Goal: Task Accomplishment & Management: Complete application form

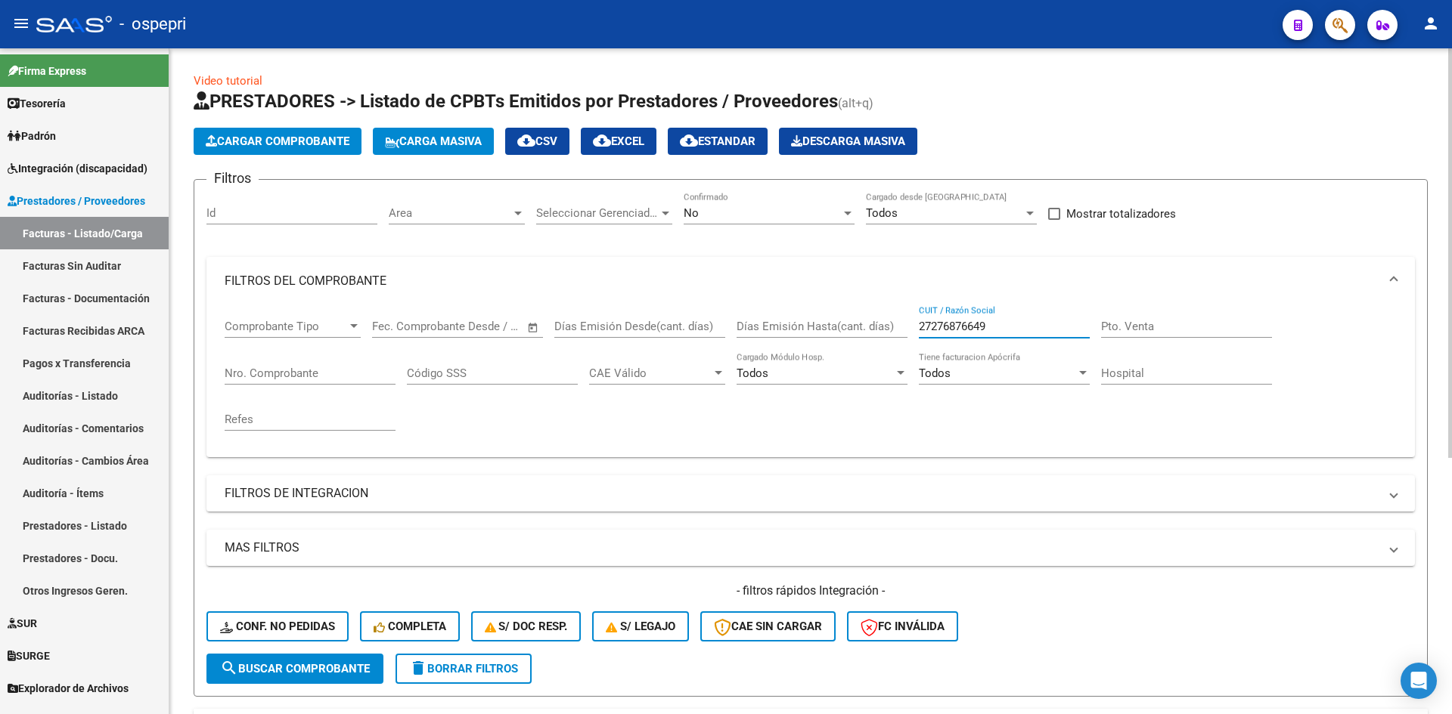
drag, startPoint x: 1020, startPoint y: 321, endPoint x: 882, endPoint y: 360, distance: 143.1
click at [893, 349] on div "Comprobante Tipo Comprobante Tipo Start date – End date Fec. Comprobante Desde …" at bounding box center [811, 375] width 1172 height 140
paste input "27464833876"
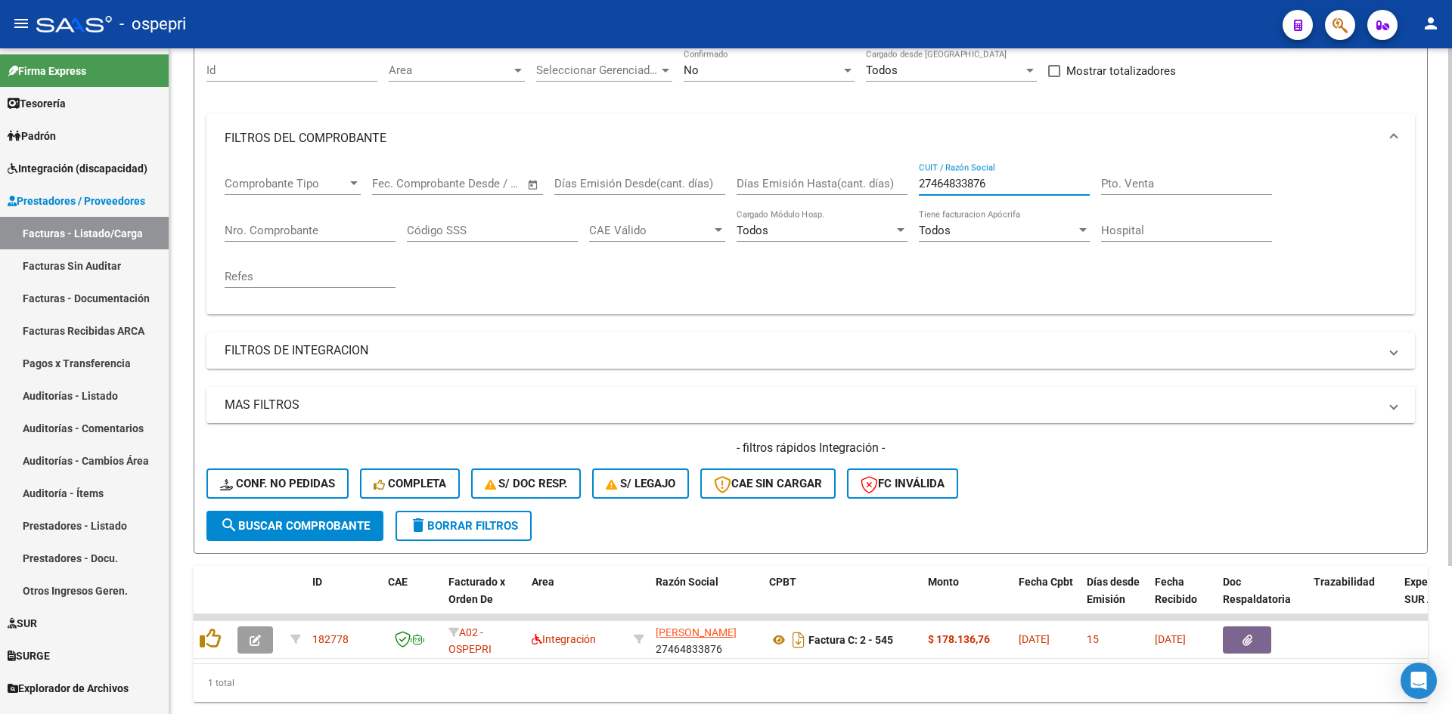
scroll to position [151, 0]
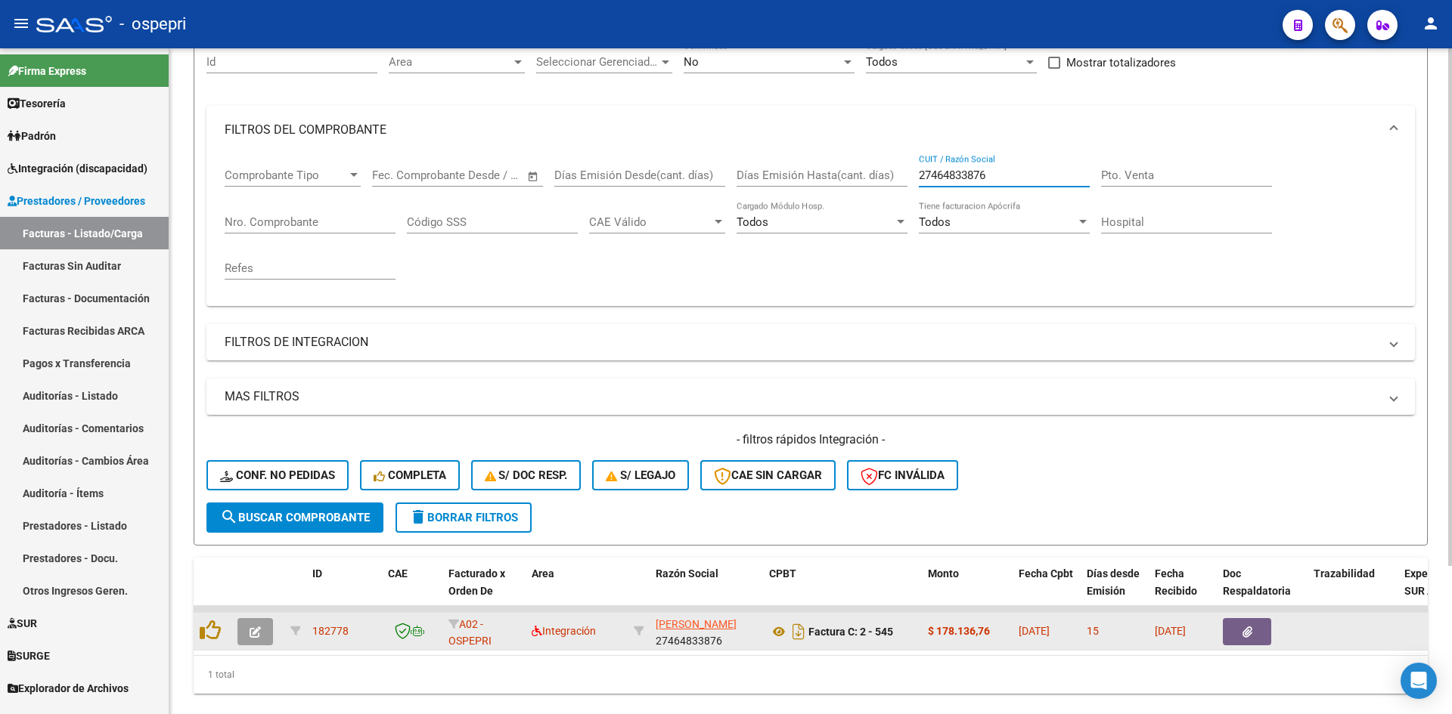
type input "27464833876"
click at [252, 634] on icon "button" at bounding box center [254, 632] width 11 height 11
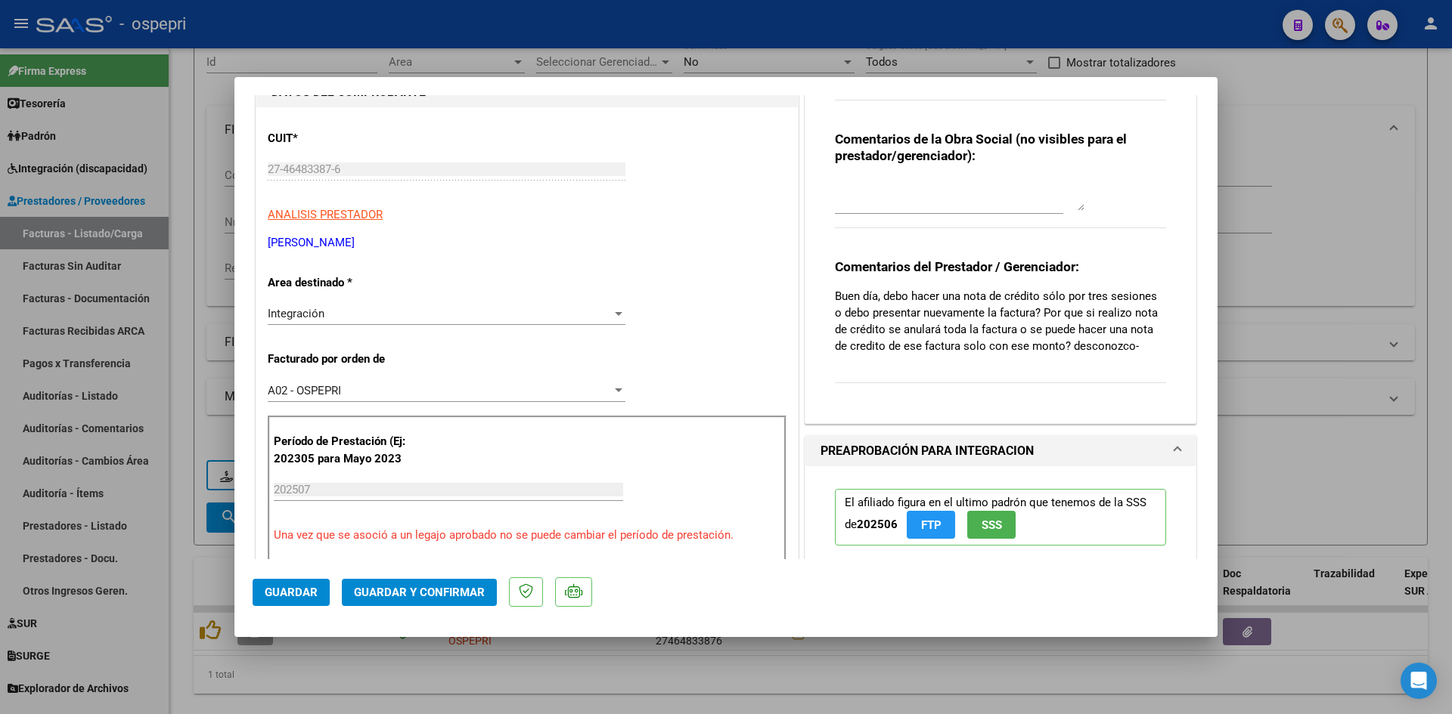
type input "$ 0,00"
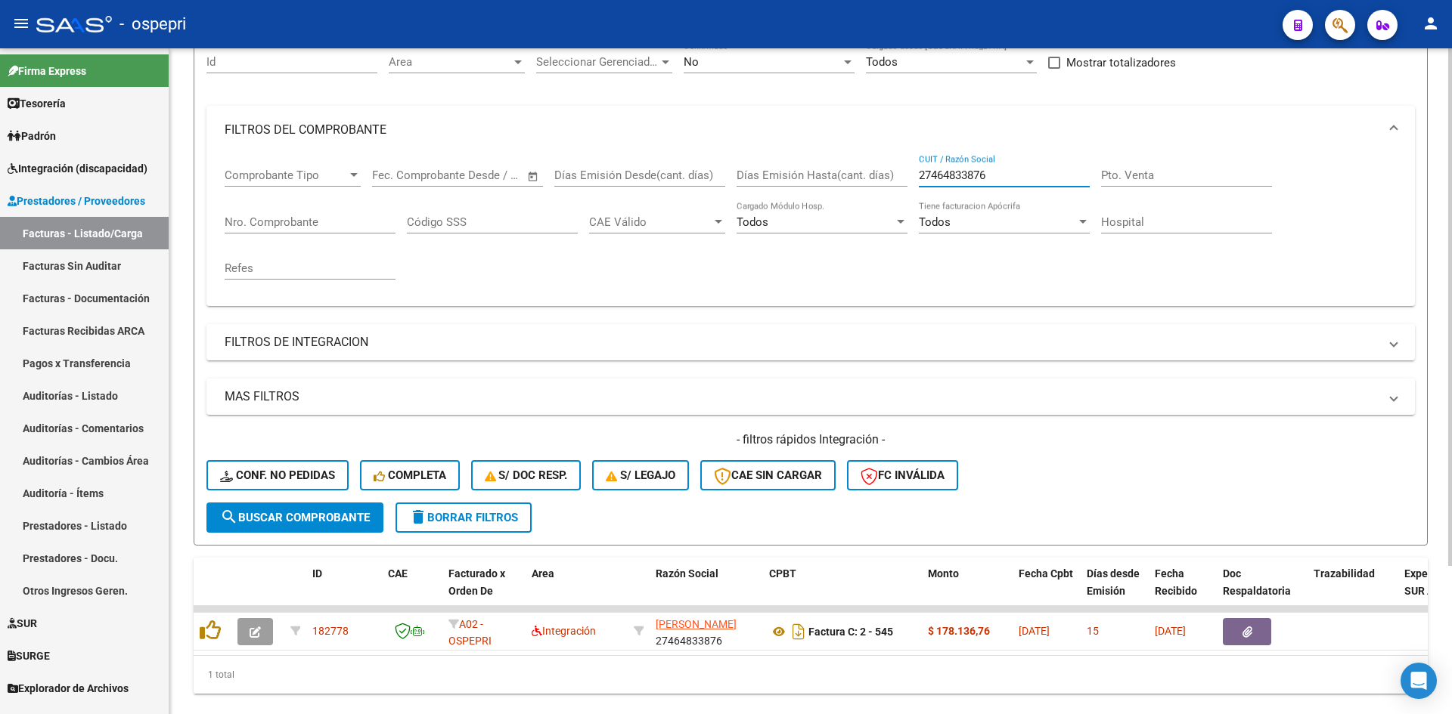
drag, startPoint x: 991, startPoint y: 171, endPoint x: 916, endPoint y: 187, distance: 77.2
click at [916, 187] on div "Comprobante Tipo Comprobante Tipo Start date – End date Fec. Comprobante Desde …" at bounding box center [811, 224] width 1172 height 140
click at [463, 510] on button "delete Borrar Filtros" at bounding box center [463, 518] width 136 height 30
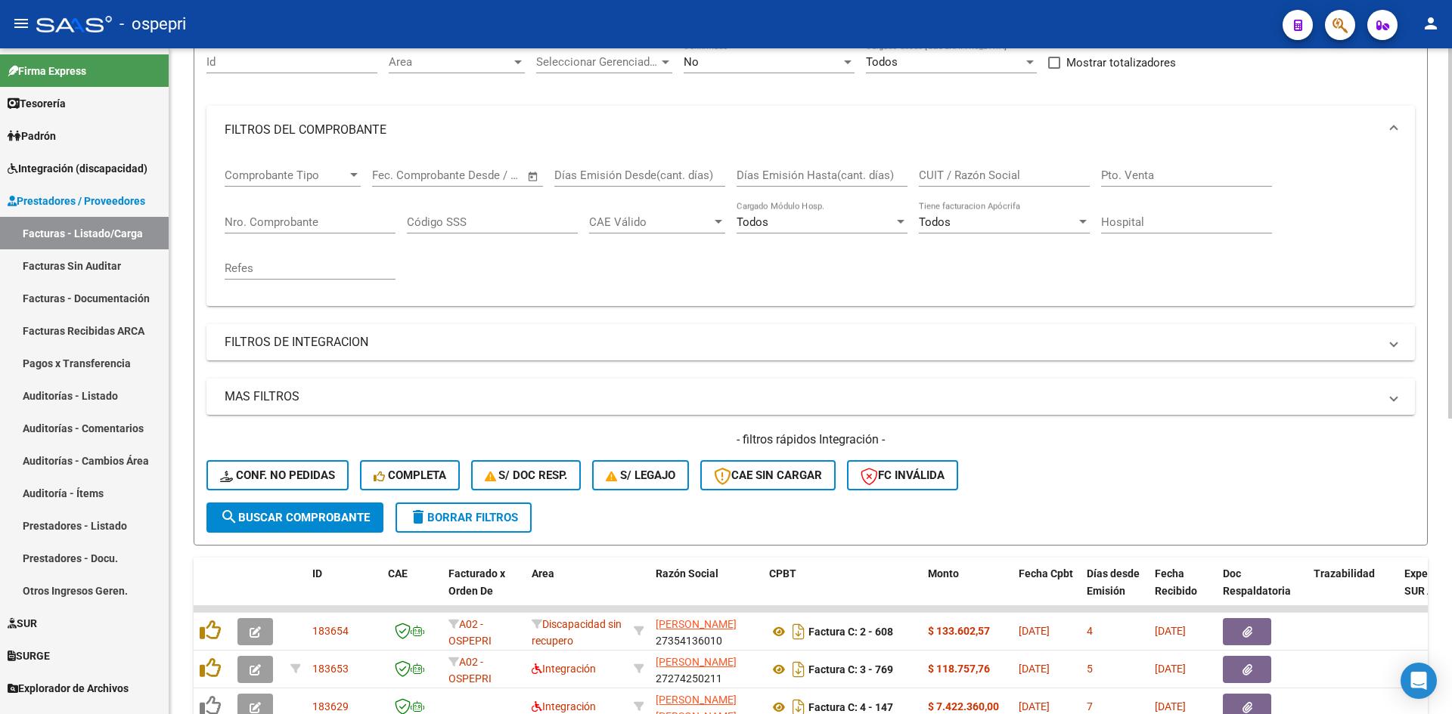
click at [937, 184] on div "CUIT / Razón Social" at bounding box center [1004, 170] width 171 height 33
paste input "27464833876"
type input "27464833876"
click at [291, 516] on span "search Buscar Comprobante" at bounding box center [295, 518] width 150 height 14
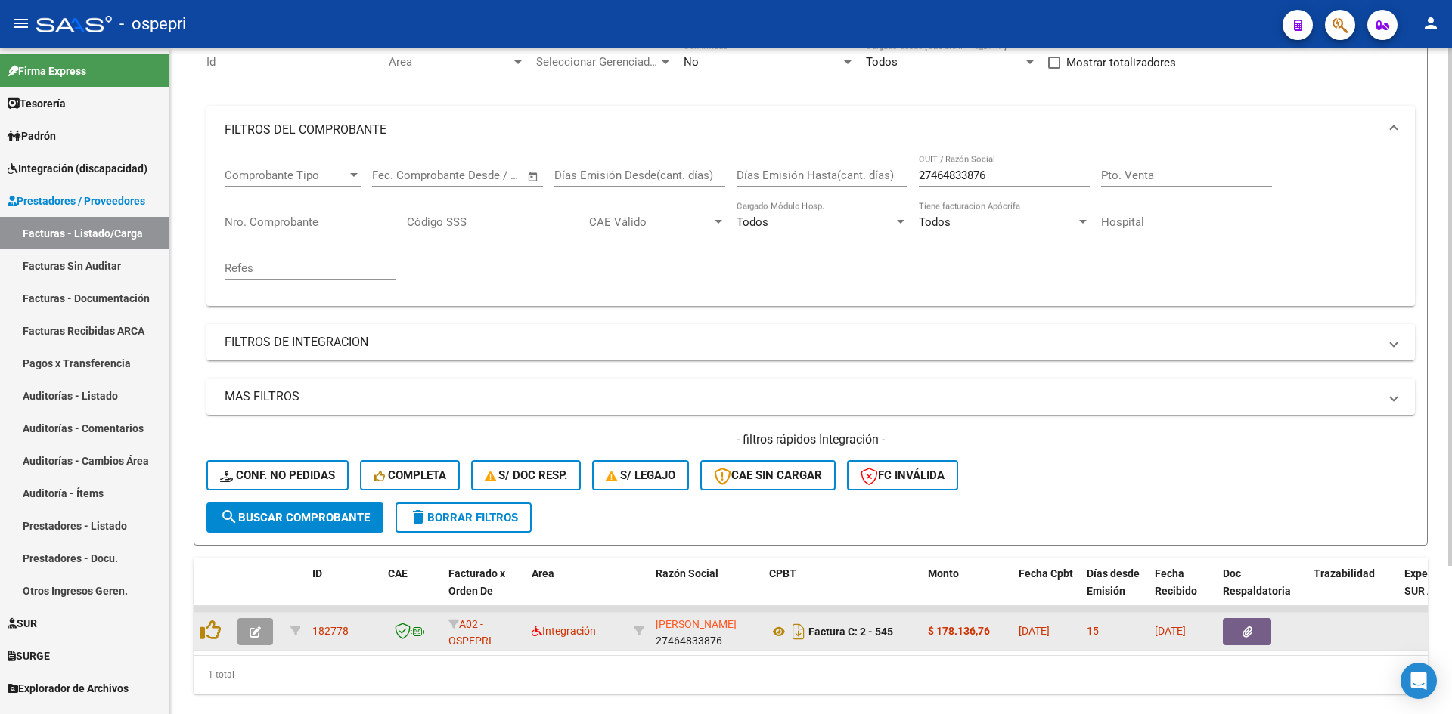
click at [256, 627] on icon "button" at bounding box center [254, 632] width 11 height 11
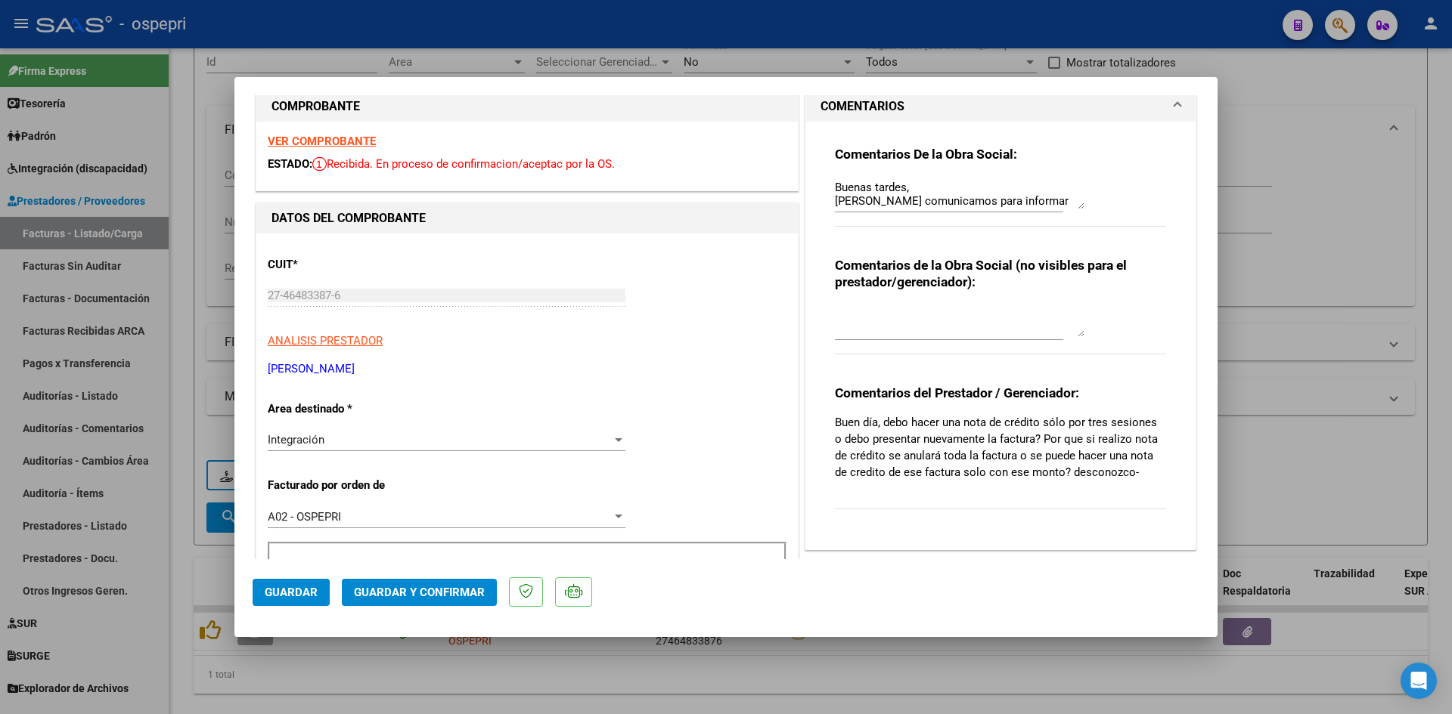
scroll to position [0, 0]
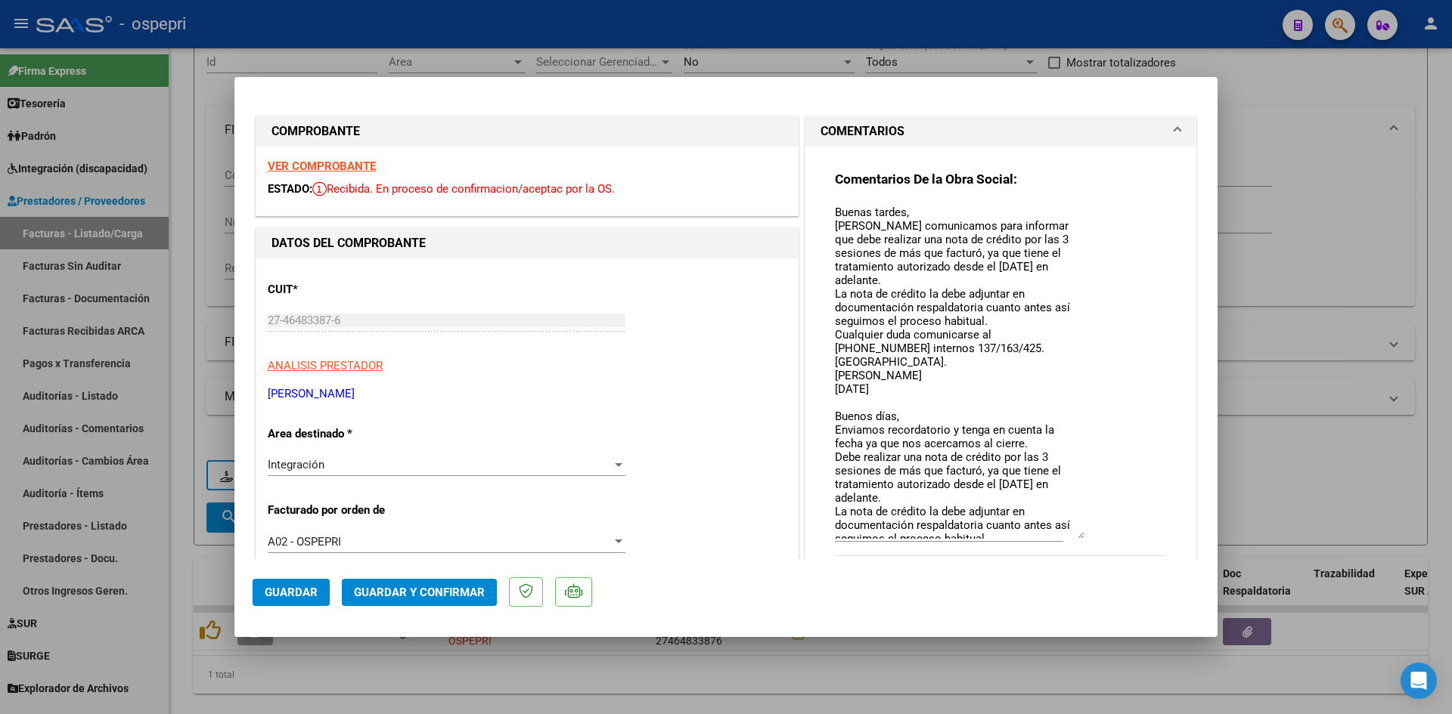
drag, startPoint x: 1076, startPoint y: 231, endPoint x: 1096, endPoint y: 534, distance: 303.8
click at [1096, 534] on div "Comentarios De la Obra Social: Buenas tardes, [PERSON_NAME] comunicamos para in…" at bounding box center [1000, 372] width 331 height 402
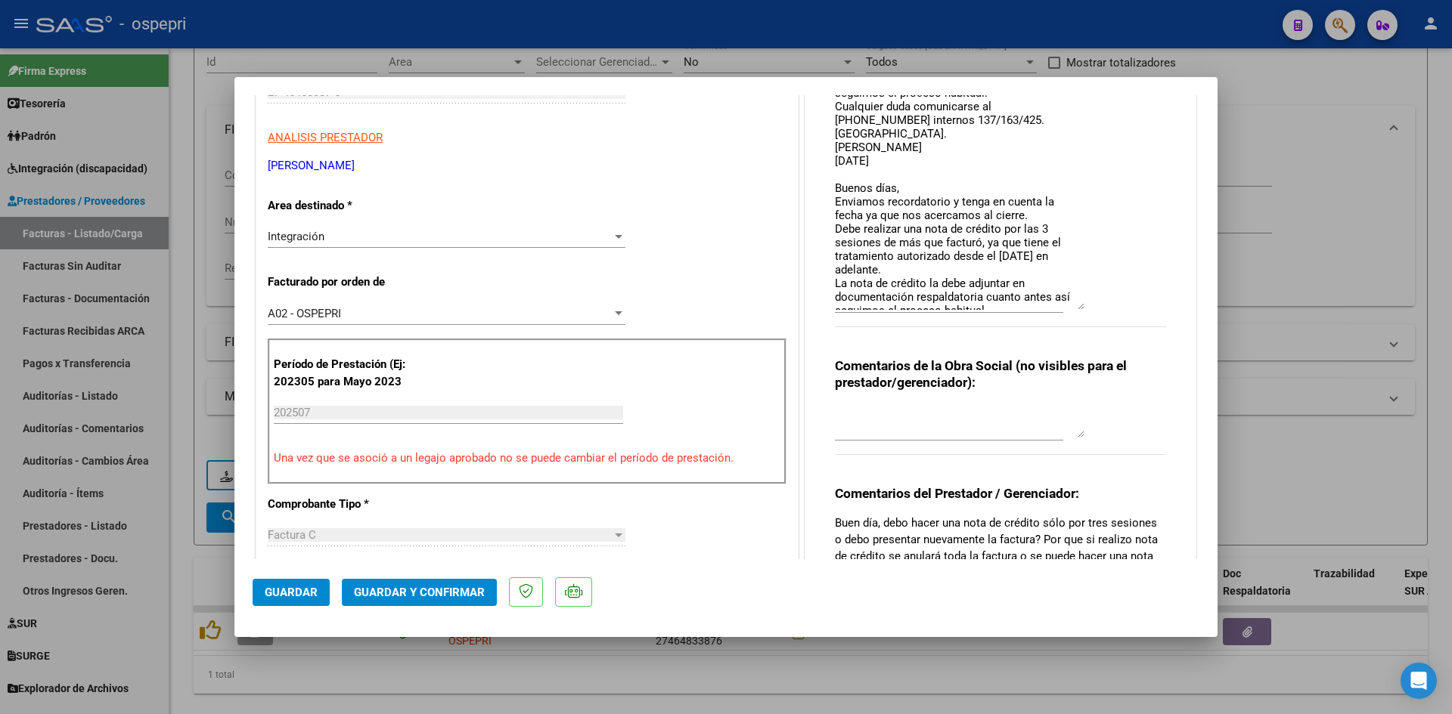
scroll to position [227, 0]
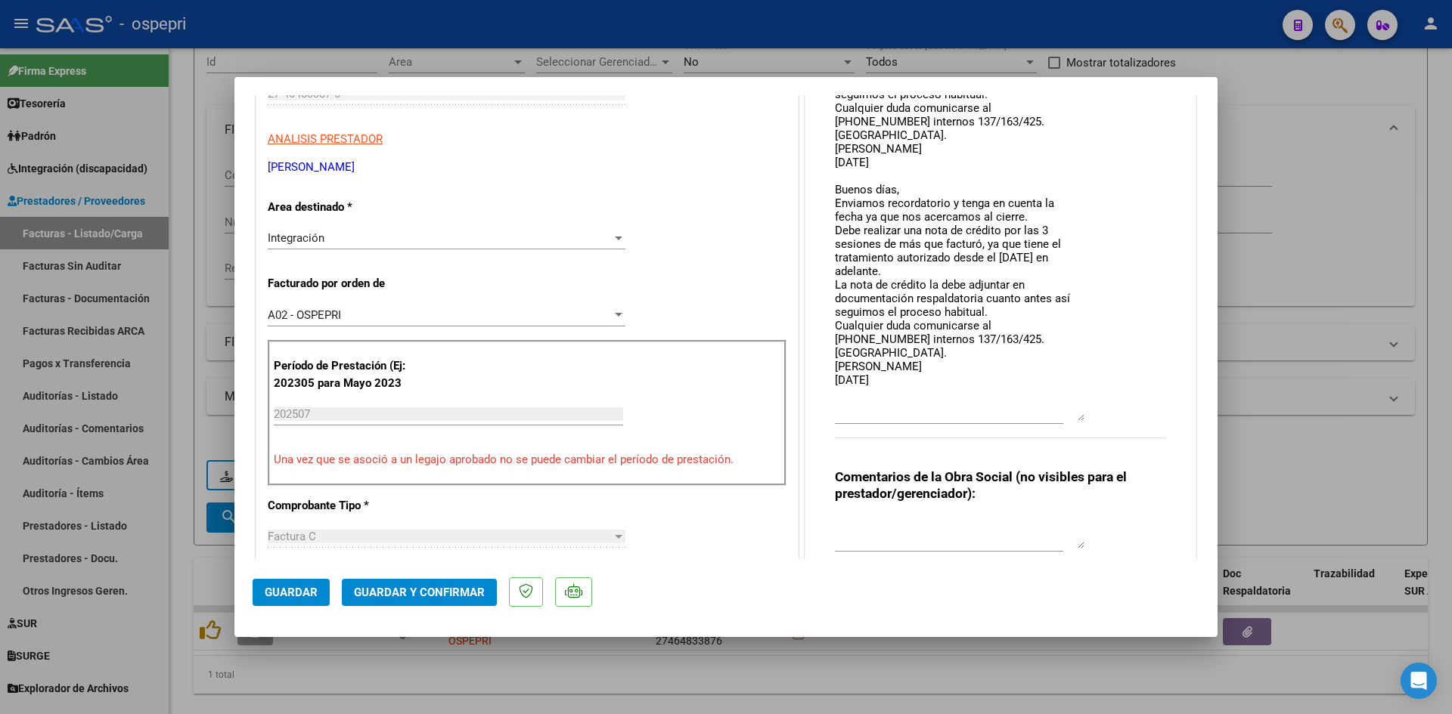
drag, startPoint x: 1072, startPoint y: 308, endPoint x: 1049, endPoint y: 409, distance: 103.1
click at [1083, 417] on div "Comentarios De la Obra Social: Buenas tardes, [PERSON_NAME] comunicamos para in…" at bounding box center [1000, 199] width 331 height 511
click at [836, 392] on textarea "Buenas tardes, [PERSON_NAME] comunicamos para informar que debe realizar una no…" at bounding box center [959, 198] width 249 height 442
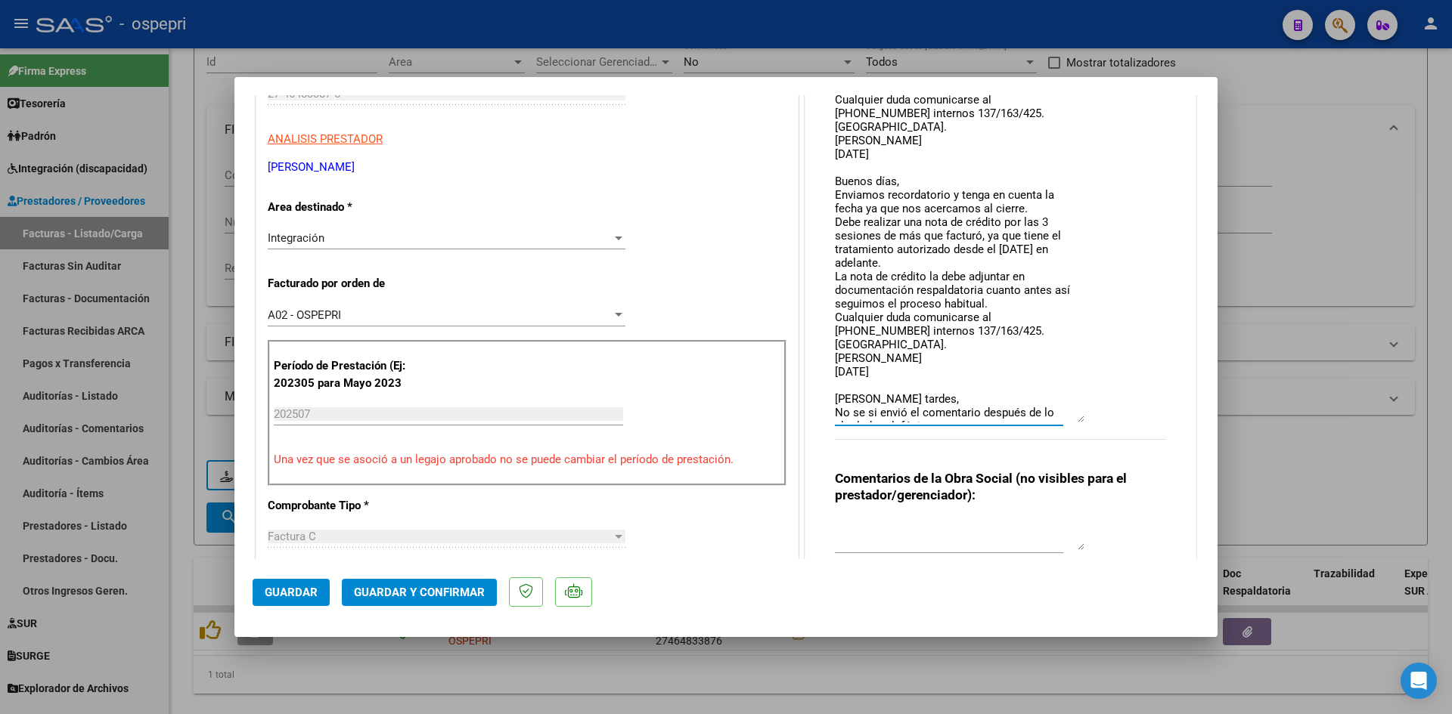
scroll to position [0, 0]
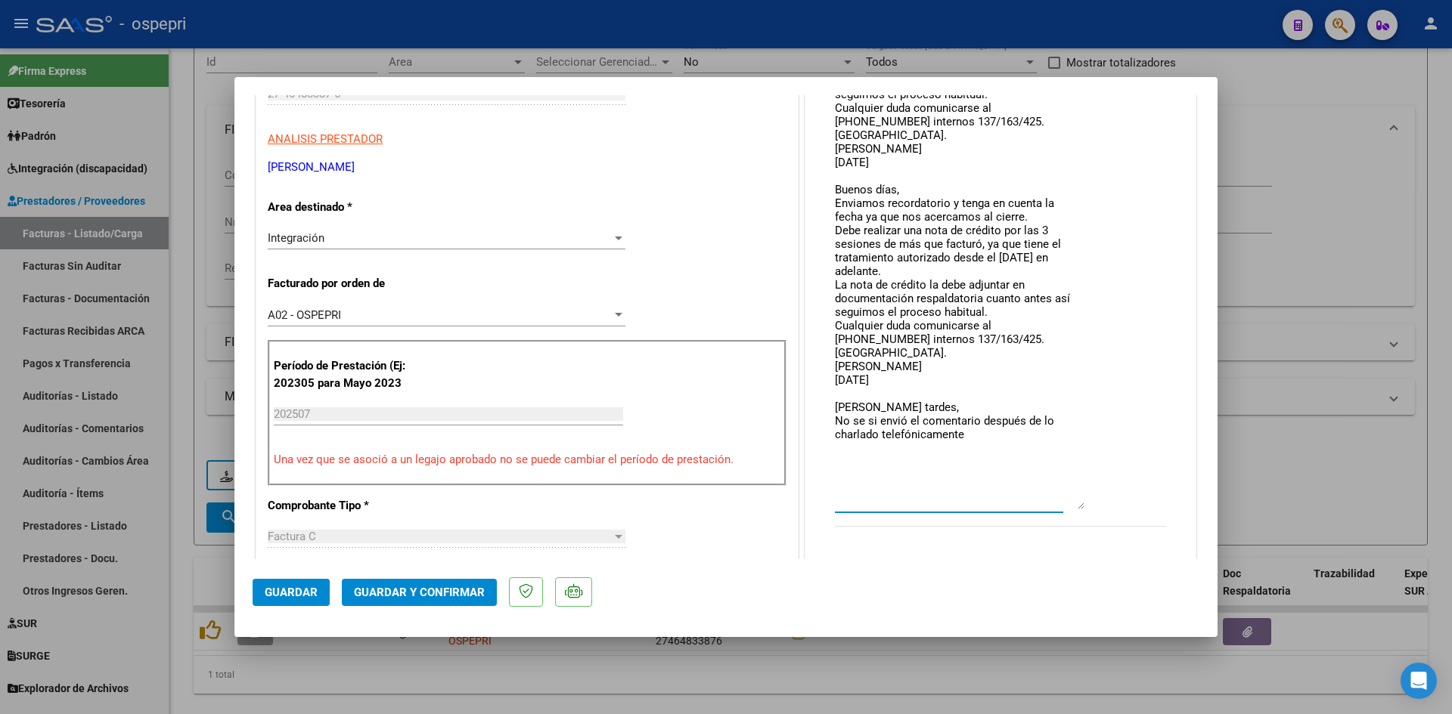
drag, startPoint x: 1074, startPoint y: 422, endPoint x: 1087, endPoint y: 504, distance: 83.4
click at [1086, 507] on div "Comentarios De la Obra Social: Buenas tardes, [PERSON_NAME] comunicamos para in…" at bounding box center [1000, 244] width 331 height 600
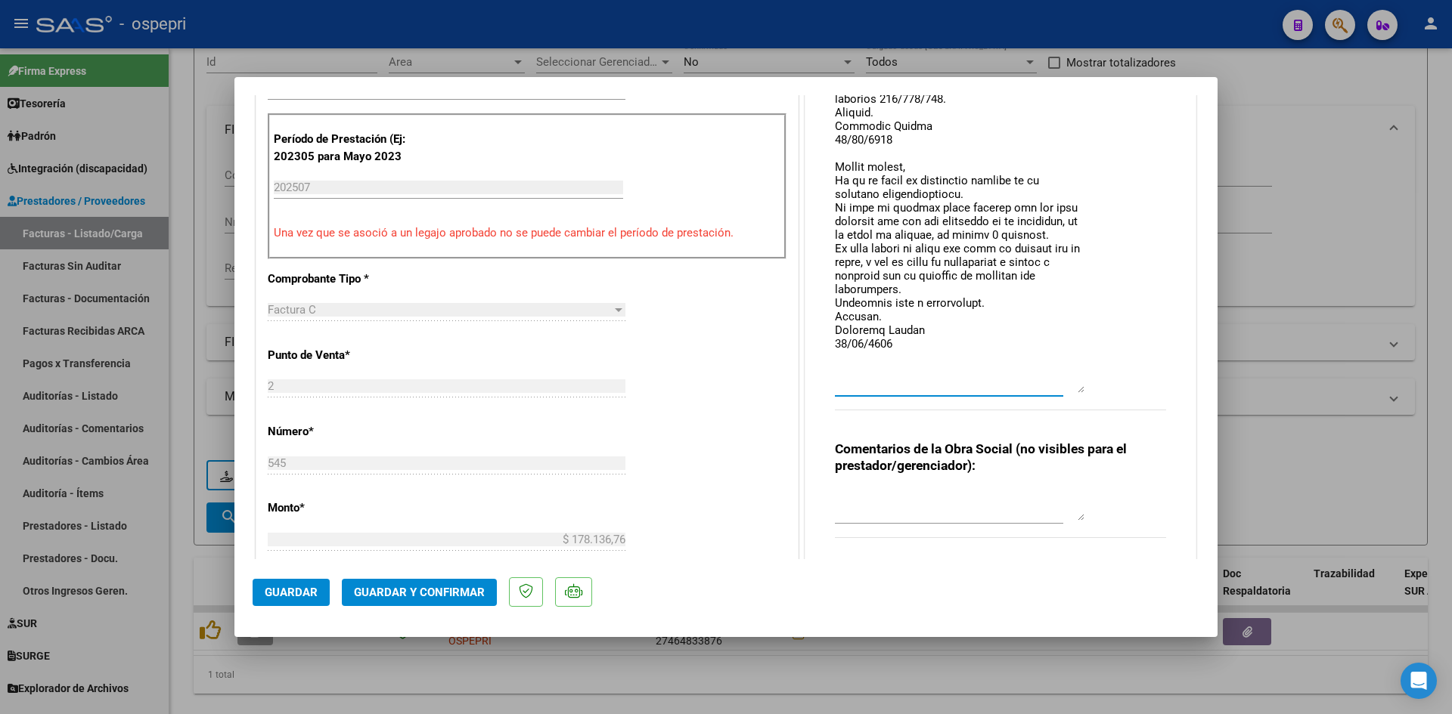
drag, startPoint x: 1076, startPoint y: 284, endPoint x: 1091, endPoint y: 389, distance: 106.2
click at [1091, 389] on div "Comentarios De la Obra Social:" at bounding box center [1000, 72] width 331 height 710
click at [1020, 249] on textarea at bounding box center [959, 72] width 249 height 643
click at [959, 188] on textarea at bounding box center [959, 72] width 249 height 643
click at [993, 282] on textarea at bounding box center [959, 72] width 249 height 643
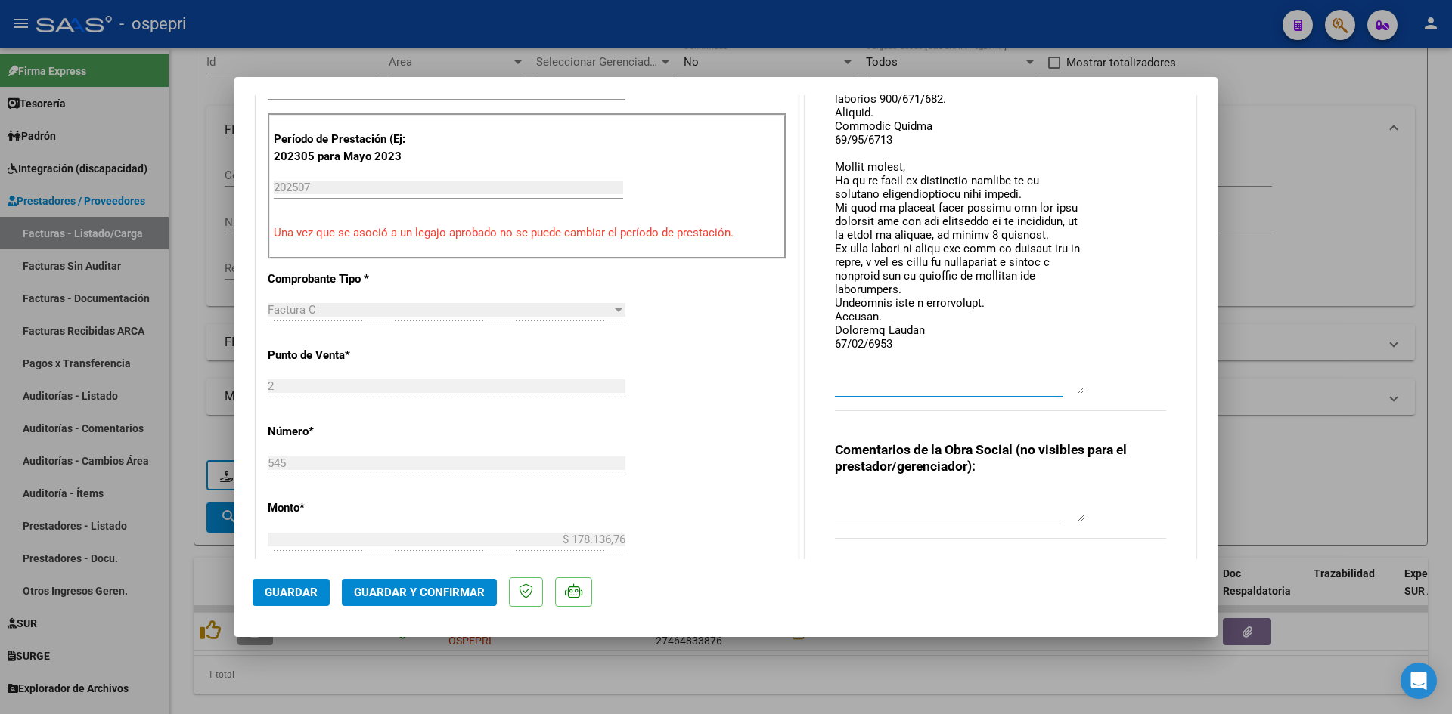
click at [1055, 234] on textarea at bounding box center [959, 72] width 249 height 643
click at [936, 234] on textarea at bounding box center [959, 72] width 249 height 643
click at [881, 246] on textarea at bounding box center [959, 72] width 249 height 643
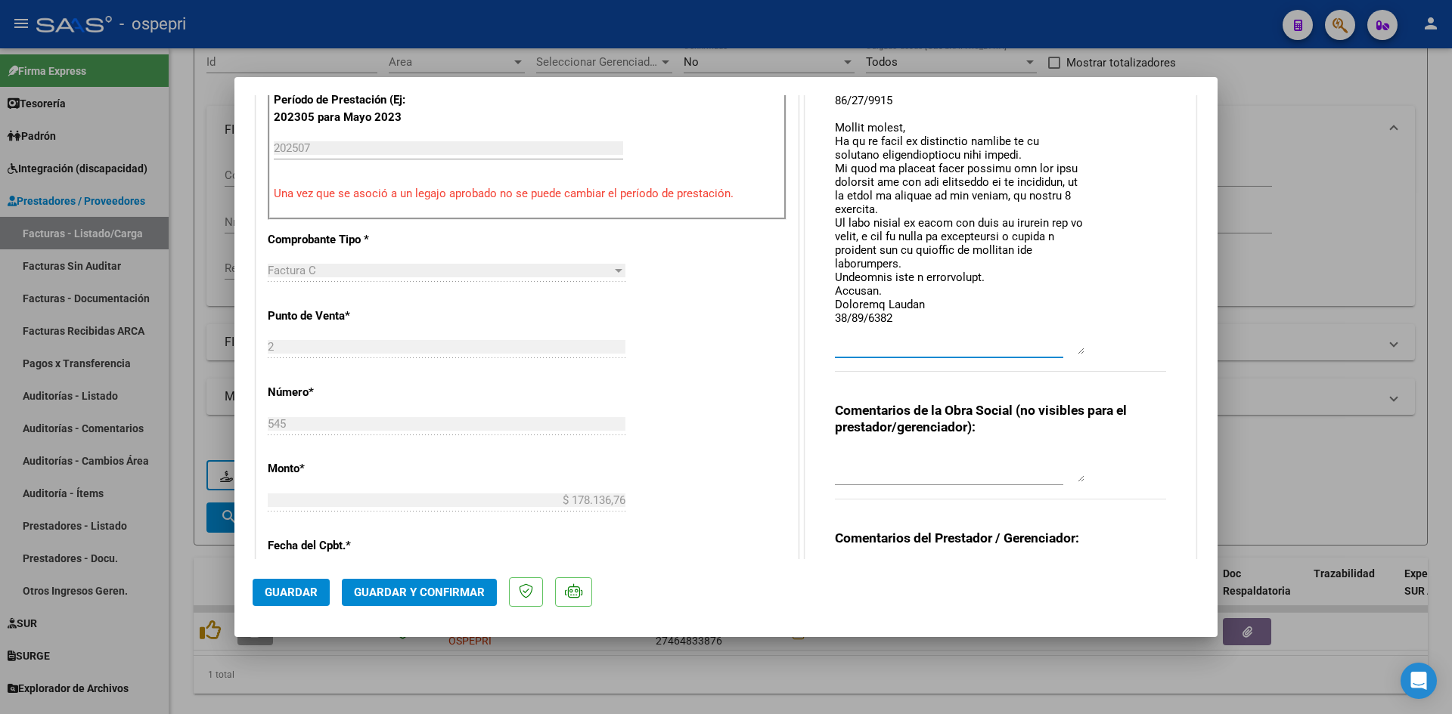
scroll to position [454, 0]
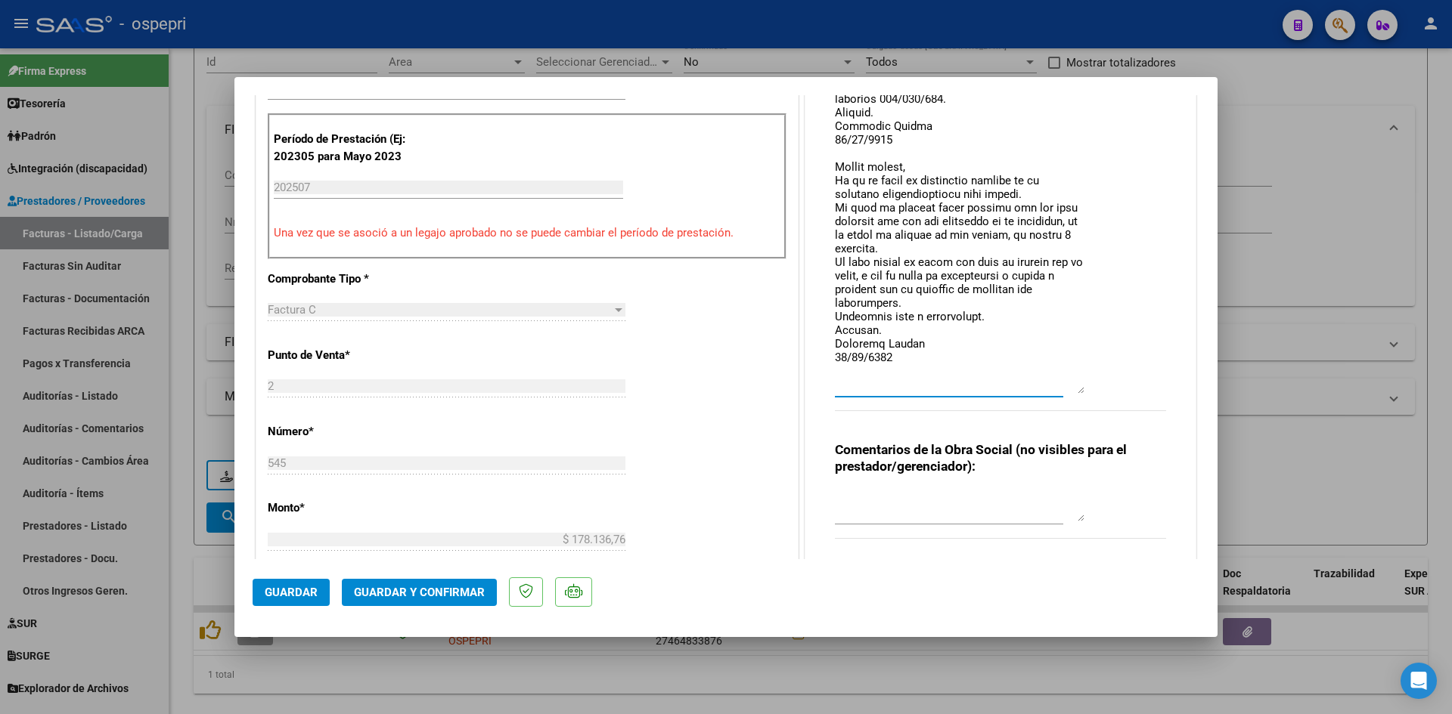
click at [912, 305] on textarea at bounding box center [959, 72] width 249 height 643
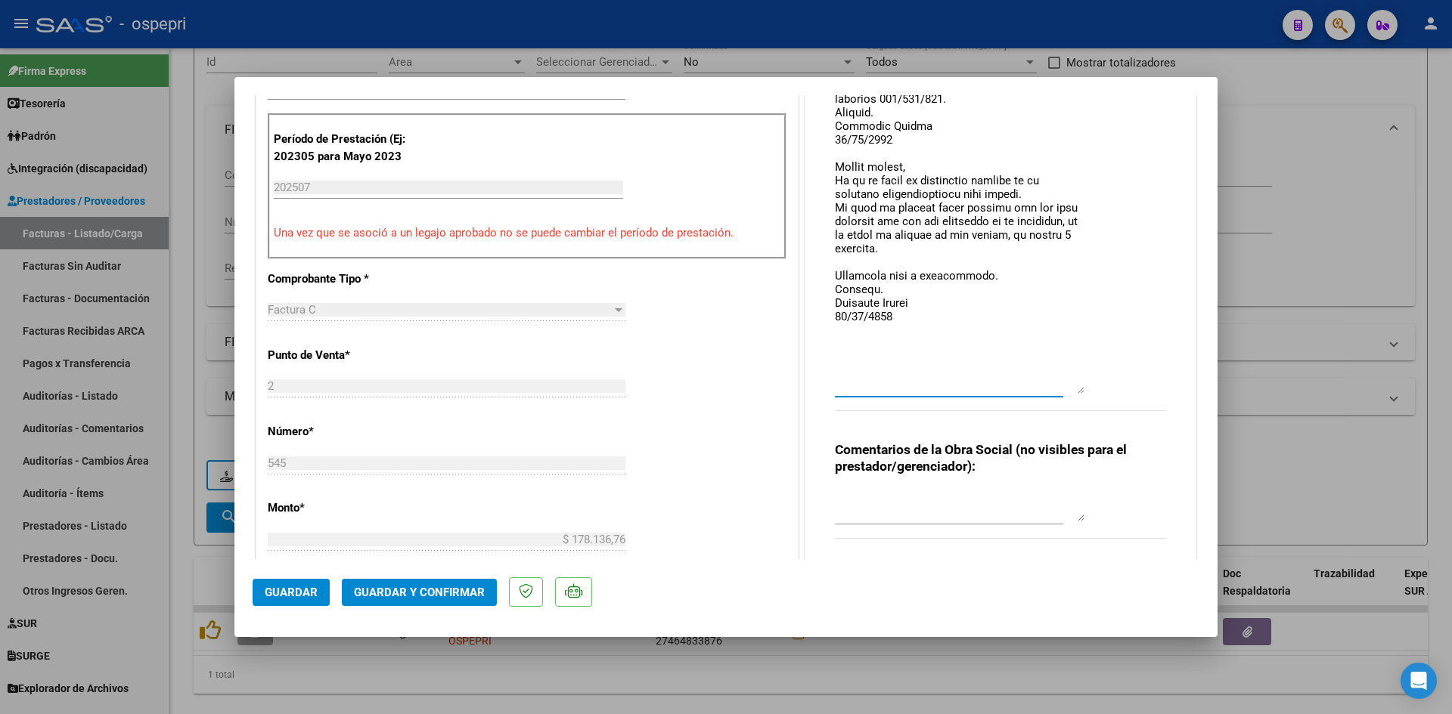
click at [993, 207] on textarea at bounding box center [959, 72] width 249 height 643
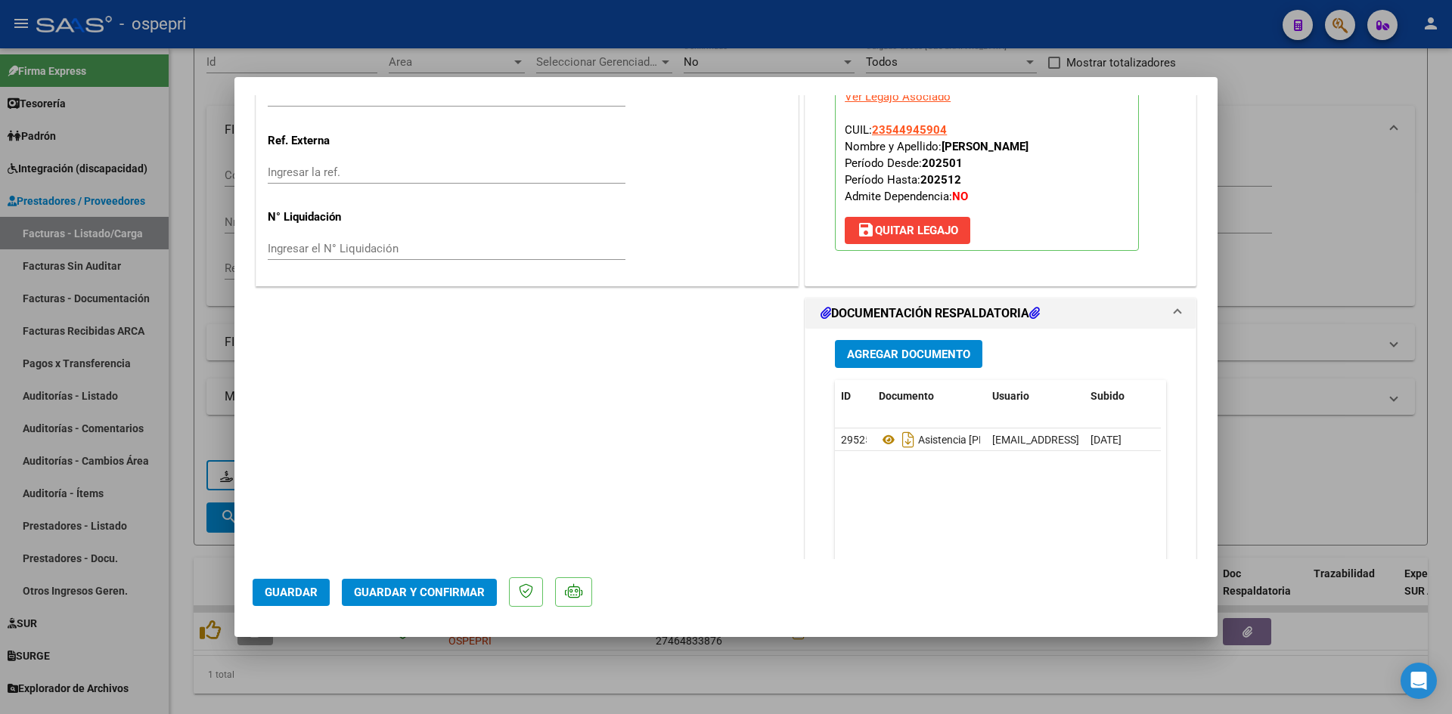
scroll to position [1286, 0]
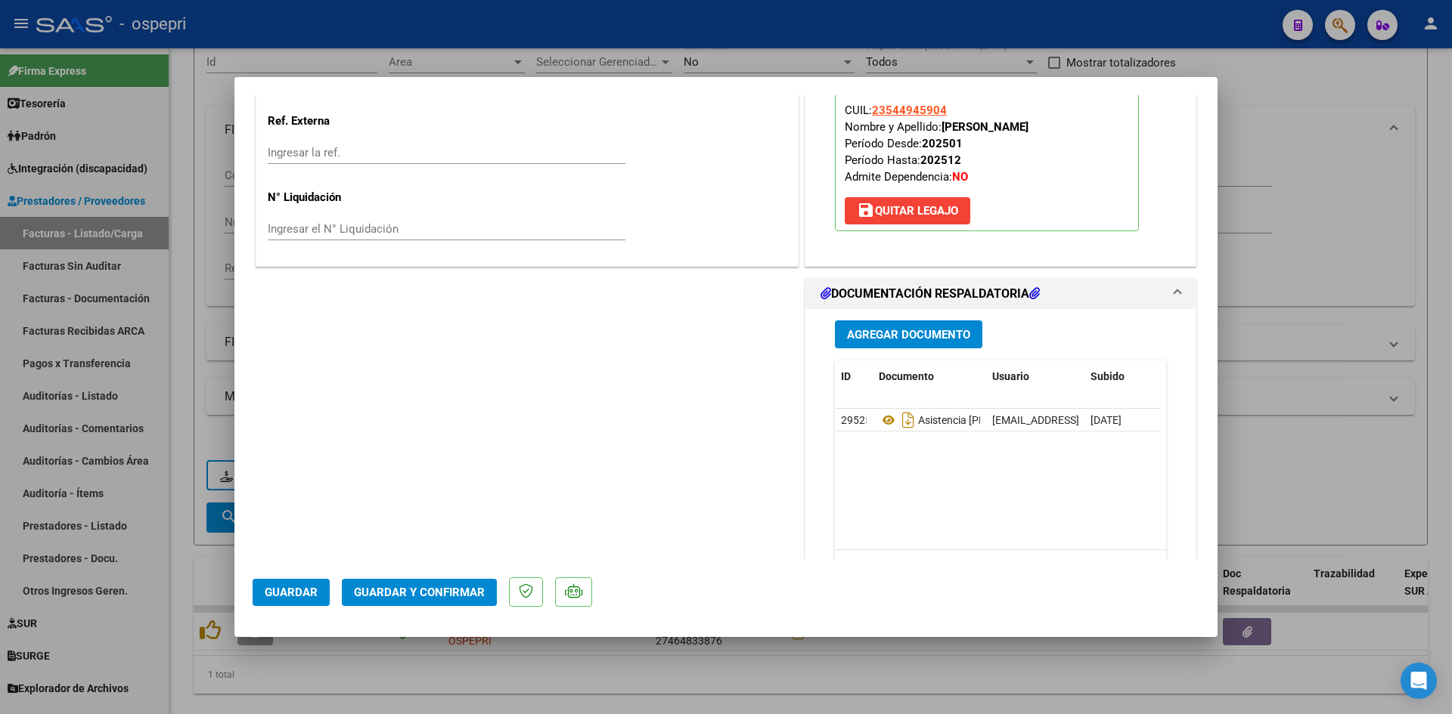
type textarea "Loremi dolors, Ame consectetur adip elitsedd eiu temp incididu utl etdo ma aliq…"
click at [285, 594] on span "Guardar" at bounding box center [291, 593] width 53 height 14
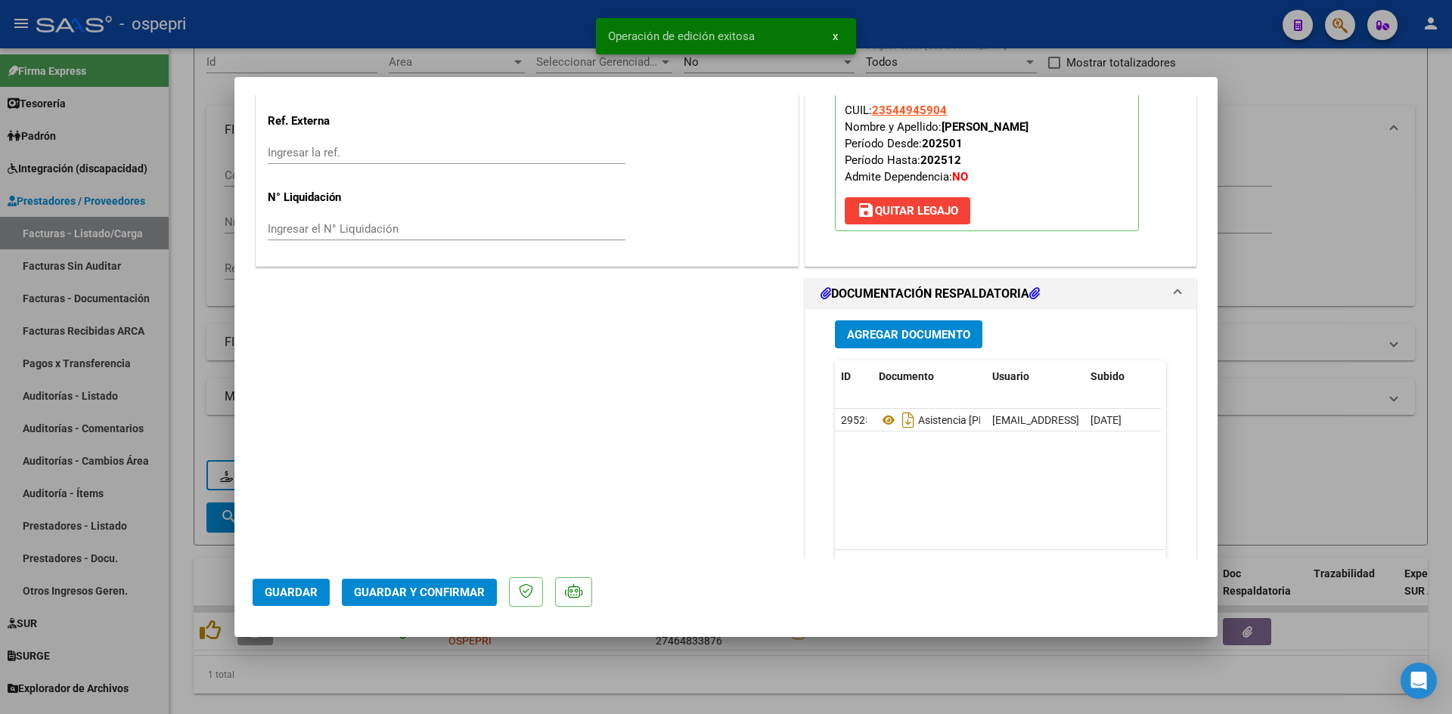
type input "$ 0,00"
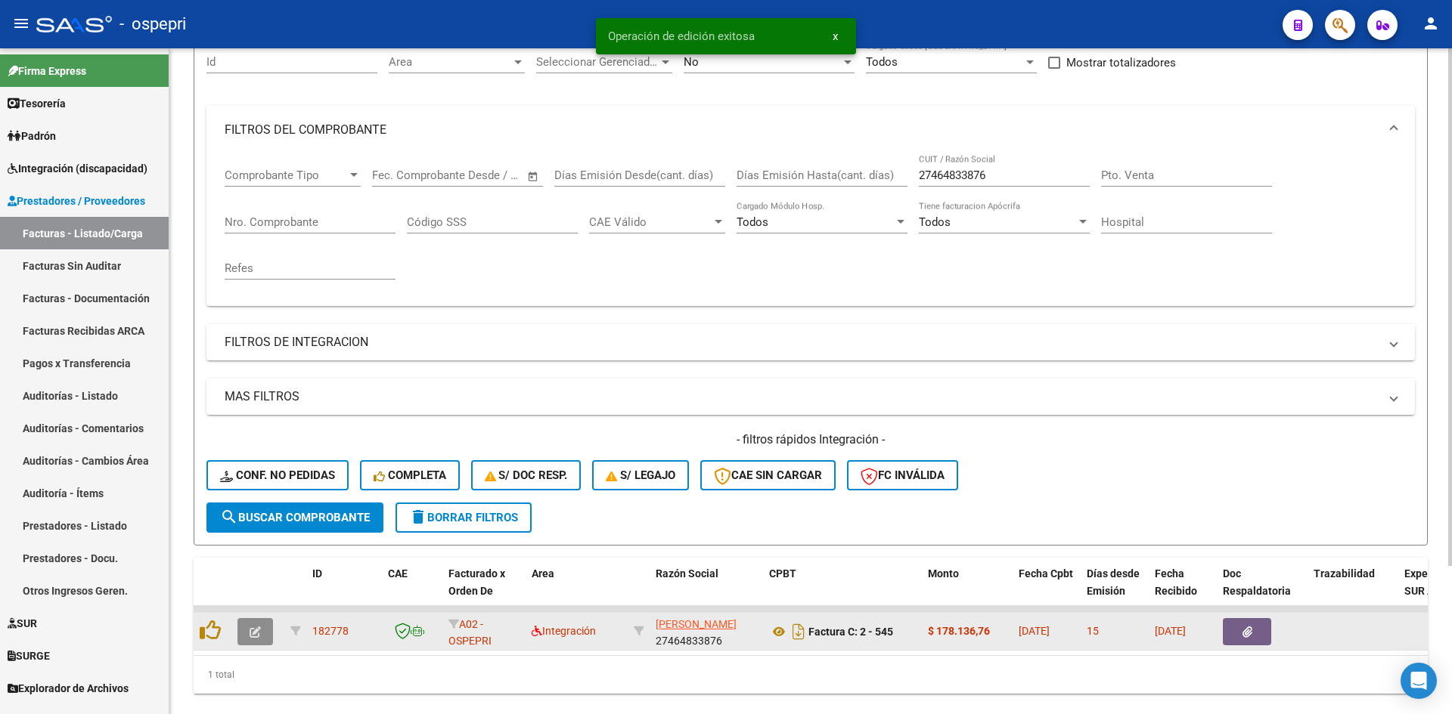
click at [256, 630] on icon "button" at bounding box center [254, 632] width 11 height 11
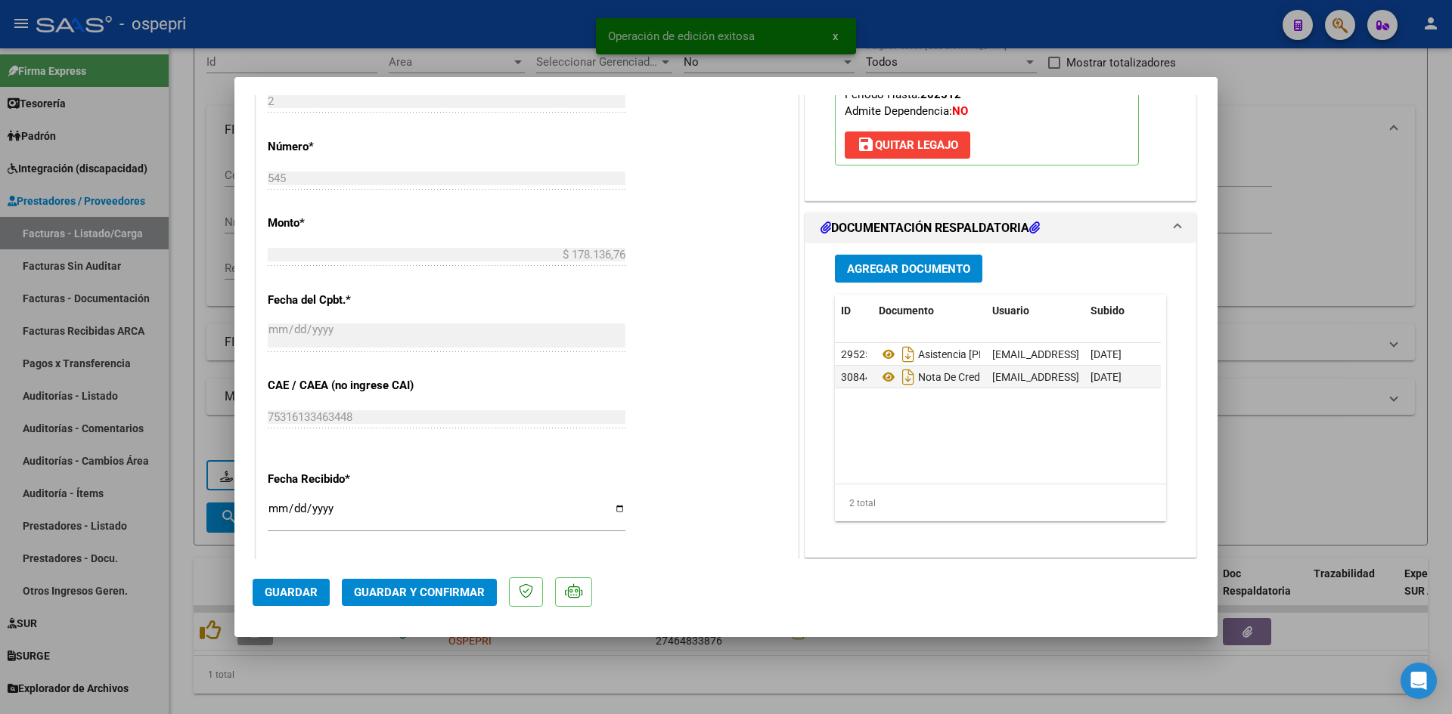
scroll to position [907, 0]
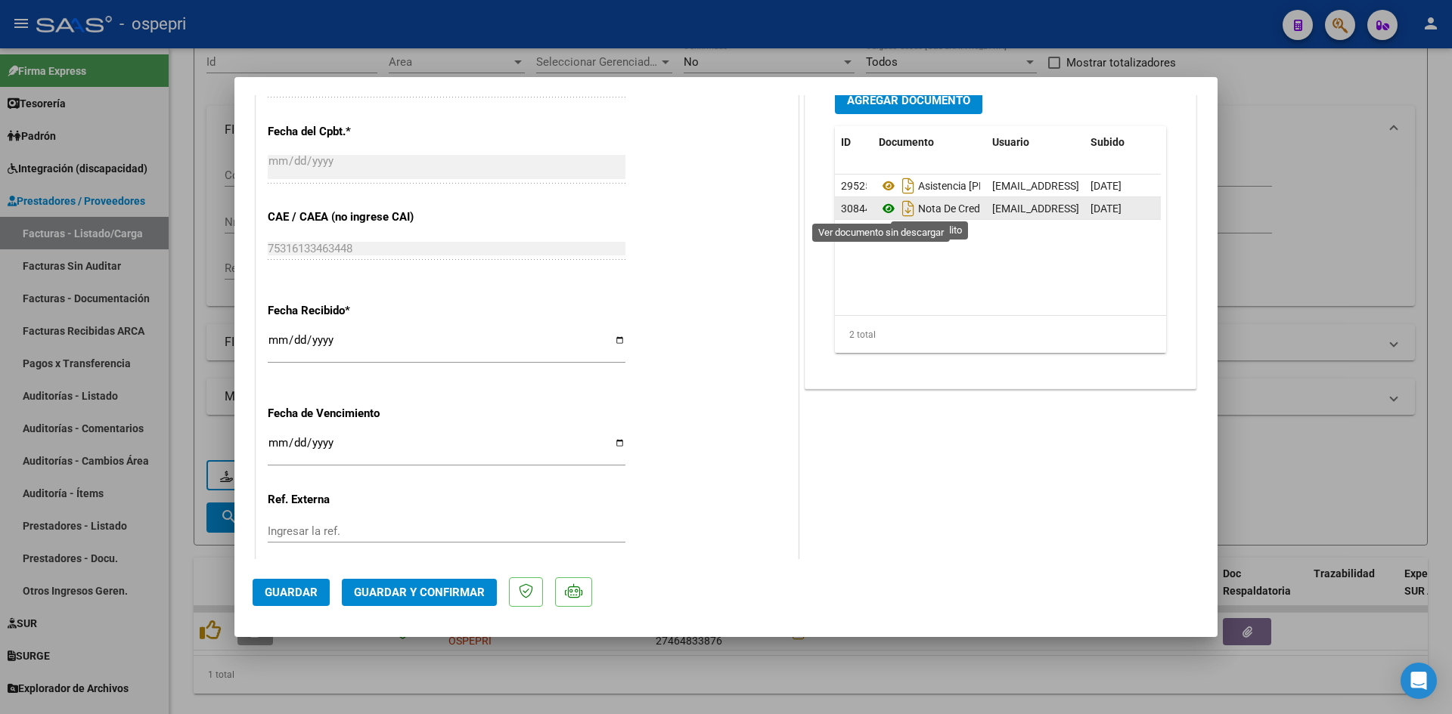
click at [880, 209] on icon at bounding box center [888, 209] width 20 height 18
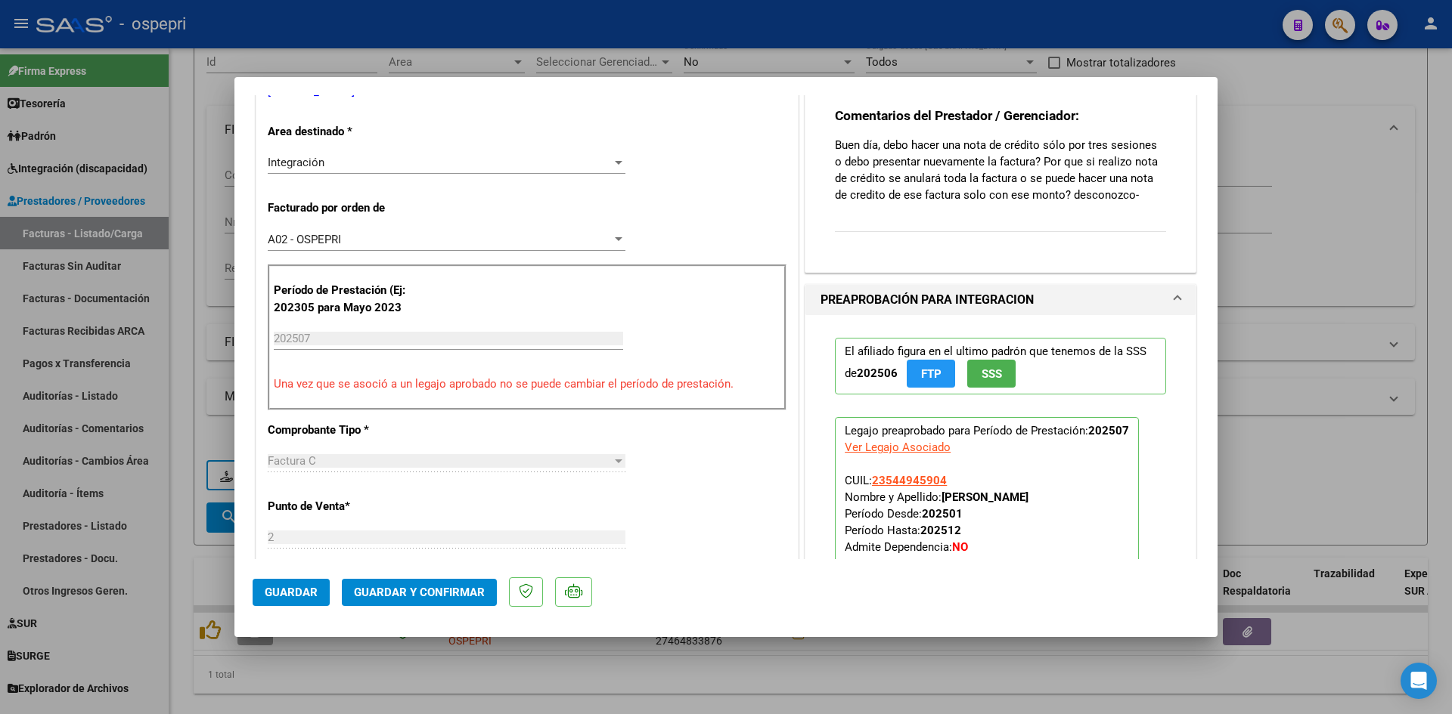
scroll to position [0, 0]
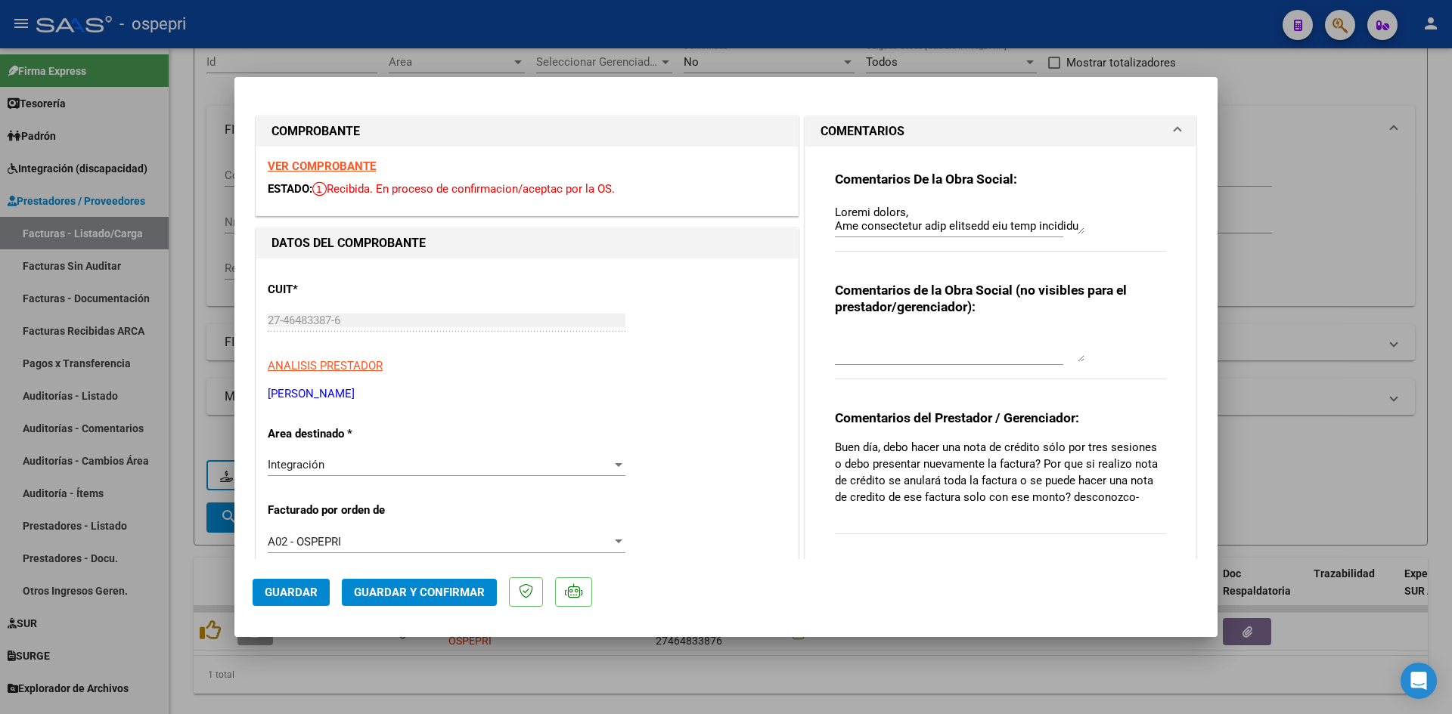
click at [325, 168] on strong "VER COMPROBANTE" at bounding box center [322, 167] width 108 height 14
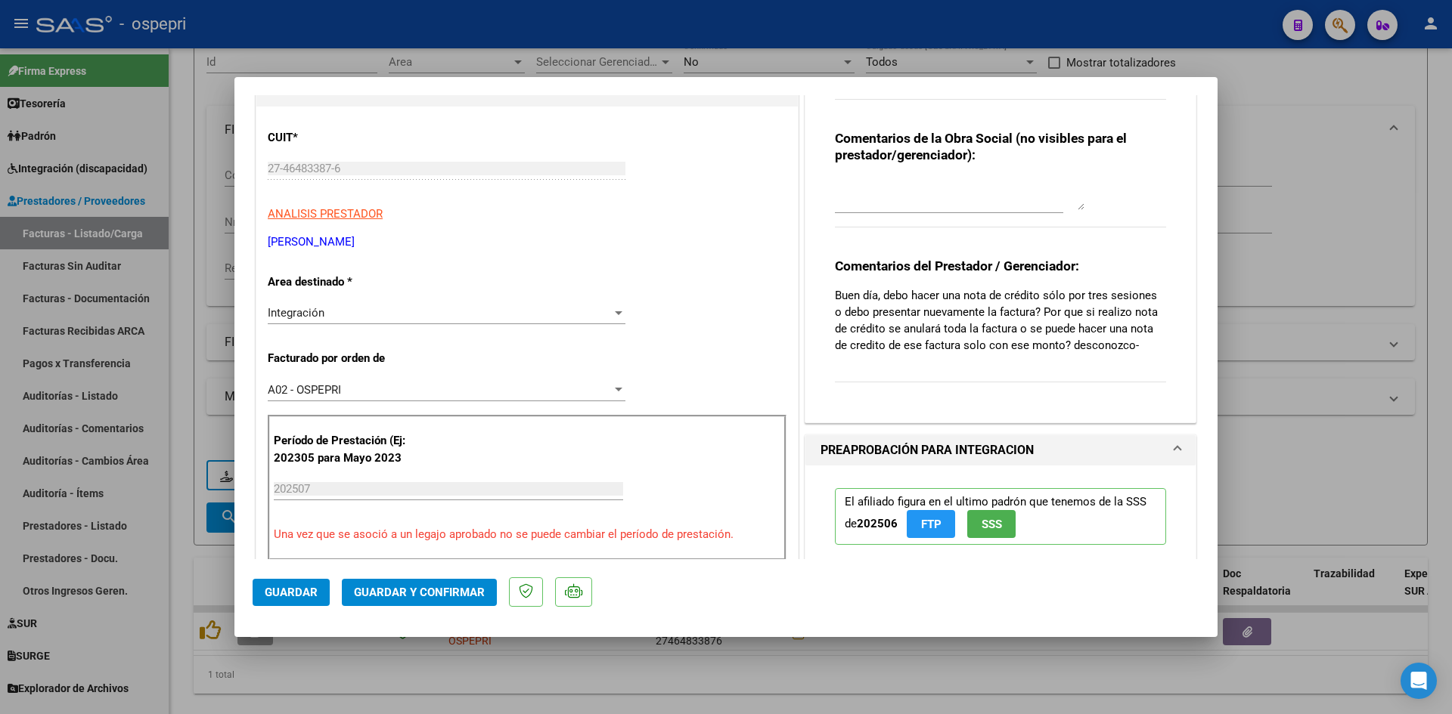
scroll to position [151, 0]
click at [409, 587] on span "Guardar y Confirmar" at bounding box center [419, 593] width 131 height 14
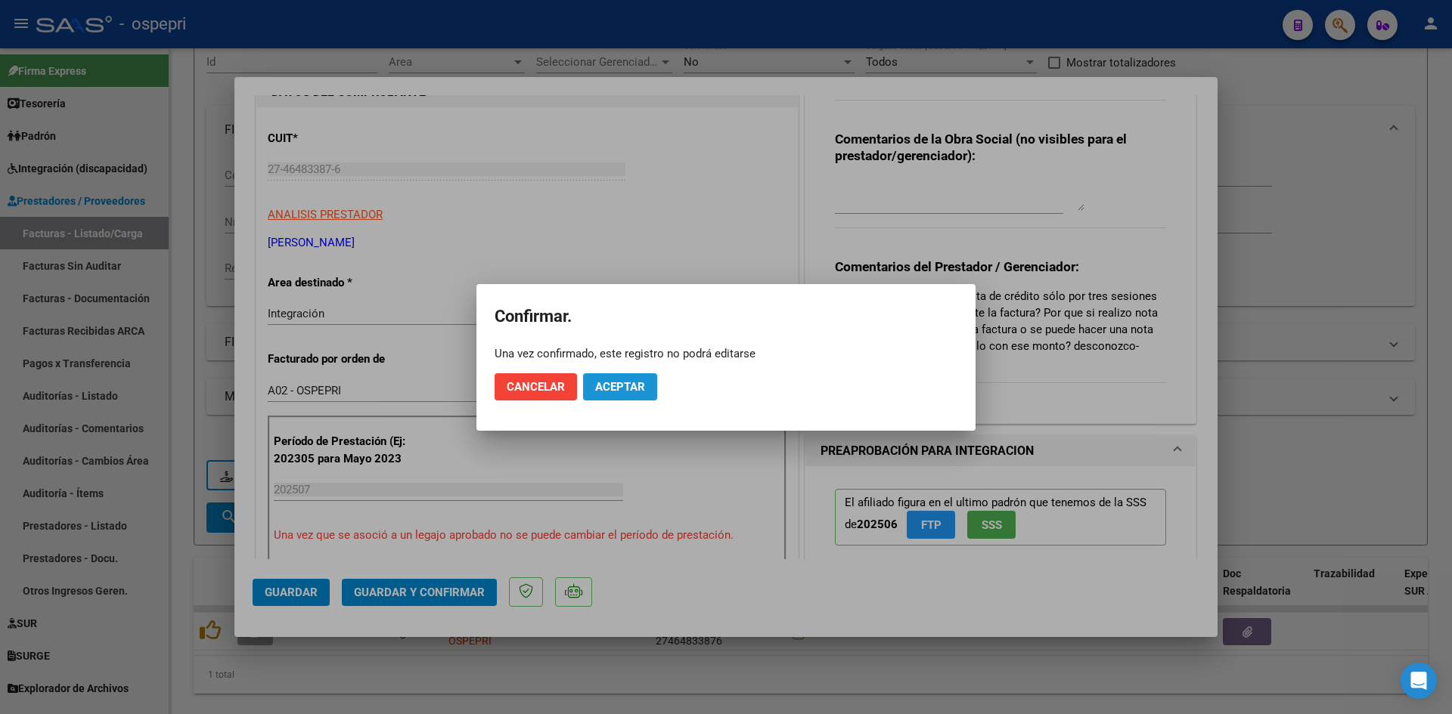
click at [628, 389] on span "Aceptar" at bounding box center [620, 387] width 50 height 14
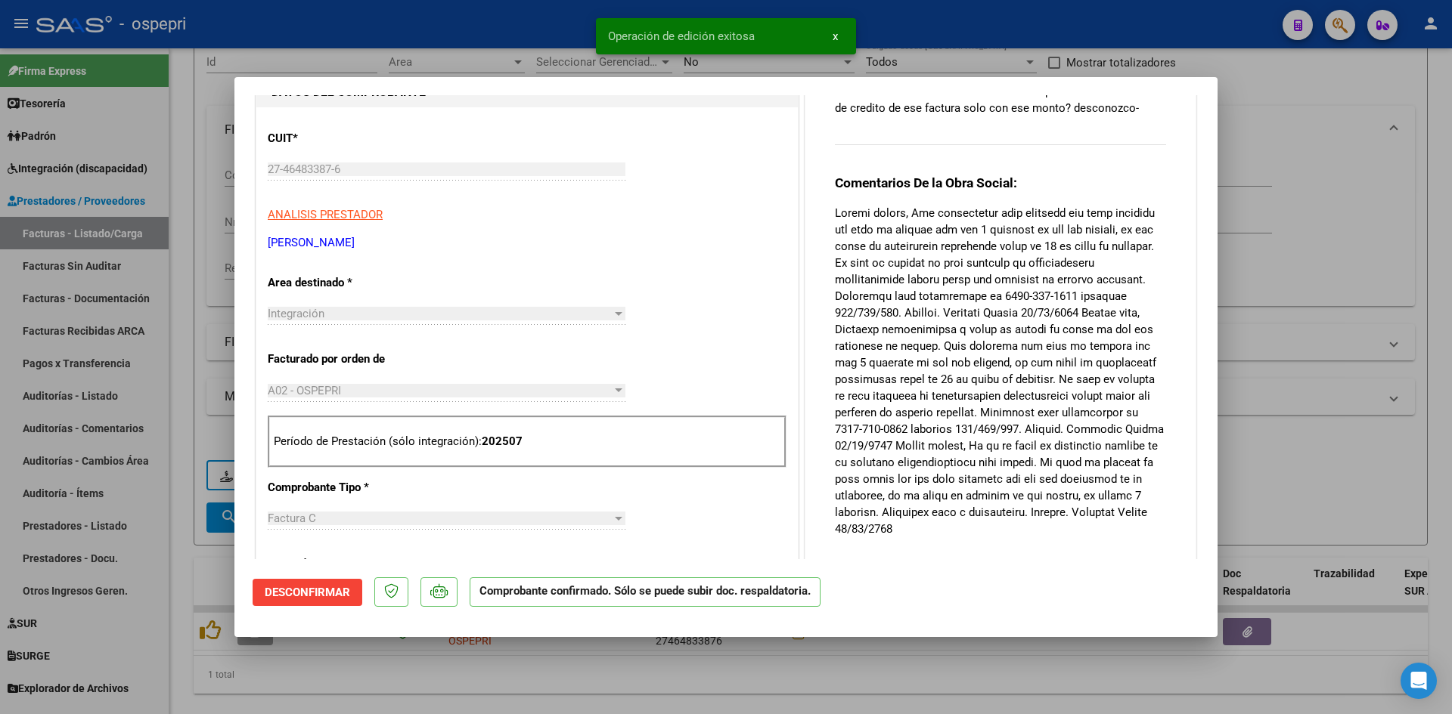
type input "$ 0,00"
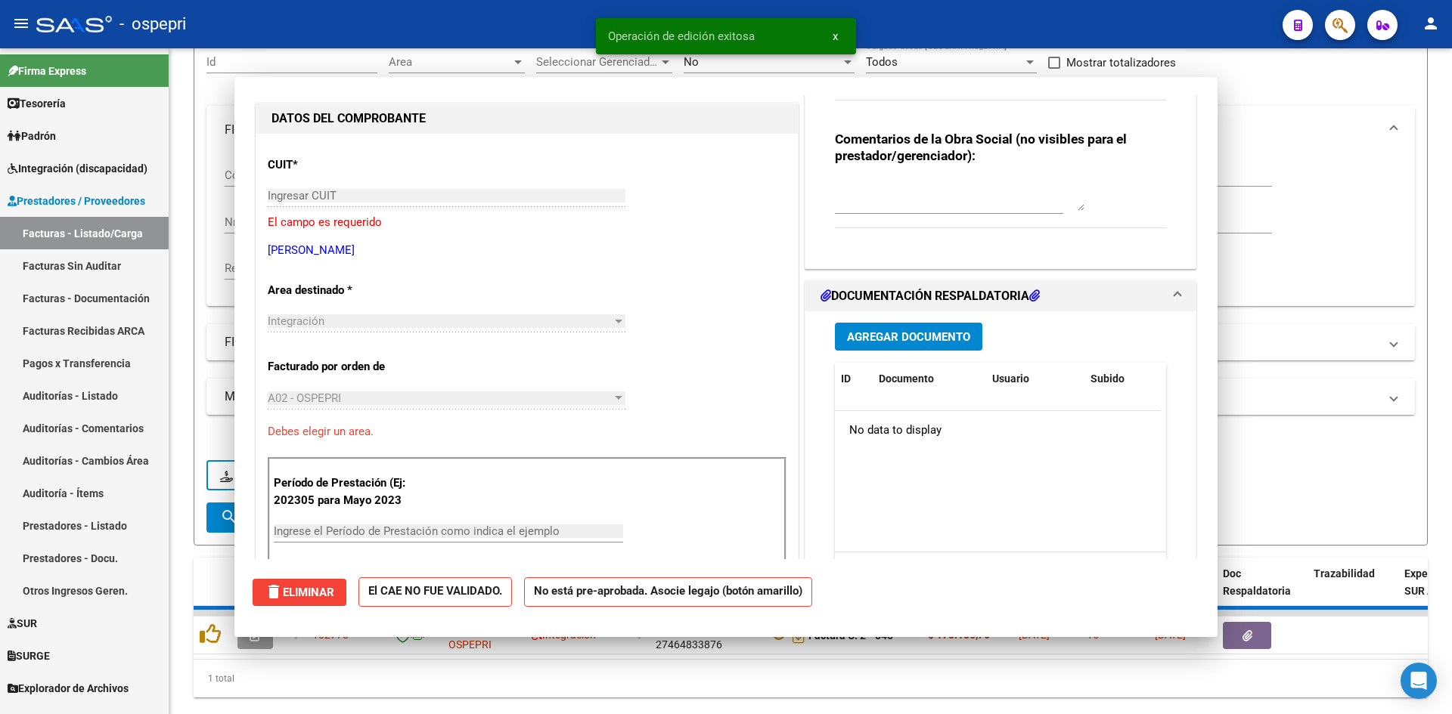
scroll to position [0, 0]
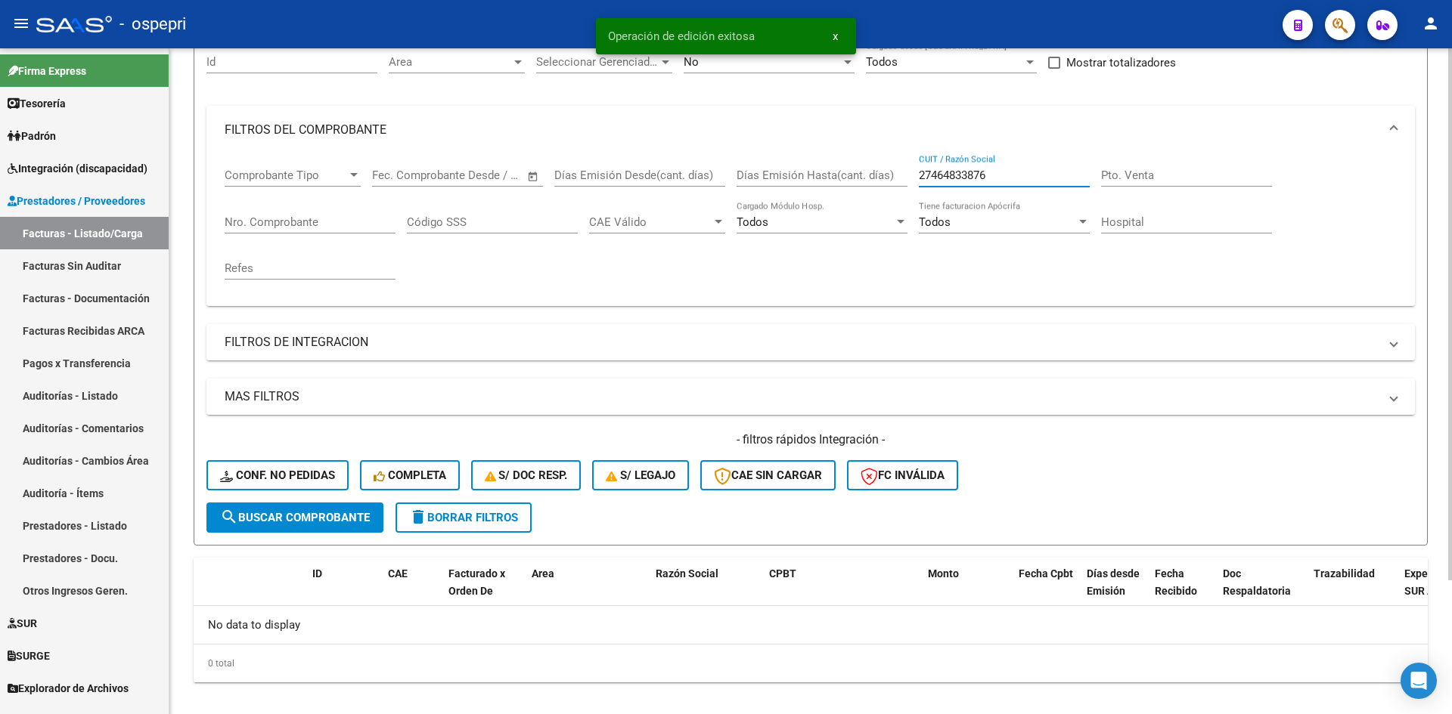
drag, startPoint x: 1008, startPoint y: 174, endPoint x: 905, endPoint y: 184, distance: 103.4
click at [905, 184] on div "Comprobante Tipo Comprobante Tipo Start date – End date Fec. Comprobante Desde …" at bounding box center [811, 224] width 1172 height 140
click at [281, 473] on span "Conf. no pedidas" at bounding box center [277, 476] width 115 height 14
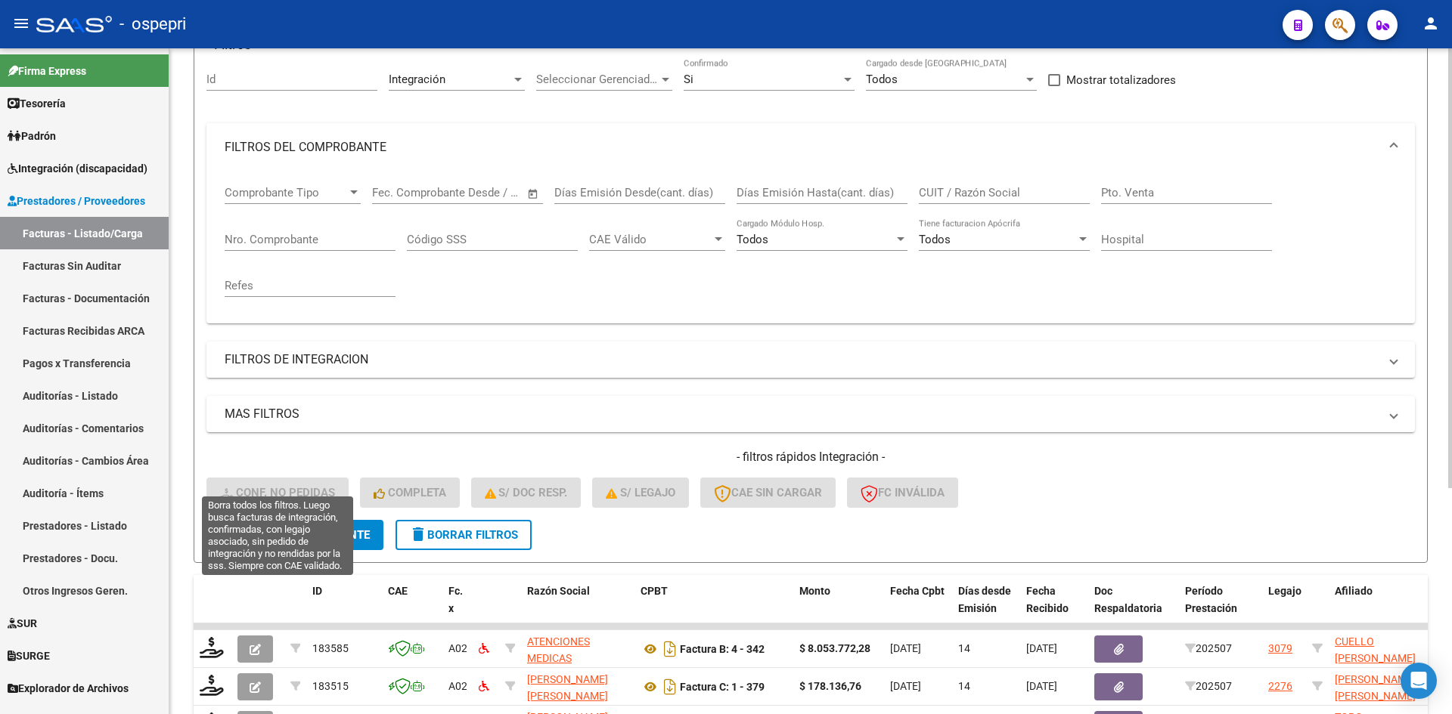
scroll to position [151, 0]
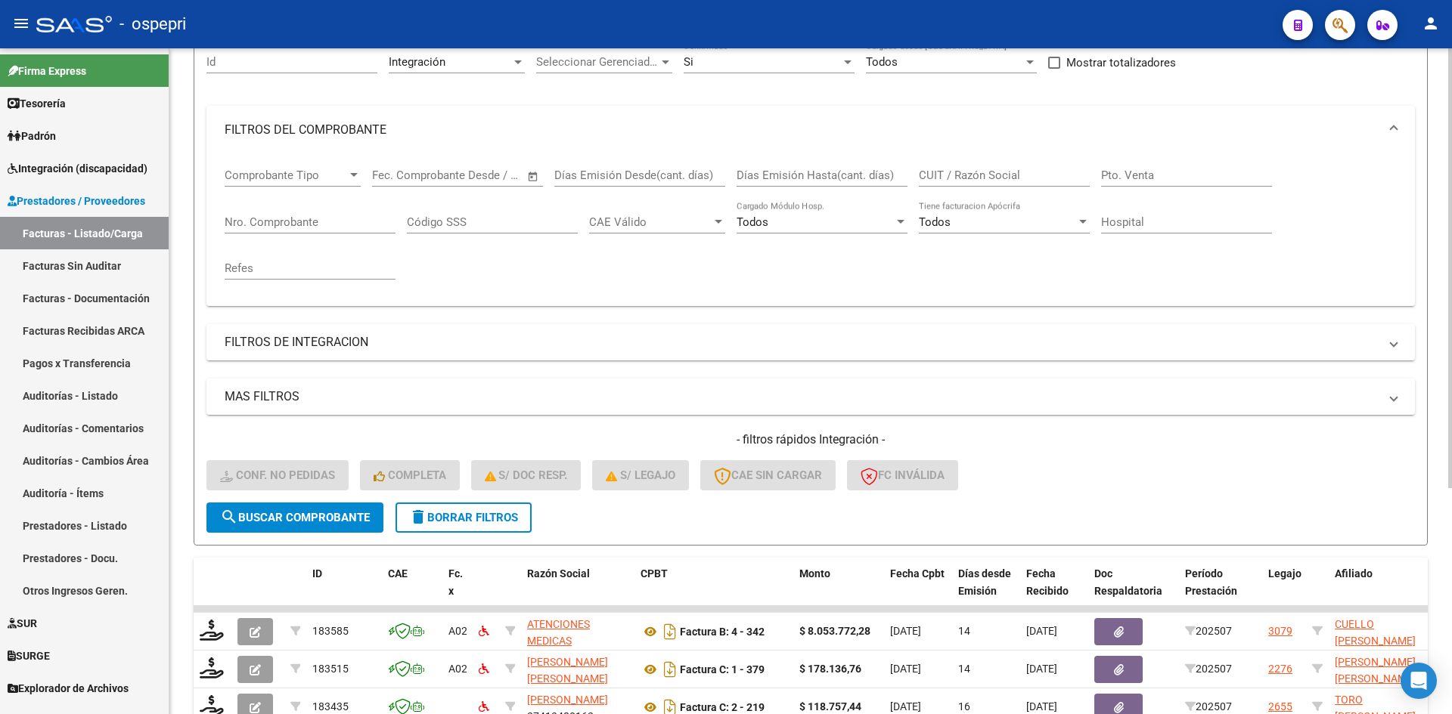
click at [956, 174] on input "CUIT / Razón Social" at bounding box center [1004, 176] width 171 height 14
paste input "27464833876"
type input "27464833876"
click at [296, 514] on span "search Buscar Comprobante" at bounding box center [295, 518] width 150 height 14
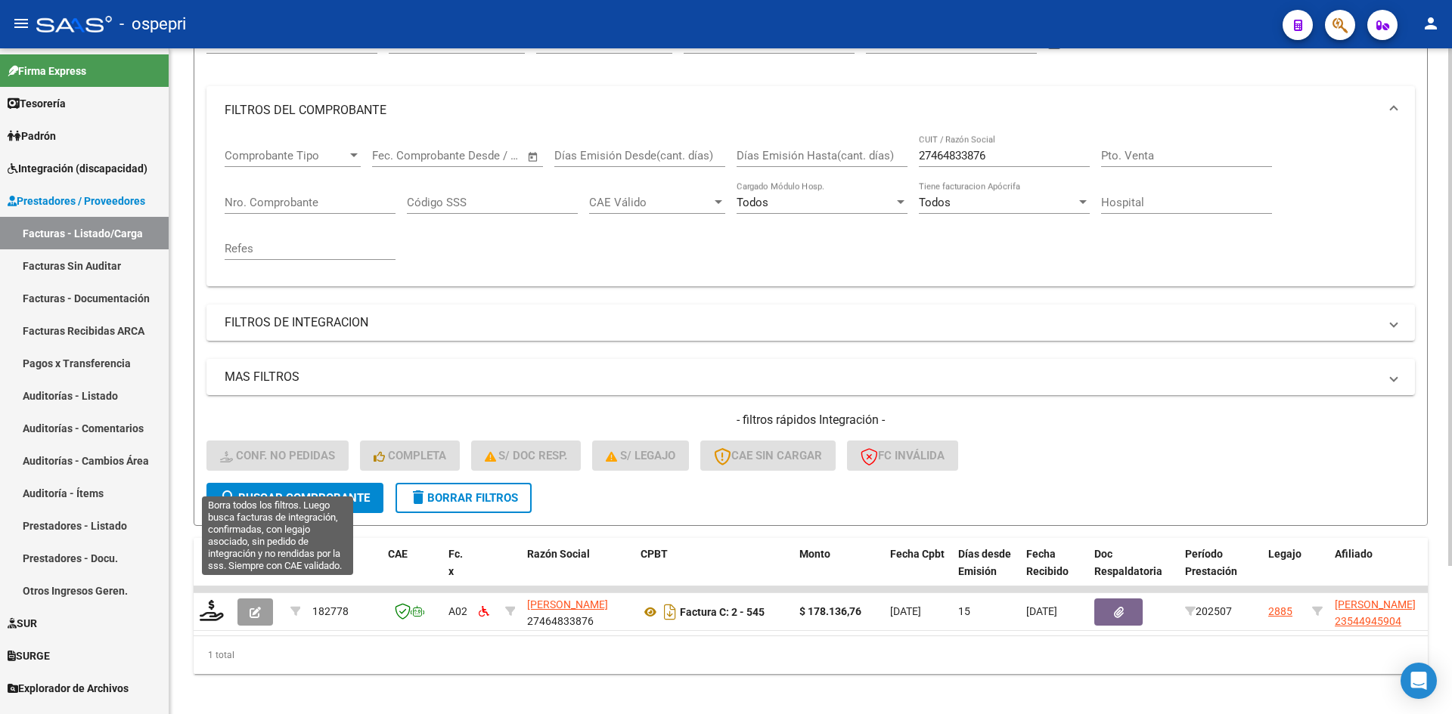
scroll to position [191, 0]
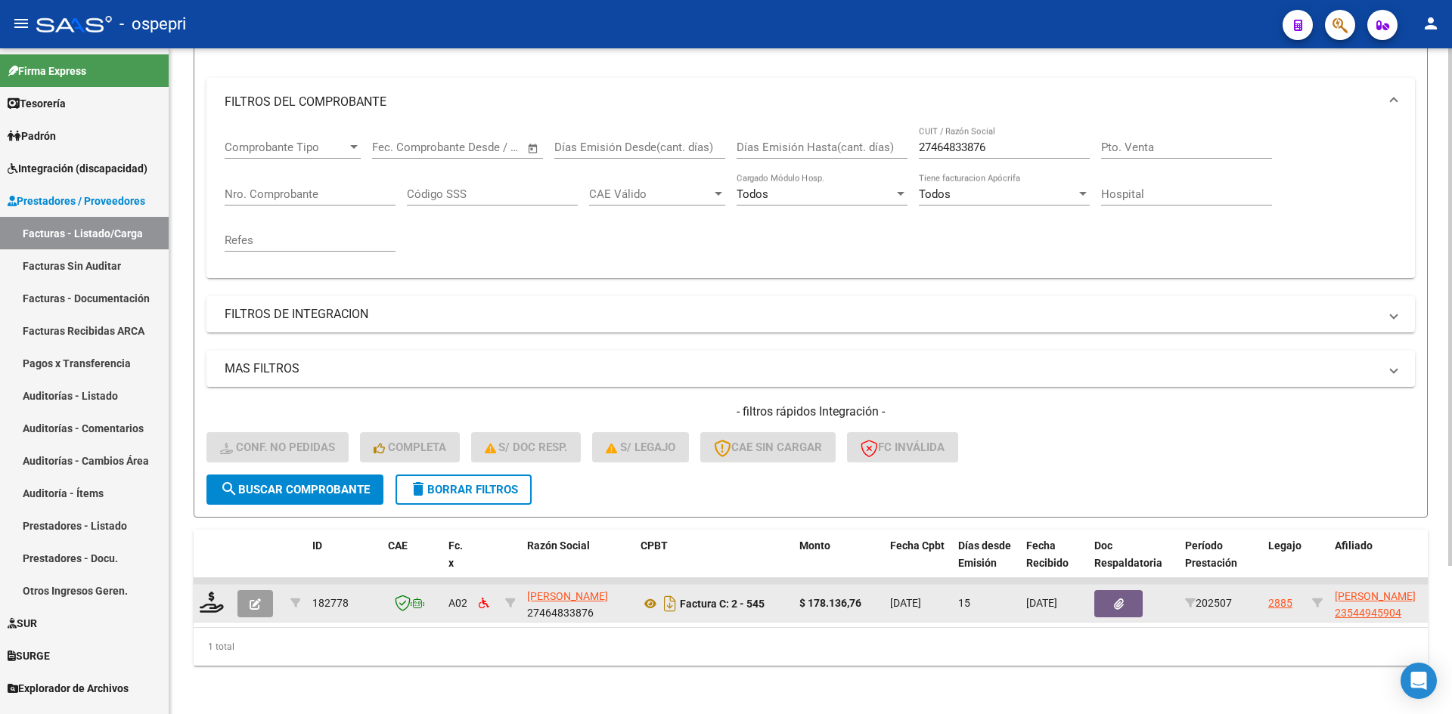
click at [206, 609] on datatable-body-cell at bounding box center [213, 603] width 38 height 37
click at [207, 599] on icon at bounding box center [212, 602] width 24 height 21
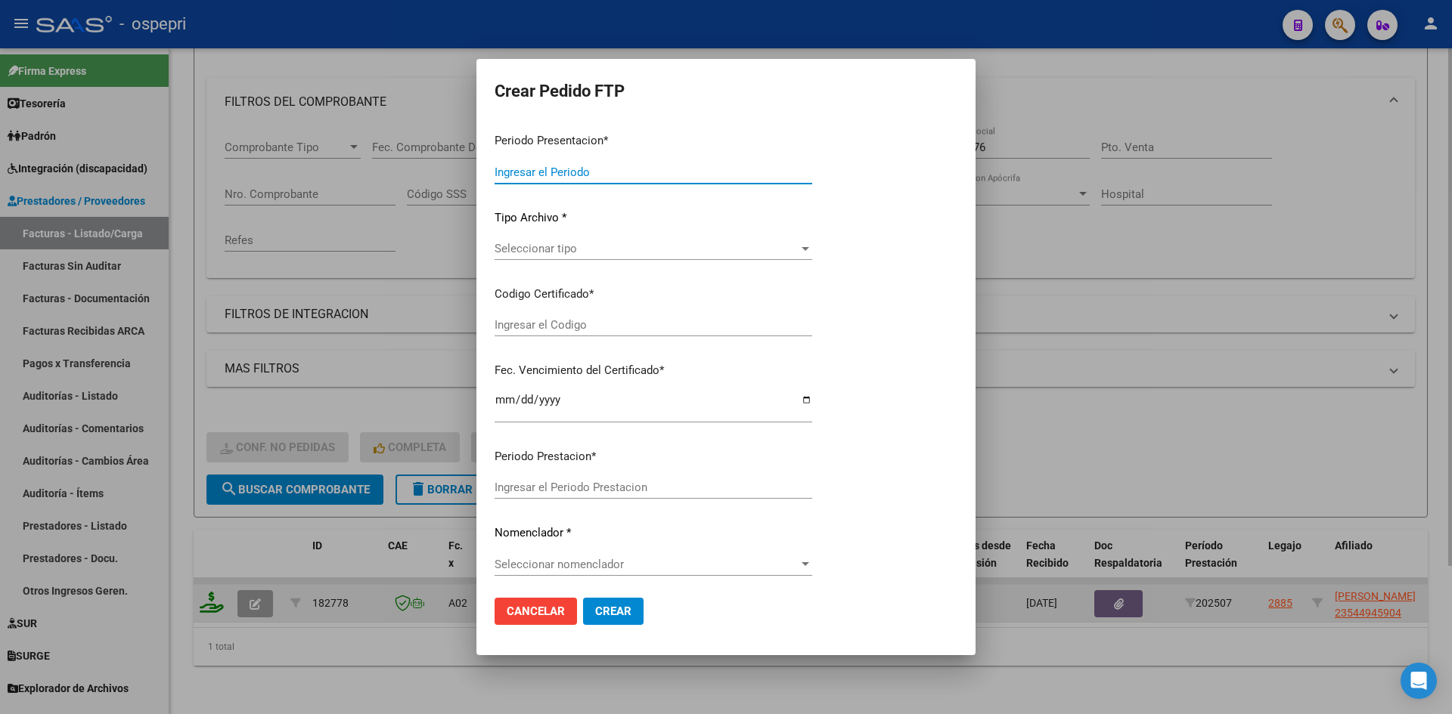
type input "202507"
type input "$ 178.136,76"
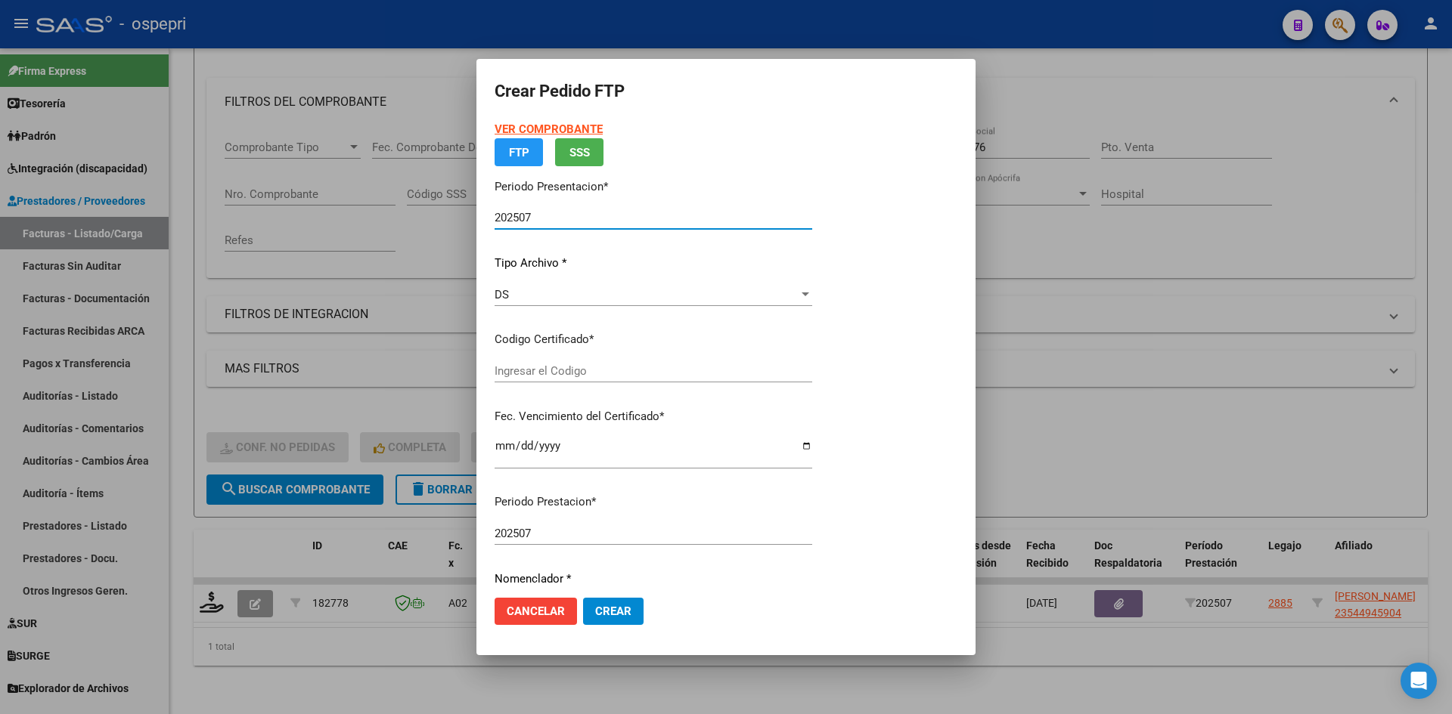
type input "2354494590-4"
type input "[DATE]"
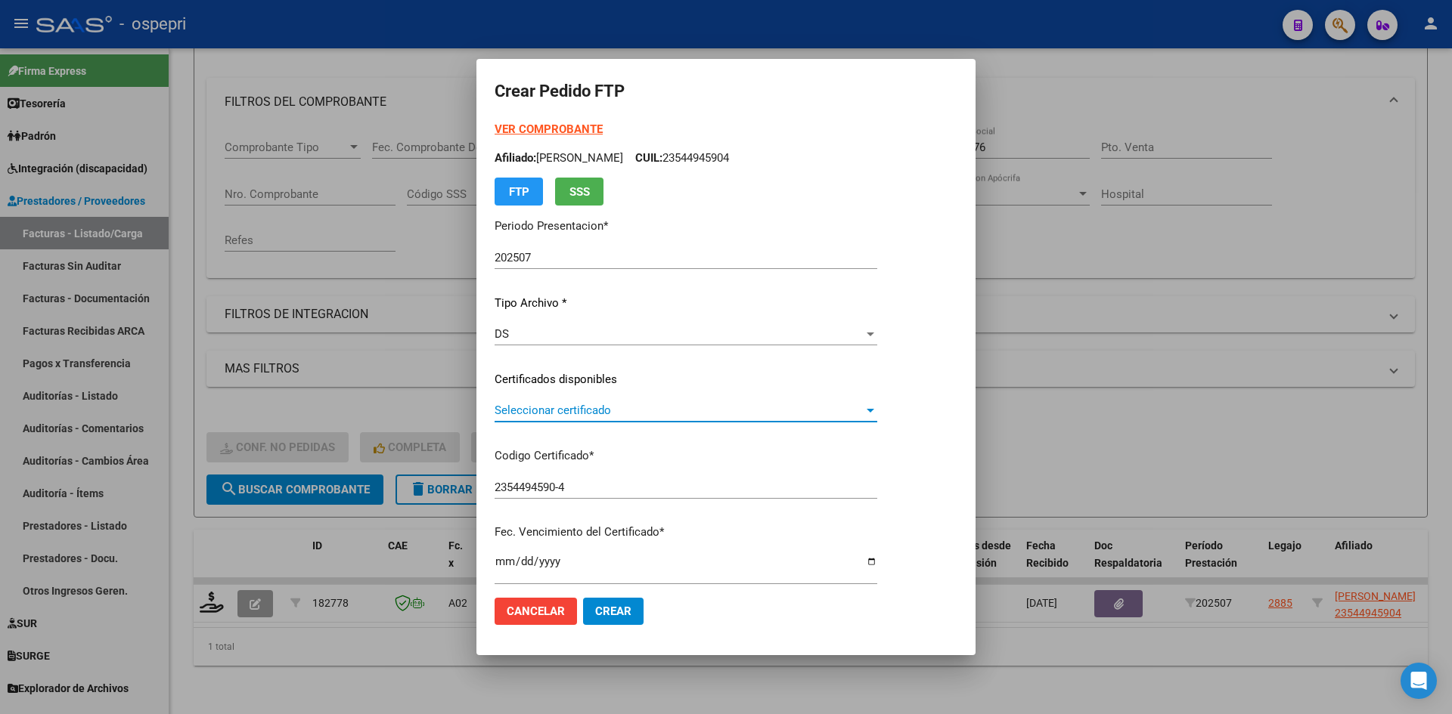
click at [603, 412] on span "Seleccionar certificado" at bounding box center [678, 411] width 369 height 14
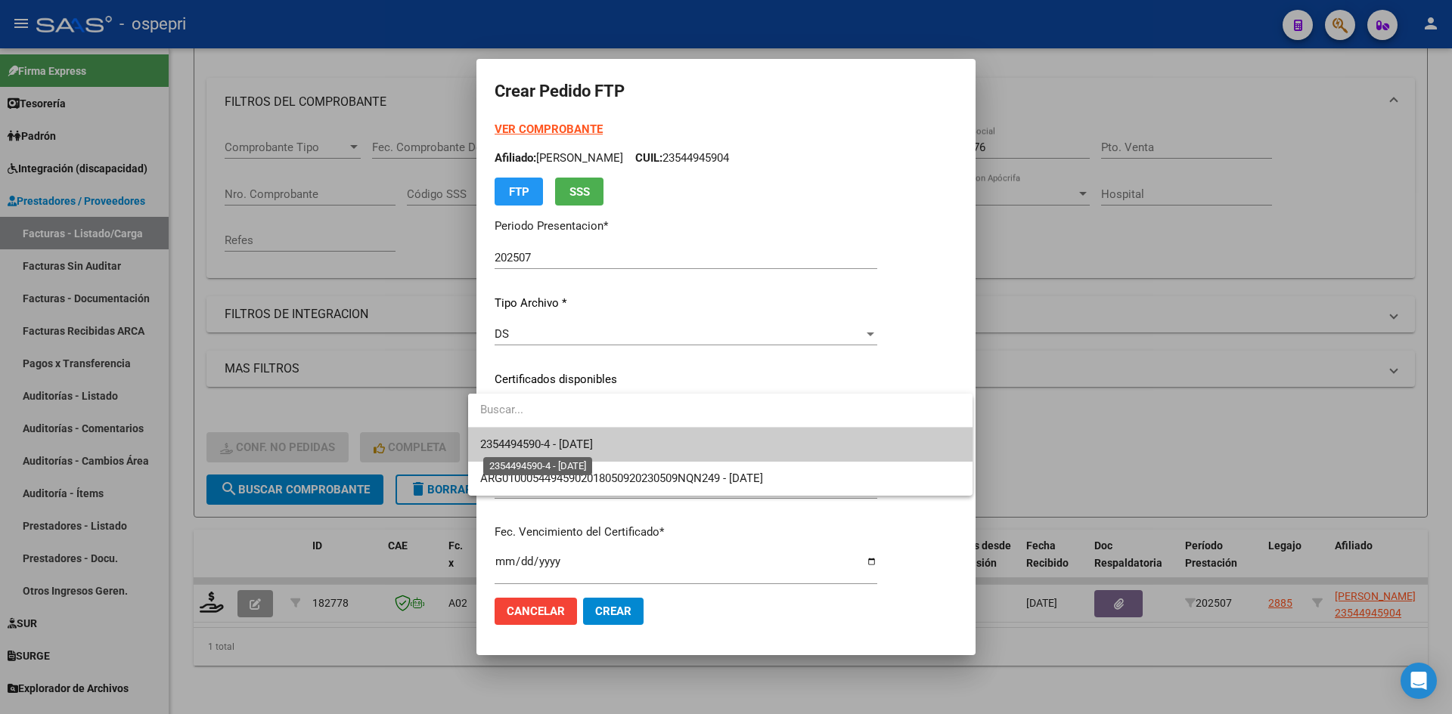
click at [593, 448] on span "2354494590-4 - [DATE]" at bounding box center [536, 445] width 113 height 14
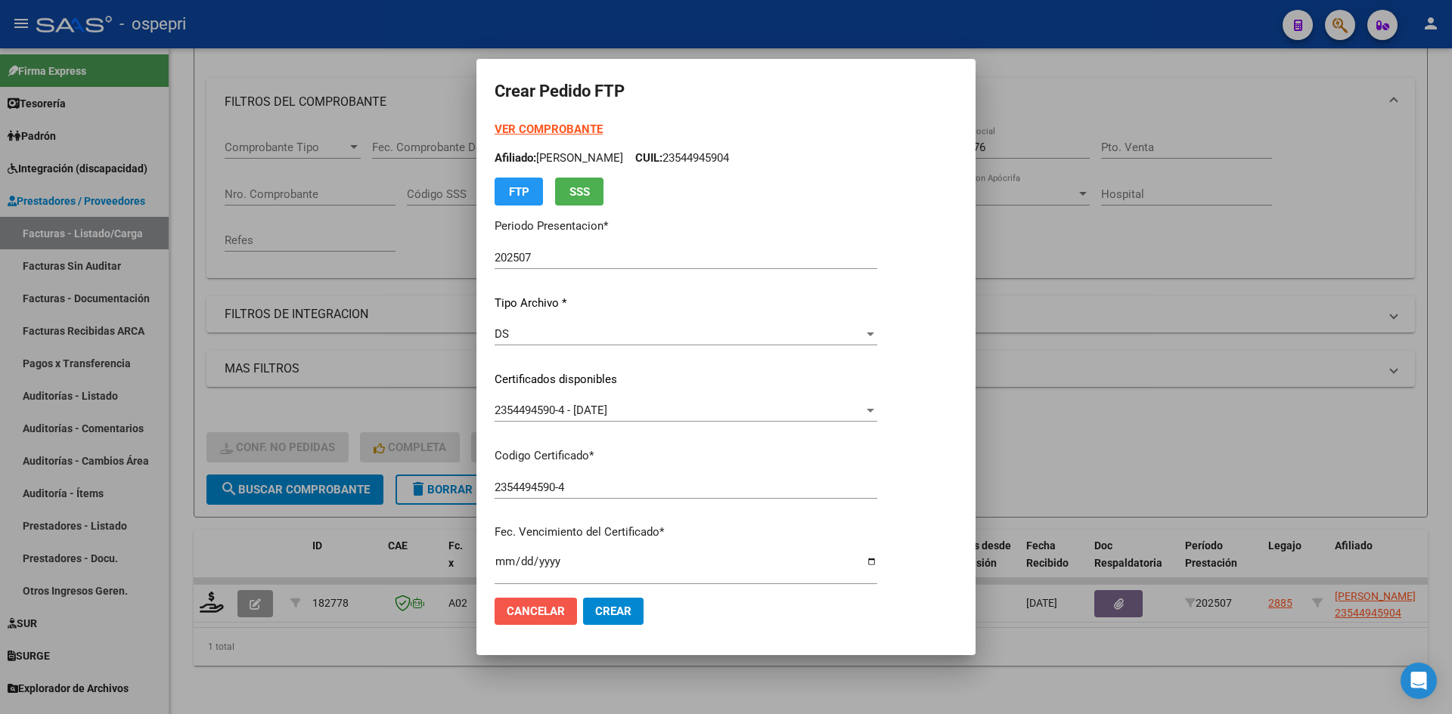
click at [547, 607] on span "Cancelar" at bounding box center [536, 612] width 58 height 14
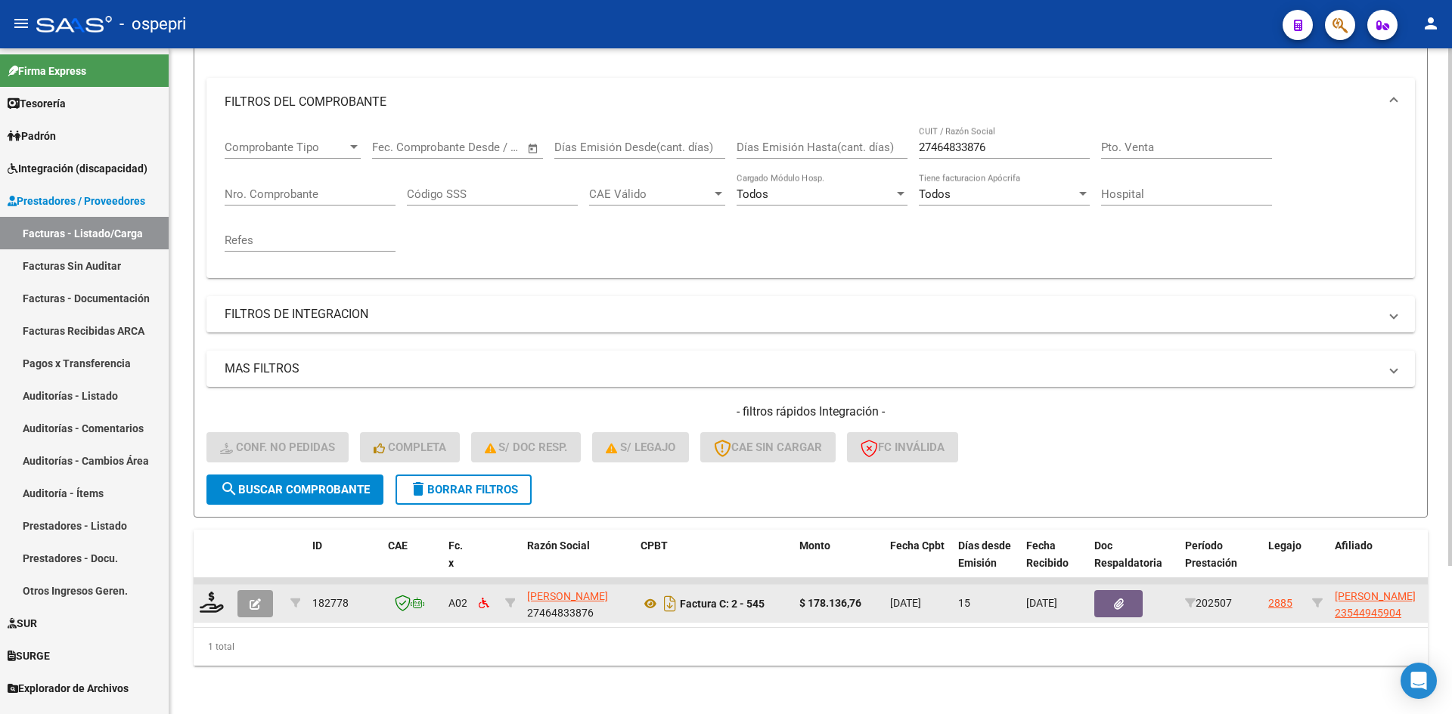
click at [258, 599] on icon "button" at bounding box center [254, 604] width 11 height 11
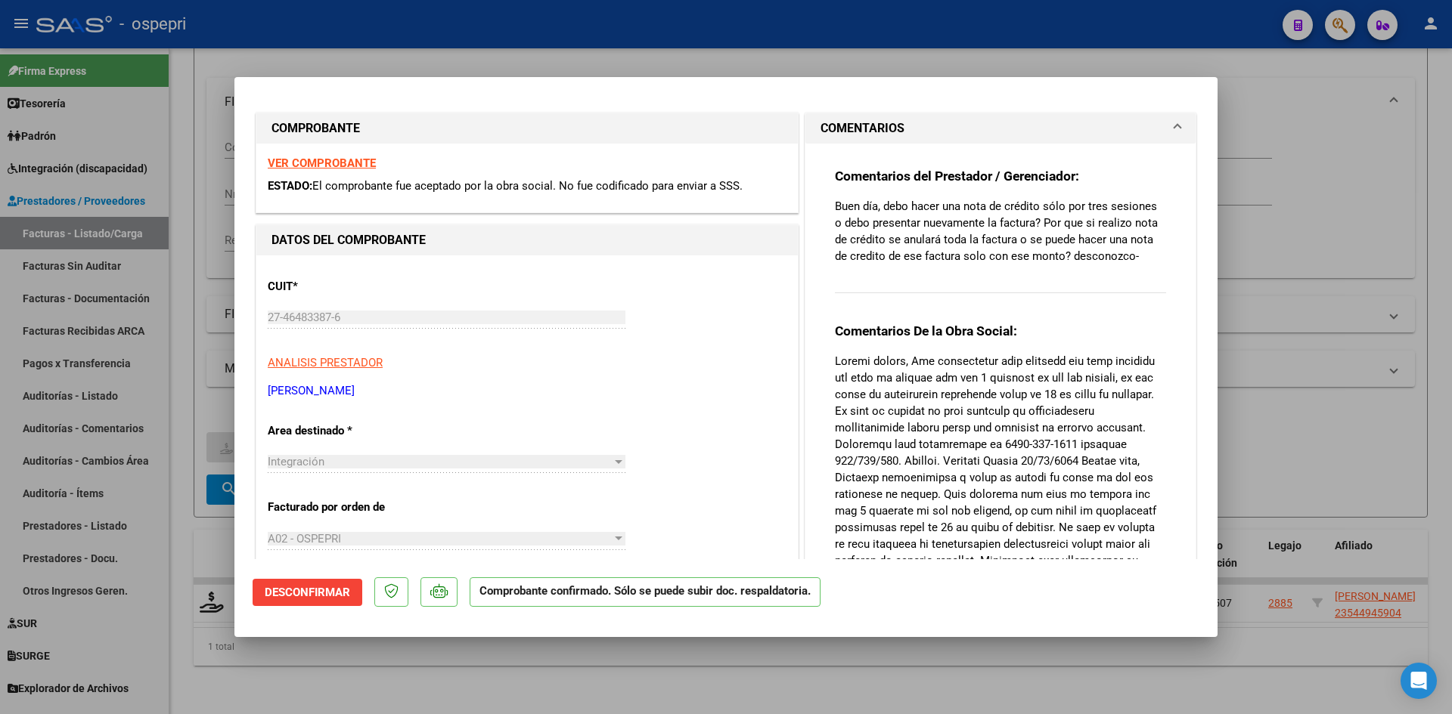
scroll to position [0, 0]
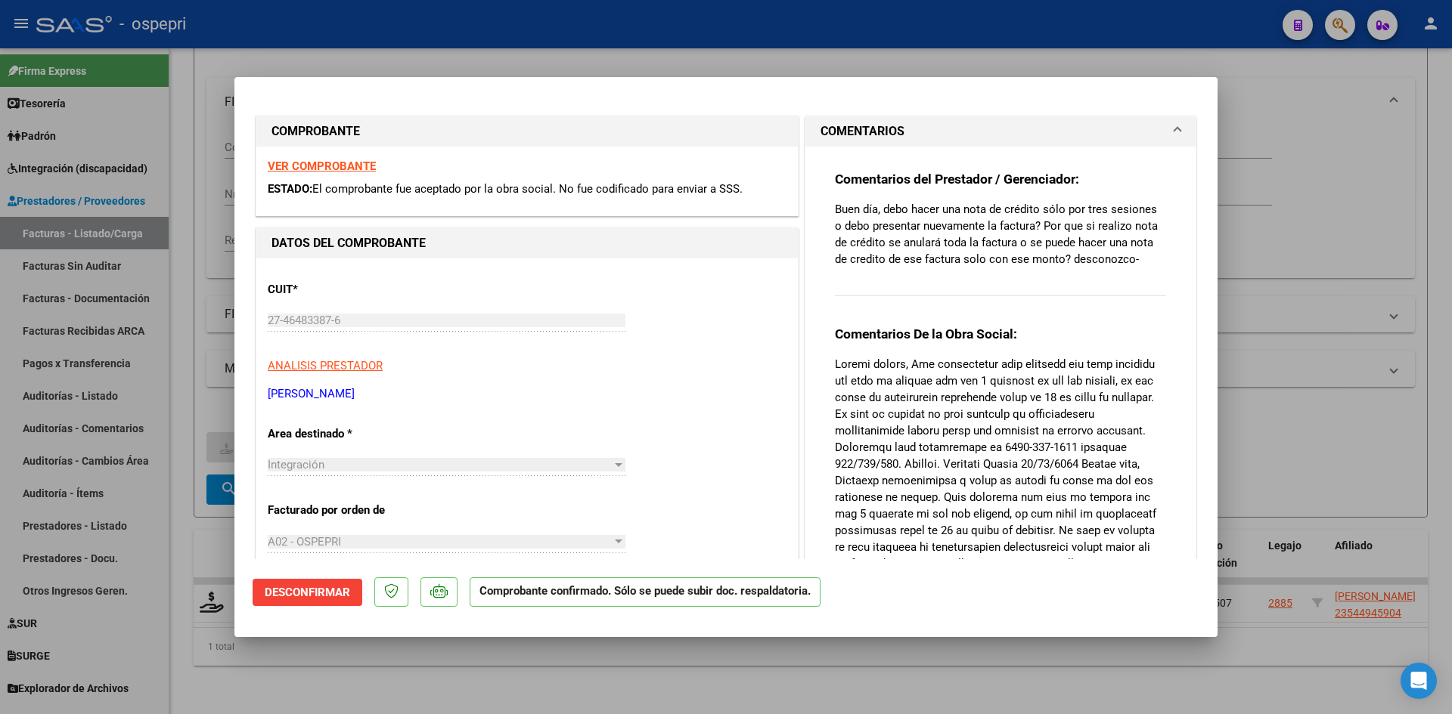
type input "$ 0,00"
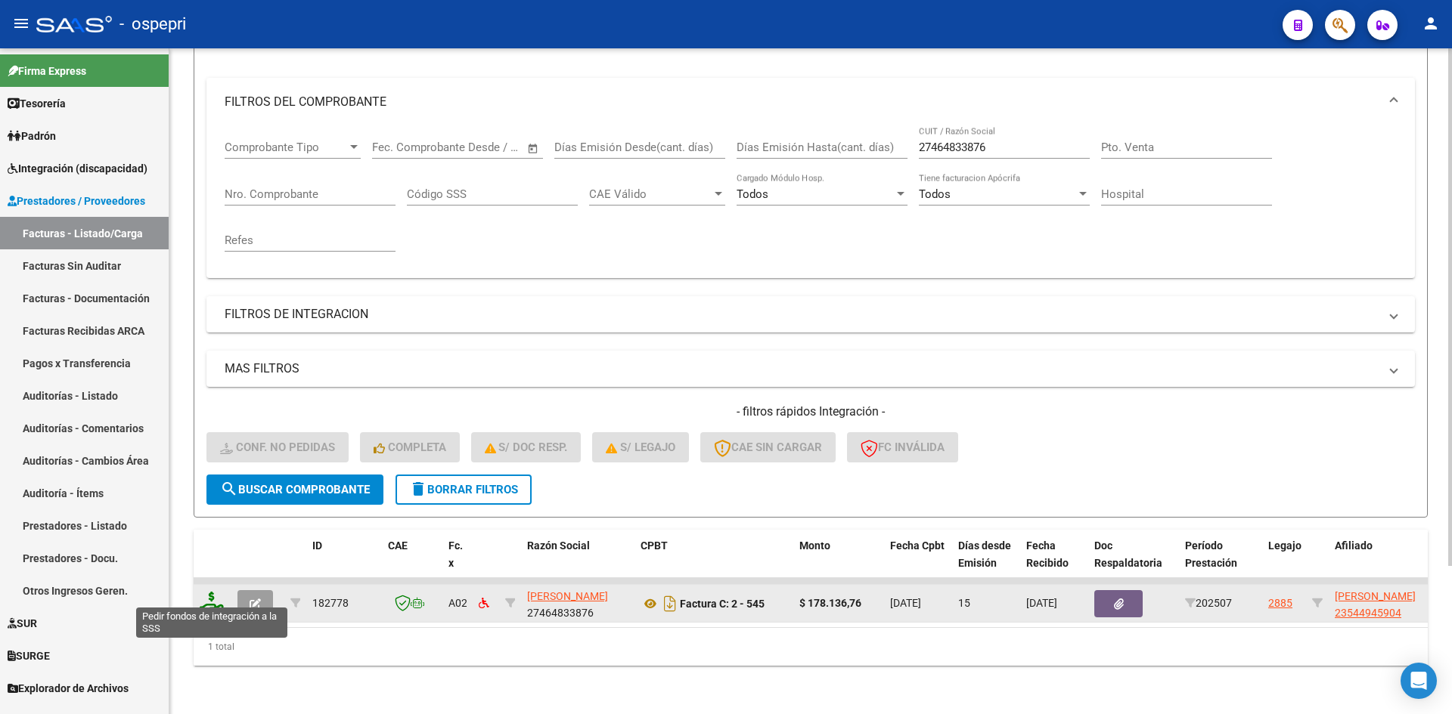
click at [212, 600] on icon at bounding box center [212, 602] width 24 height 21
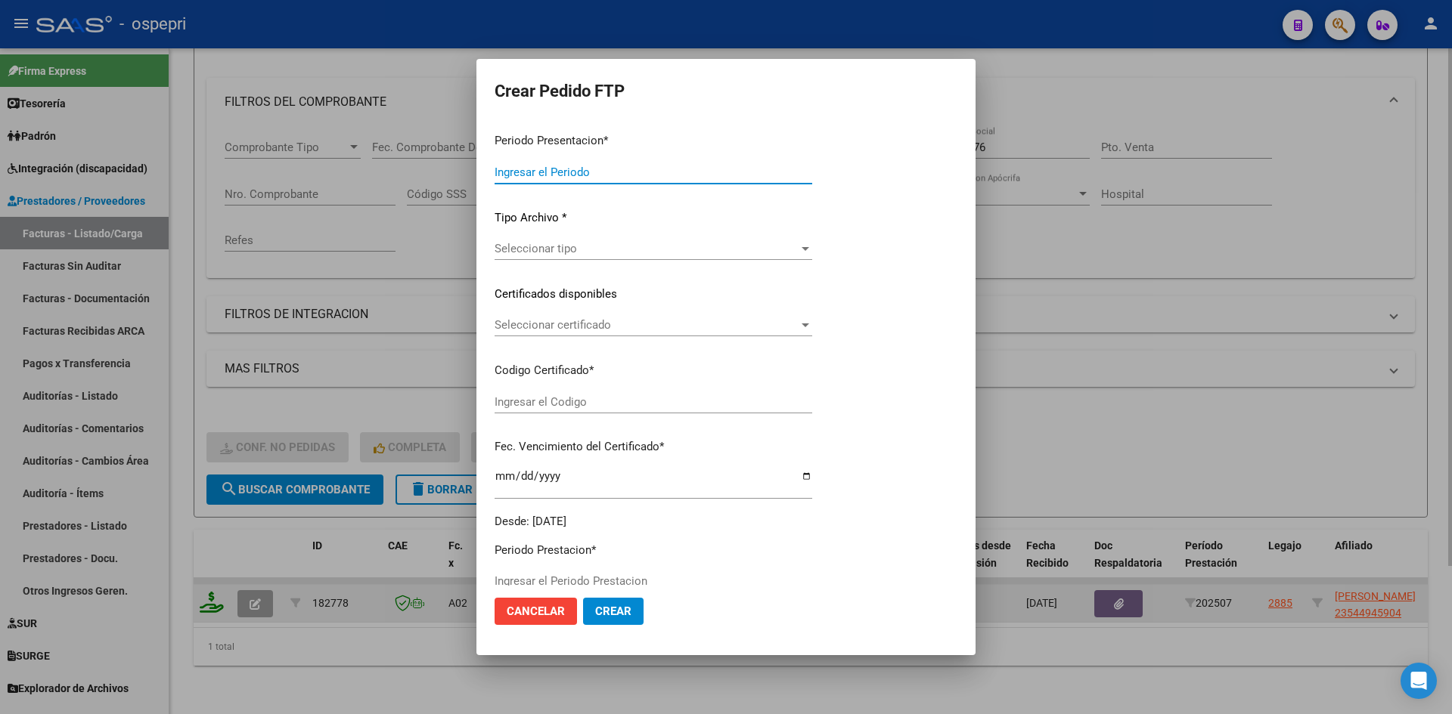
type input "202507"
type input "$ 178.136,76"
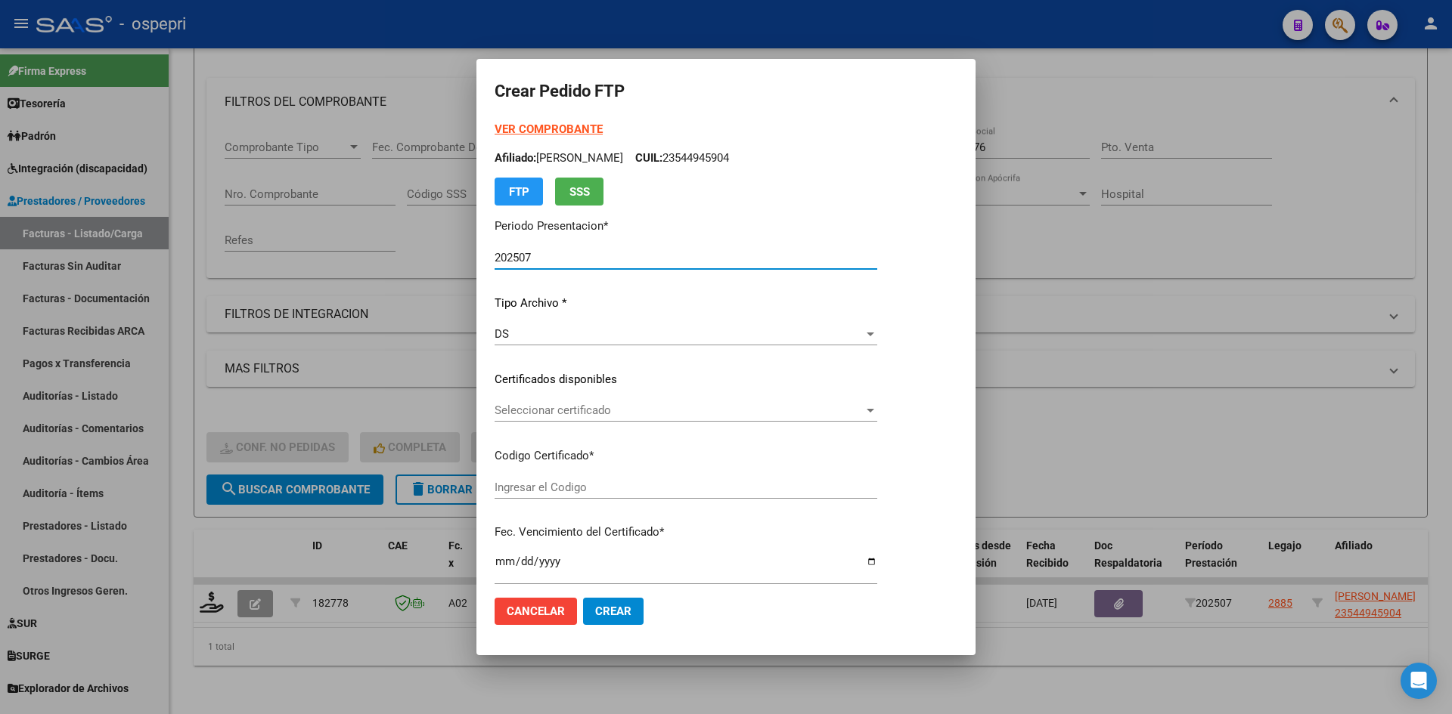
type input "2354494590-4"
type input "[DATE]"
click at [621, 408] on span "Seleccionar certificado" at bounding box center [678, 411] width 369 height 14
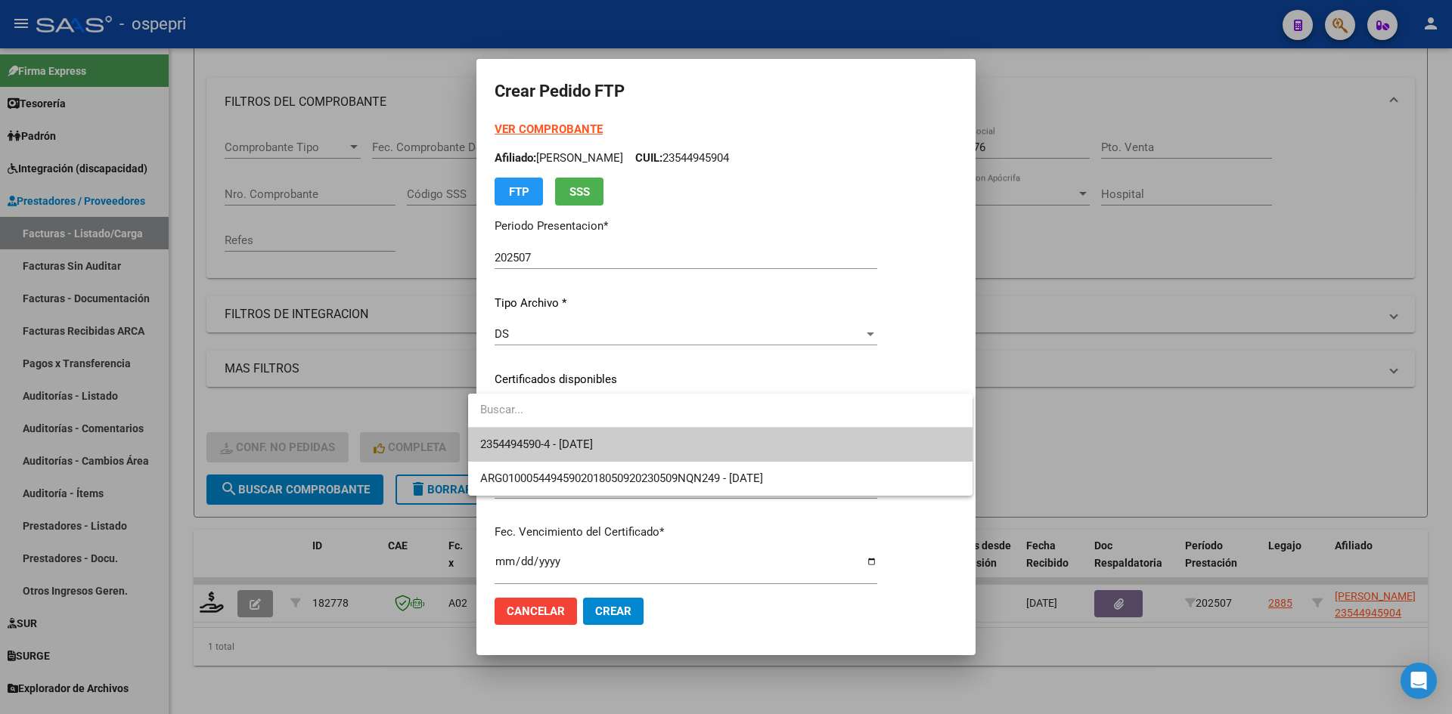
click at [593, 440] on span "2354494590-4 - [DATE]" at bounding box center [536, 445] width 113 height 14
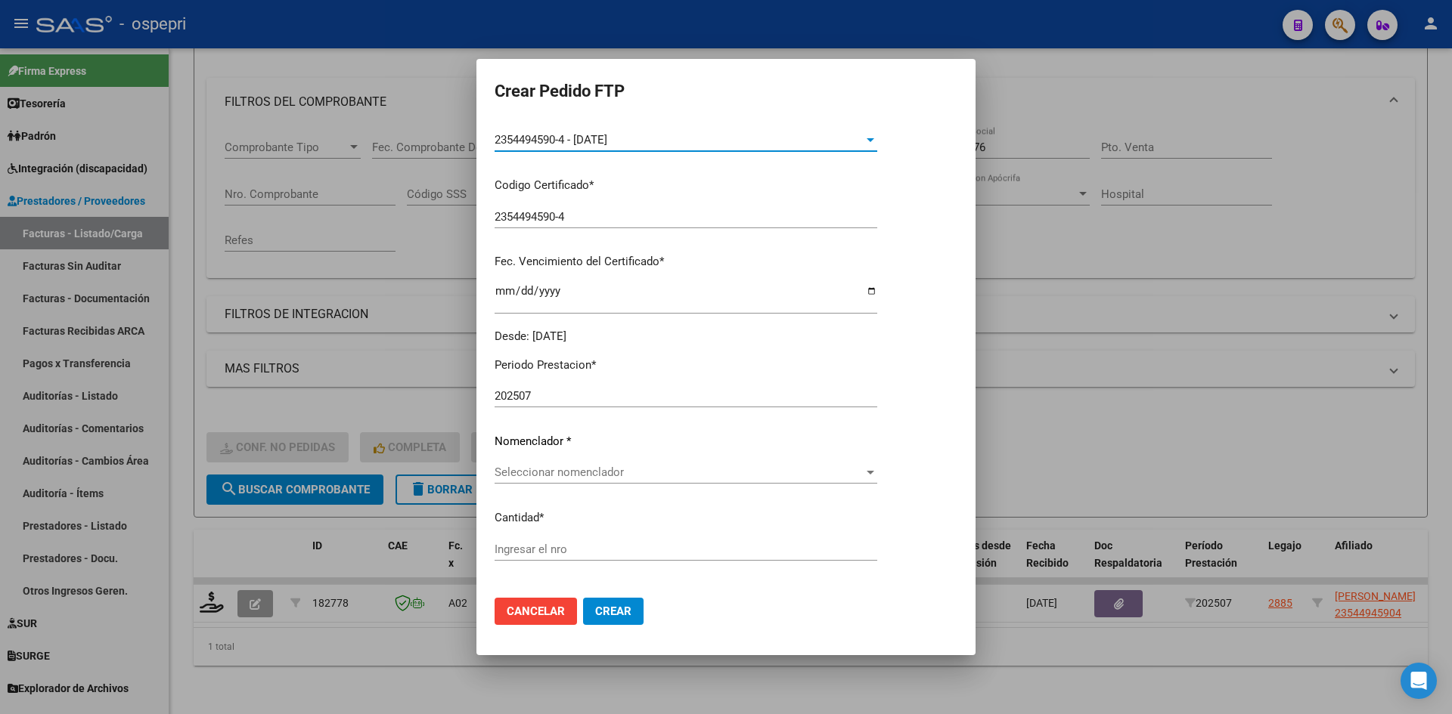
scroll to position [302, 0]
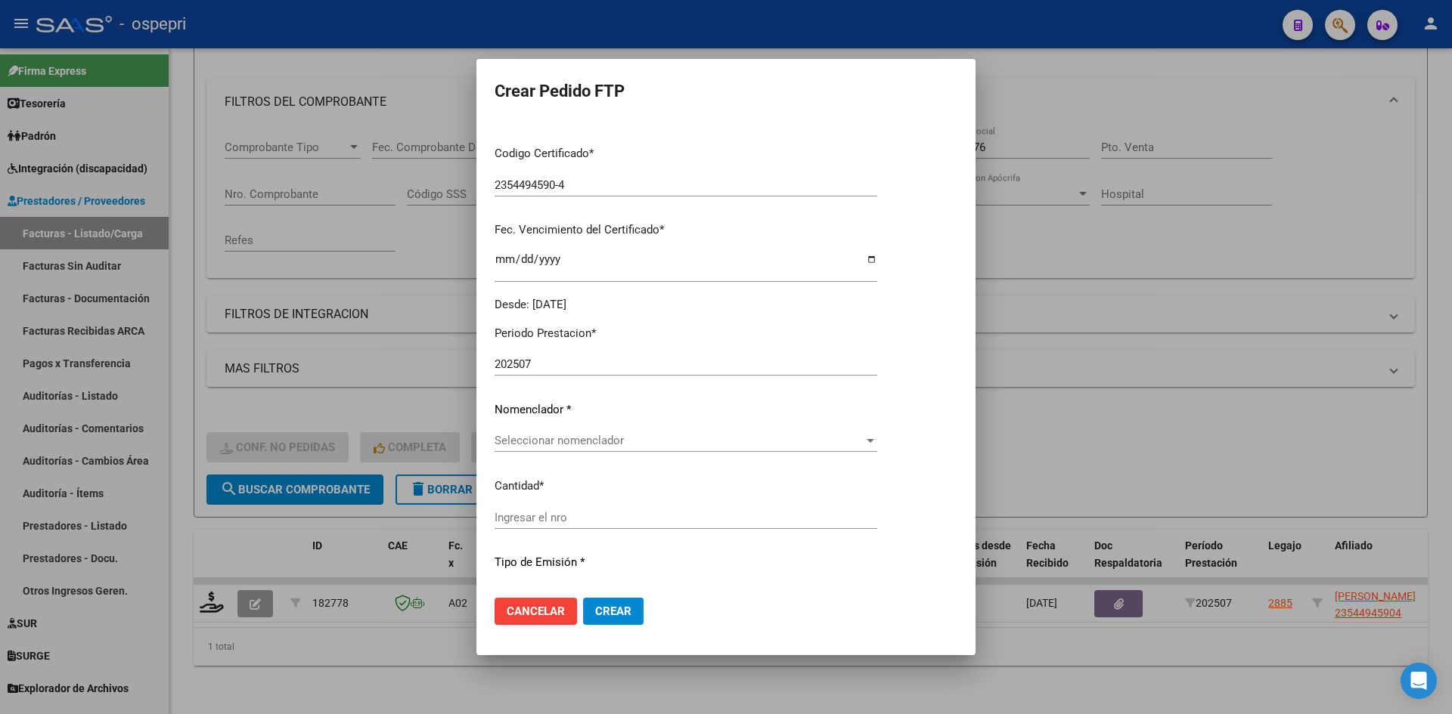
click at [634, 438] on span "Seleccionar nomenclador" at bounding box center [678, 441] width 369 height 14
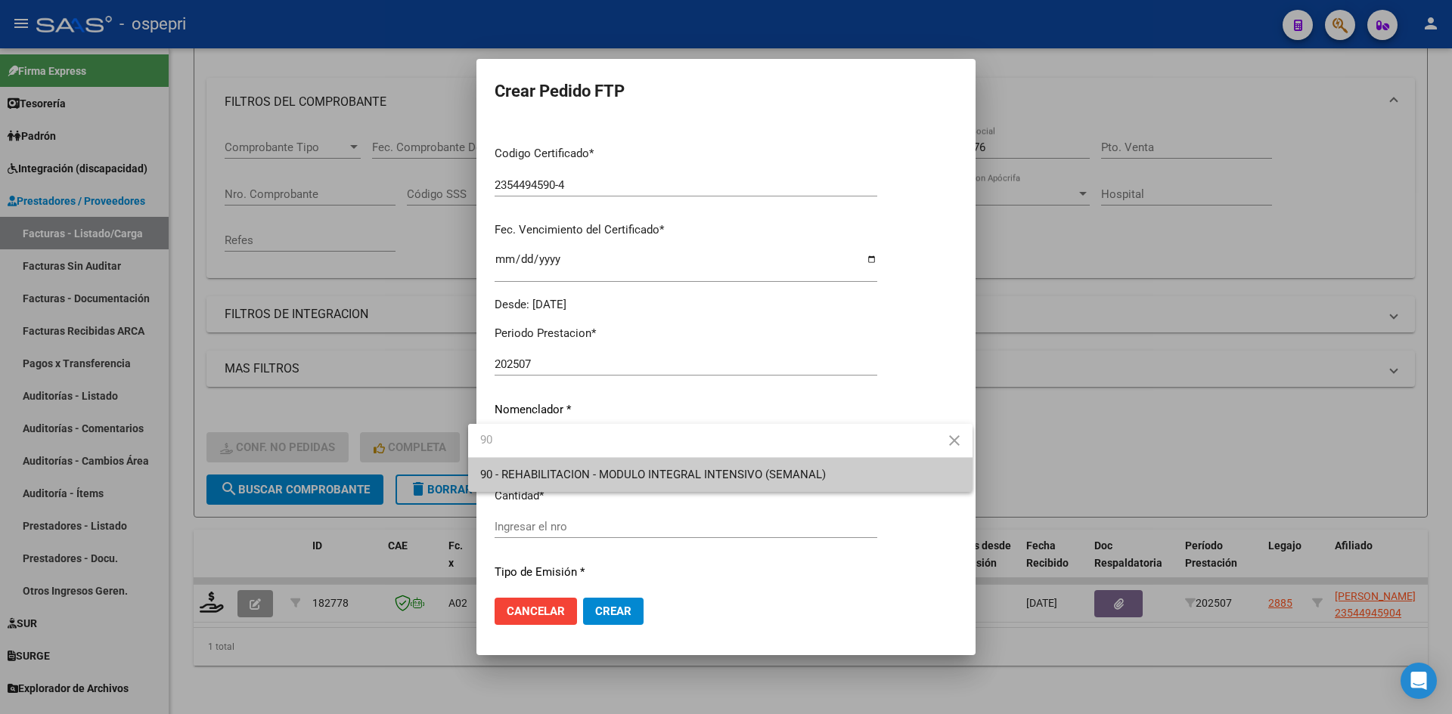
type input "90"
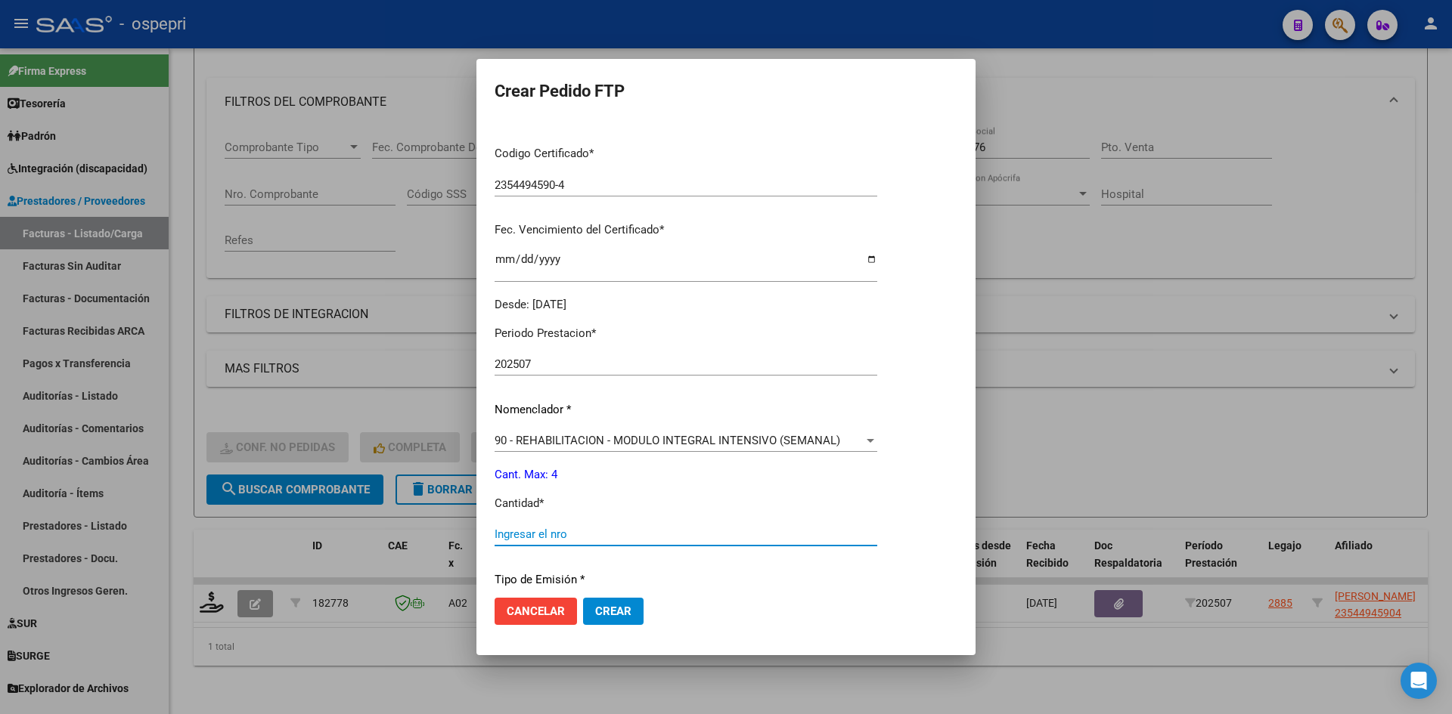
click at [544, 531] on input "Ingresar el nro" at bounding box center [685, 535] width 383 height 14
type input "4"
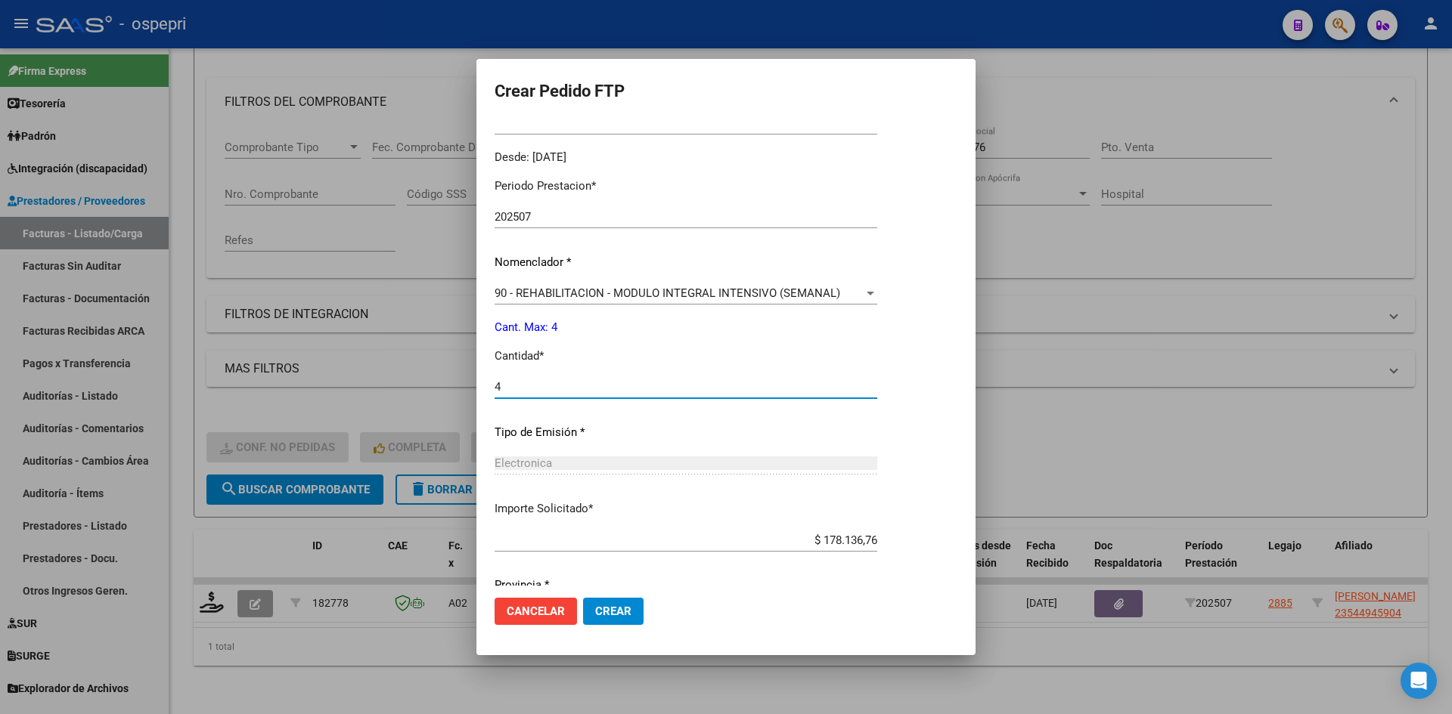
scroll to position [507, 0]
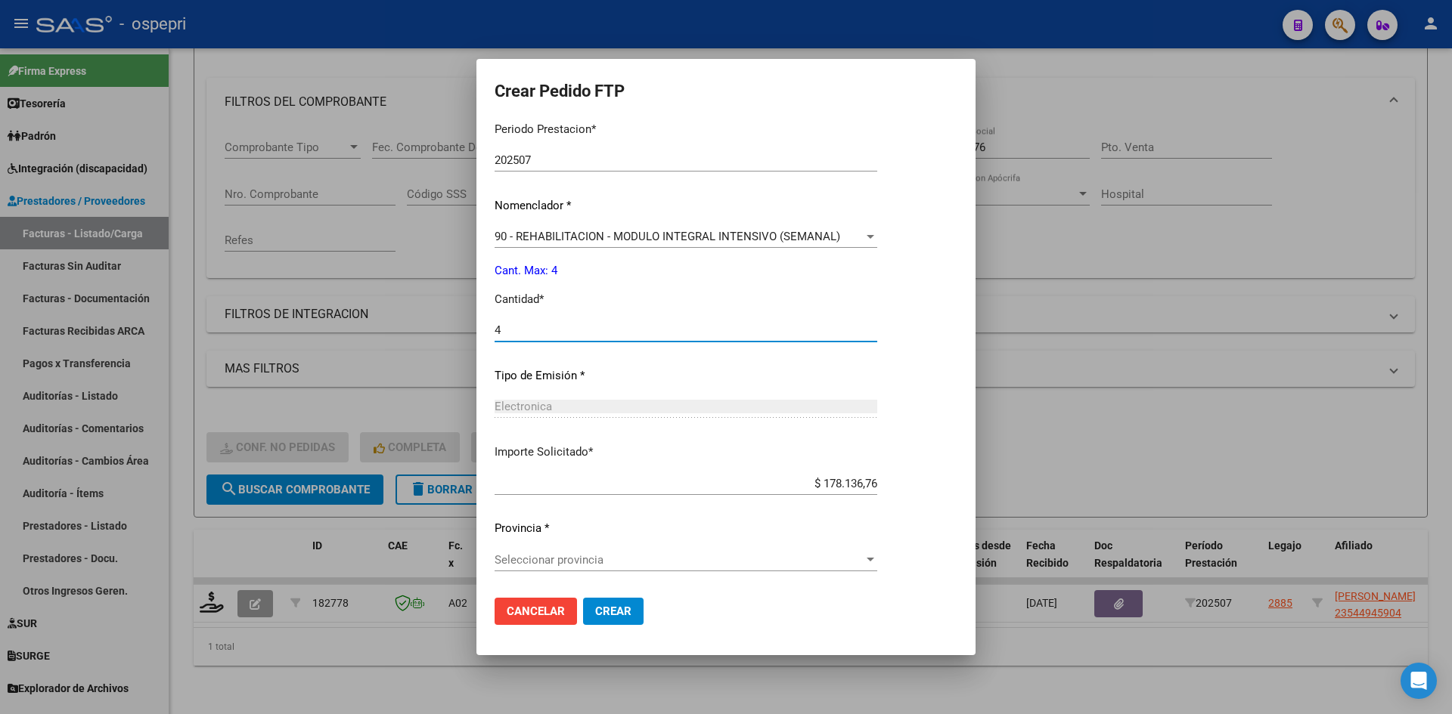
click at [511, 560] on span "Seleccionar provincia" at bounding box center [678, 560] width 369 height 14
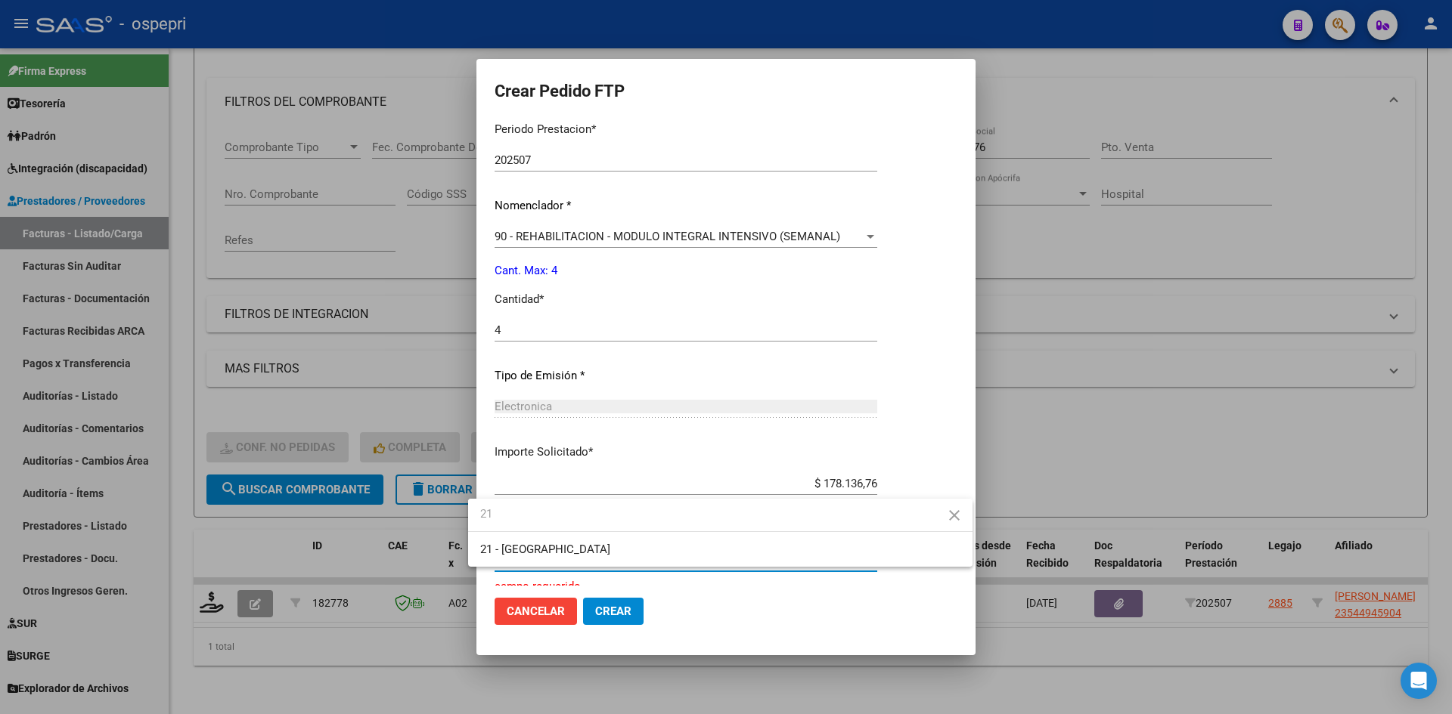
type input "21"
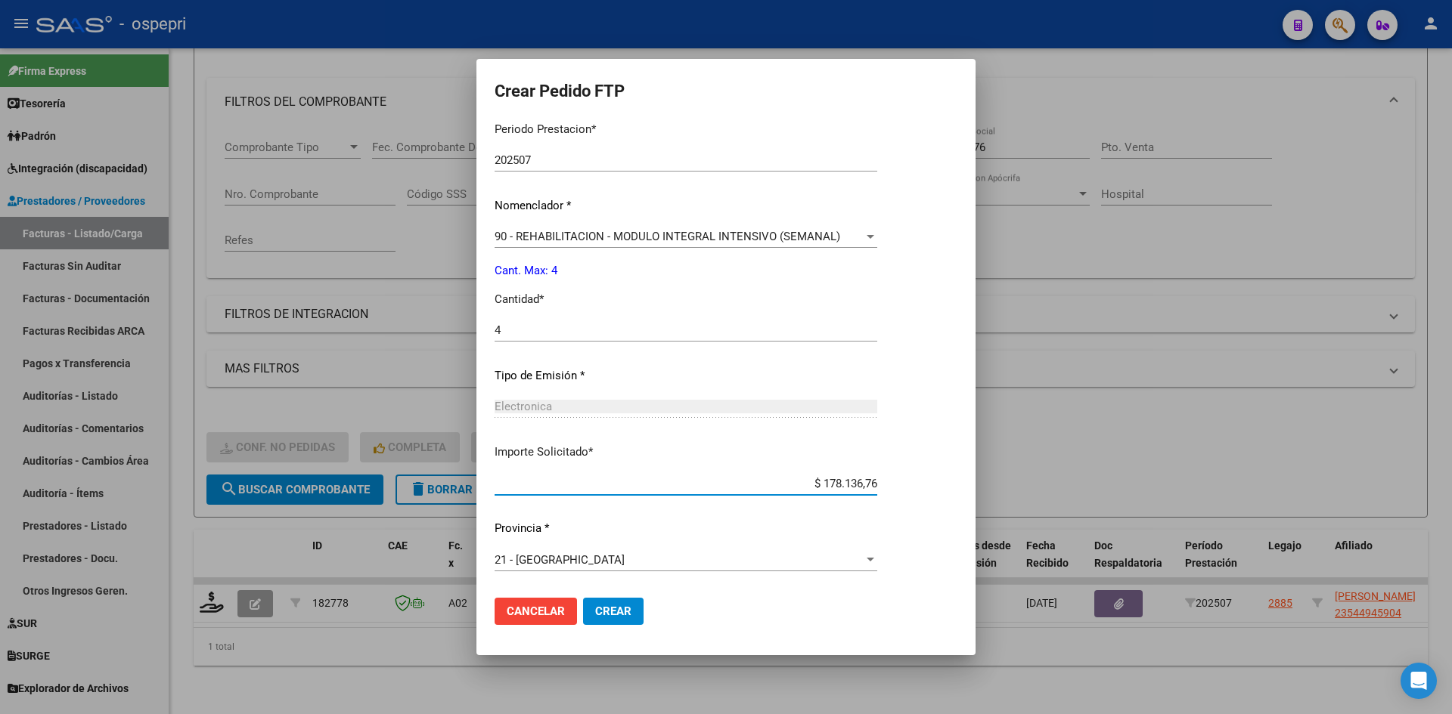
click at [578, 487] on input "$ 178.136,76" at bounding box center [685, 484] width 383 height 14
click at [877, 479] on input "$ 178.136,76" at bounding box center [685, 484] width 383 height 14
type input "$ 133.602,57"
click at [612, 609] on span "Crear" at bounding box center [613, 612] width 36 height 14
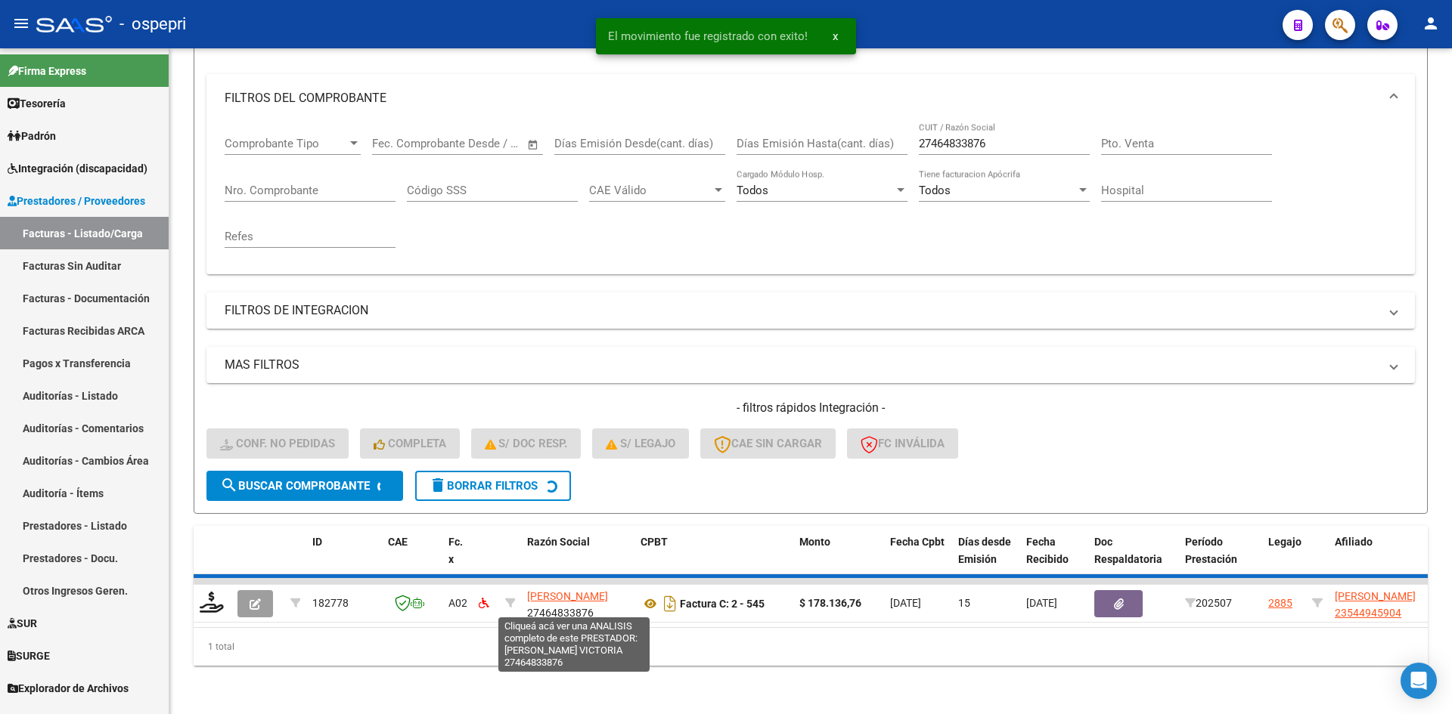
scroll to position [168, 0]
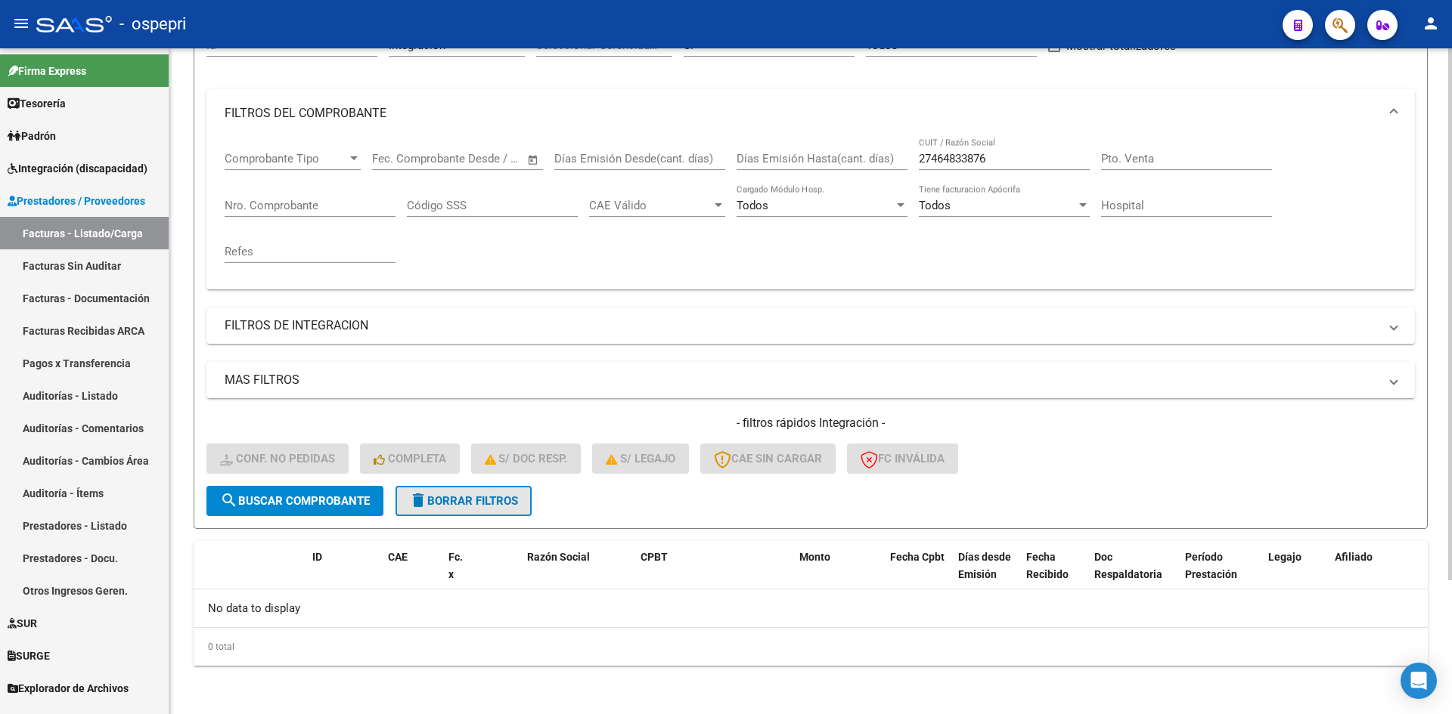
click at [500, 497] on span "delete Borrar Filtros" at bounding box center [463, 501] width 109 height 14
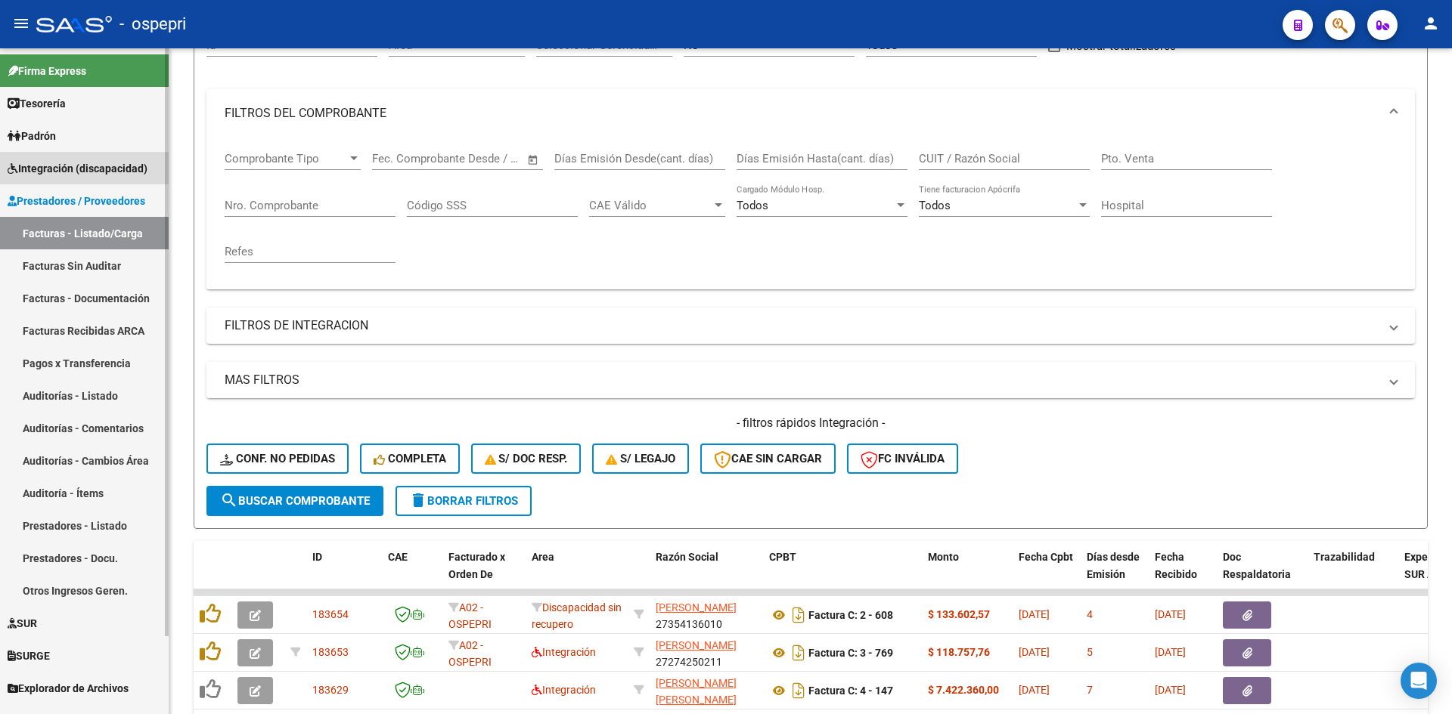
click at [76, 166] on span "Integración (discapacidad)" at bounding box center [78, 168] width 140 height 17
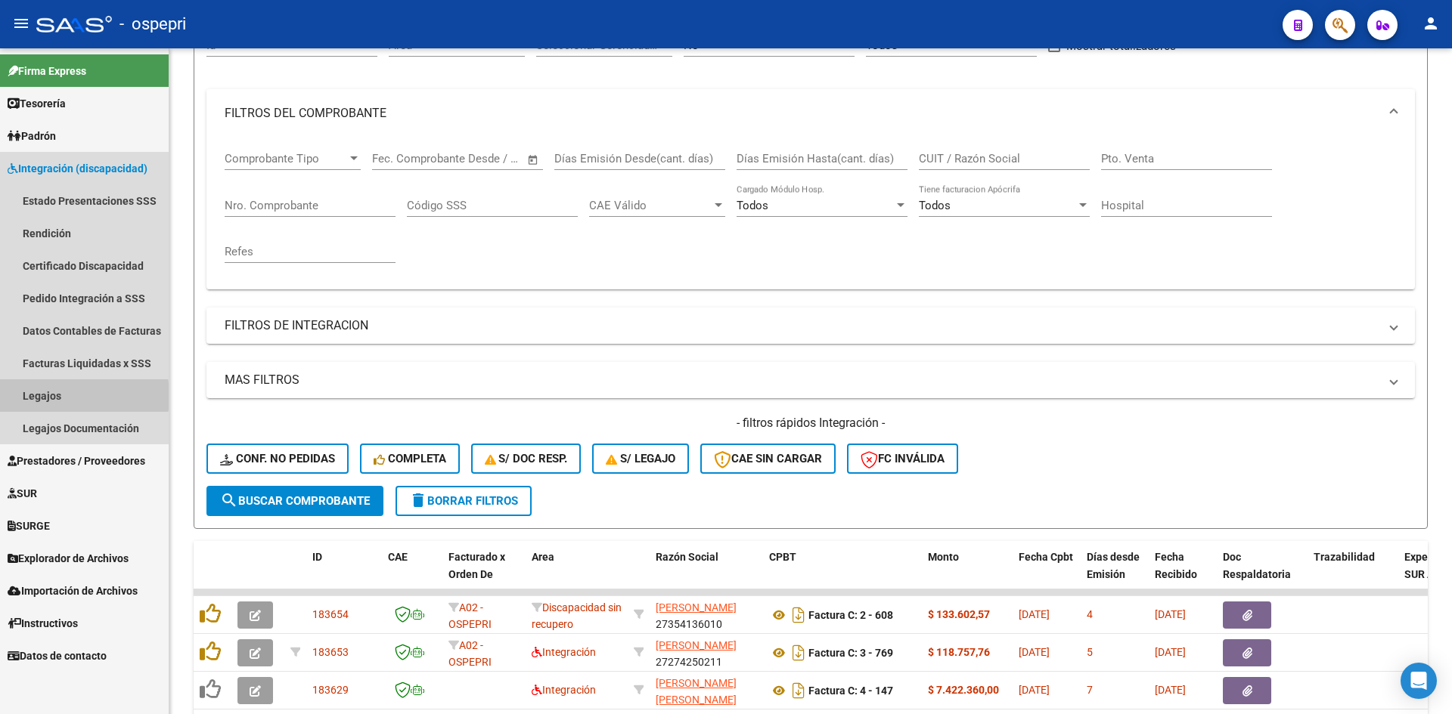
click at [40, 396] on link "Legajos" at bounding box center [84, 396] width 169 height 33
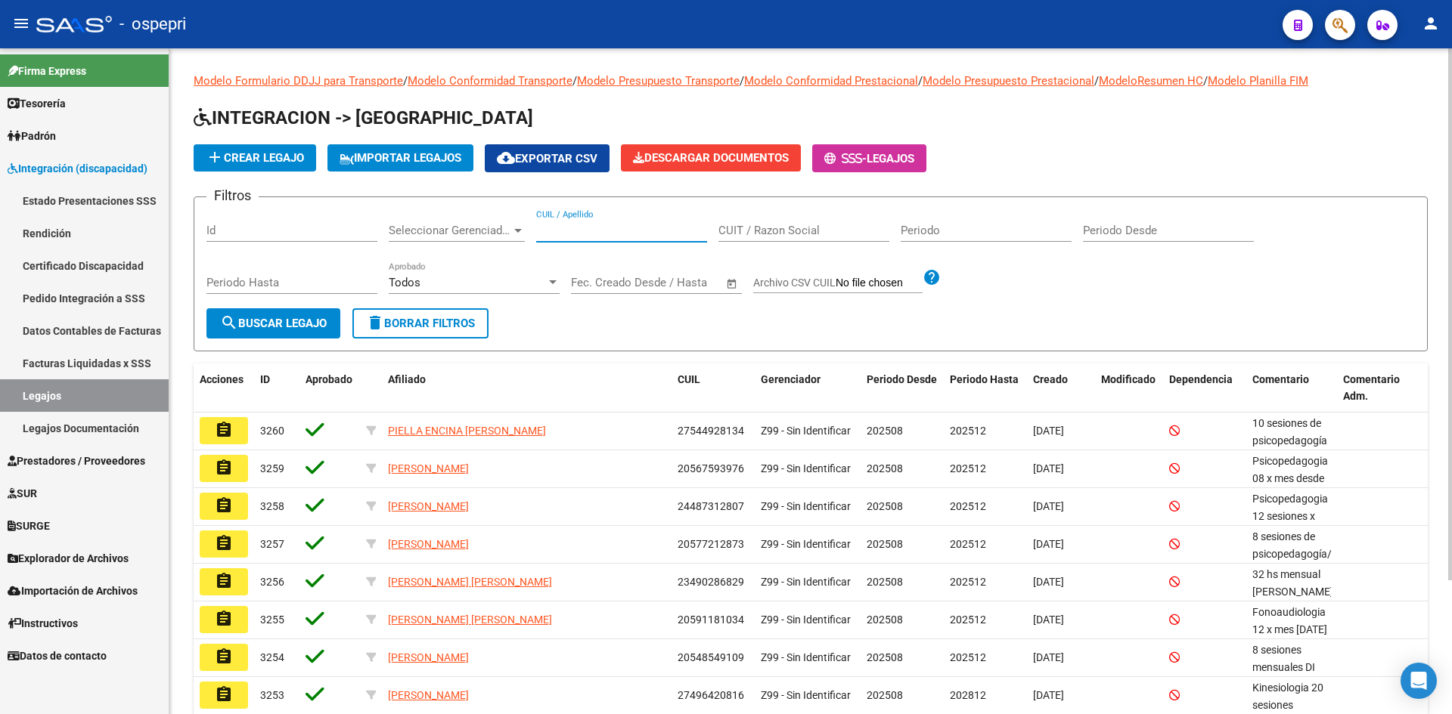
click at [555, 228] on input "CUIL / Apellido" at bounding box center [621, 231] width 171 height 14
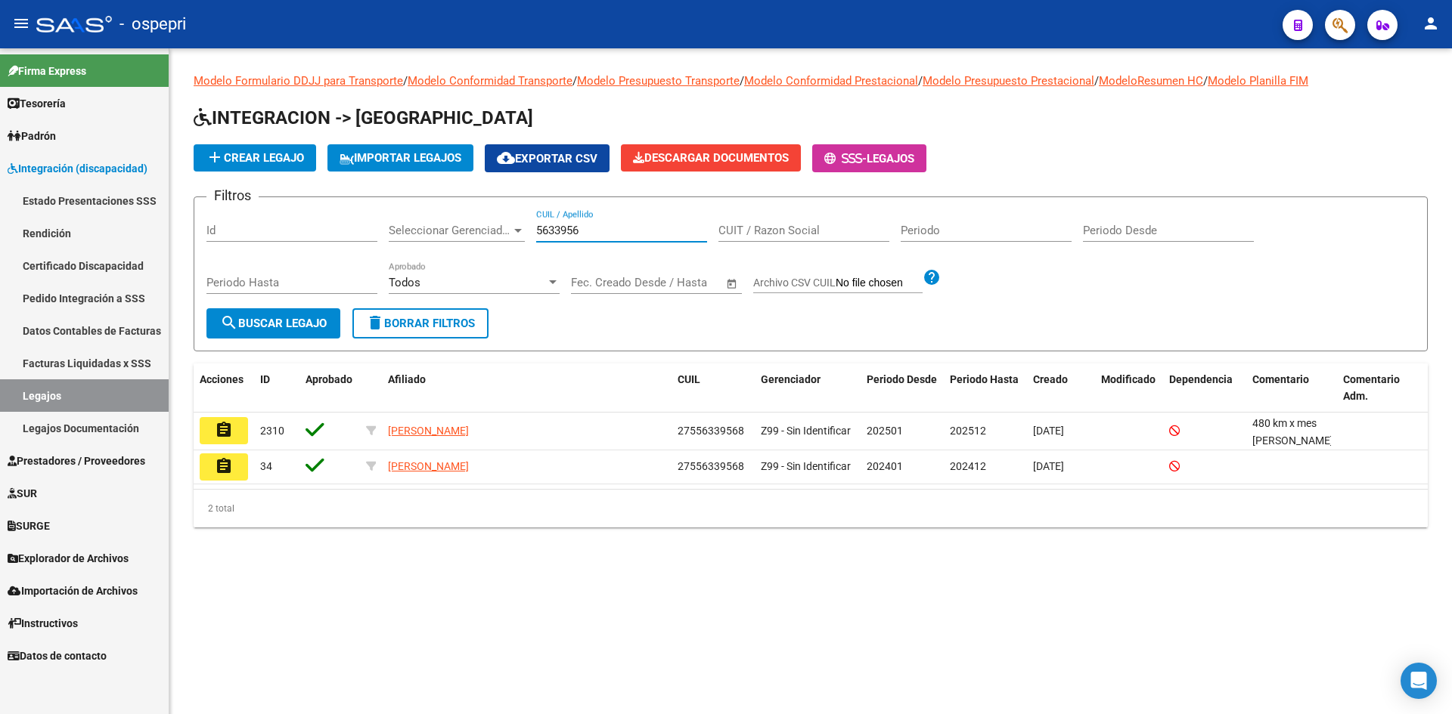
type input "5633956"
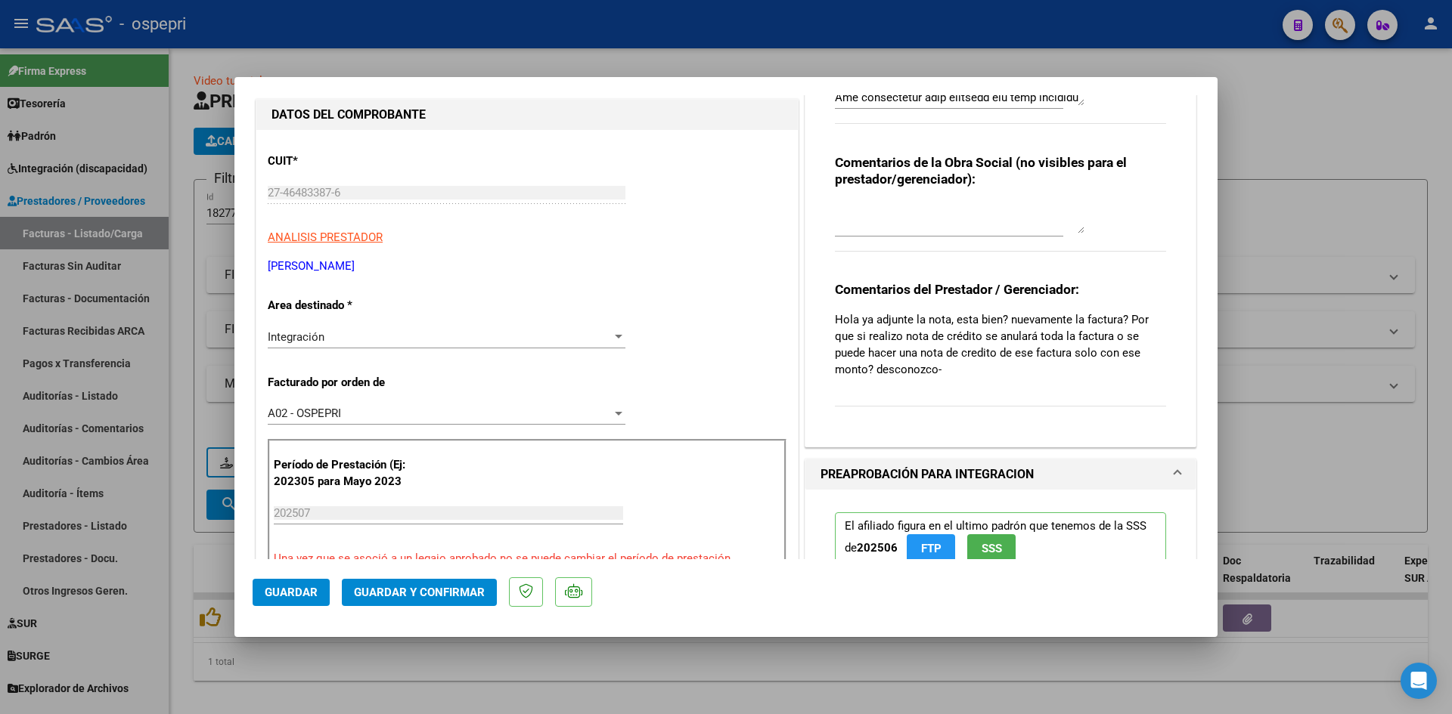
scroll to position [227, 0]
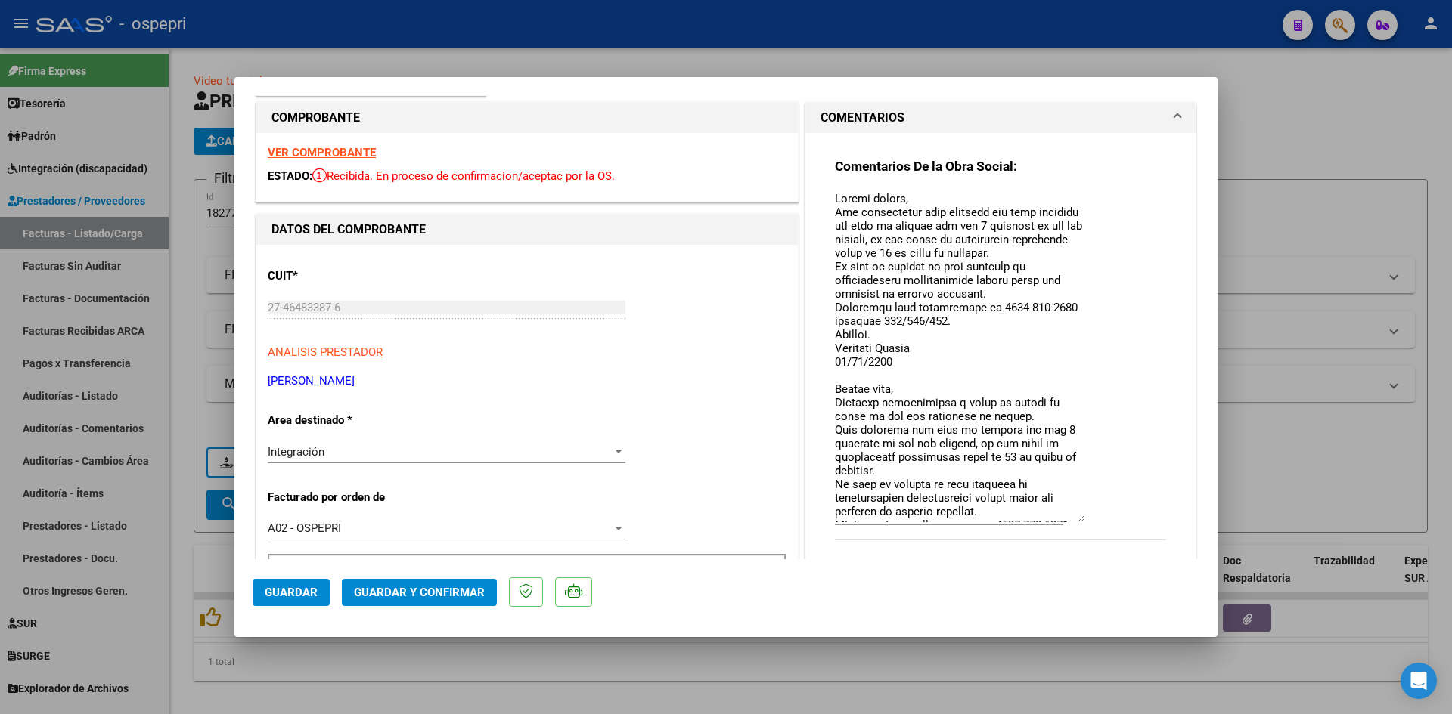
drag, startPoint x: 1072, startPoint y: 215, endPoint x: 1077, endPoint y: 516, distance: 300.9
click at [1077, 516] on textarea at bounding box center [959, 357] width 249 height 332
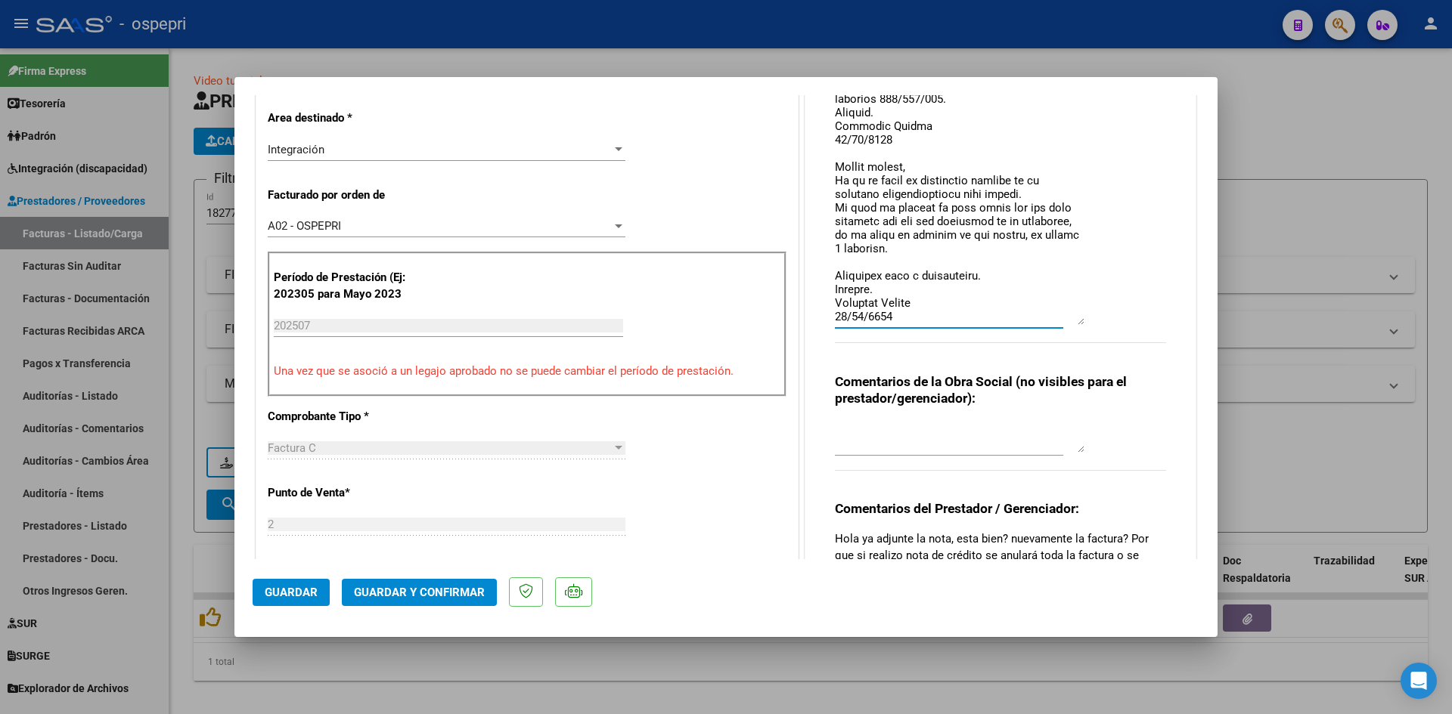
scroll to position [132, 0]
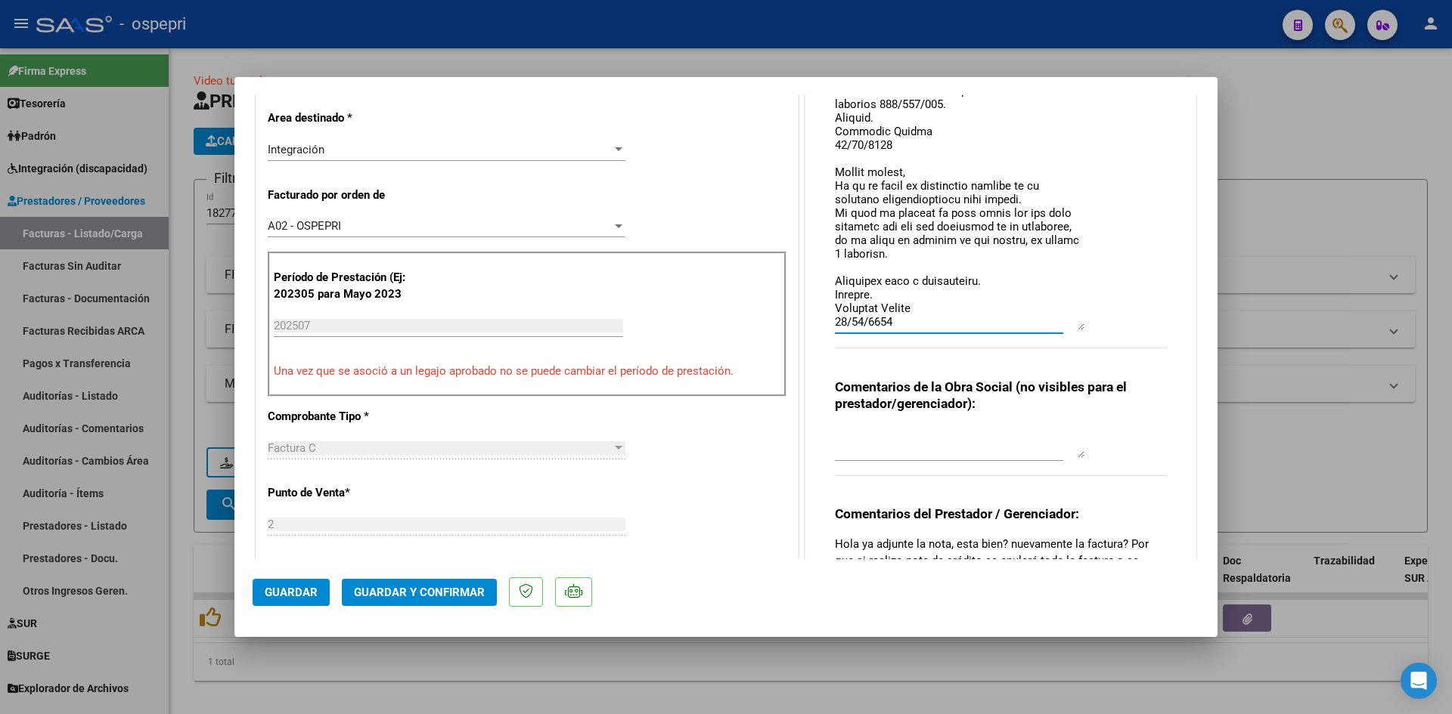
drag, startPoint x: 1074, startPoint y: 218, endPoint x: 1078, endPoint y: 325, distance: 107.4
click at [1079, 327] on div "Comentarios De la Obra Social:" at bounding box center [1000, 111] width 331 height 510
click at [1074, 327] on textarea at bounding box center [959, 110] width 249 height 444
click at [943, 330] on textarea at bounding box center [959, 110] width 249 height 445
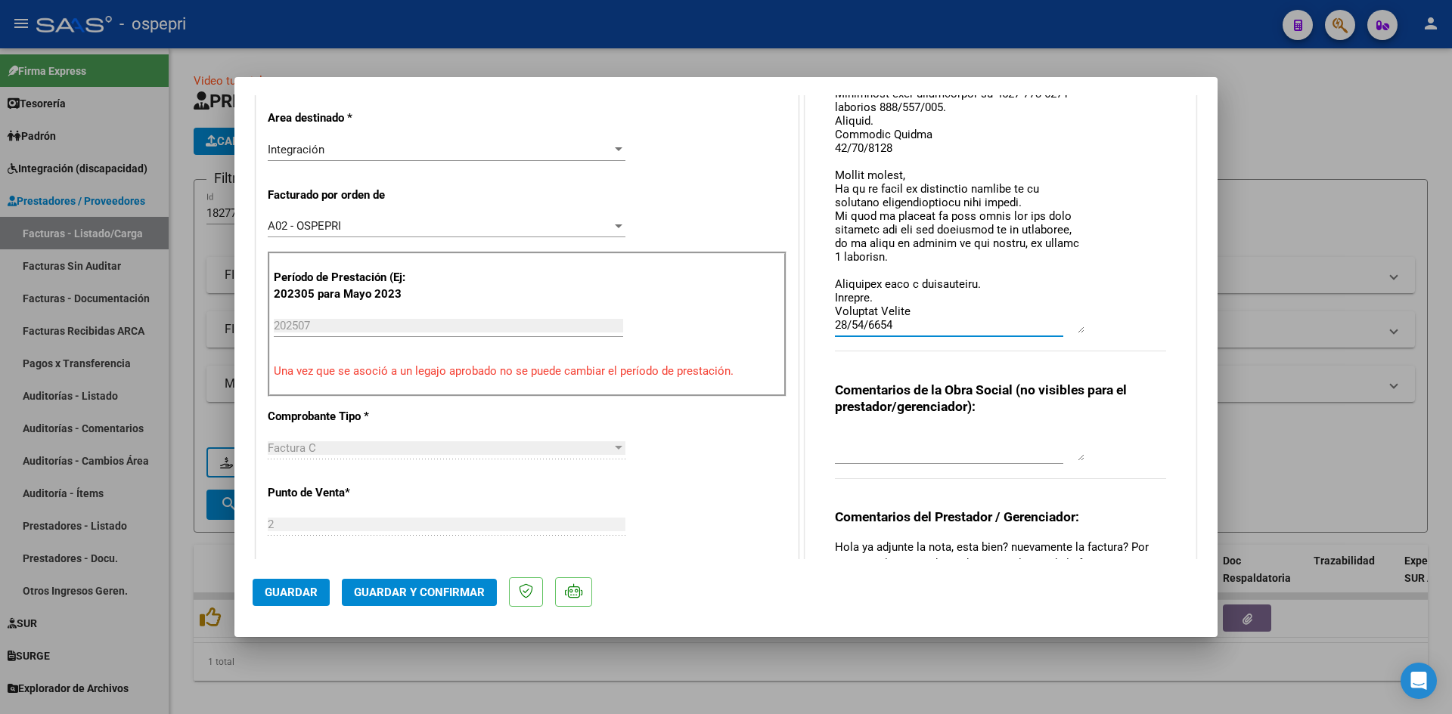
scroll to position [156, 0]
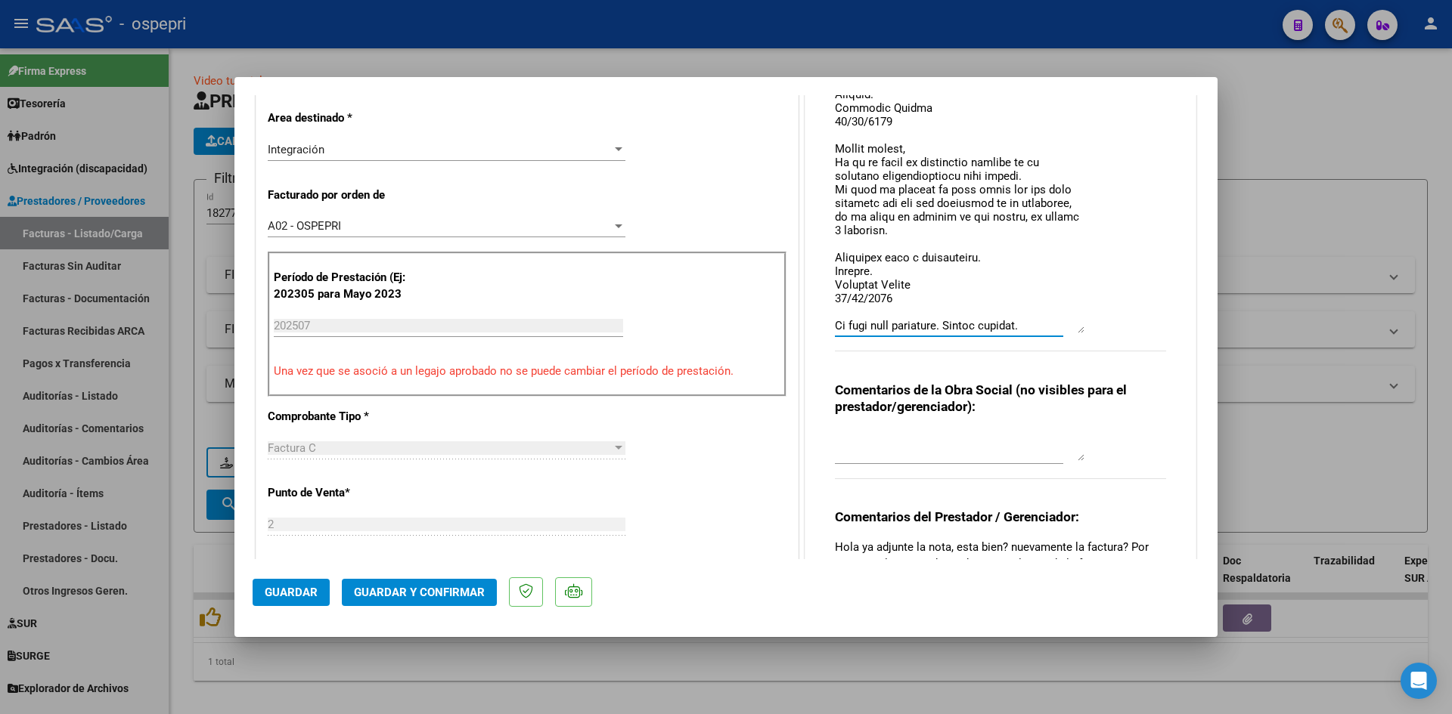
click at [893, 327] on textarea at bounding box center [959, 110] width 249 height 445
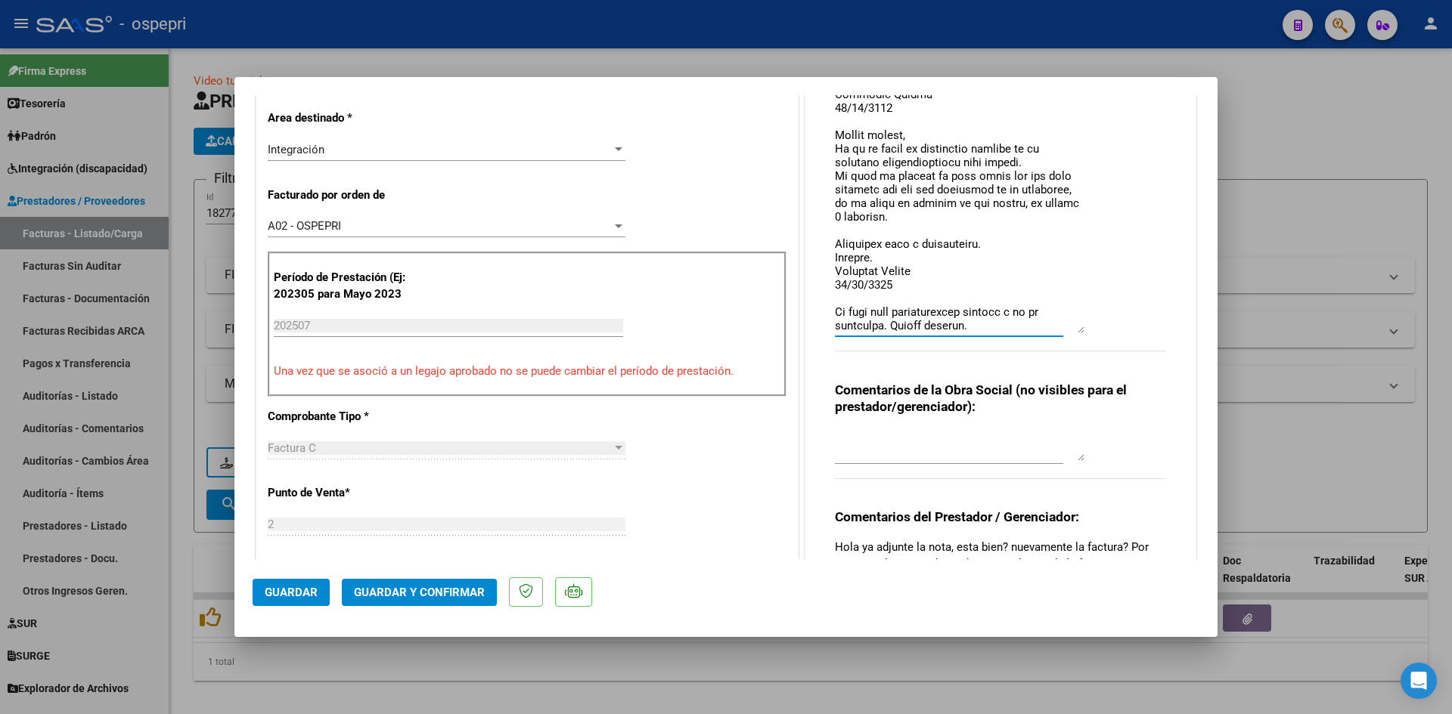
click at [878, 325] on textarea at bounding box center [959, 110] width 249 height 445
type textarea "Loremi dolors, Ame consectetur adip elitsedd eiu temp incididu utl etdo ma aliq…"
click at [274, 595] on span "Guardar" at bounding box center [291, 593] width 53 height 14
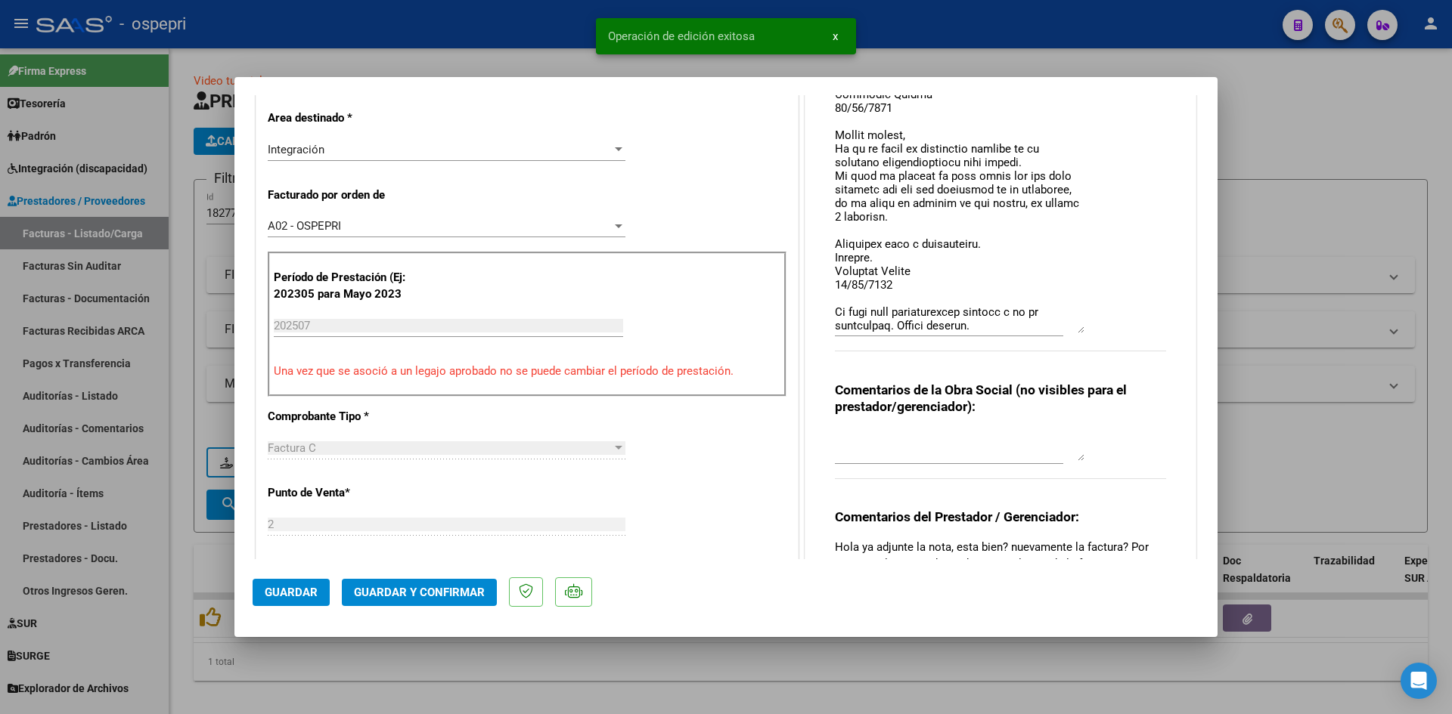
type input "$ 0,00"
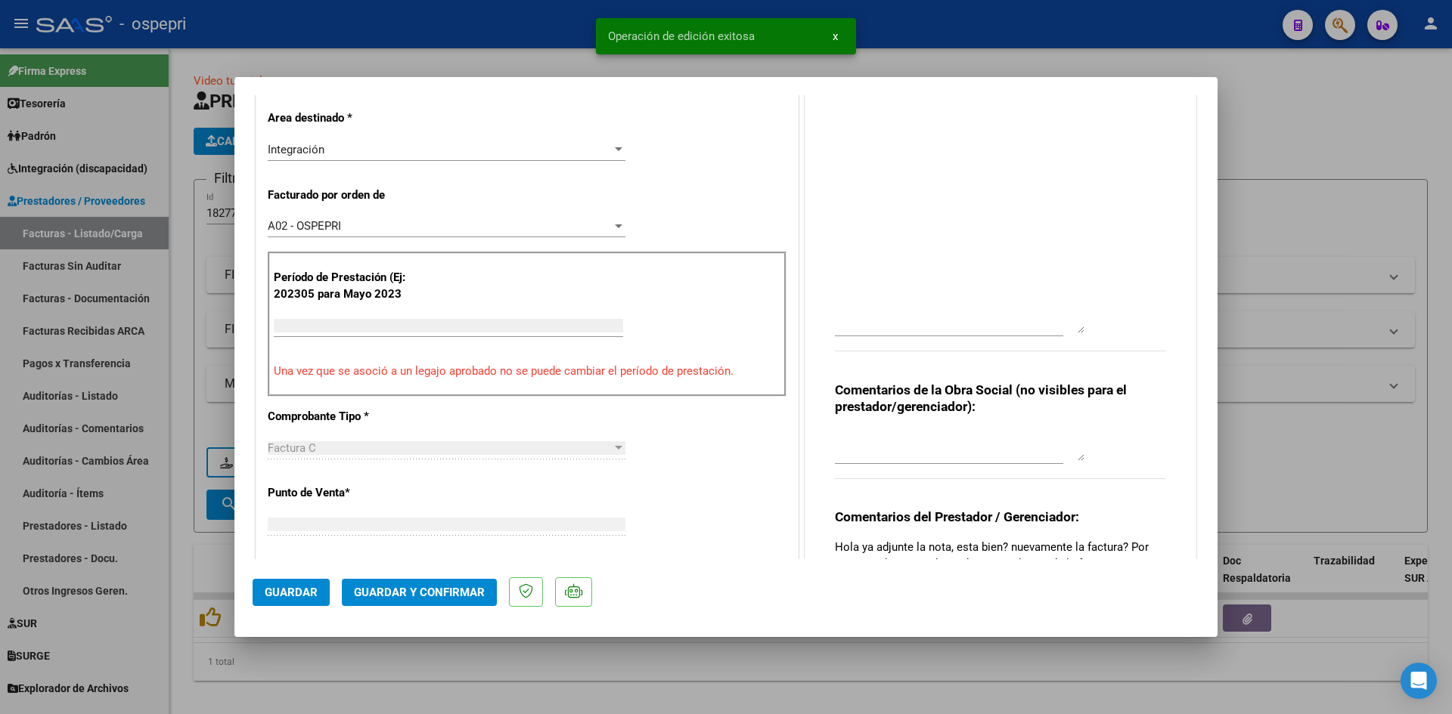
scroll to position [324, 0]
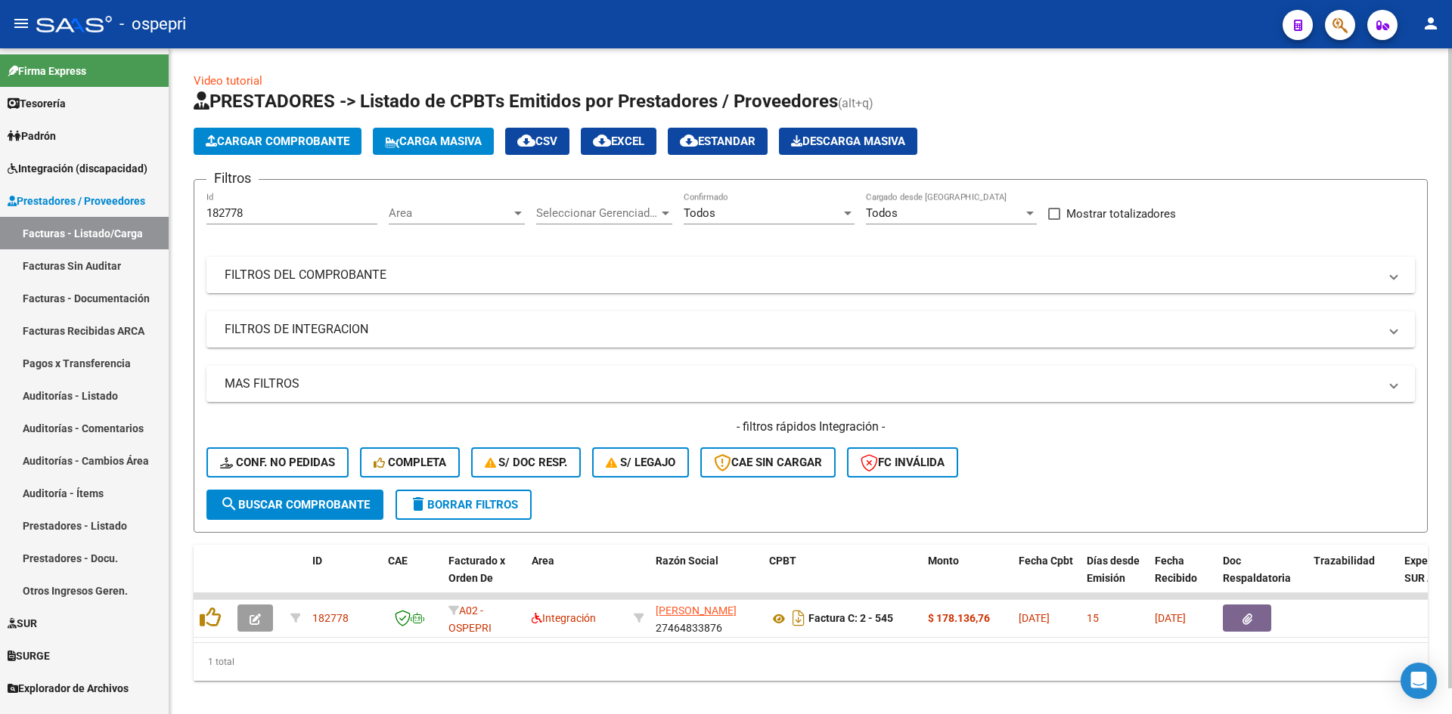
click at [776, 279] on mat-panel-title "FILTROS DEL COMPROBANTE" at bounding box center [802, 275] width 1154 height 17
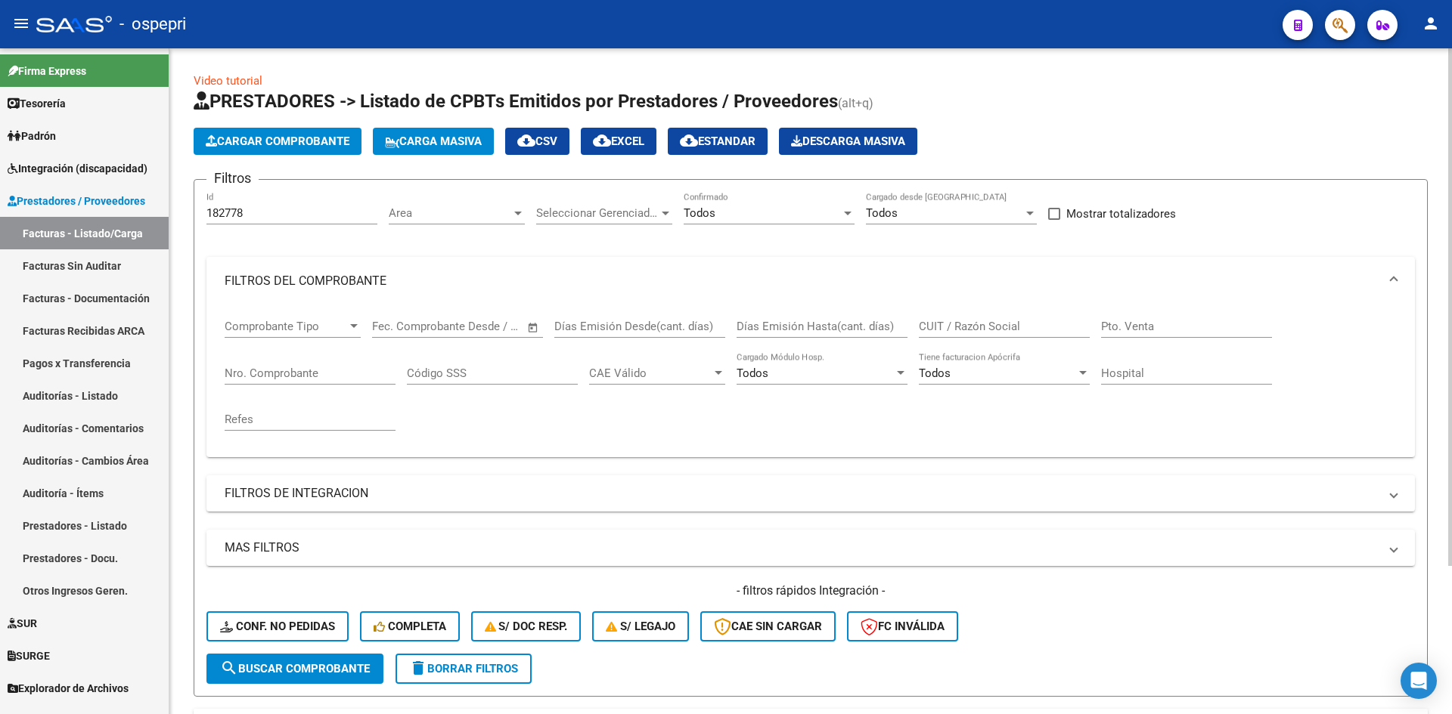
click at [966, 327] on input "CUIT / Razón Social" at bounding box center [1004, 327] width 171 height 14
paste input "27277496424"
type input "27277496424"
click at [316, 662] on span "search Buscar Comprobante" at bounding box center [295, 669] width 150 height 14
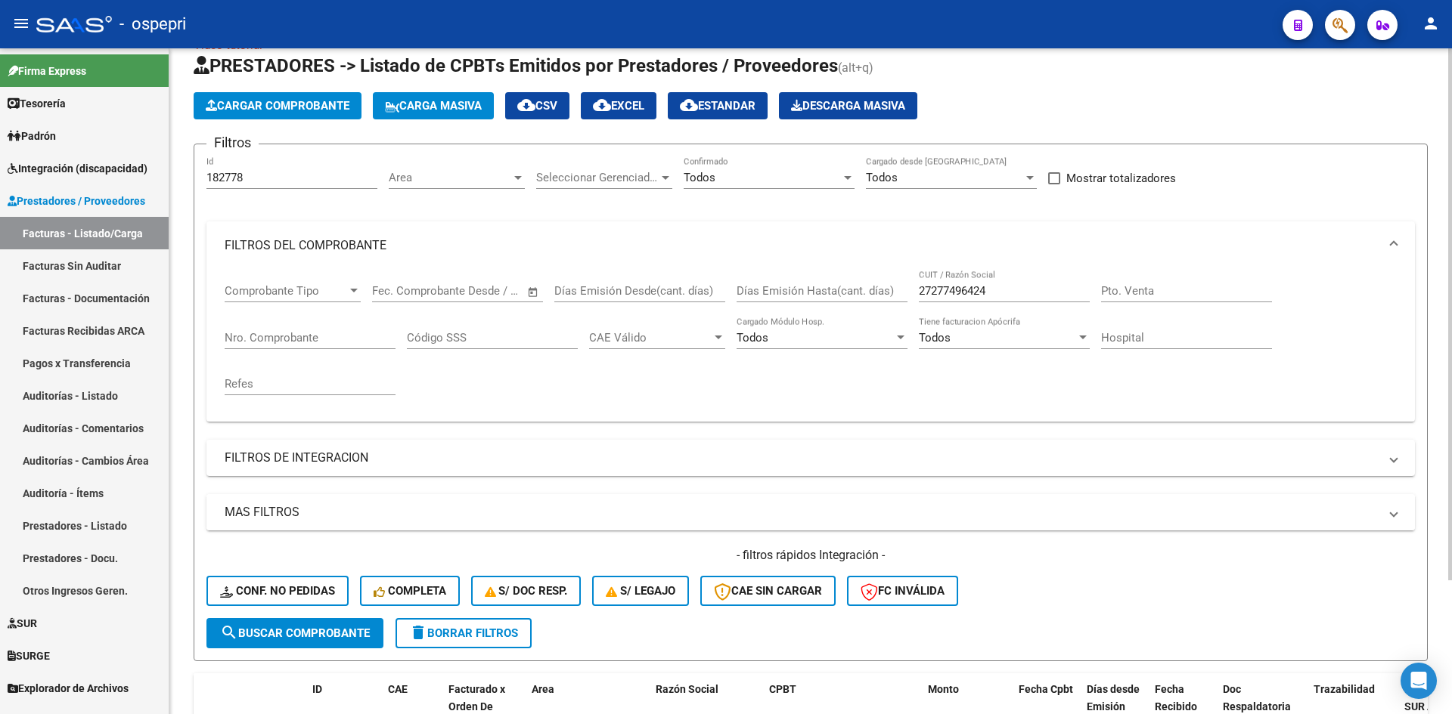
scroll to position [0, 0]
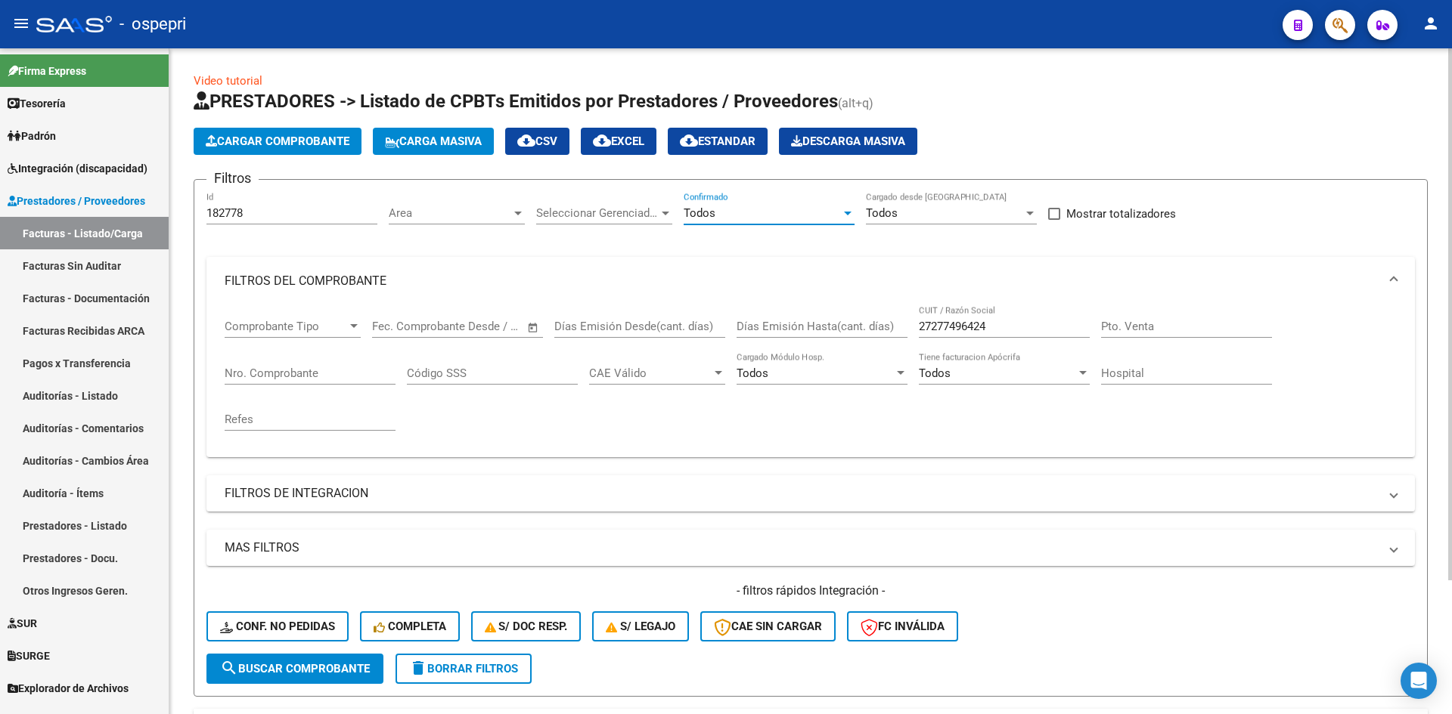
click at [795, 215] on div "Todos" at bounding box center [761, 213] width 157 height 14
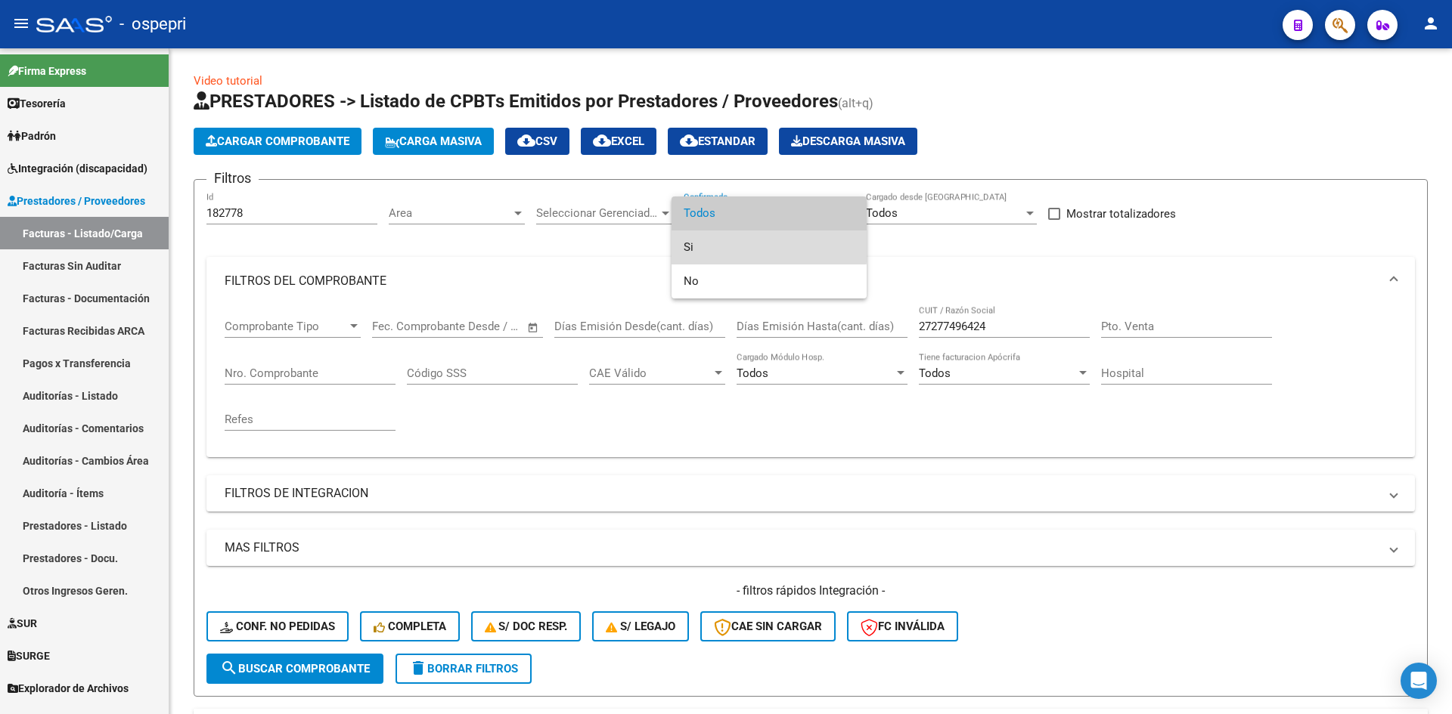
click at [705, 246] on span "Si" at bounding box center [768, 248] width 171 height 34
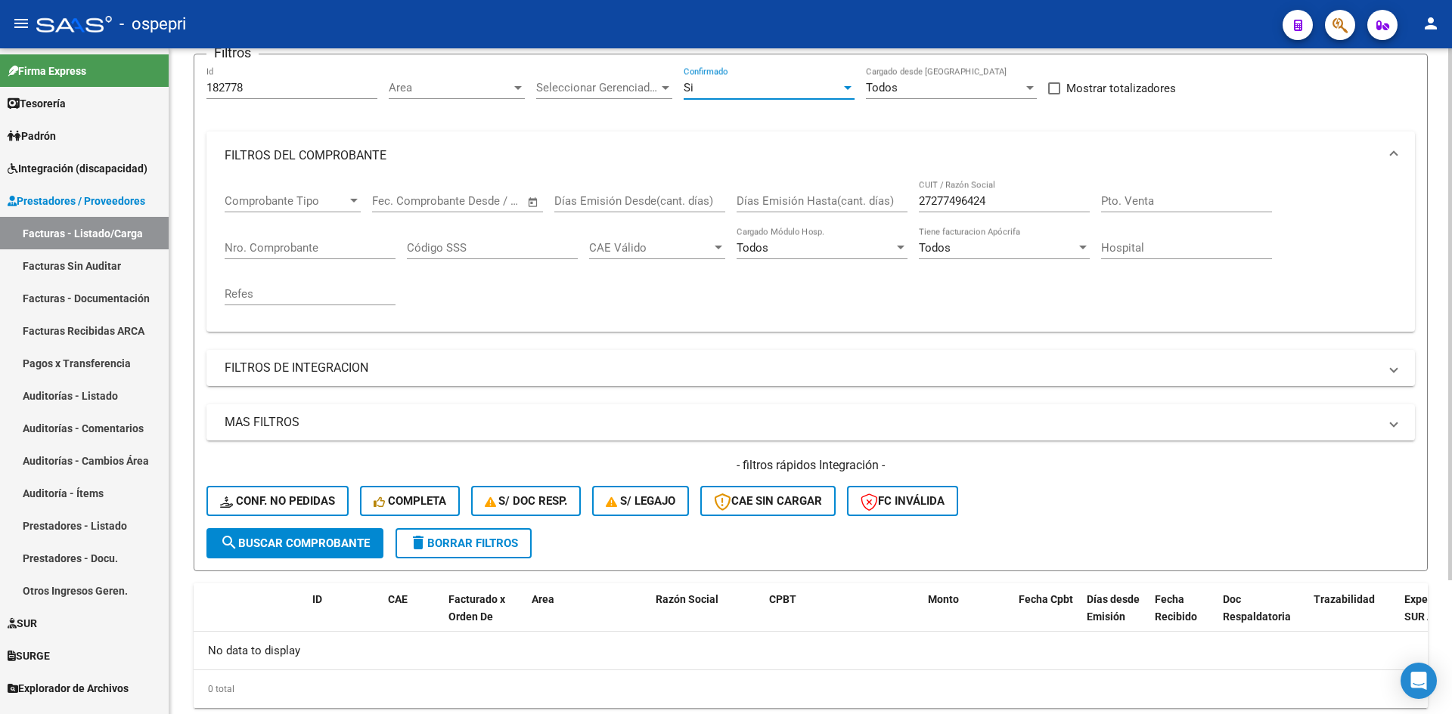
scroll to position [151, 0]
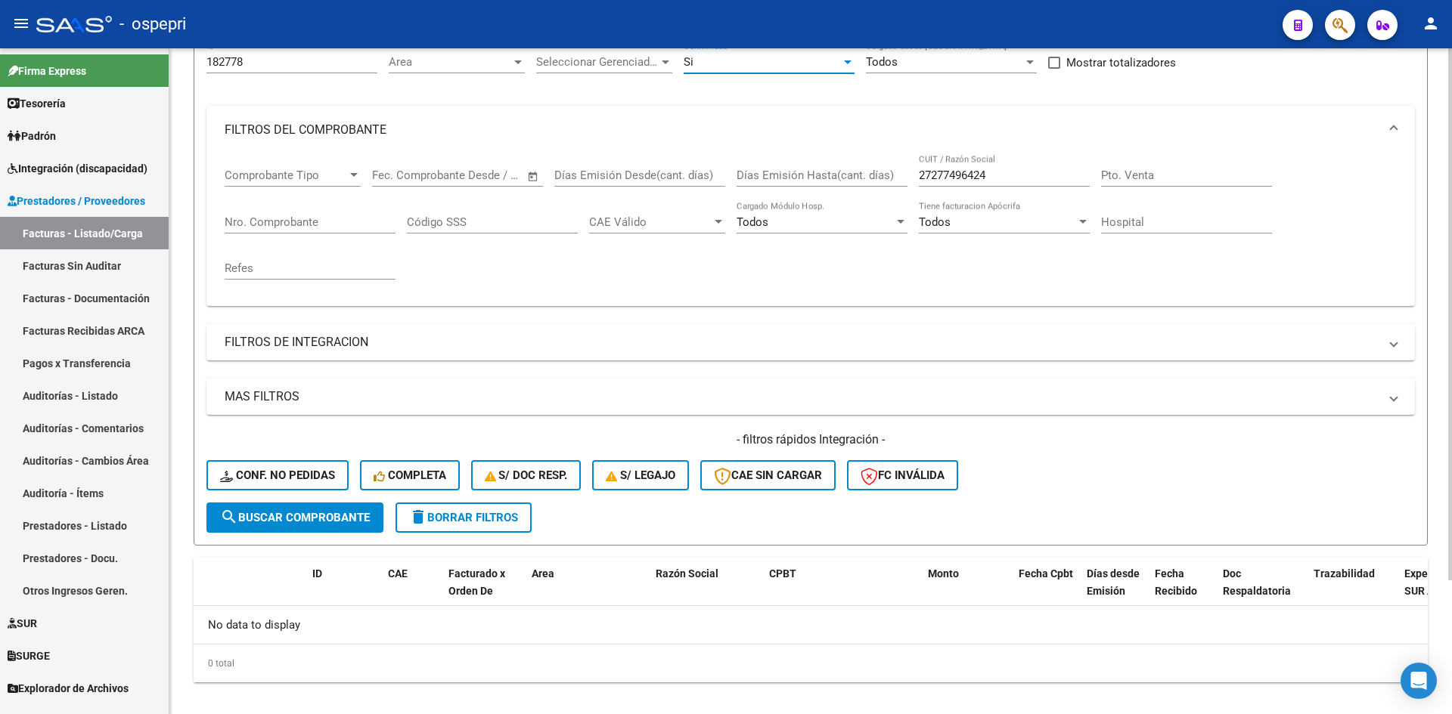
click at [302, 526] on button "search Buscar Comprobante" at bounding box center [294, 518] width 177 height 30
click at [348, 525] on button "search Buscar Comprobante" at bounding box center [294, 518] width 177 height 30
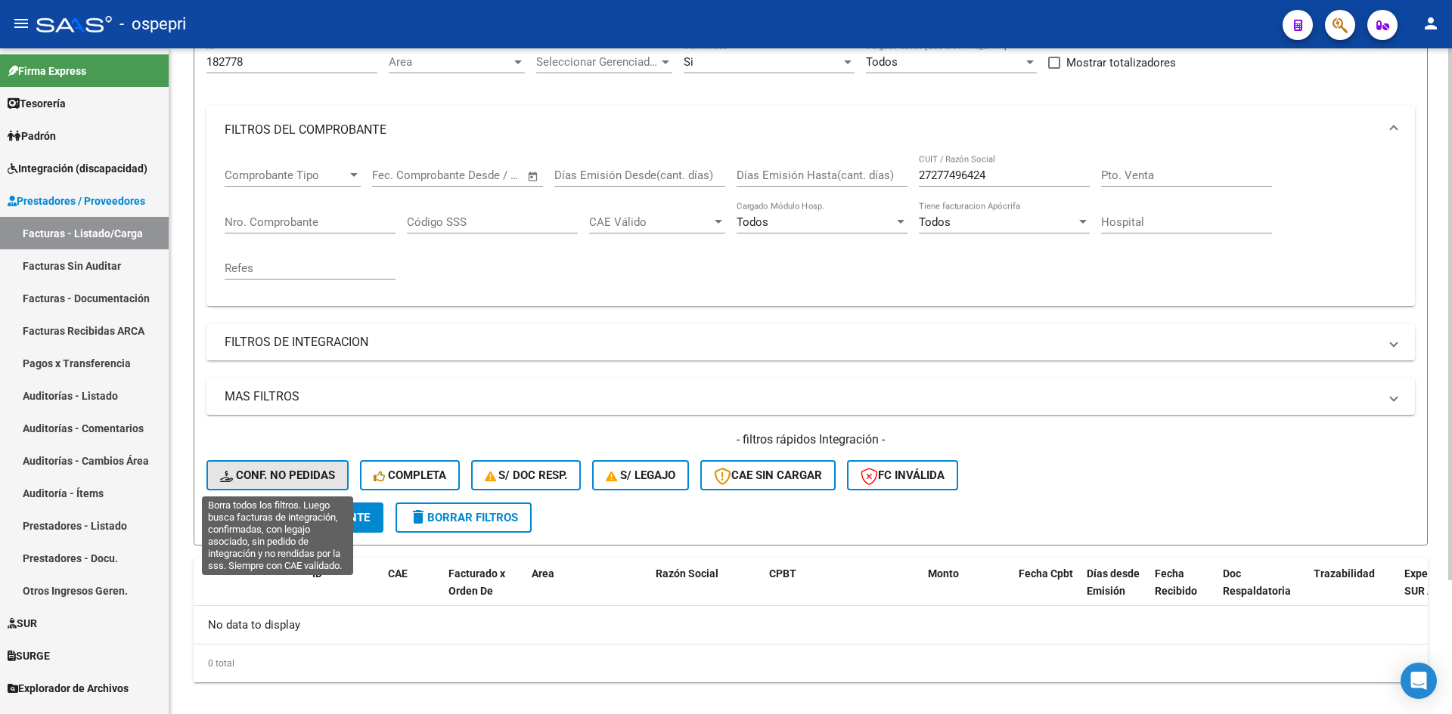
click at [307, 479] on span "Conf. no pedidas" at bounding box center [277, 476] width 115 height 14
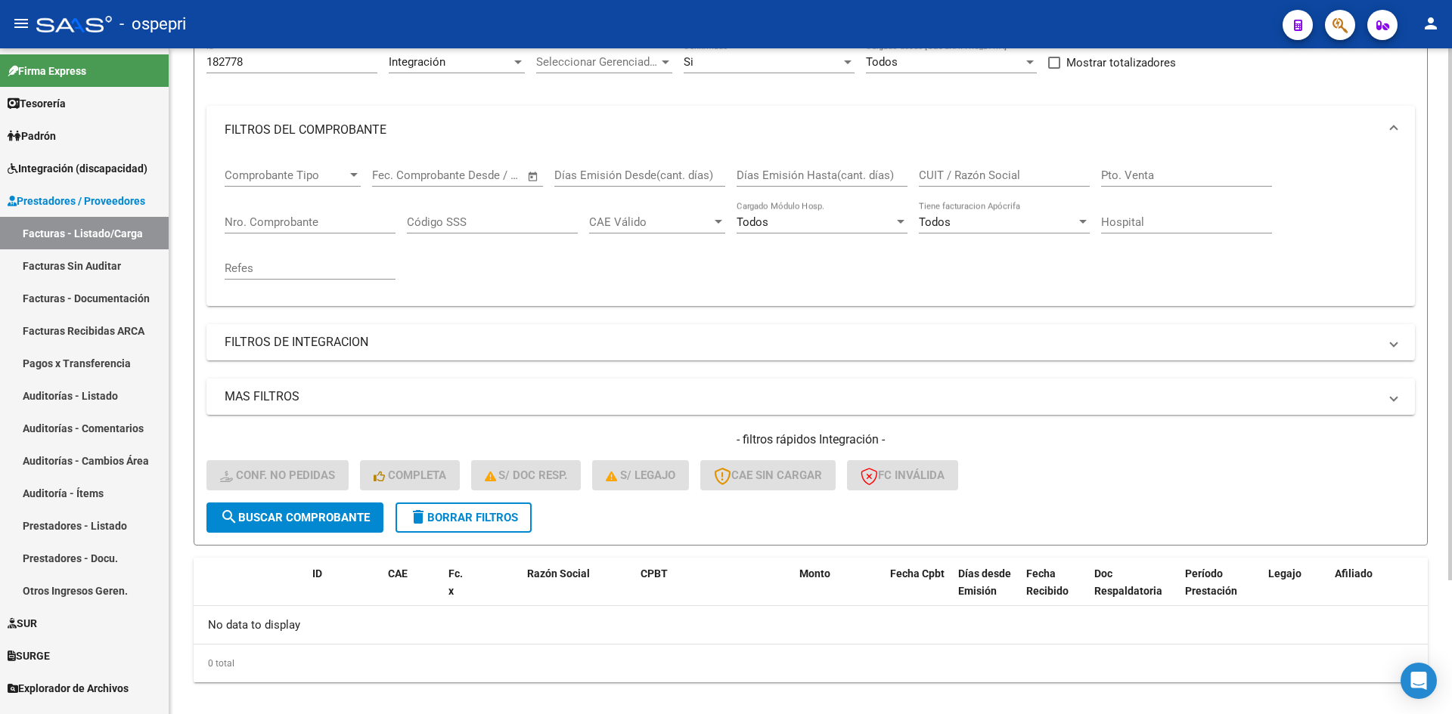
click at [939, 174] on input "CUIT / Razón Social" at bounding box center [1004, 176] width 171 height 14
paste input "27277496424"
type input "27277496424"
click at [338, 515] on span "search Buscar Comprobante" at bounding box center [295, 518] width 150 height 14
click at [439, 522] on span "delete Borrar Filtros" at bounding box center [463, 518] width 109 height 14
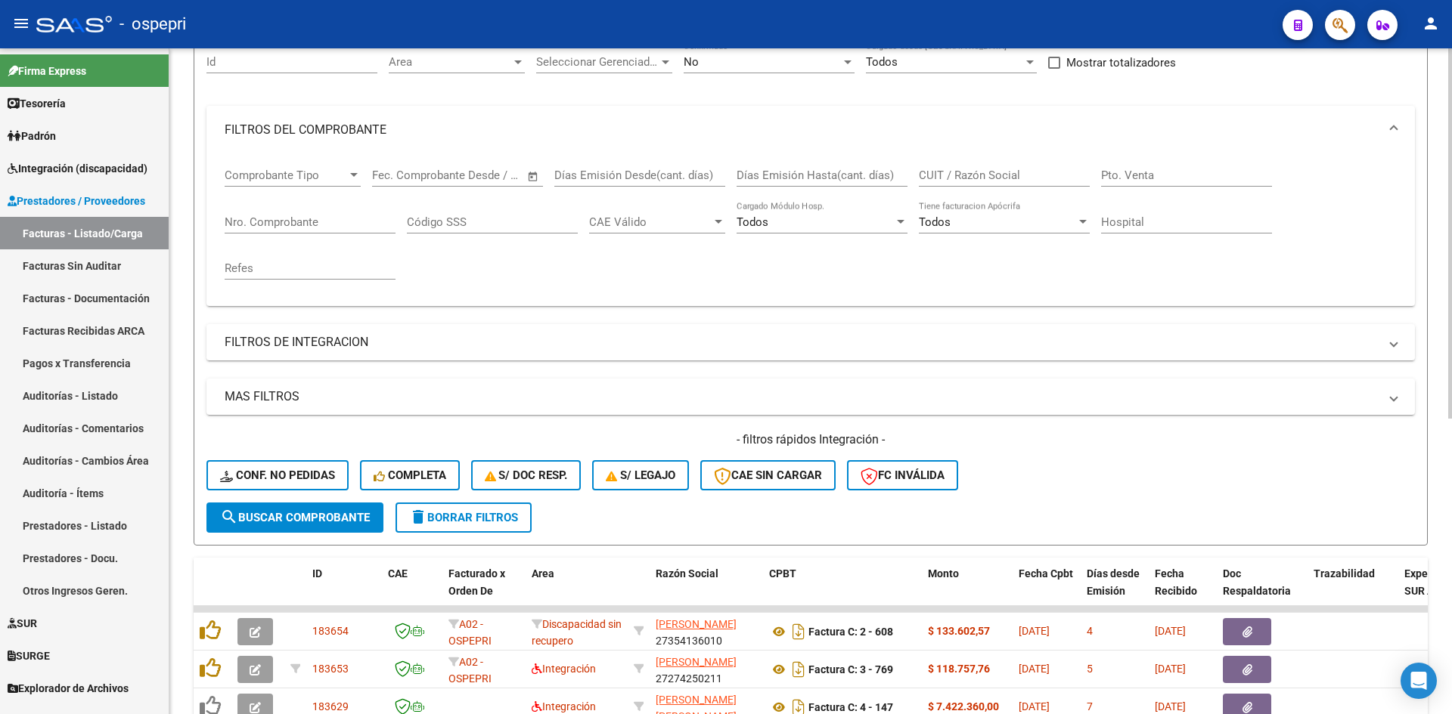
click at [969, 179] on input "CUIT / Razón Social" at bounding box center [1004, 176] width 171 height 14
paste input "27277496424"
type input "27277496424"
click at [355, 521] on span "search Buscar Comprobante" at bounding box center [295, 518] width 150 height 14
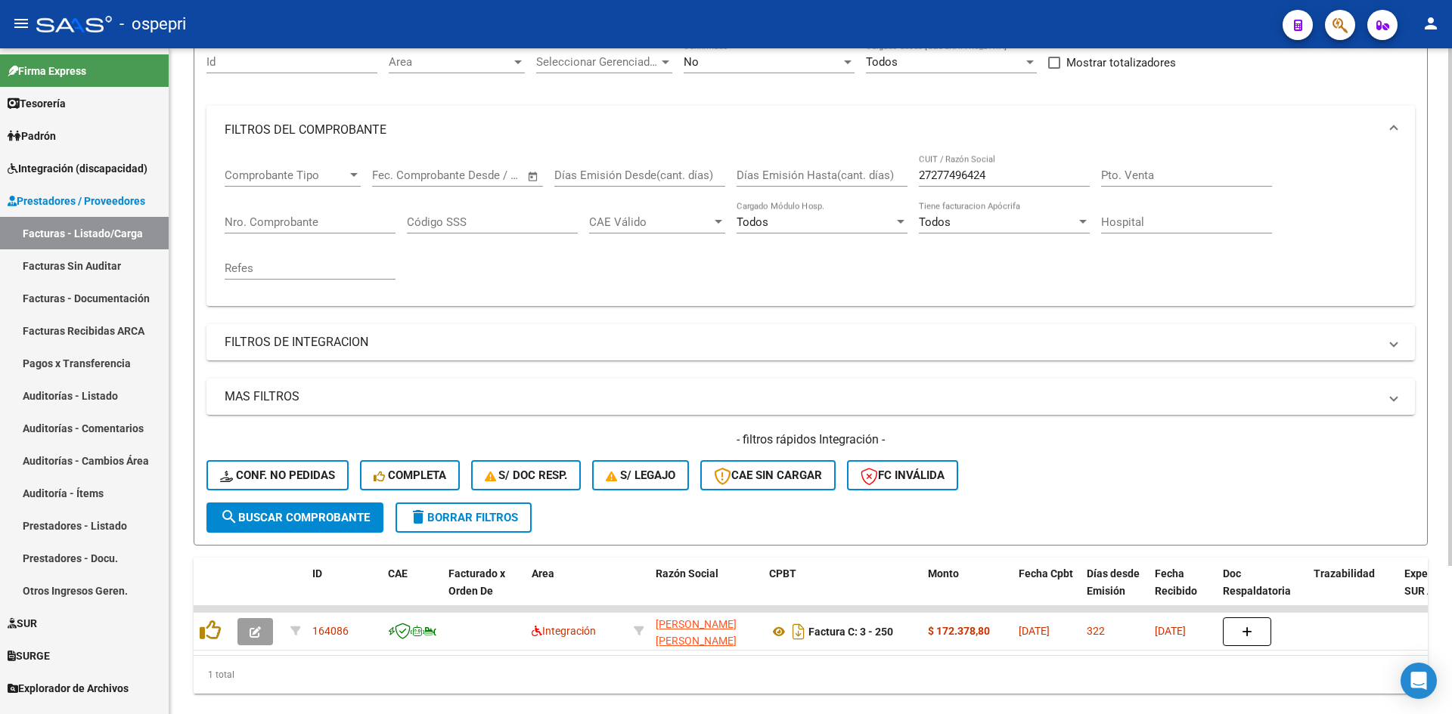
click at [810, 70] on div "No Confirmado" at bounding box center [768, 57] width 171 height 33
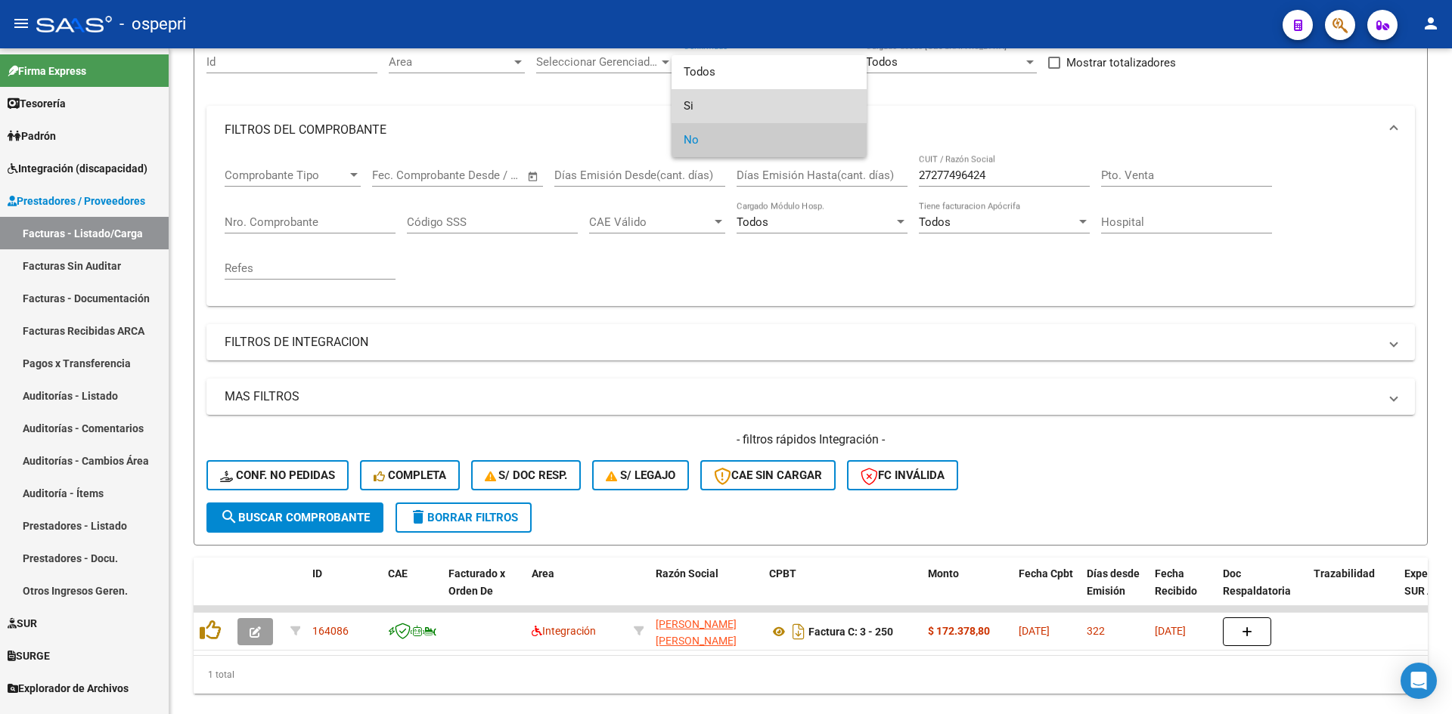
click at [740, 101] on span "Si" at bounding box center [768, 106] width 171 height 34
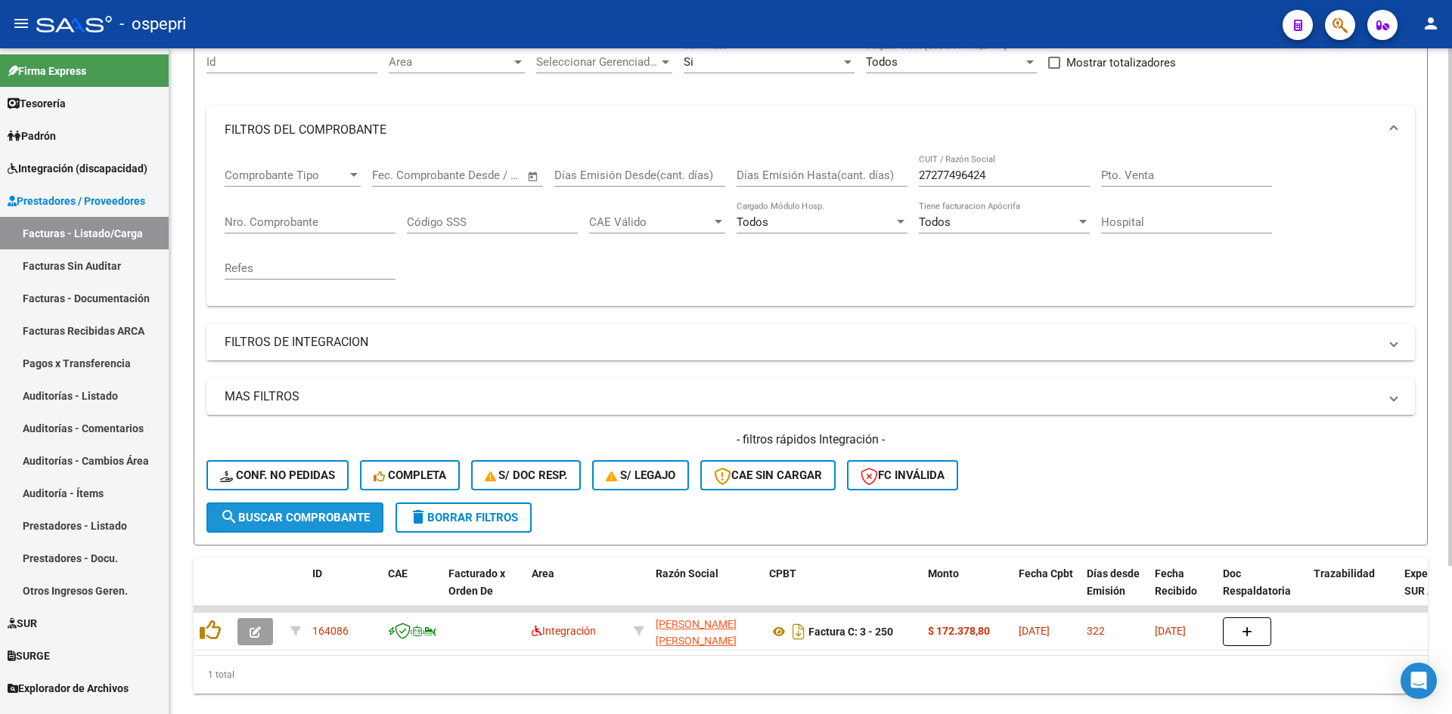
click at [330, 515] on span "search Buscar Comprobante" at bounding box center [295, 518] width 150 height 14
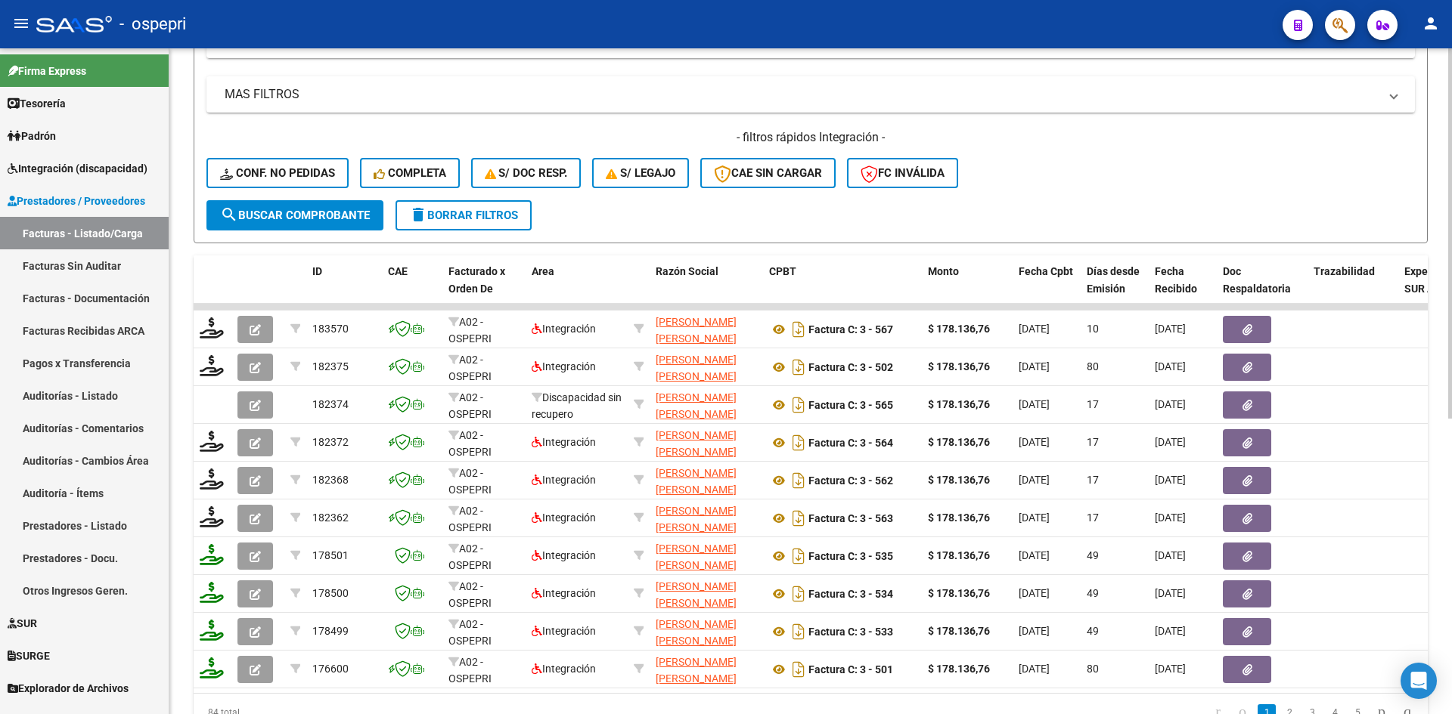
scroll to position [529, 0]
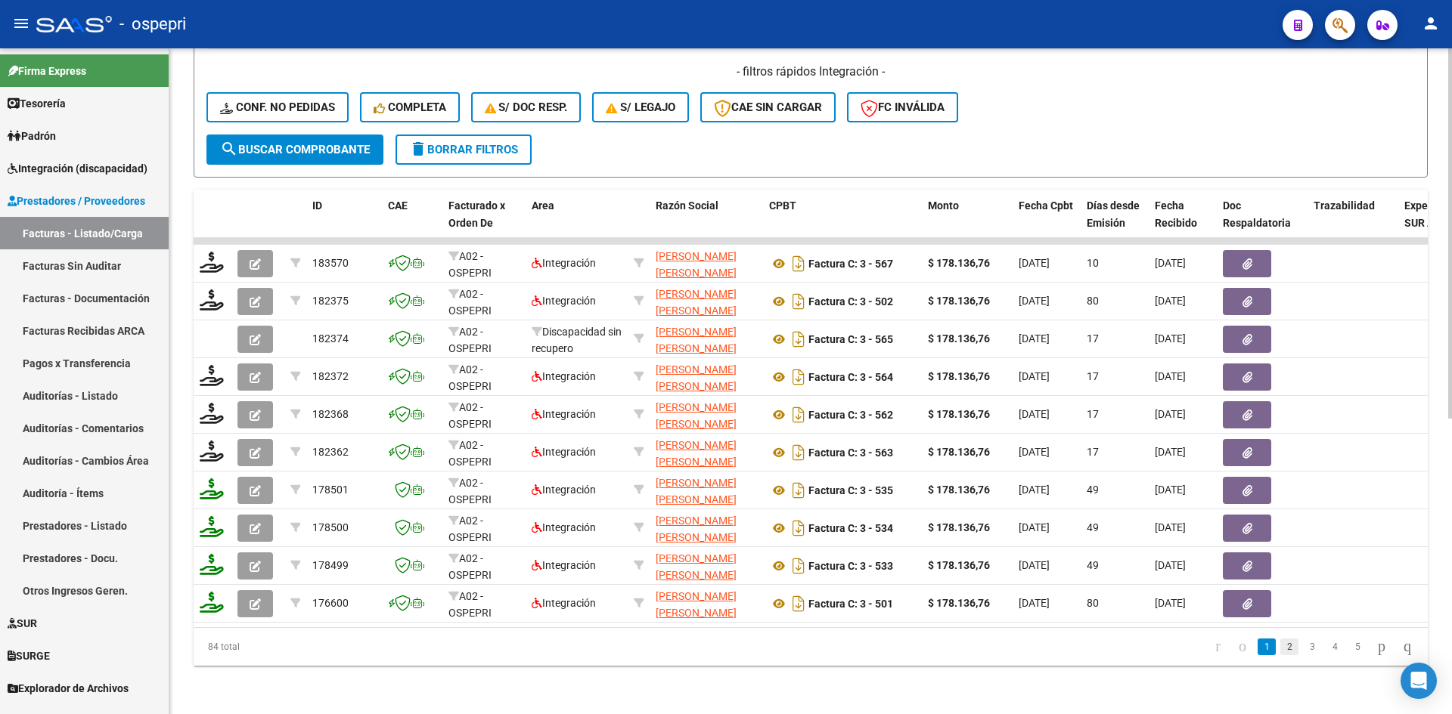
click at [1280, 651] on link "2" at bounding box center [1289, 647] width 18 height 17
click at [497, 143] on span "delete Borrar Filtros" at bounding box center [463, 150] width 109 height 14
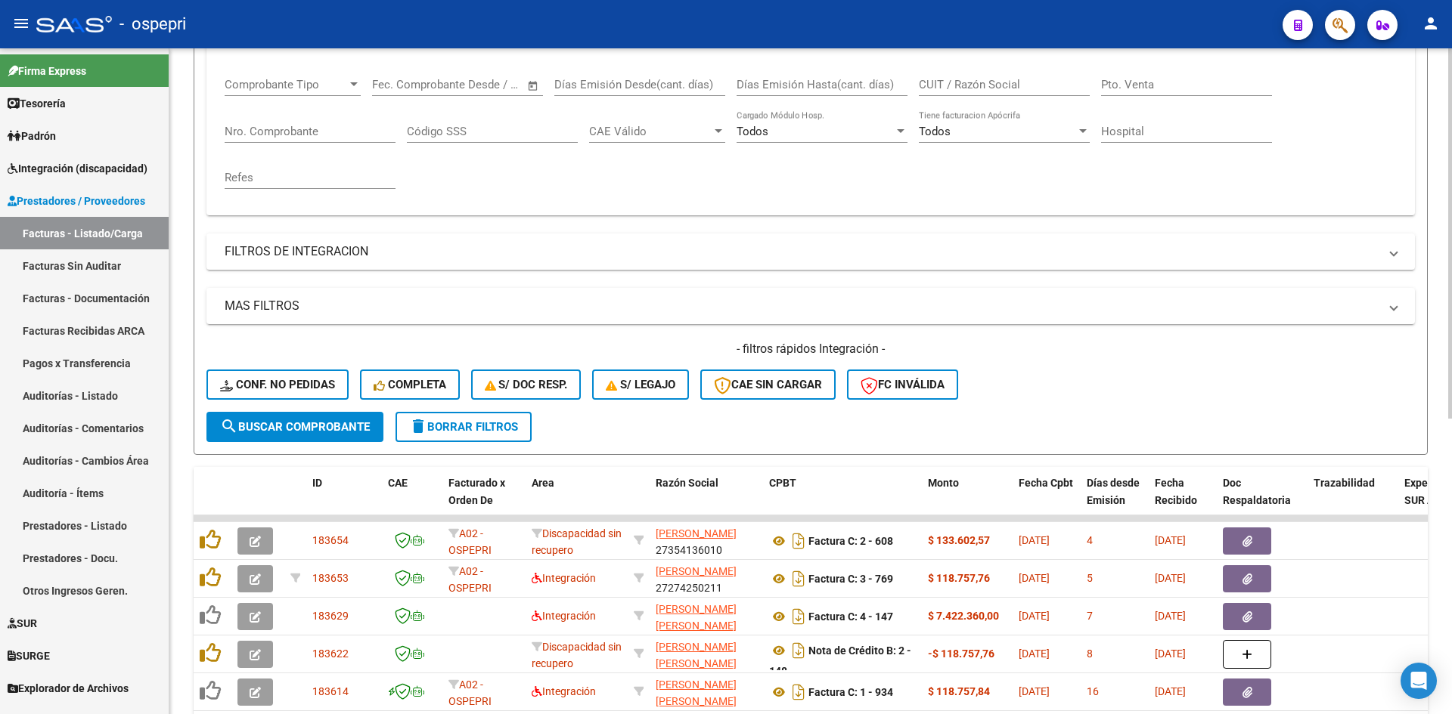
scroll to position [0, 0]
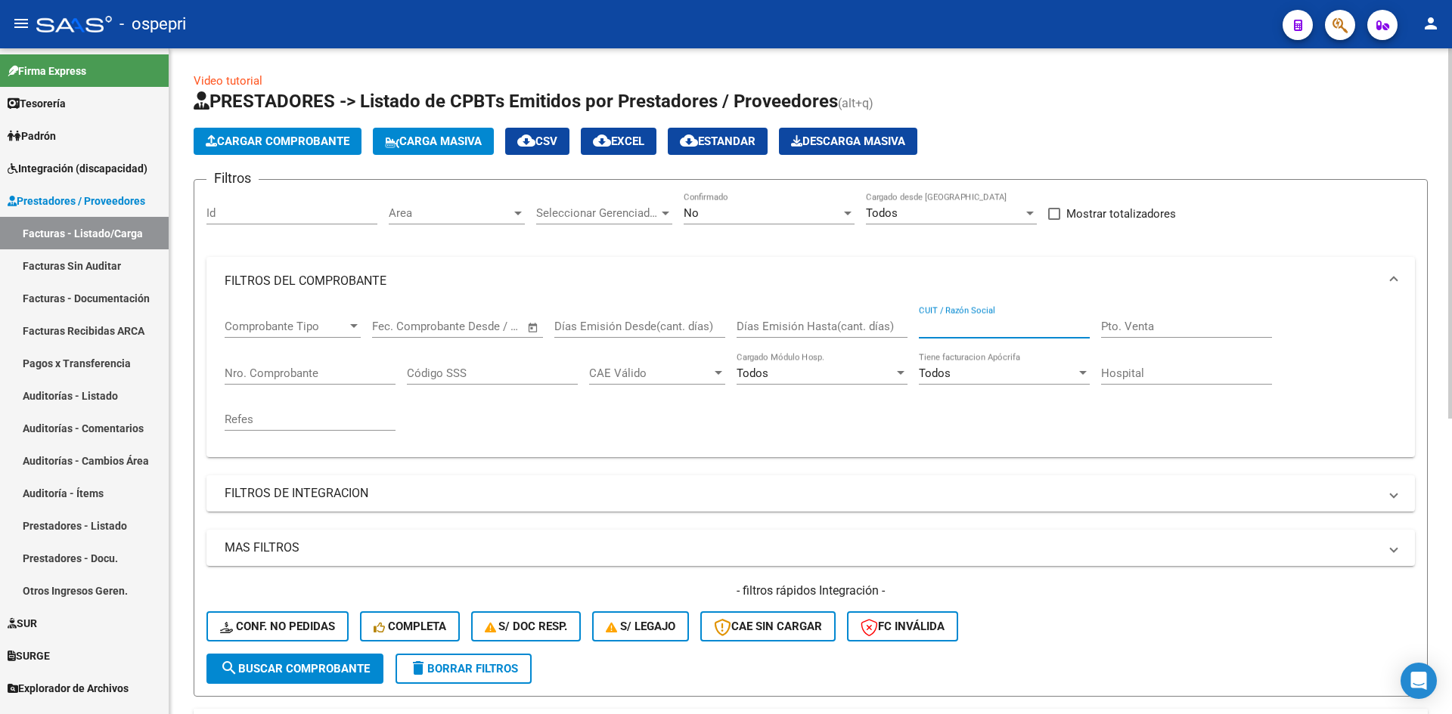
click at [971, 330] on input "CUIT / Razón Social" at bounding box center [1004, 327] width 171 height 14
paste input "27277496424"
type input "27277496424"
click at [230, 673] on mat-icon "search" at bounding box center [229, 668] width 18 height 18
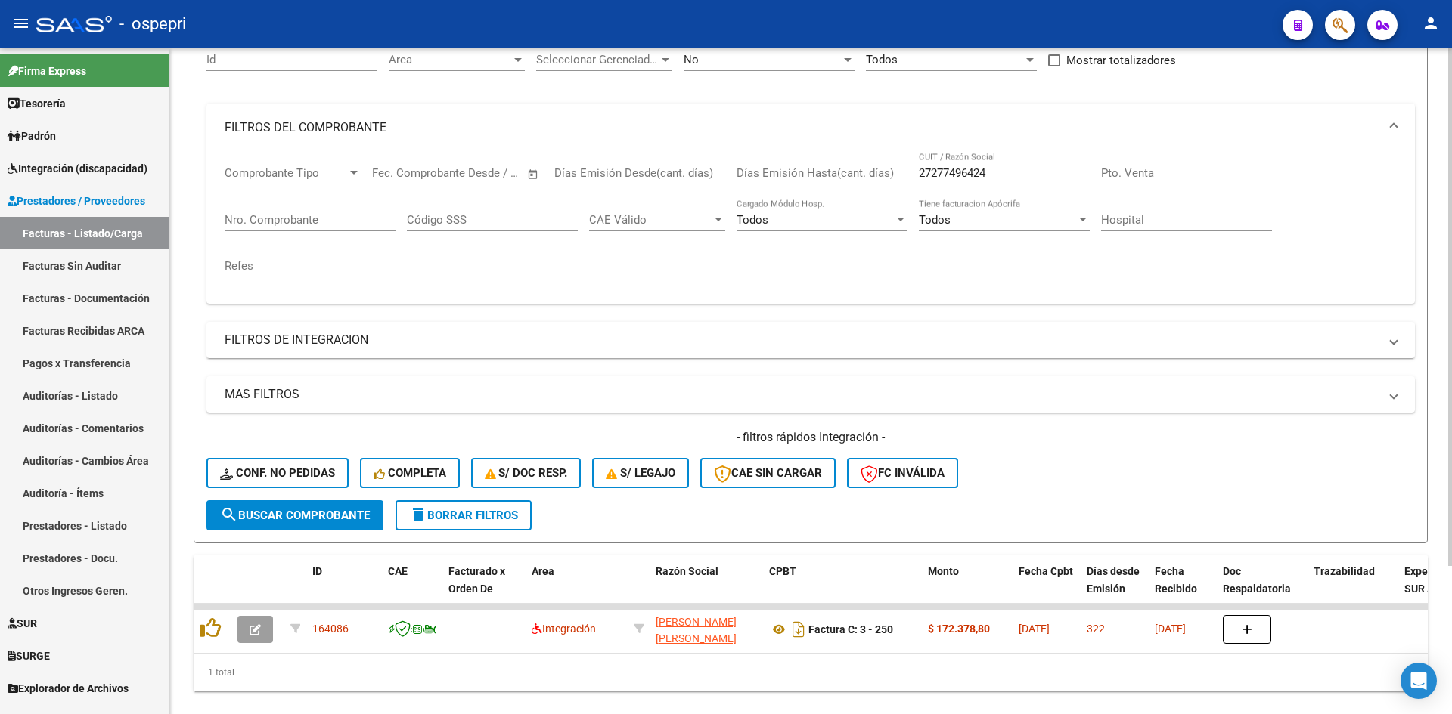
scroll to position [191, 0]
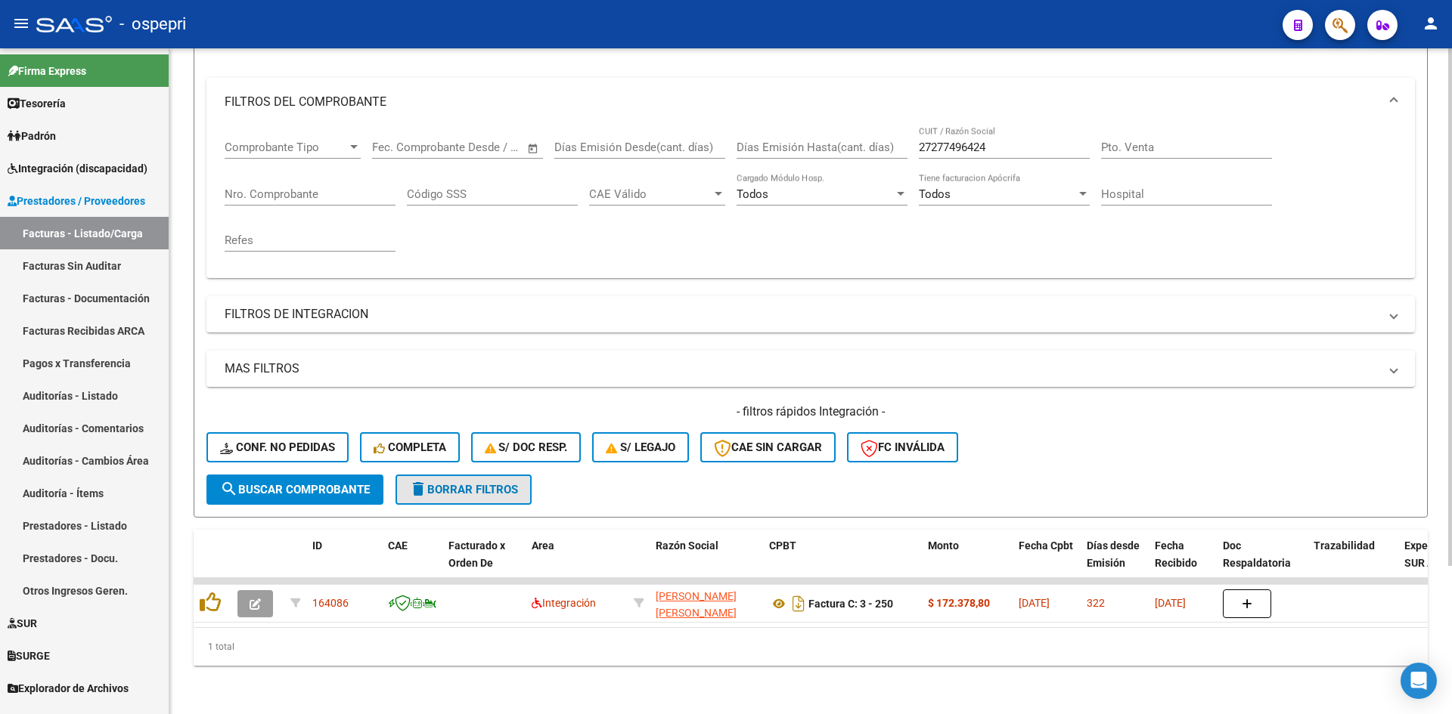
click at [447, 483] on span "delete Borrar Filtros" at bounding box center [463, 490] width 109 height 14
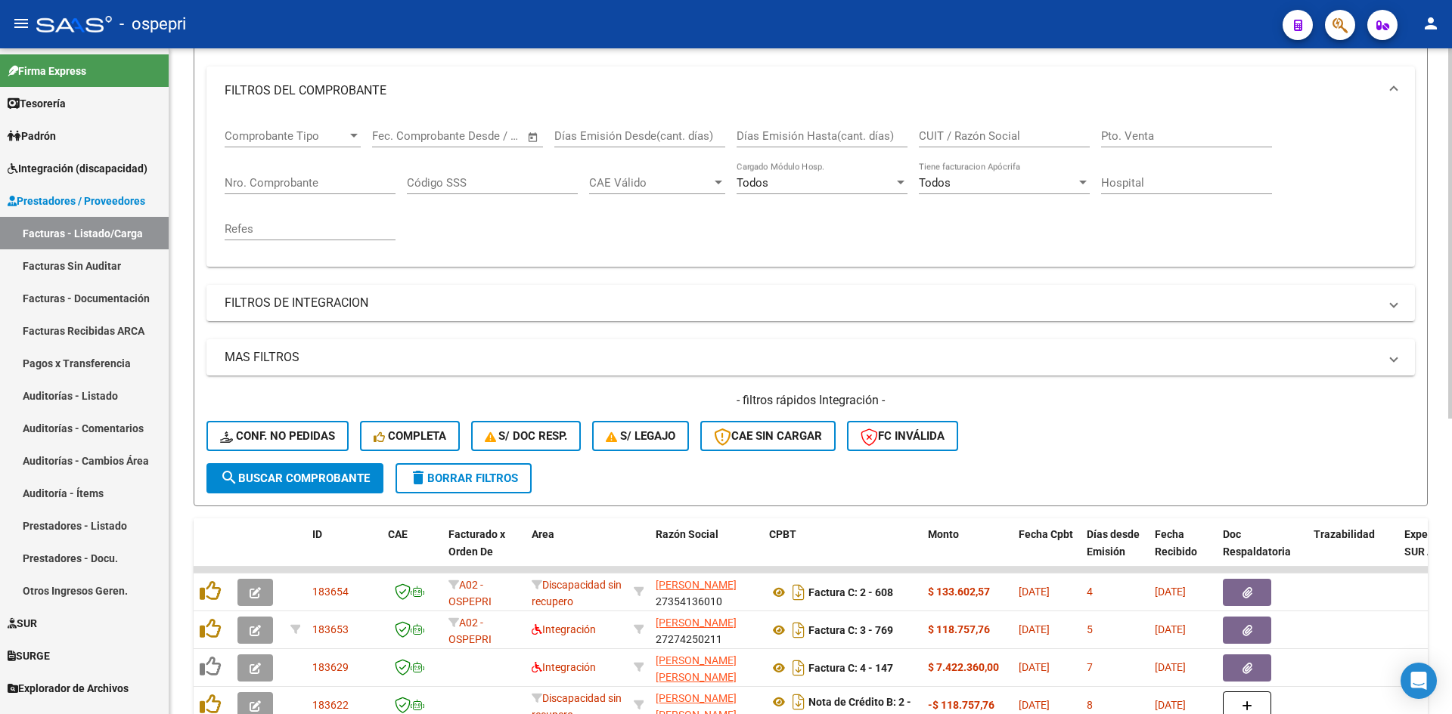
click at [951, 138] on input "CUIT / Razón Social" at bounding box center [1004, 136] width 171 height 14
paste input "27277496424"
type input "27277496424"
click at [343, 480] on span "search Buscar Comprobante" at bounding box center [295, 479] width 150 height 14
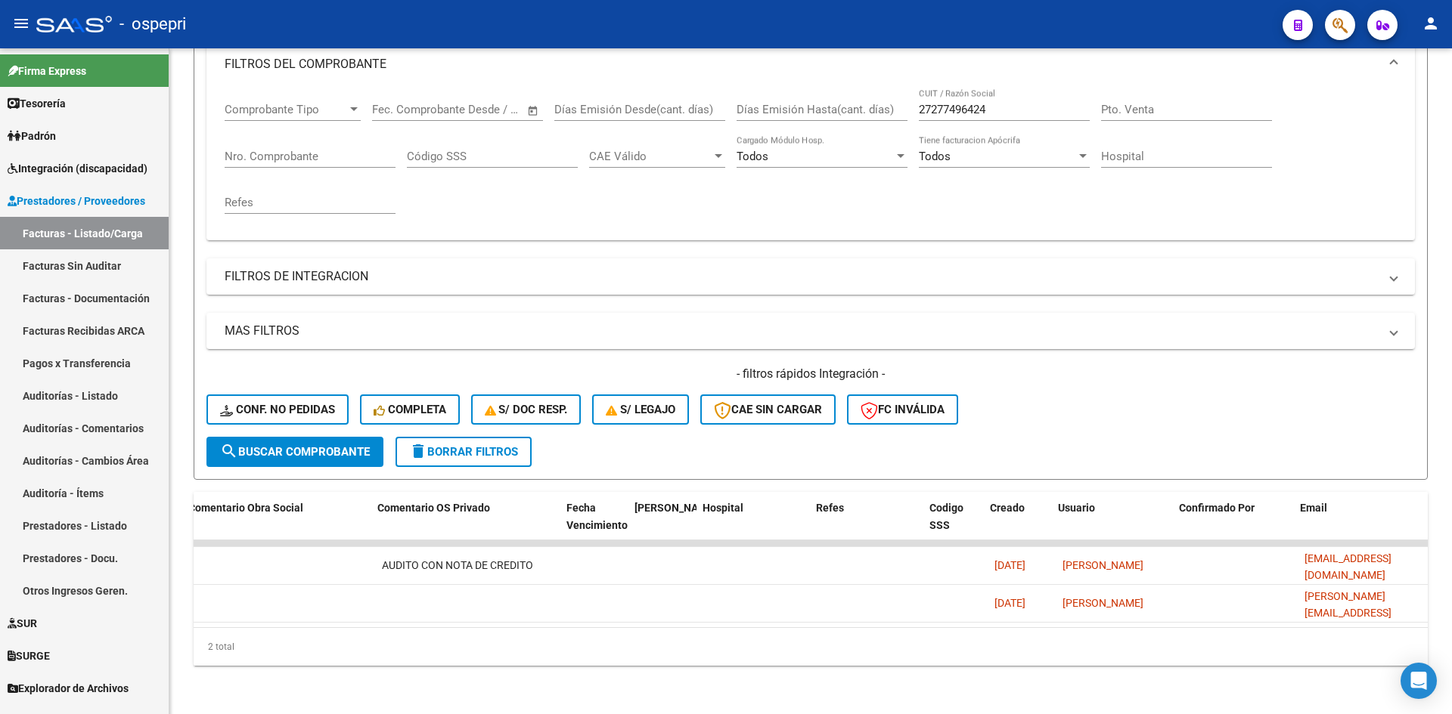
scroll to position [0, 2664]
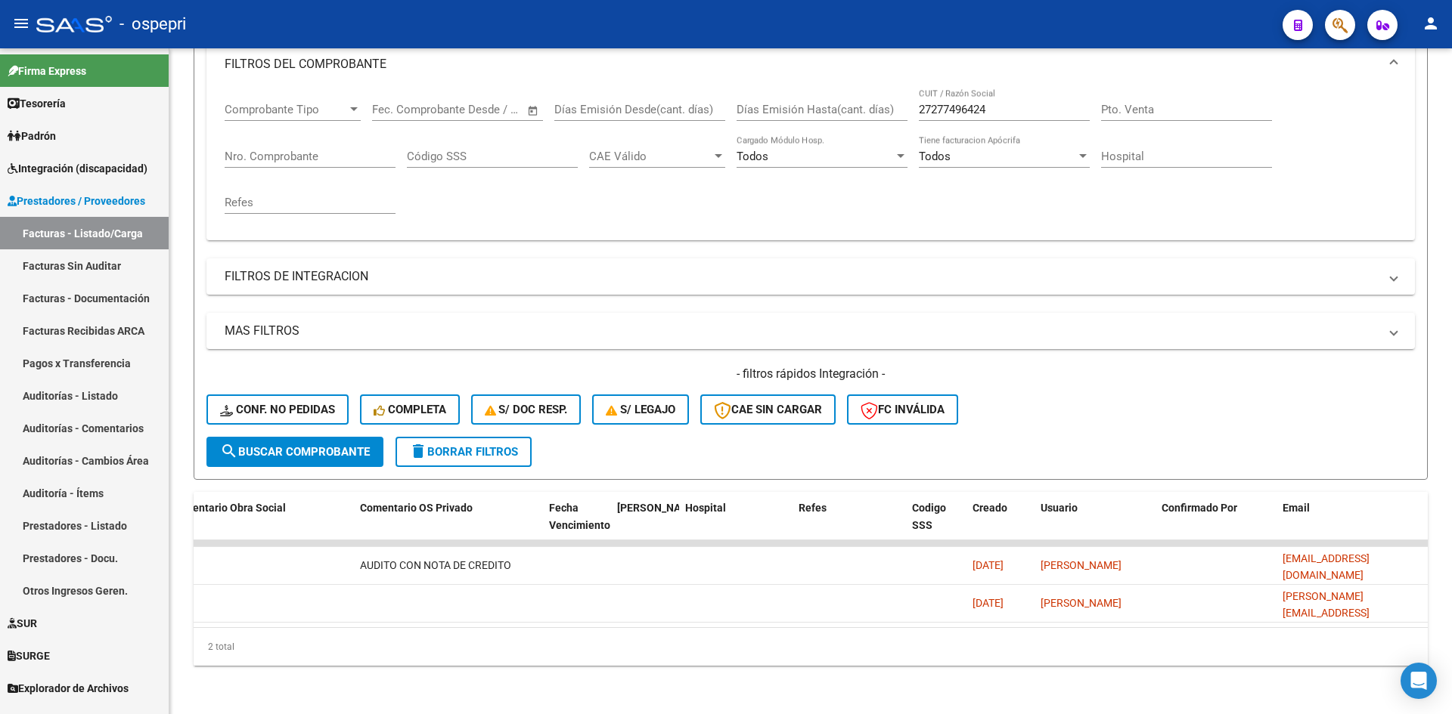
click at [483, 445] on span "delete Borrar Filtros" at bounding box center [463, 452] width 109 height 14
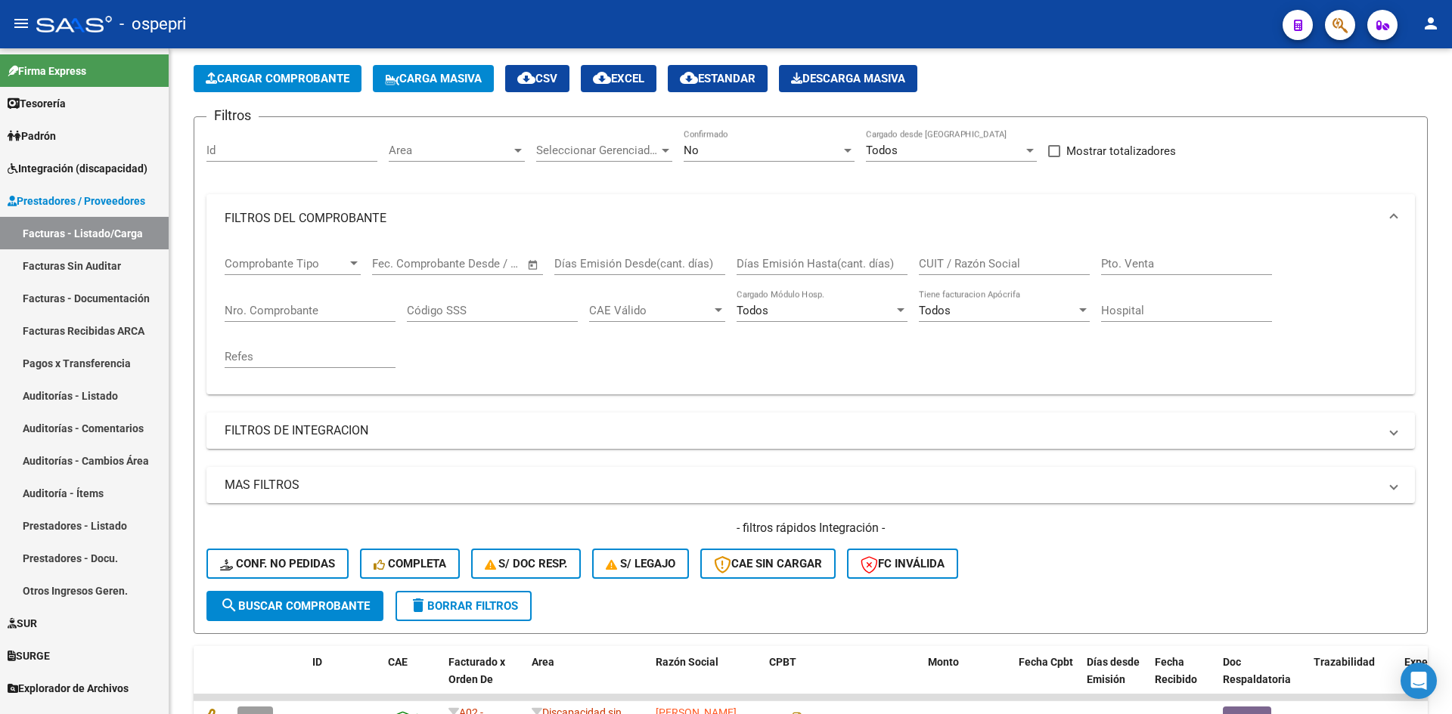
scroll to position [0, 0]
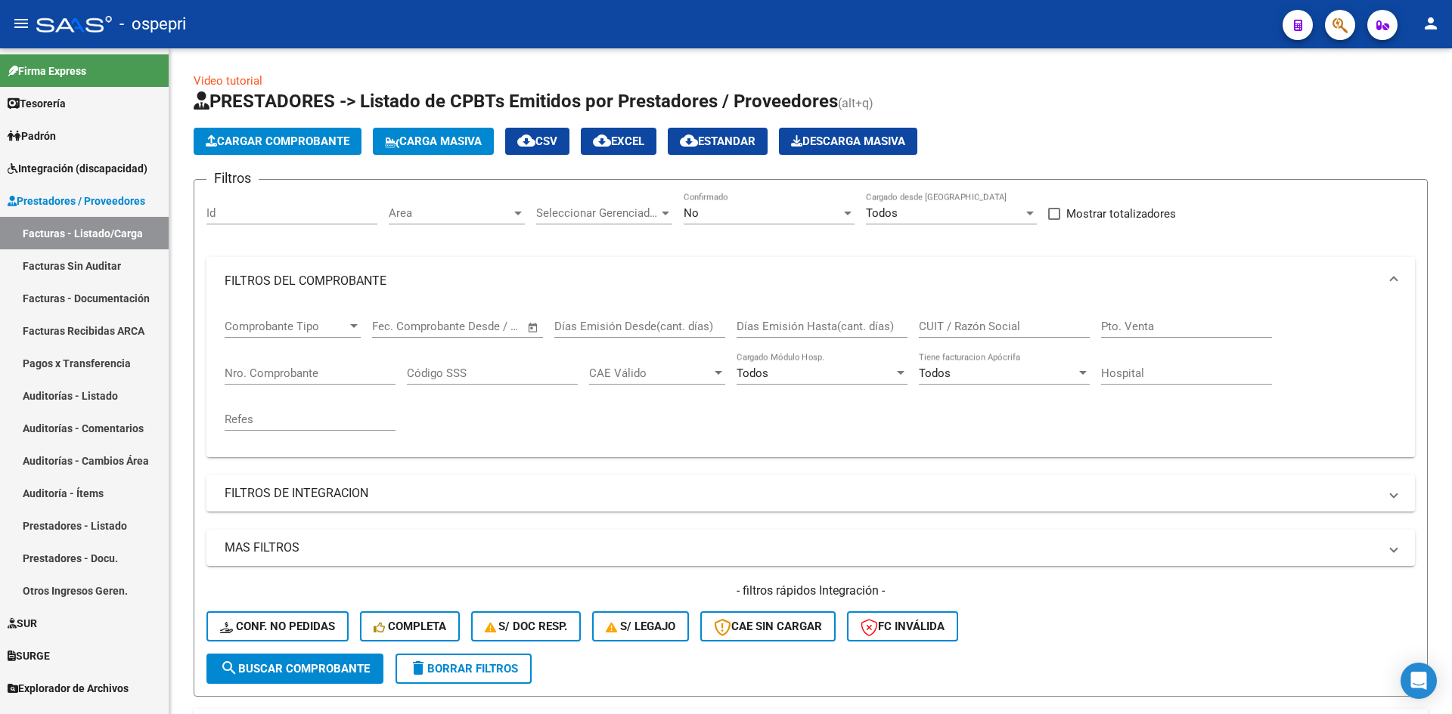
click at [959, 328] on input "CUIT / Razón Social" at bounding box center [1004, 327] width 171 height 14
paste input "23367692014"
type input "23367692014"
click at [327, 670] on span "search Buscar Comprobante" at bounding box center [295, 669] width 150 height 14
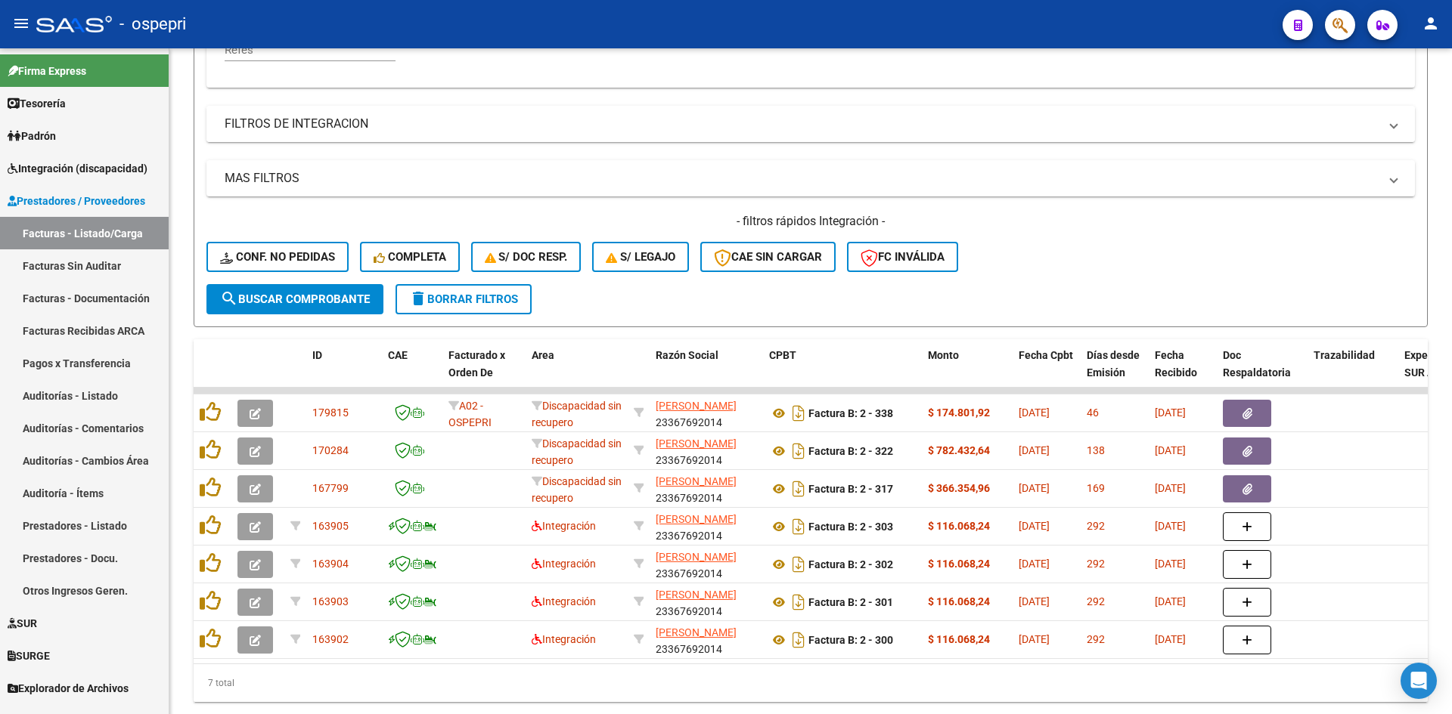
scroll to position [378, 0]
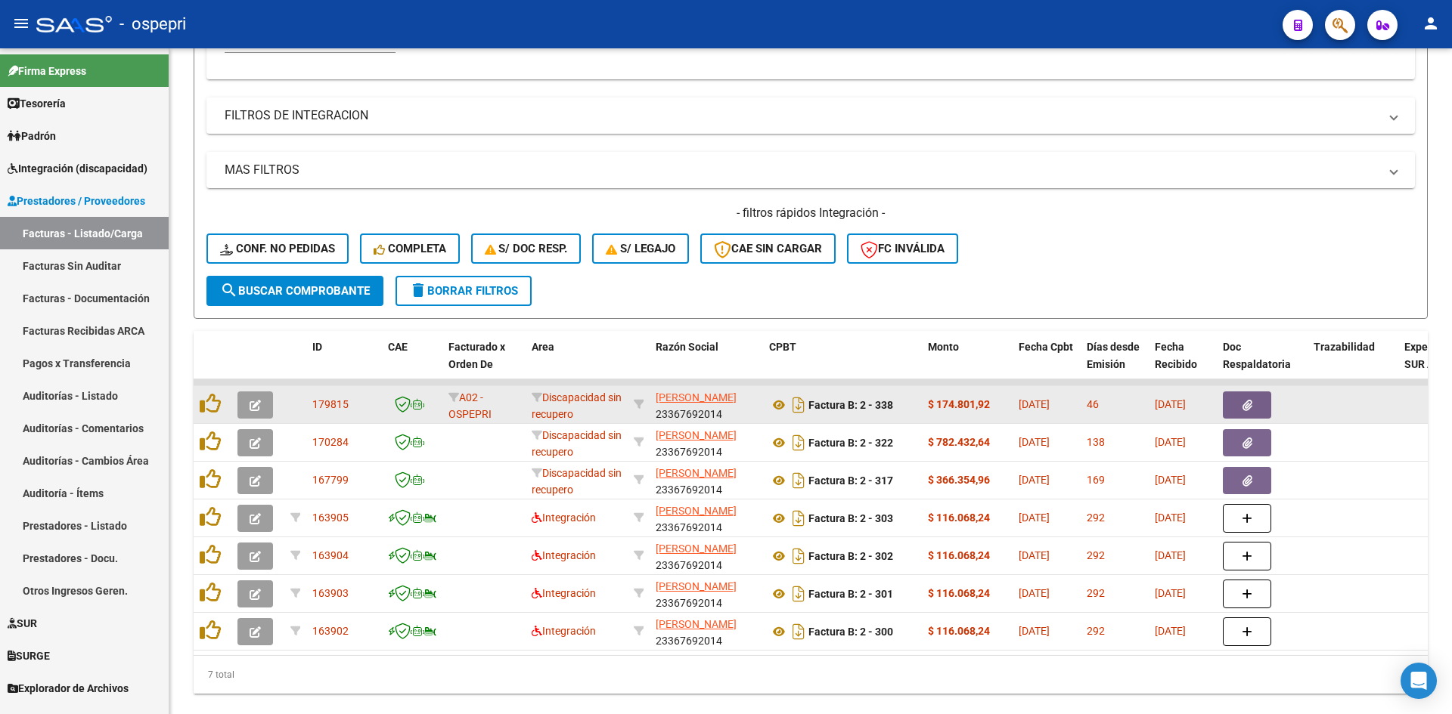
click at [257, 409] on icon "button" at bounding box center [254, 405] width 11 height 11
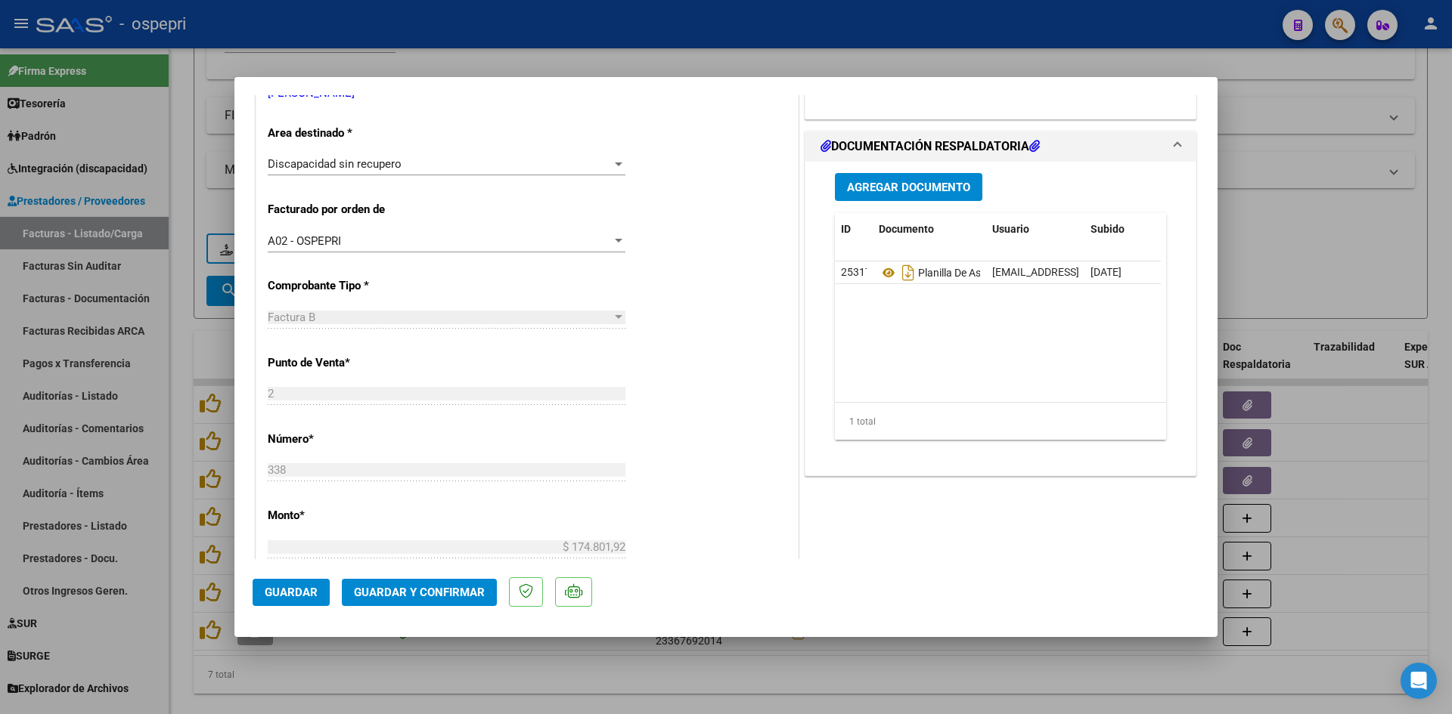
scroll to position [302, 0]
type input "$ 0,00"
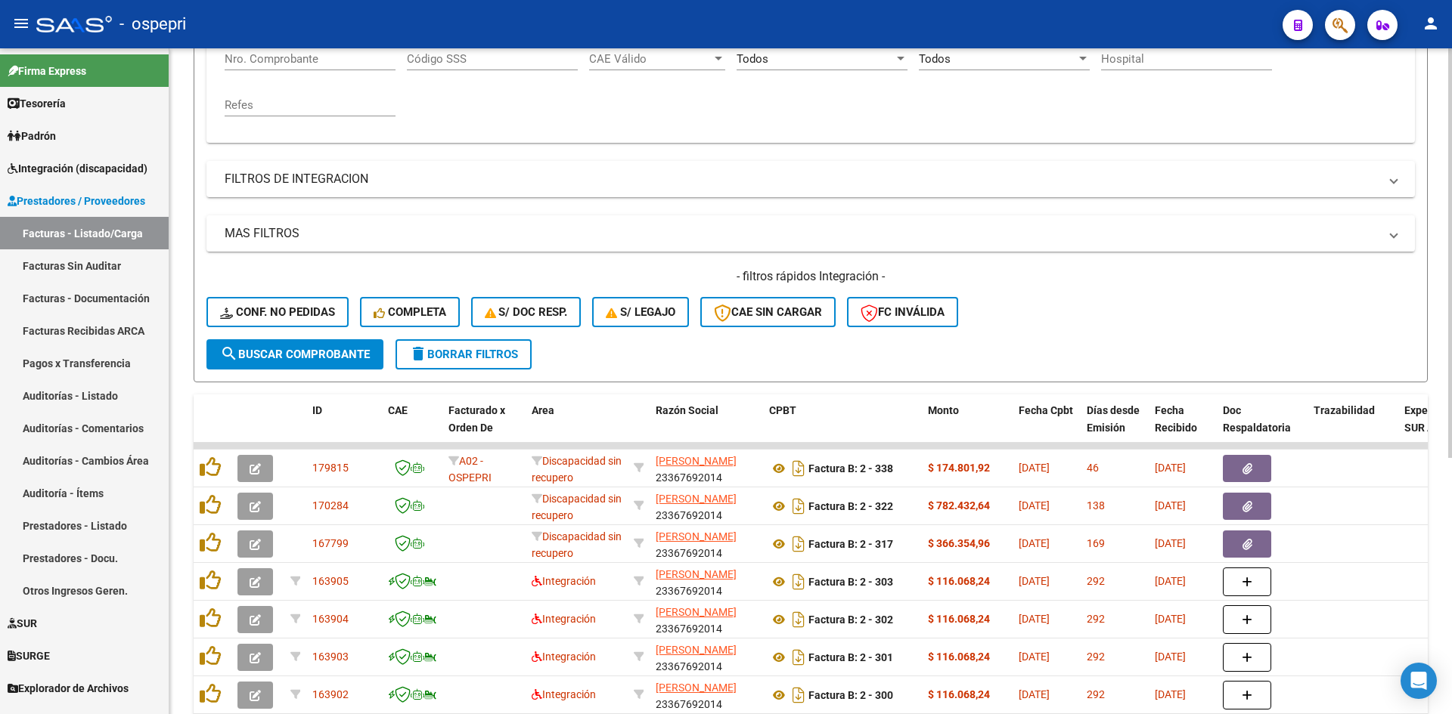
scroll to position [417, 0]
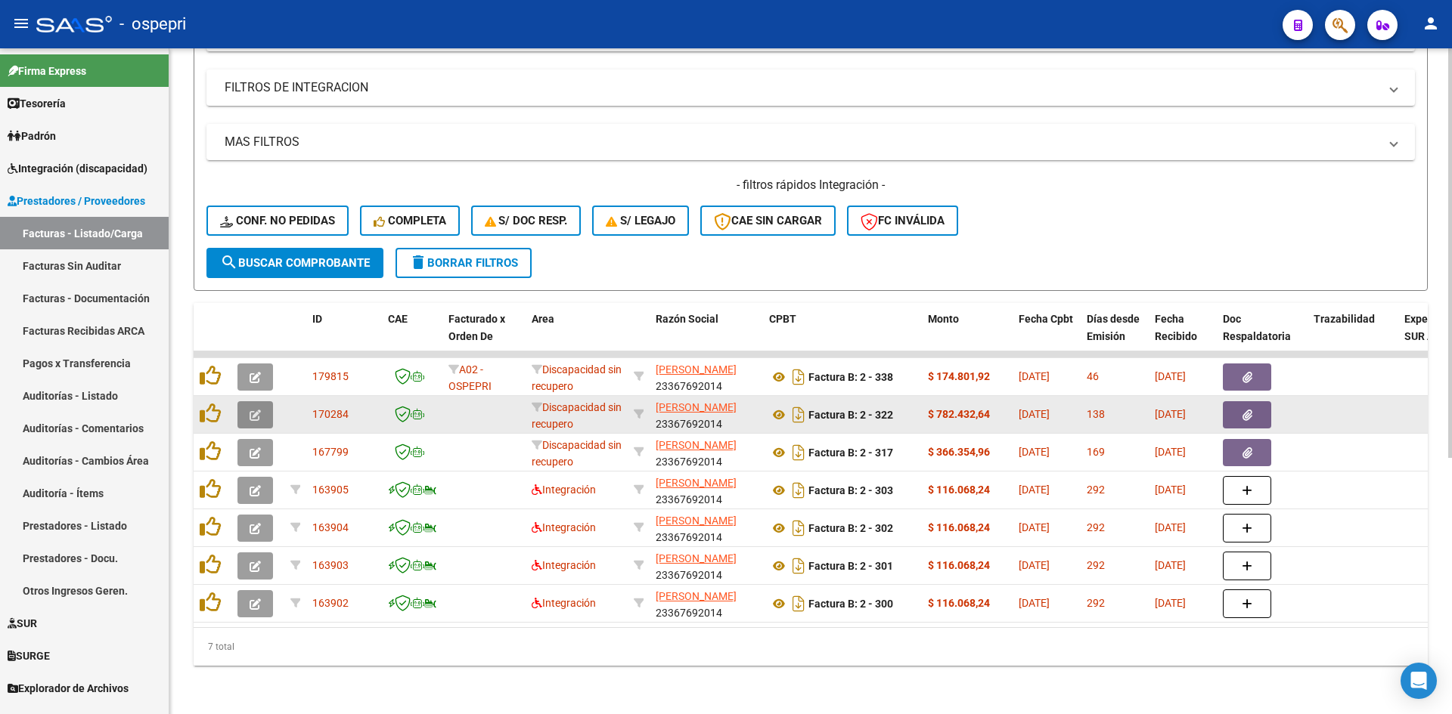
click at [253, 410] on icon "button" at bounding box center [254, 415] width 11 height 11
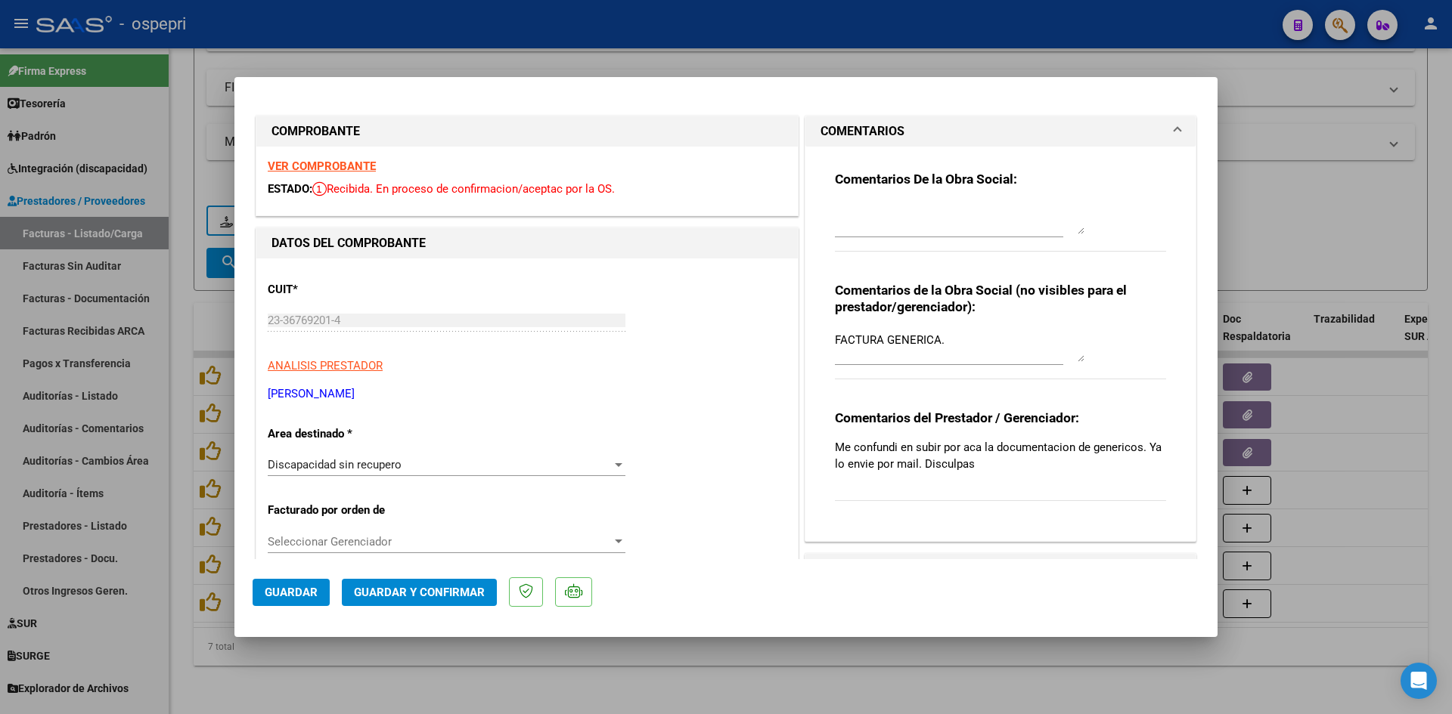
type input "$ 0,00"
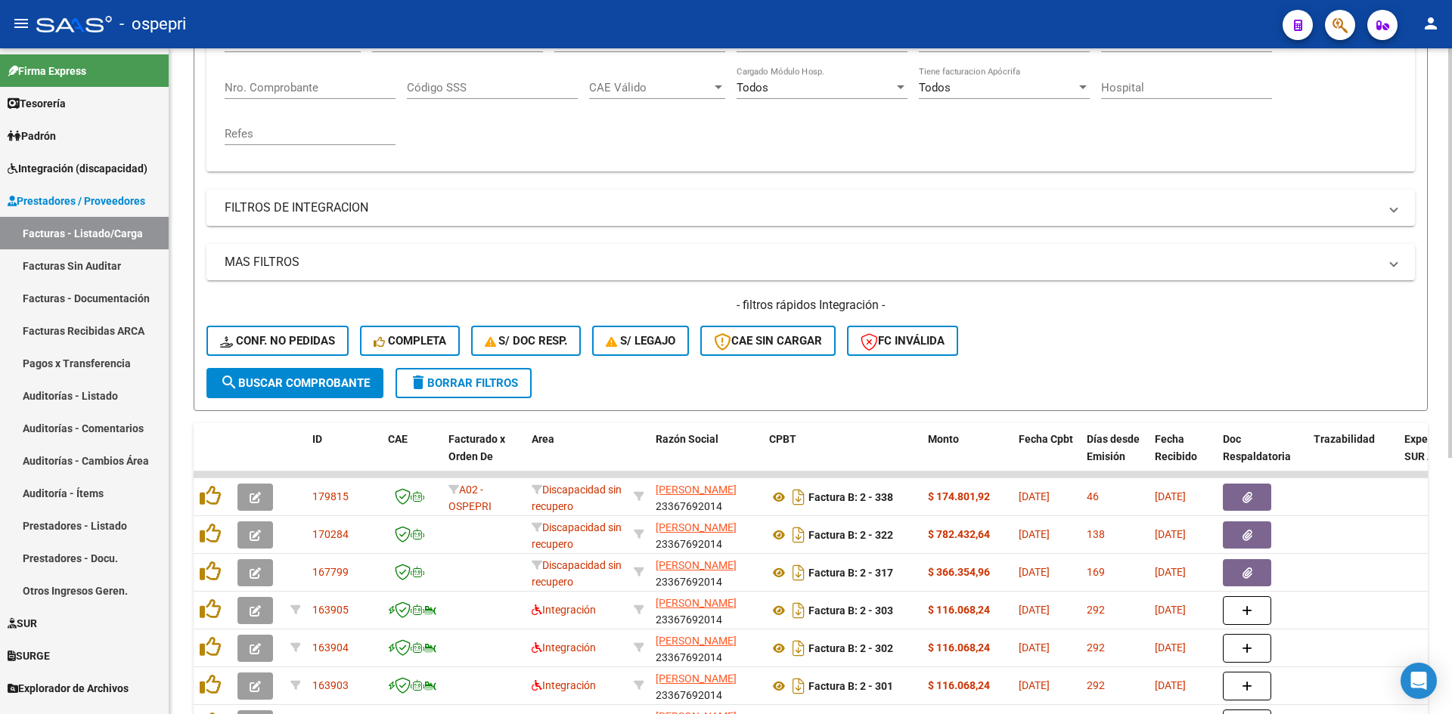
scroll to position [0, 0]
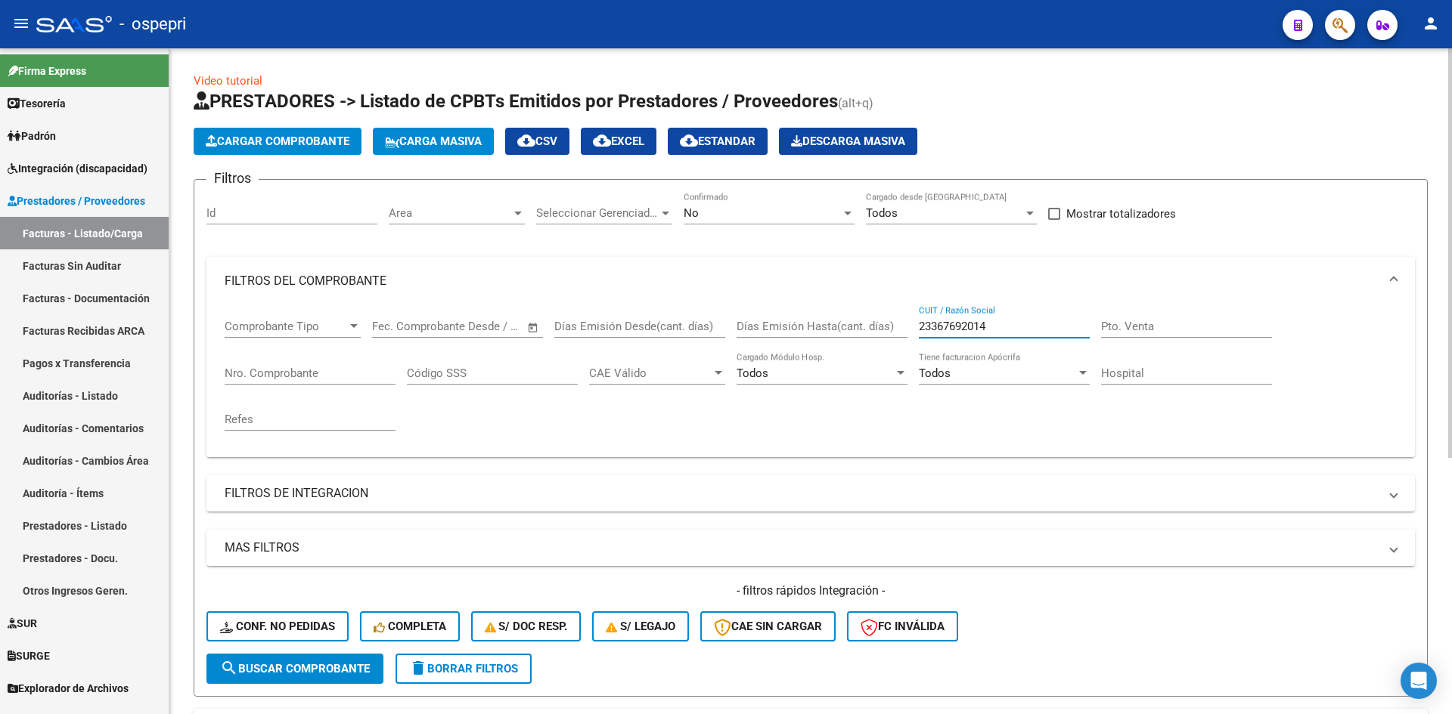
drag, startPoint x: 994, startPoint y: 321, endPoint x: 872, endPoint y: 359, distance: 127.5
click at [872, 360] on div "Comprobante Tipo Comprobante Tipo Start date – End date Fec. Comprobante Desde …" at bounding box center [811, 375] width 1172 height 140
paste input "27325685560"
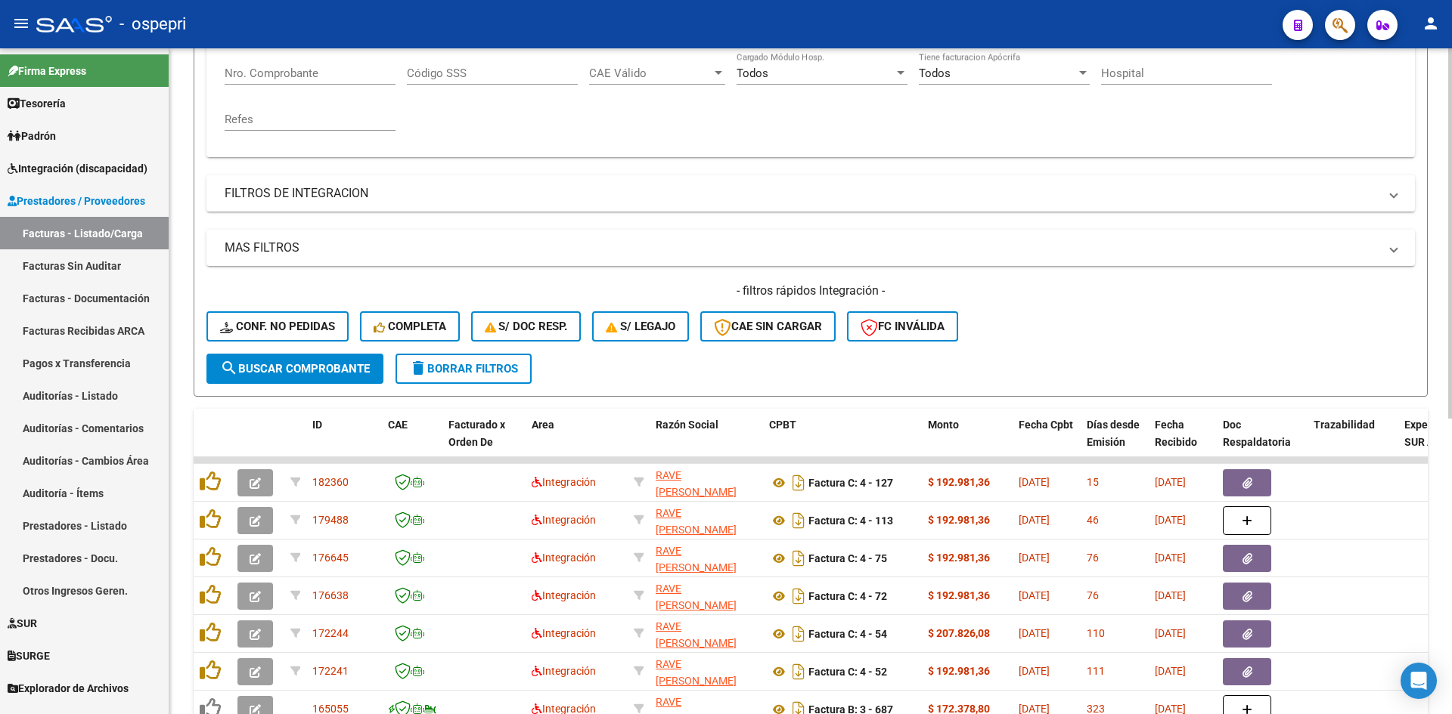
scroll to position [302, 0]
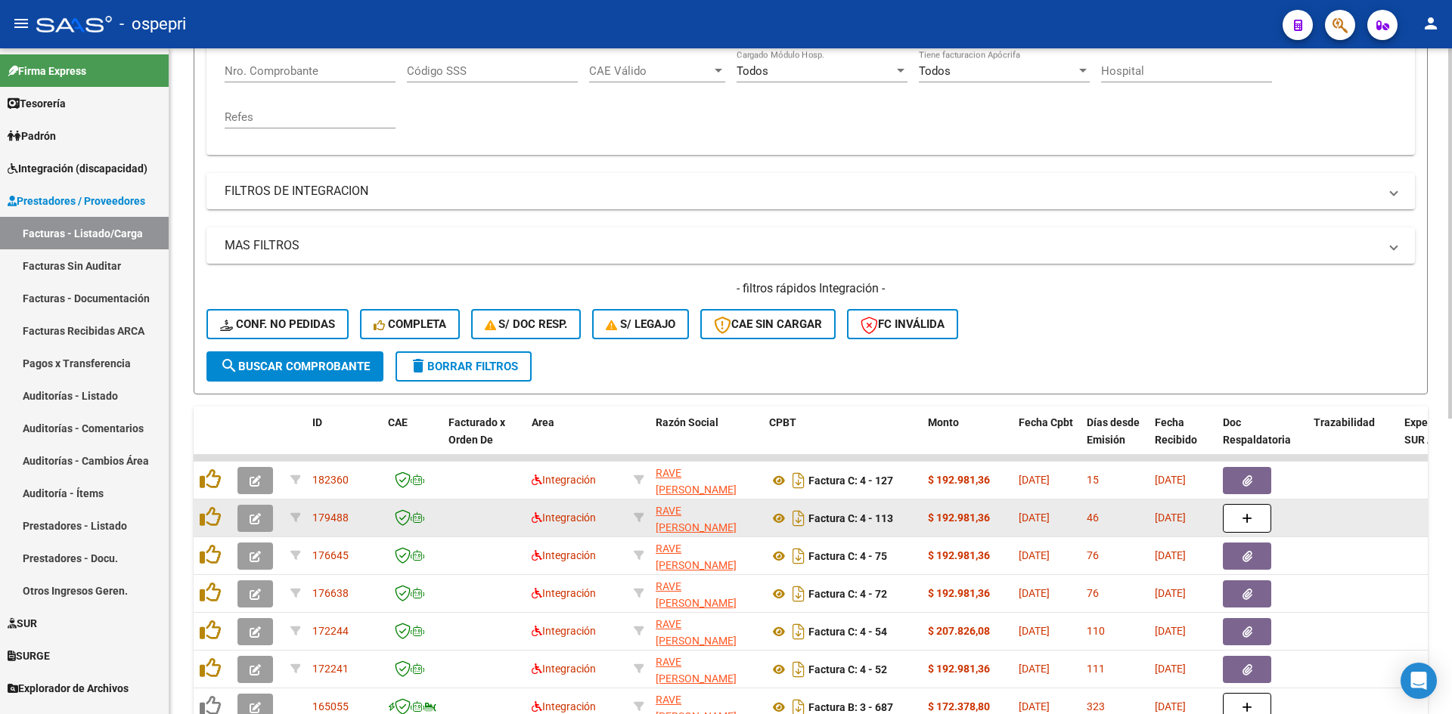
type input "27325685560"
click at [253, 513] on icon "button" at bounding box center [254, 518] width 11 height 11
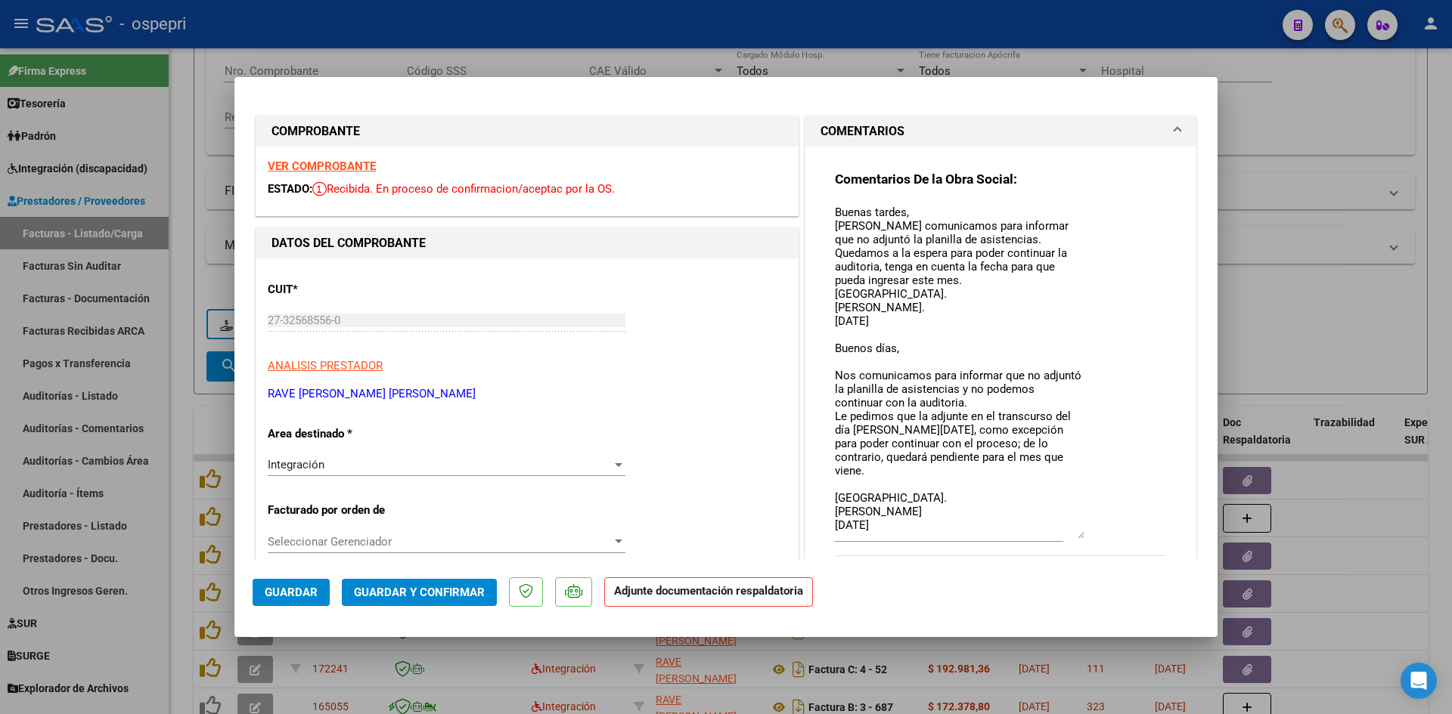
drag, startPoint x: 1073, startPoint y: 233, endPoint x: 1104, endPoint y: 538, distance: 306.2
click at [1104, 538] on div "Comentarios De la Obra Social: Buenas tardes, Nos comunicamos para informar que…" at bounding box center [1000, 372] width 331 height 402
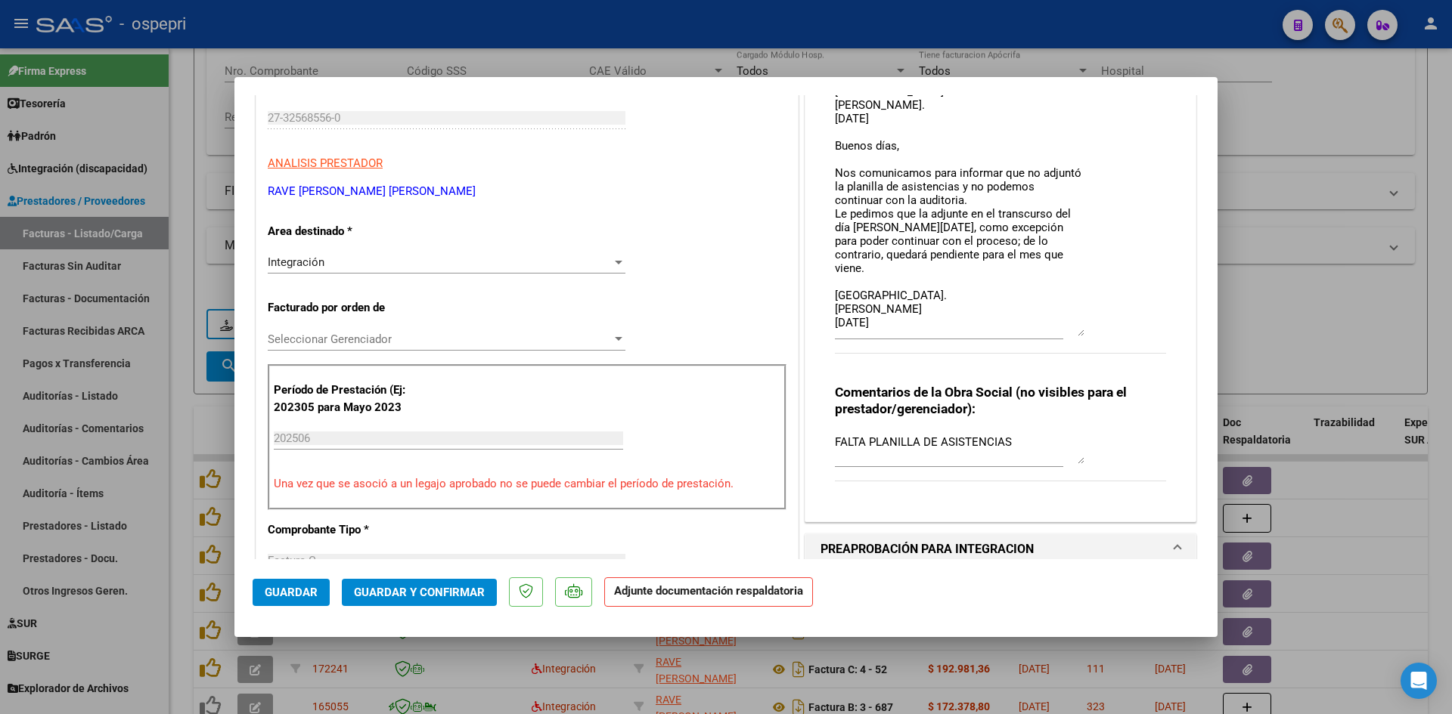
scroll to position [200, 0]
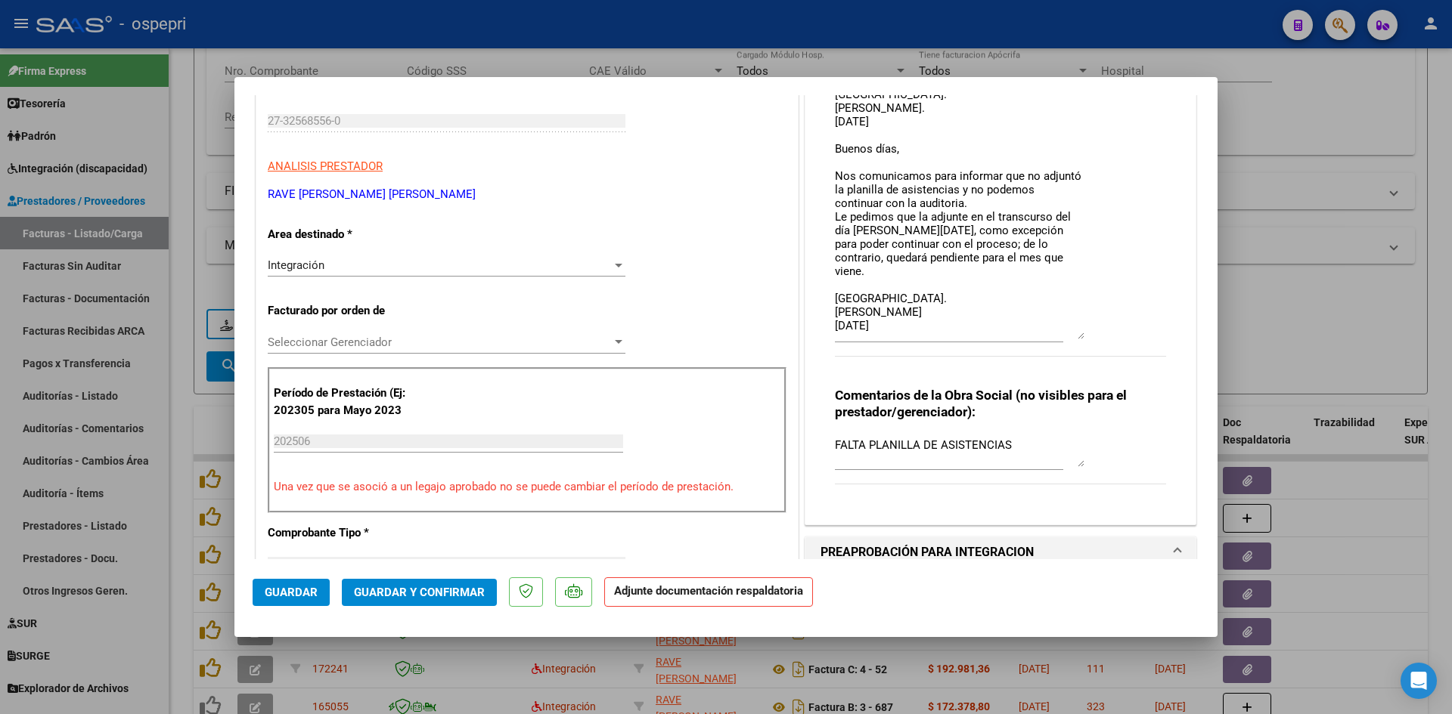
click at [909, 314] on textarea "Buenas tardes, Nos comunicamos para informar que no adjuntó la planilla de asis…" at bounding box center [959, 172] width 249 height 335
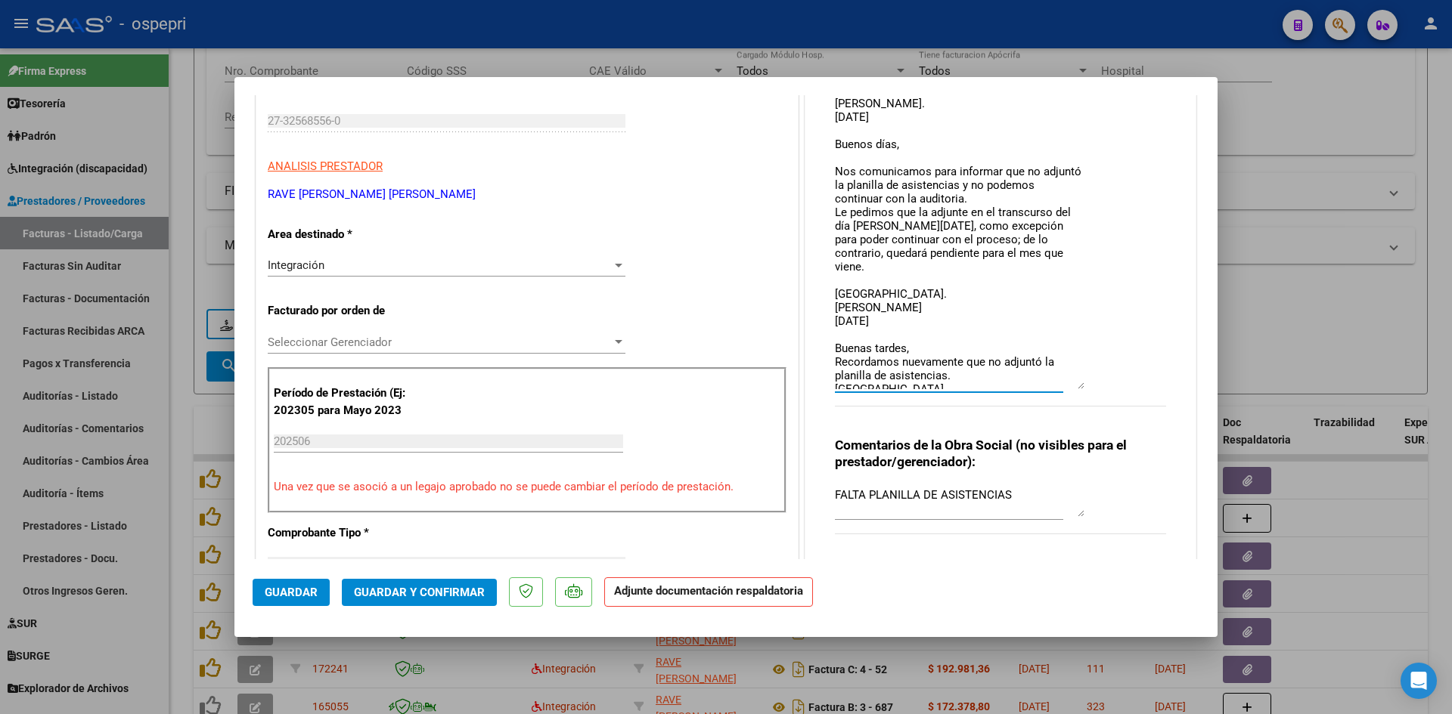
scroll to position [0, 0]
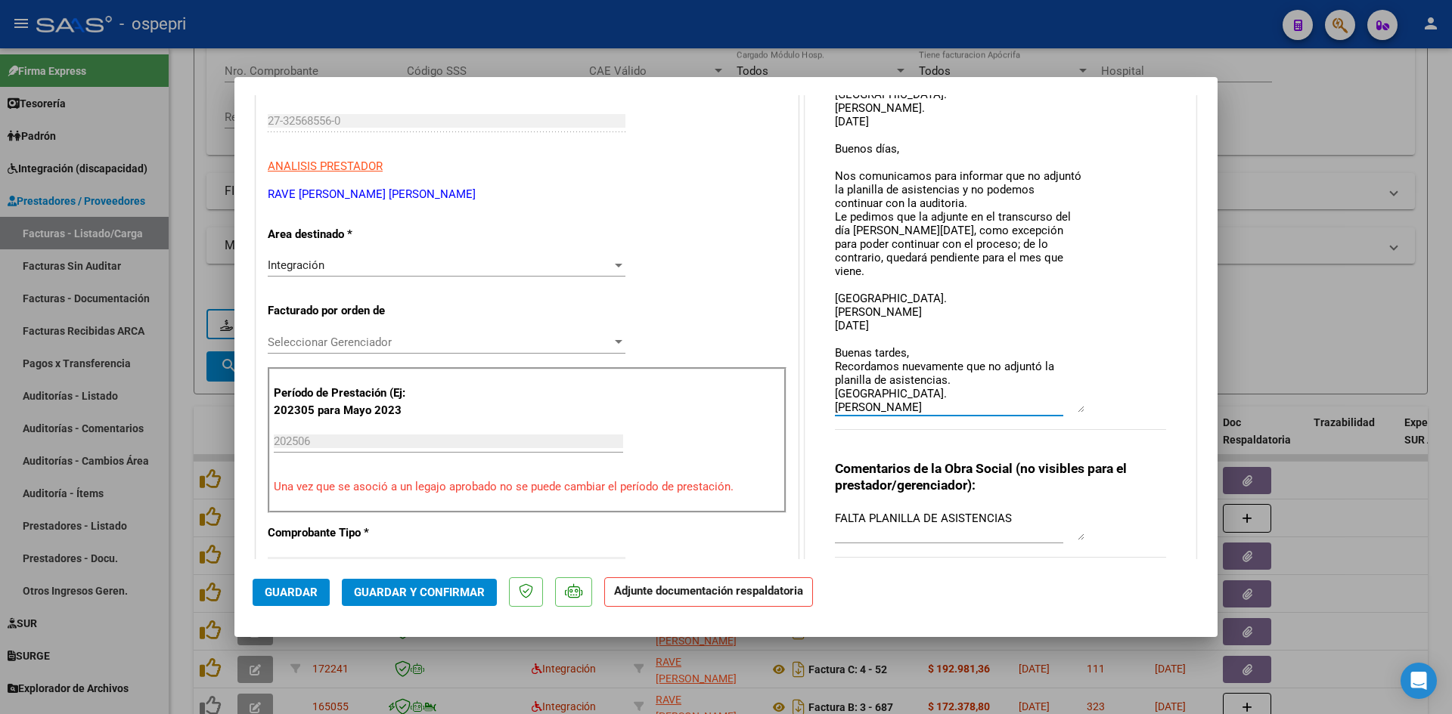
drag, startPoint x: 1074, startPoint y: 340, endPoint x: 1077, endPoint y: 409, distance: 68.8
click at [1077, 410] on textarea "Buenas tardes, Nos comunicamos para informar que no adjuntó la planilla de asis…" at bounding box center [959, 209] width 249 height 408
type textarea "Buenas tardes, Nos comunicamos para informar que no adjuntó la planilla de asis…"
click at [307, 596] on span "Guardar" at bounding box center [291, 593] width 53 height 14
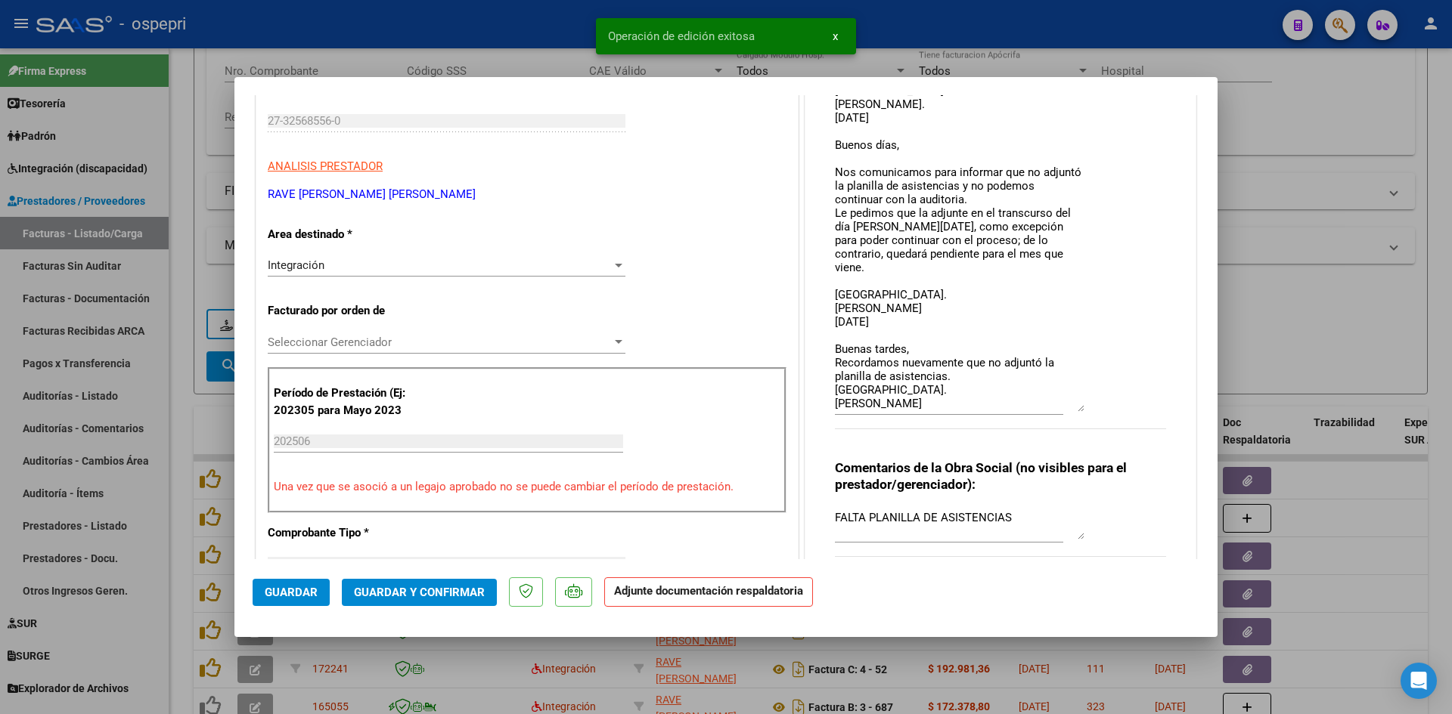
type input "$ 0,00"
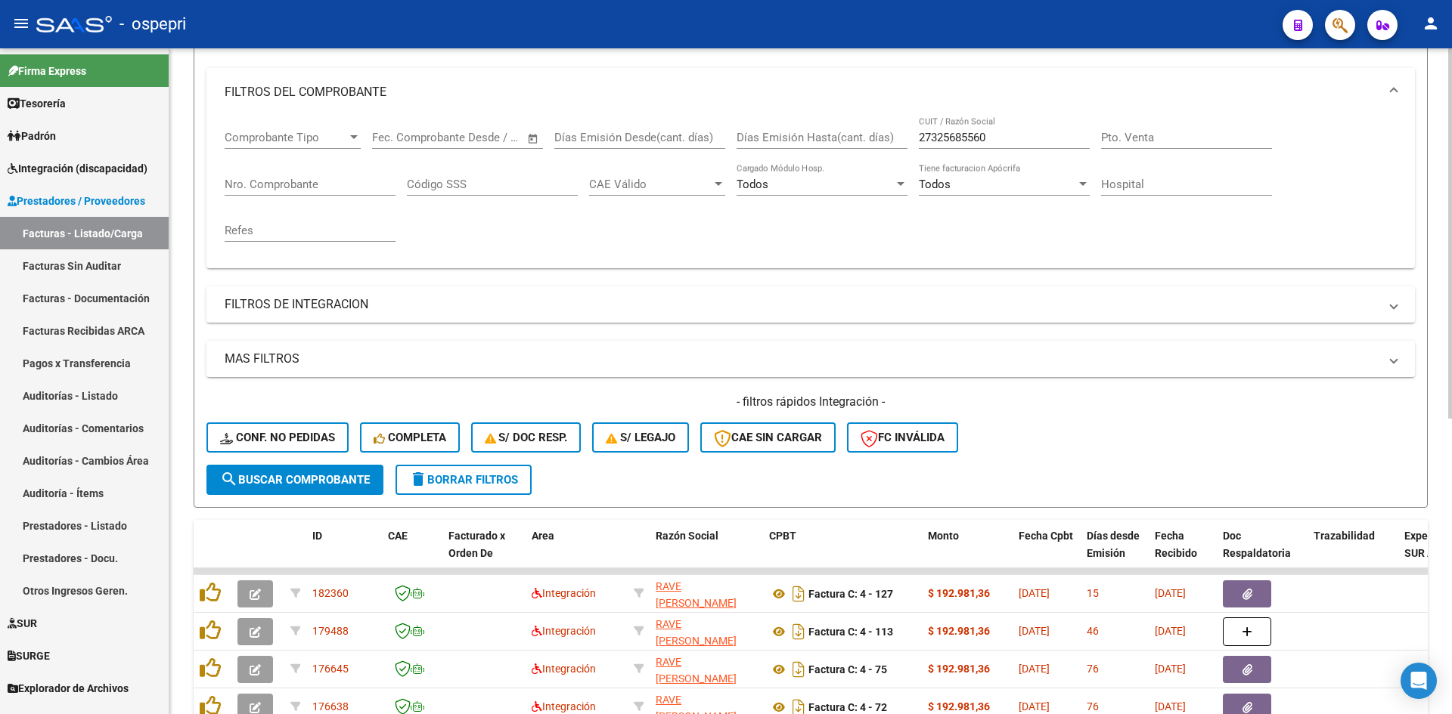
scroll to position [0, 0]
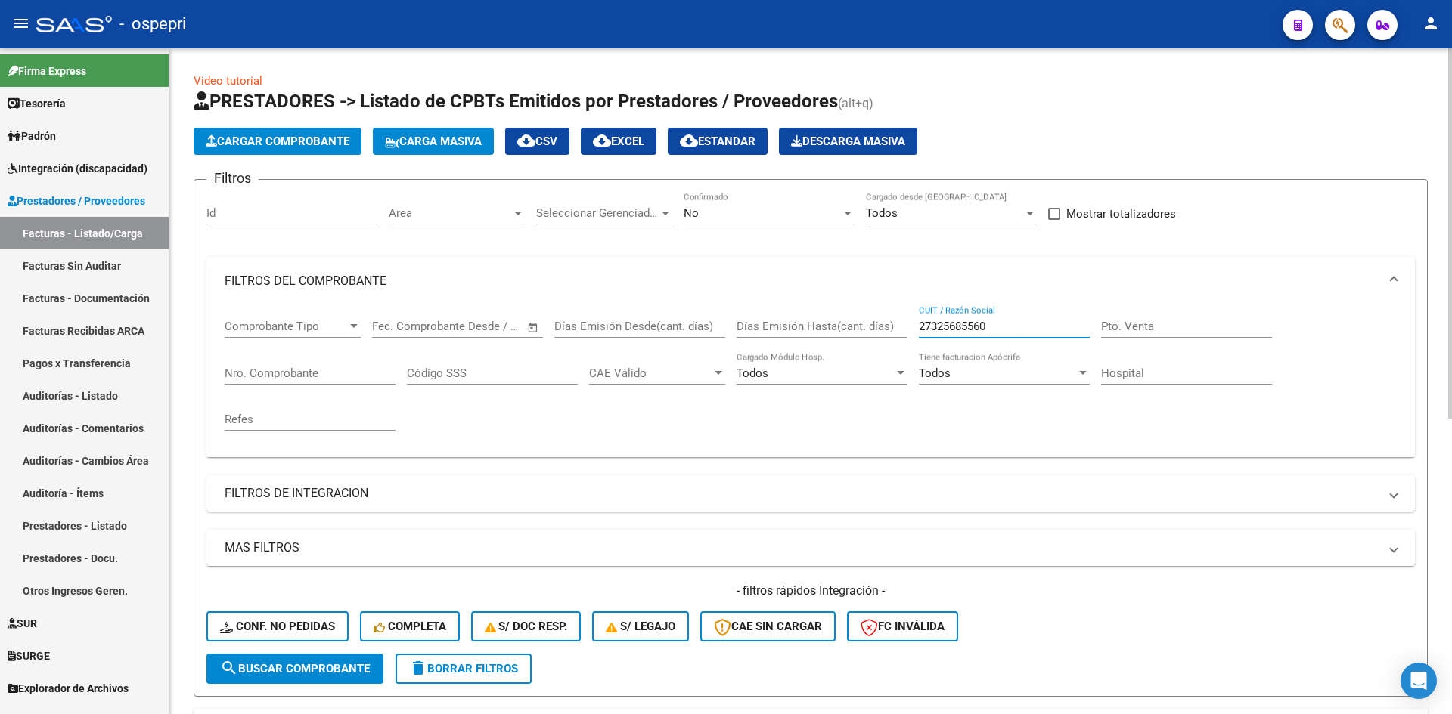
drag, startPoint x: 949, startPoint y: 337, endPoint x: 909, endPoint y: 346, distance: 40.3
click at [902, 354] on div "Comprobante Tipo Comprobante Tipo Start date – End date Fec. Comprobante Desde …" at bounding box center [811, 375] width 1172 height 140
paste input "27374630070"
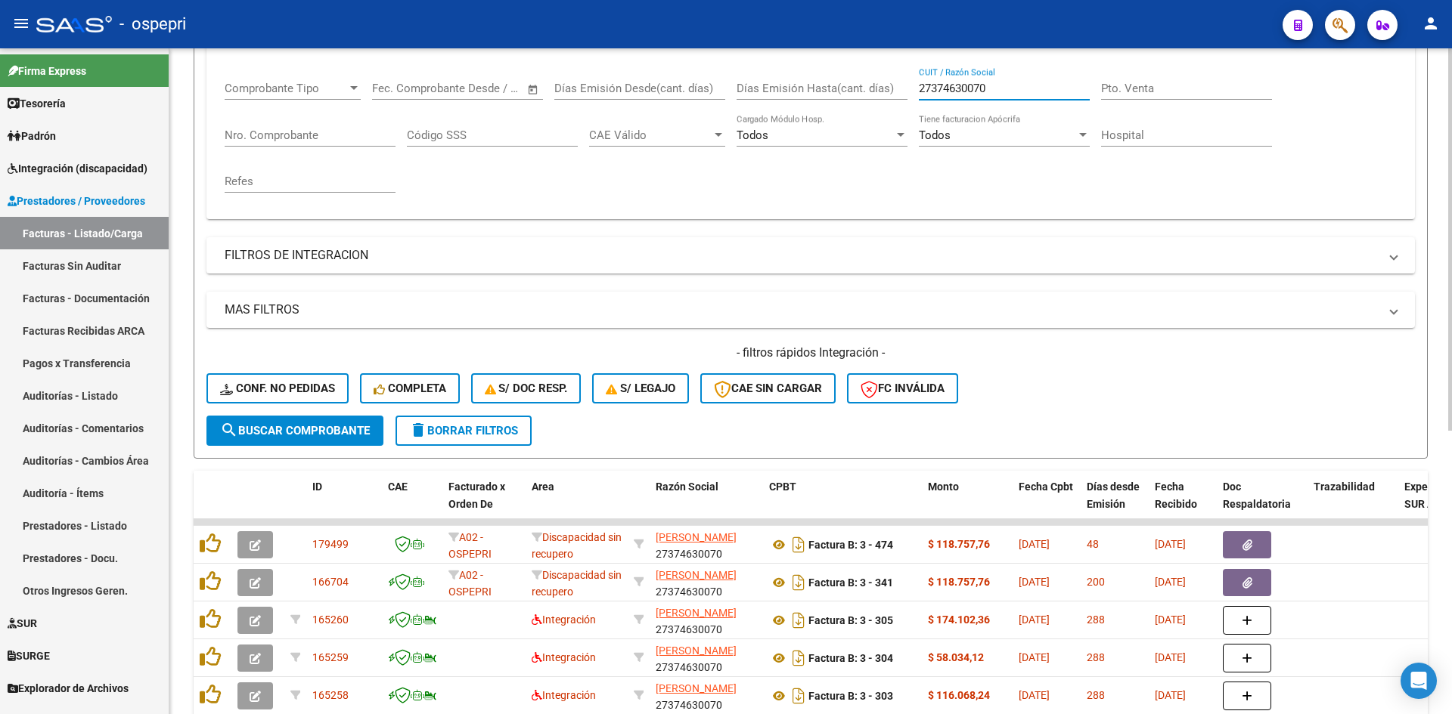
scroll to position [378, 0]
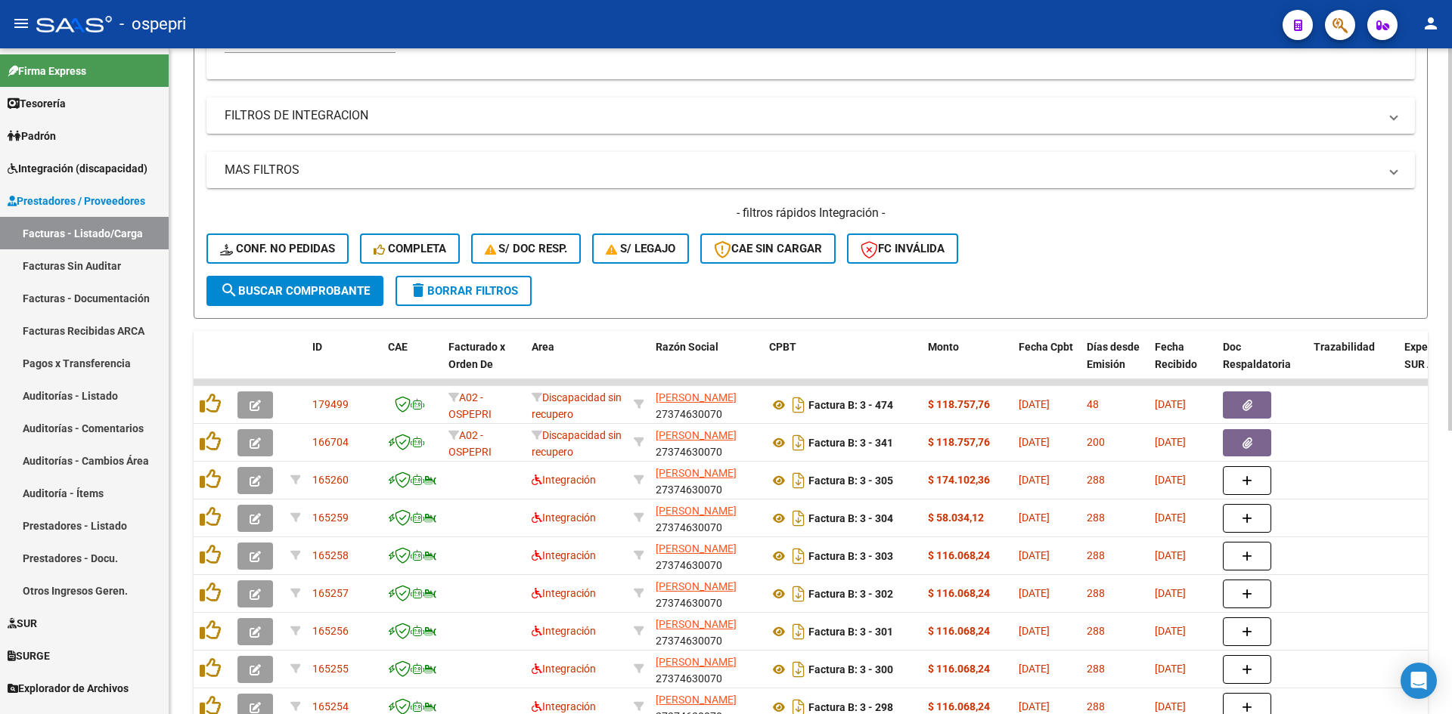
type input "27374630070"
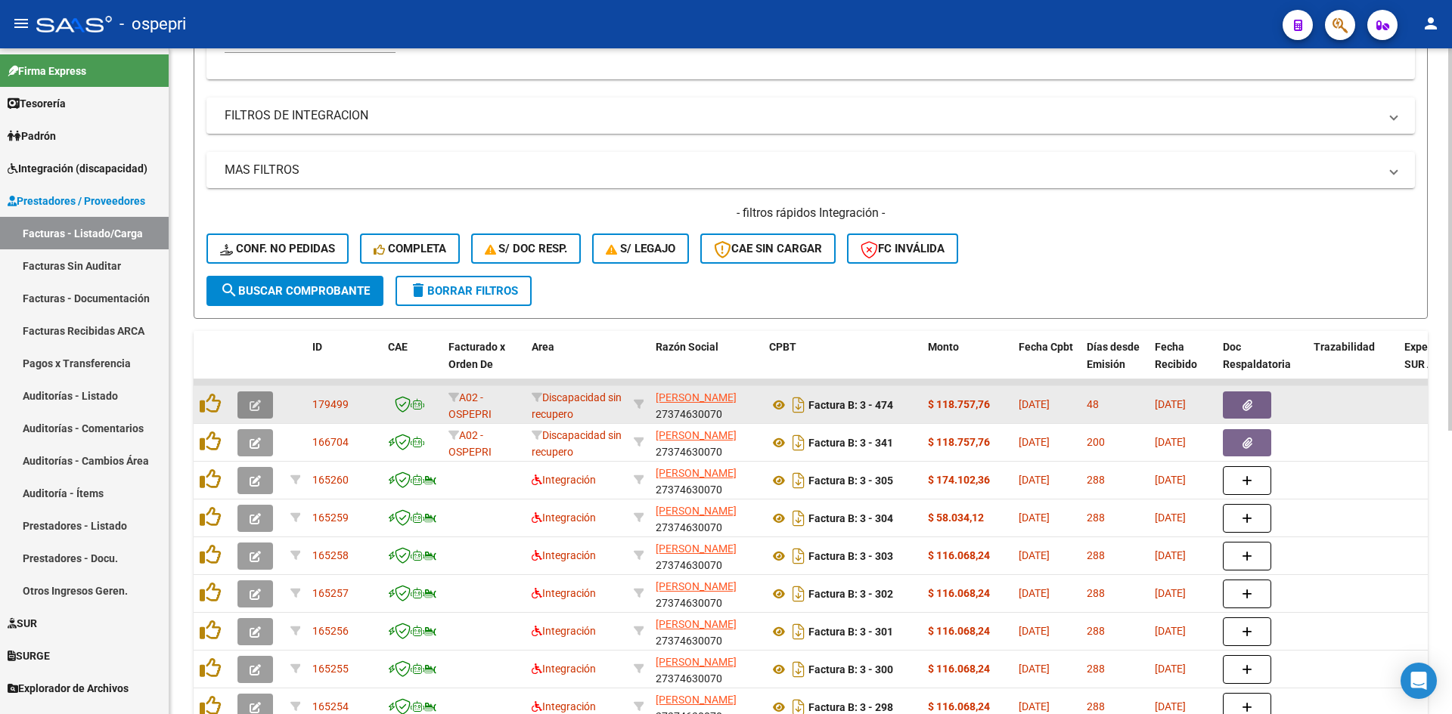
click at [253, 399] on span "button" at bounding box center [254, 405] width 11 height 14
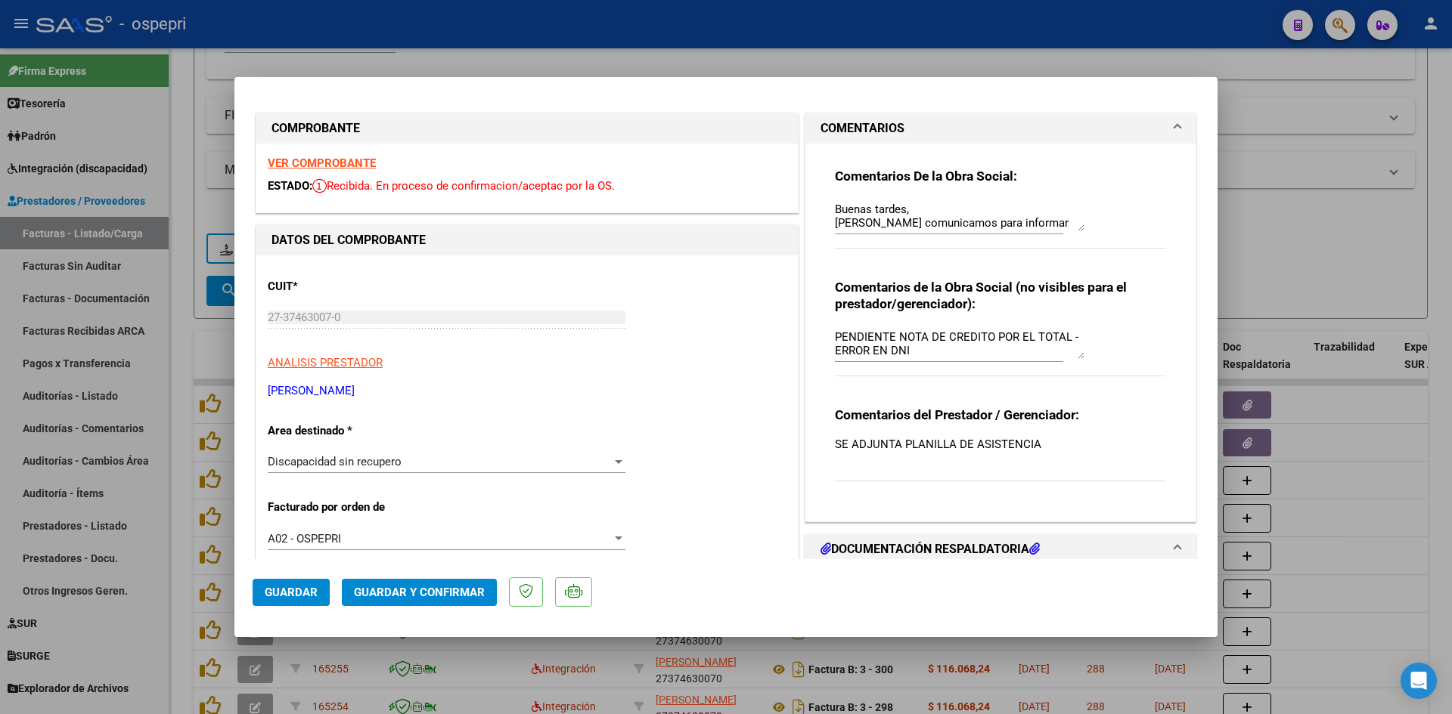
scroll to position [0, 0]
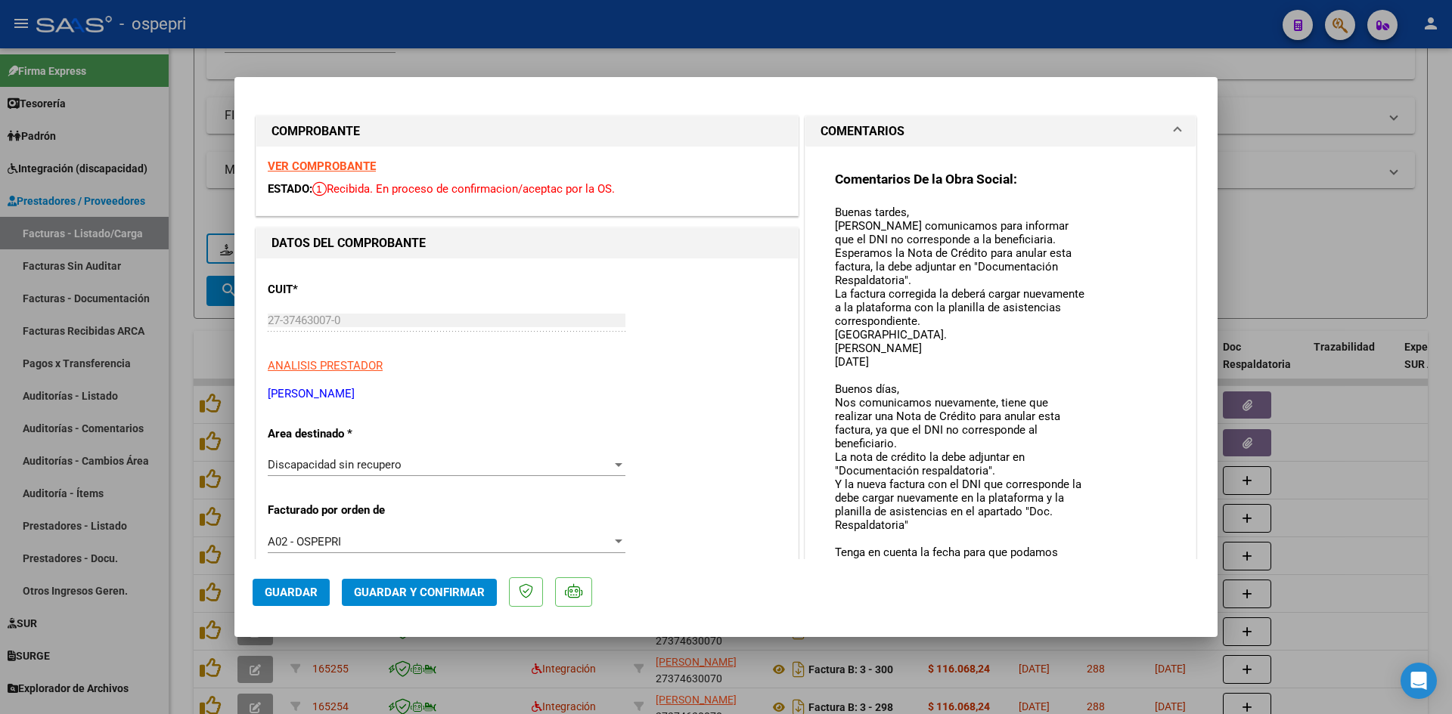
drag, startPoint x: 1074, startPoint y: 231, endPoint x: 1099, endPoint y: 583, distance: 353.2
click at [1099, 587] on mat-dialog-container "COMPROBANTE VER COMPROBANTE ESTADO: Recibida. En proceso de confirmacion/acepta…" at bounding box center [725, 357] width 983 height 560
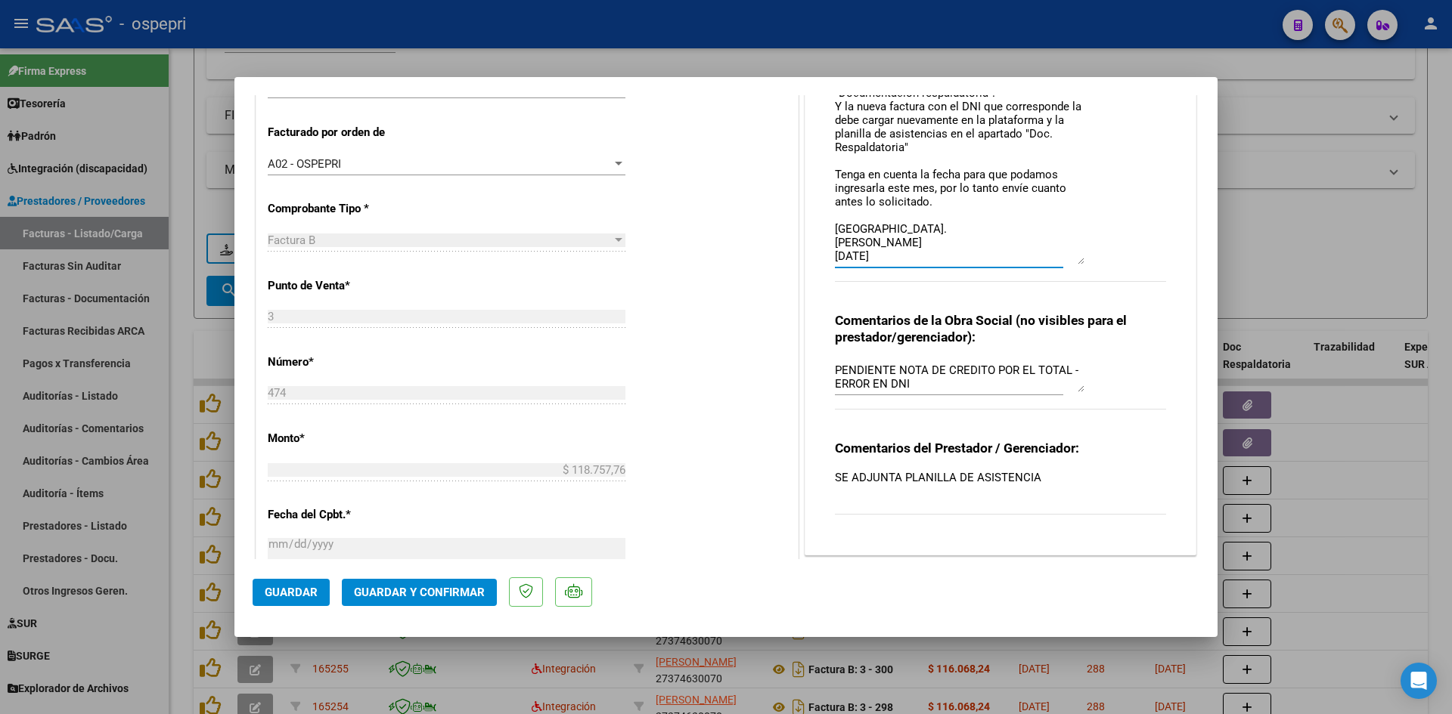
drag, startPoint x: 1071, startPoint y: 206, endPoint x: 1075, endPoint y: 255, distance: 49.3
click at [1075, 255] on textarea "Buenas tardes, Nos comunicamos para informar que el DNI no corresponde a la ben…" at bounding box center [959, 45] width 249 height 438
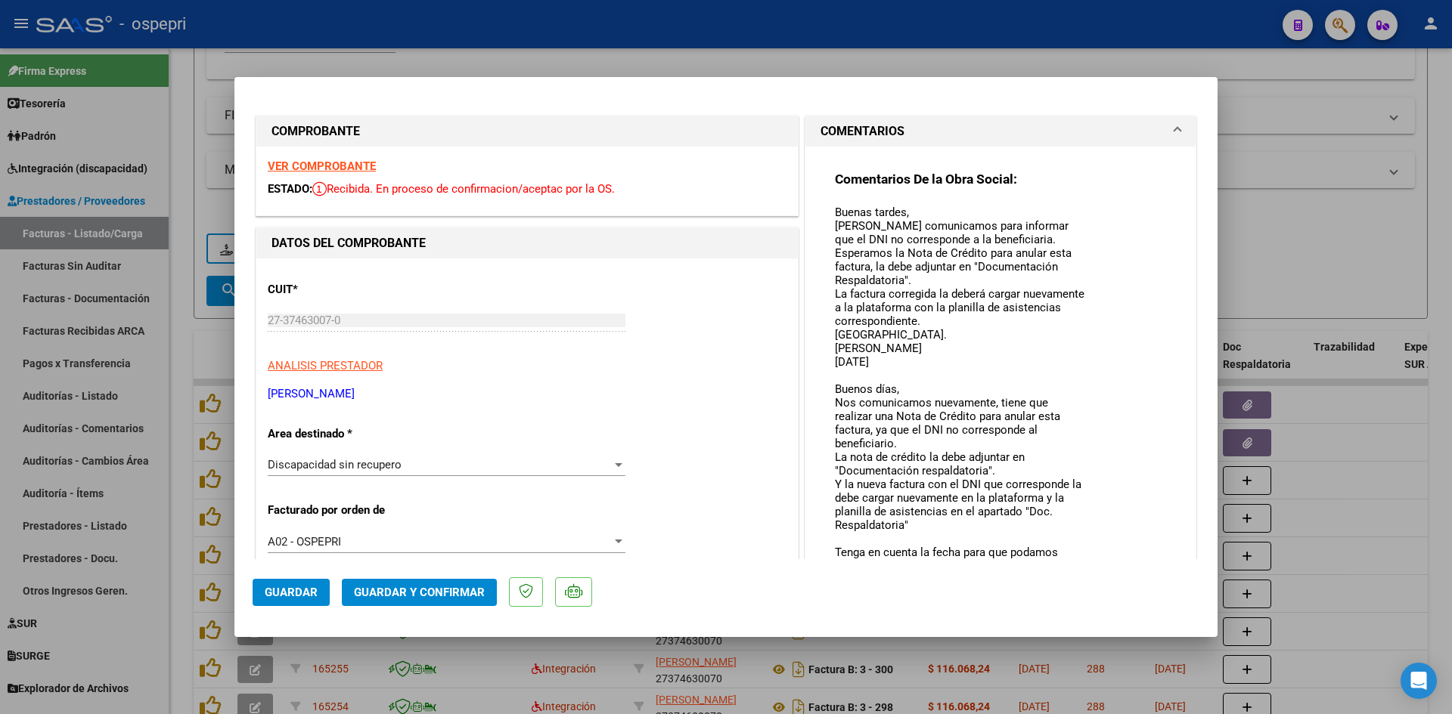
click at [361, 168] on strong "VER COMPROBANTE" at bounding box center [322, 167] width 108 height 14
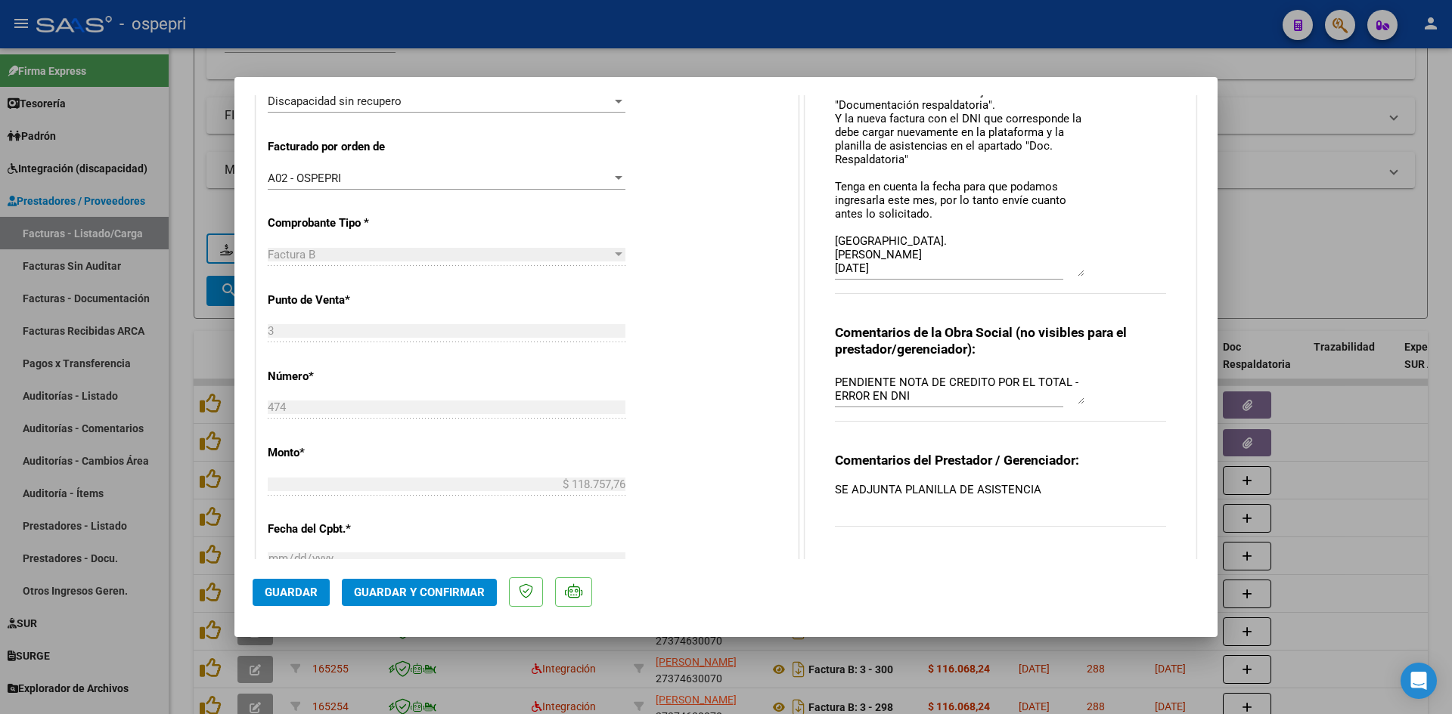
scroll to position [368, 0]
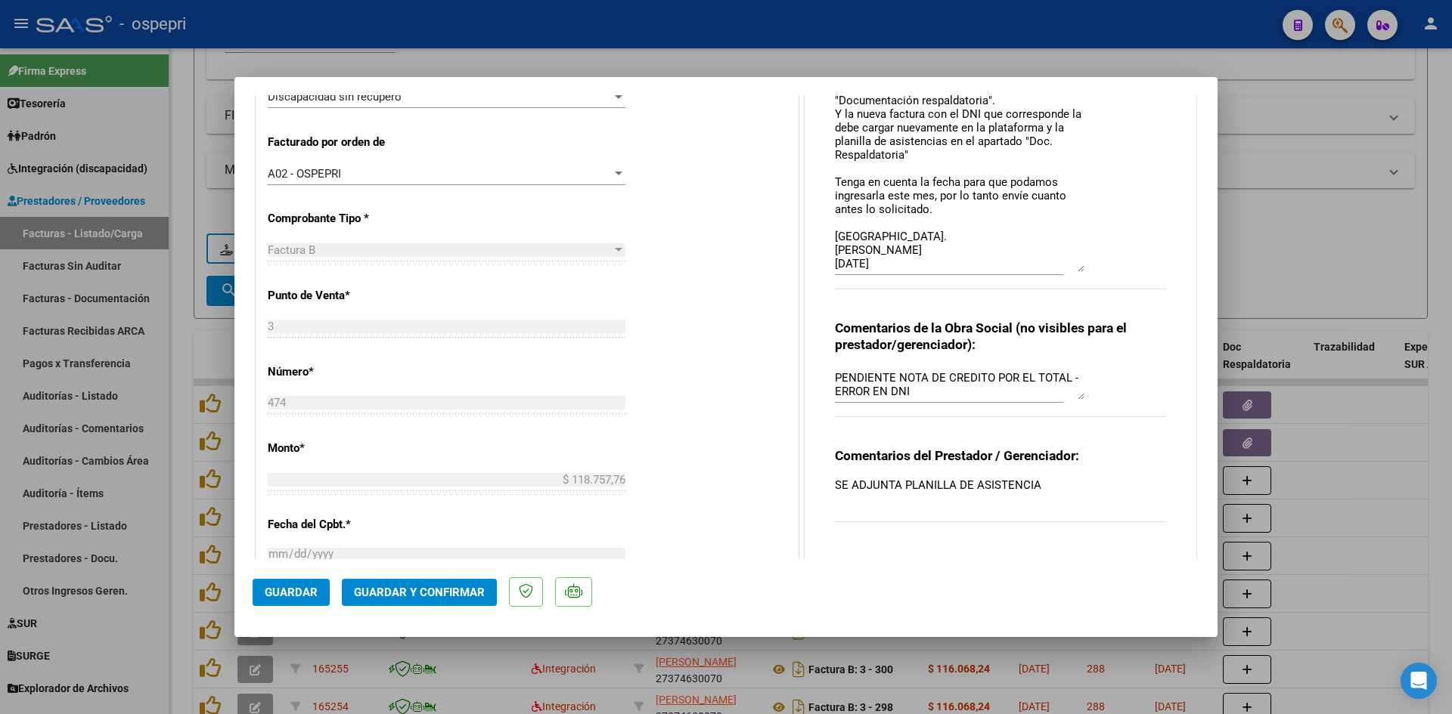
type input "$ 0,00"
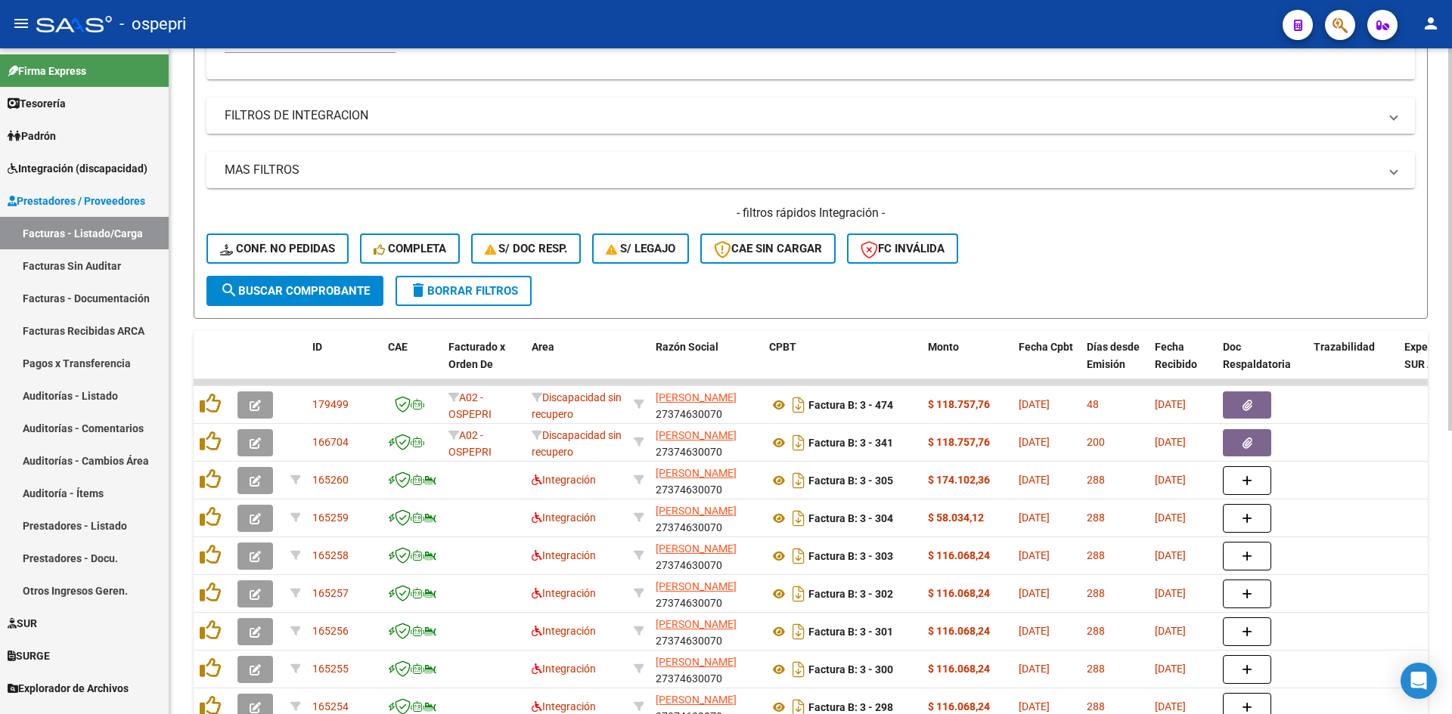
scroll to position [0, 0]
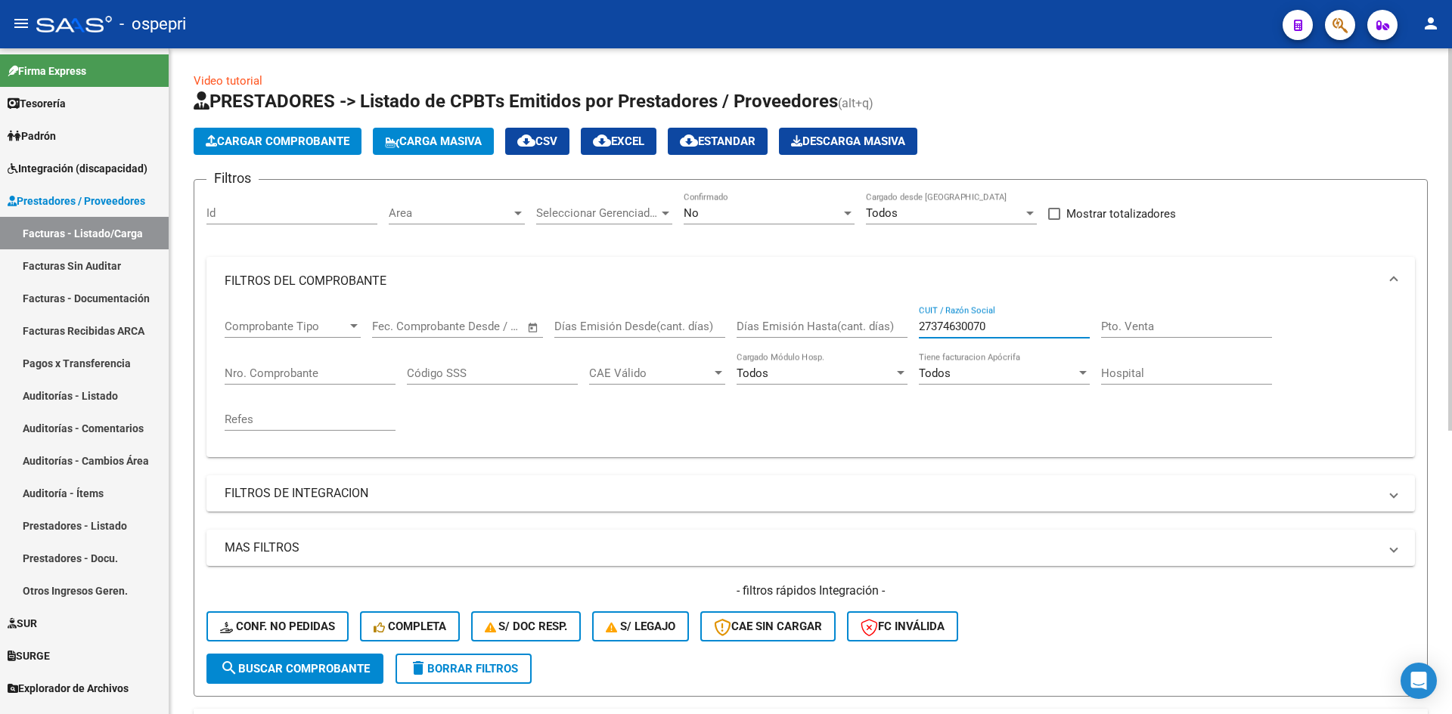
click at [877, 333] on div "Comprobante Tipo Comprobante Tipo Start date – End date Fec. Comprobante Desde …" at bounding box center [811, 375] width 1172 height 140
paste input "27345923948"
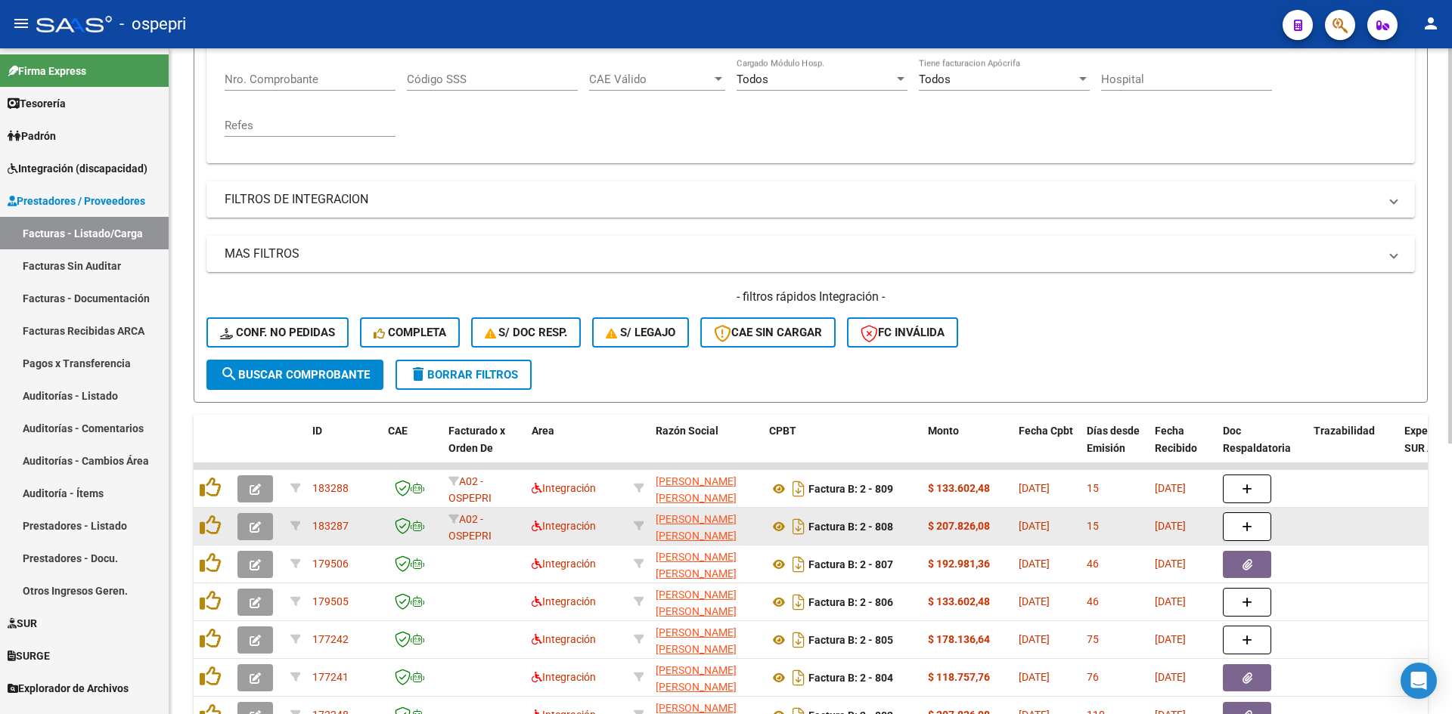
scroll to position [302, 0]
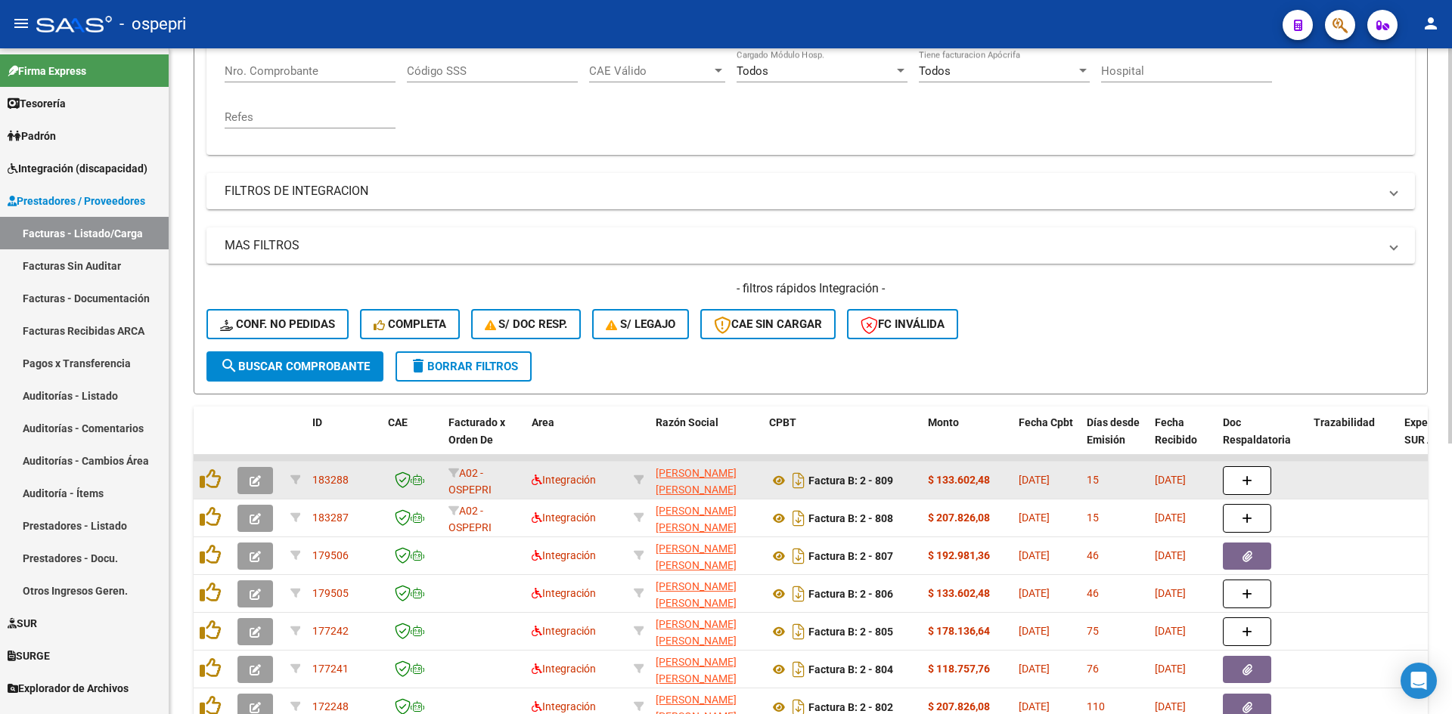
type input "27345923948"
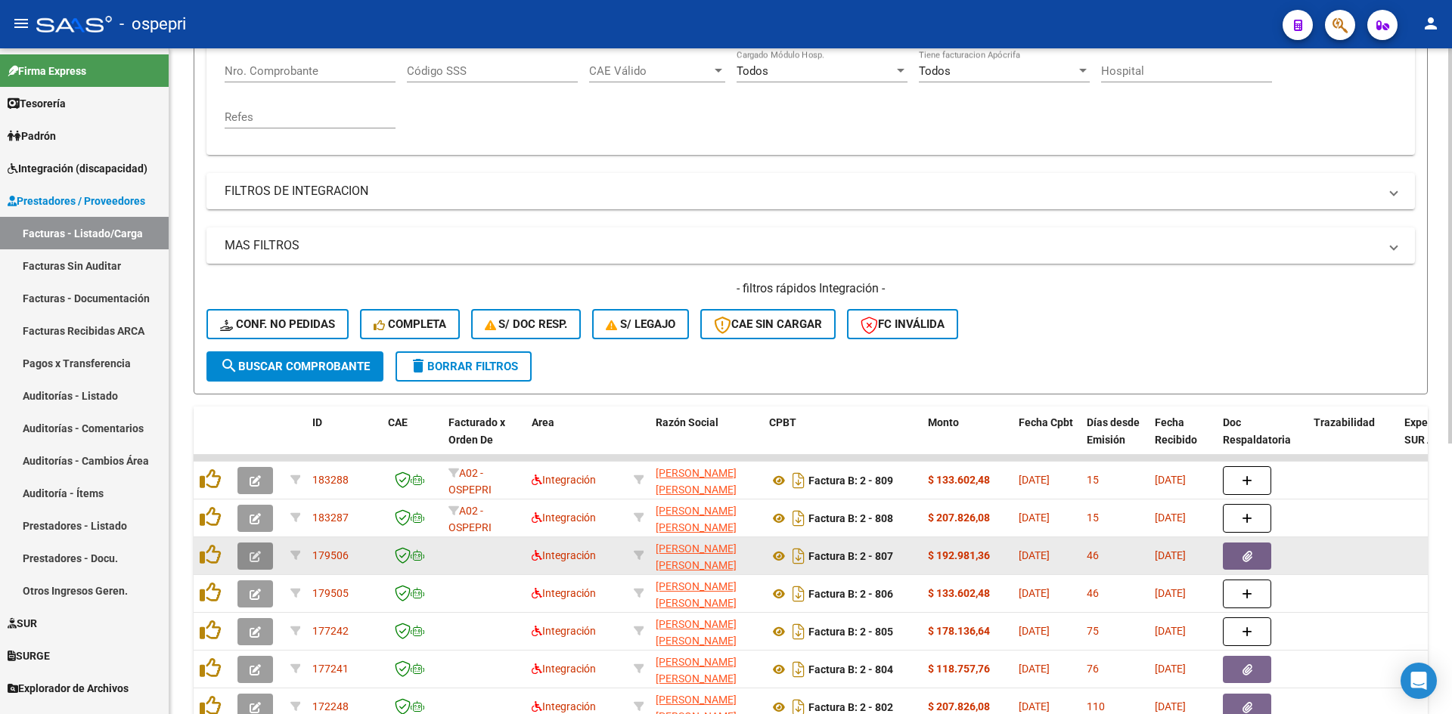
click at [253, 558] on icon "button" at bounding box center [254, 556] width 11 height 11
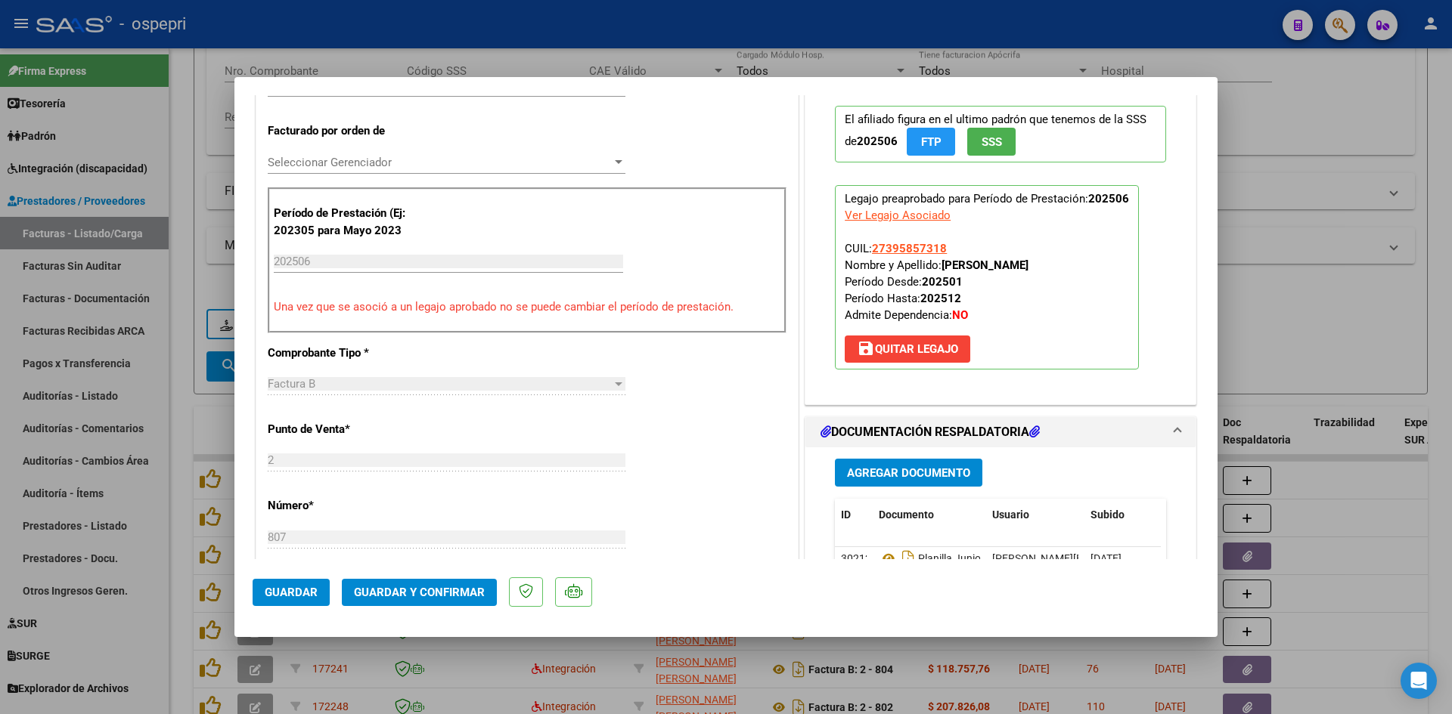
scroll to position [378, 0]
type input "$ 0,00"
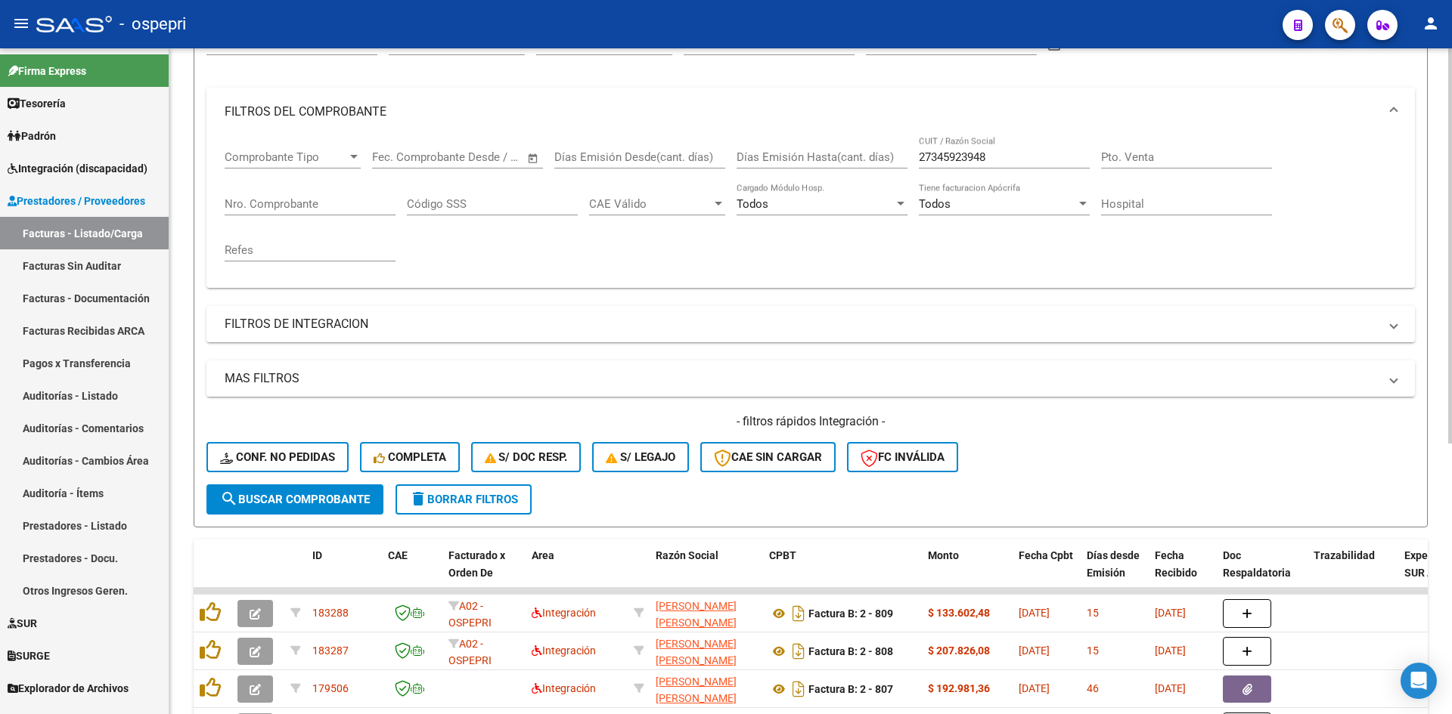
scroll to position [0, 0]
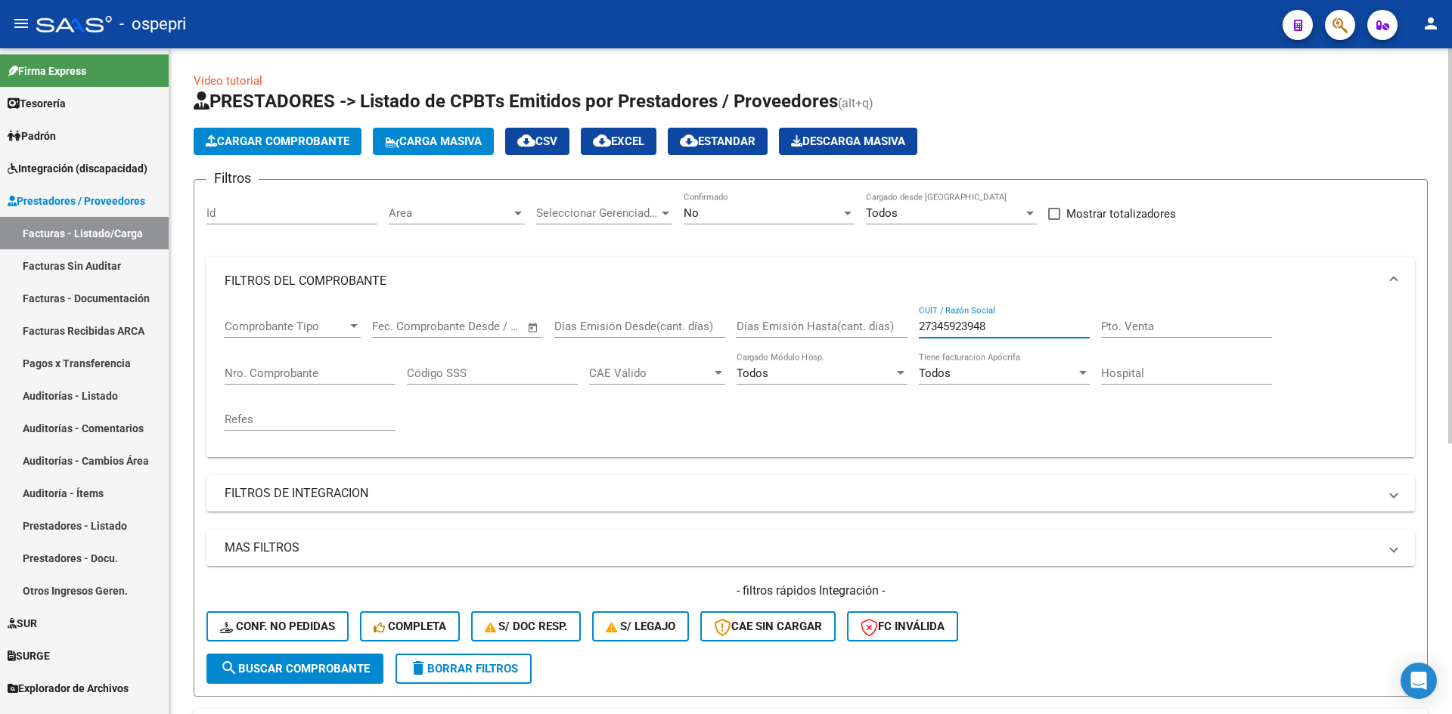
drag, startPoint x: 999, startPoint y: 326, endPoint x: 907, endPoint y: 343, distance: 93.9
click at [904, 345] on div "Comprobante Tipo Comprobante Tipo Start date – End date Fec. Comprobante Desde …" at bounding box center [811, 375] width 1172 height 140
paste input "27163753842"
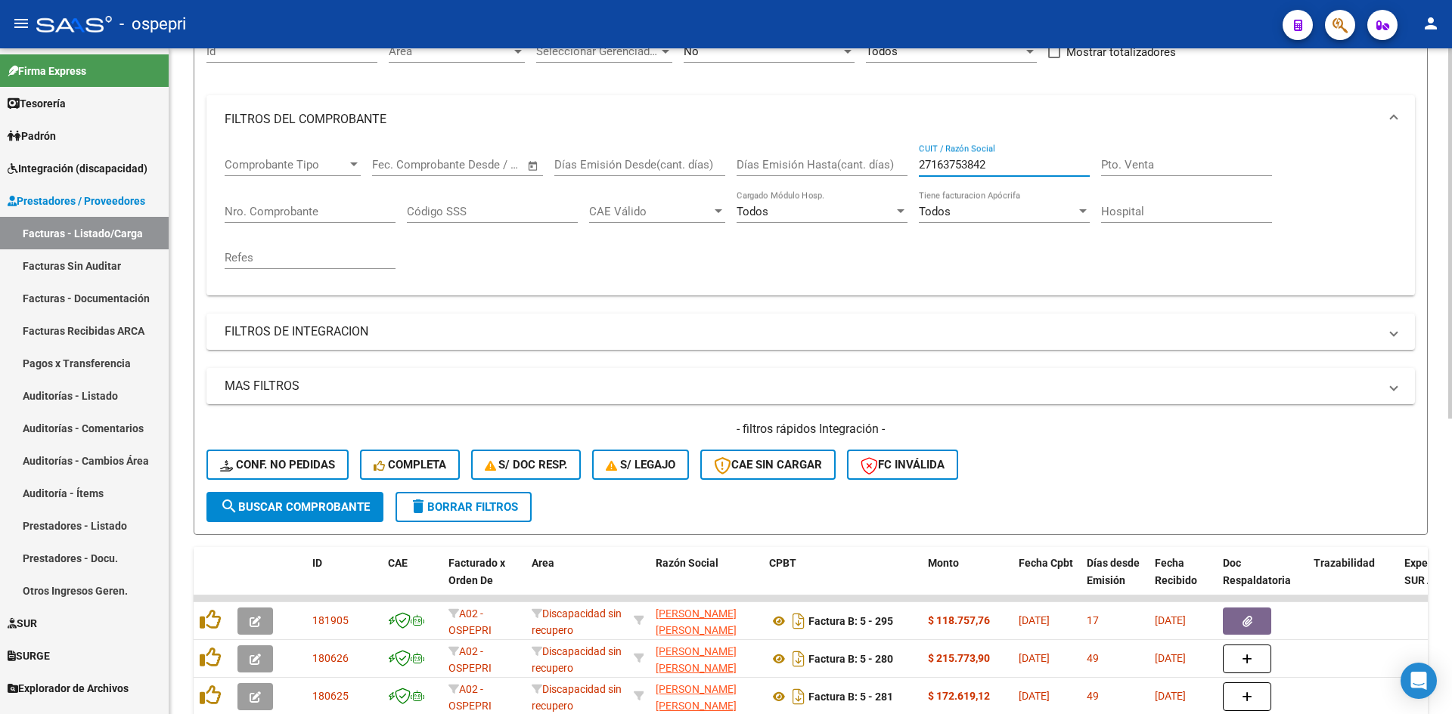
scroll to position [302, 0]
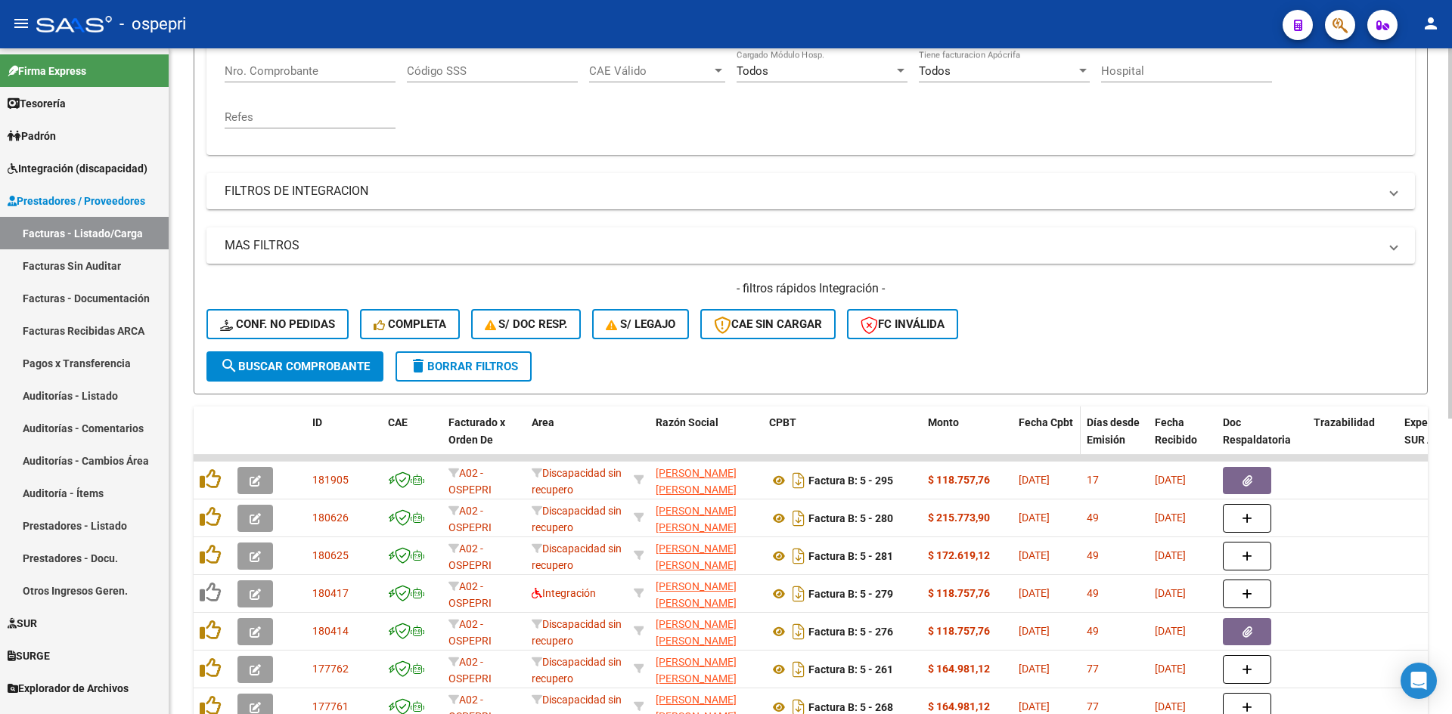
type input "27163753842"
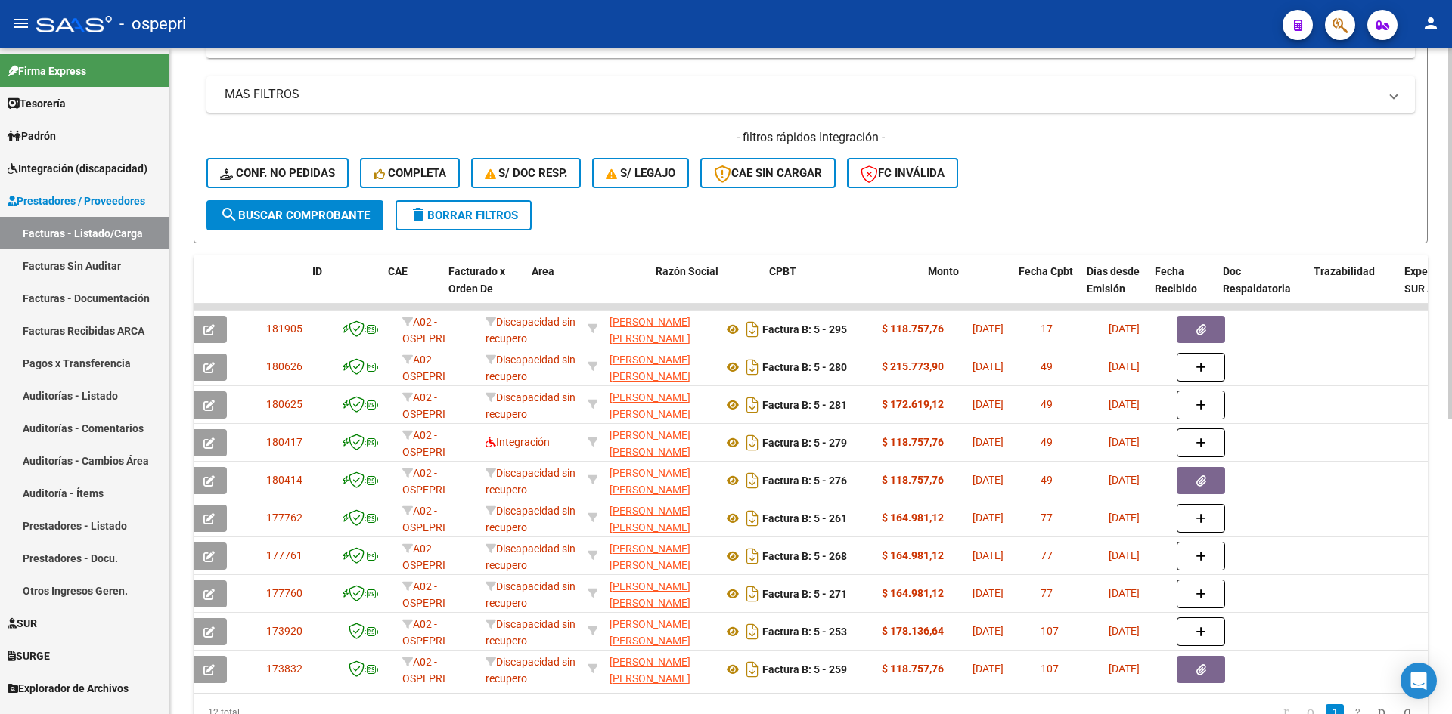
scroll to position [0, 0]
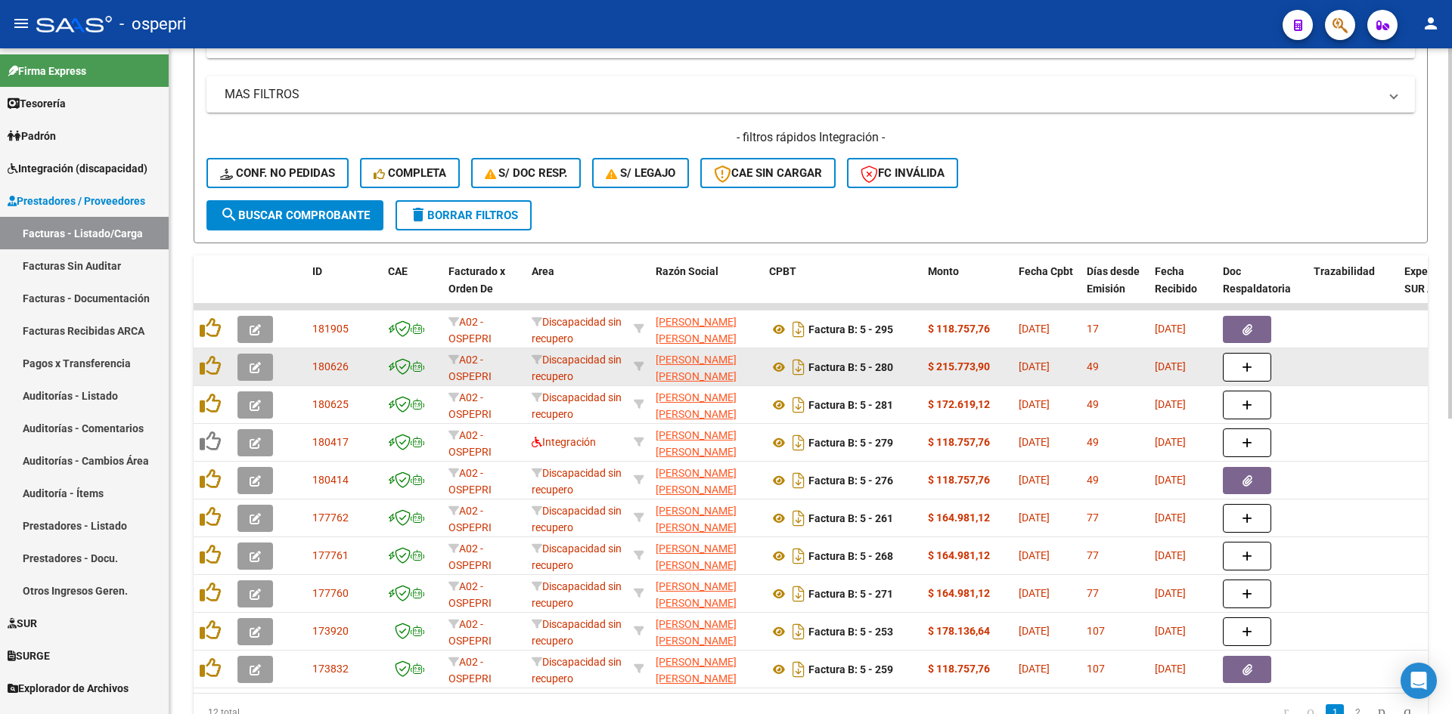
click at [258, 368] on icon "button" at bounding box center [254, 367] width 11 height 11
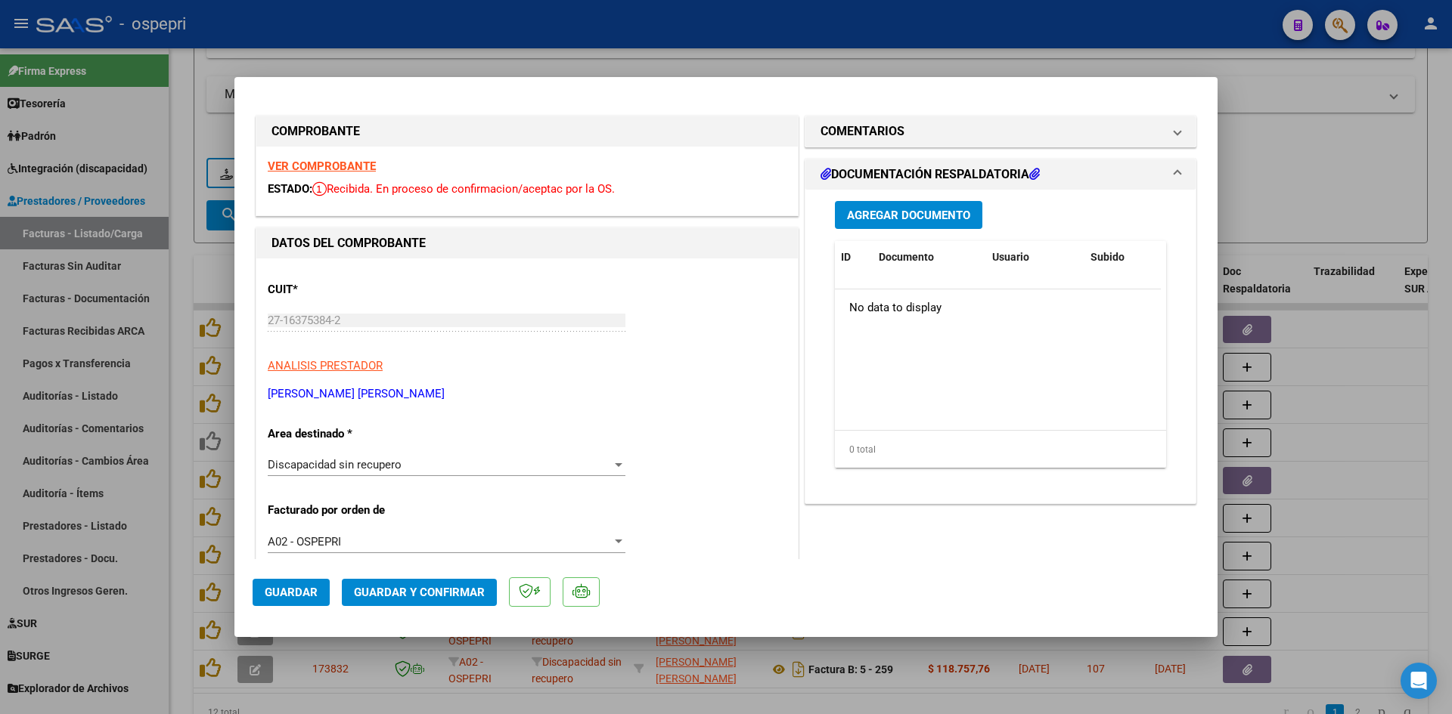
click at [361, 167] on strong "VER COMPROBANTE" at bounding box center [322, 167] width 108 height 14
type input "$ 0,00"
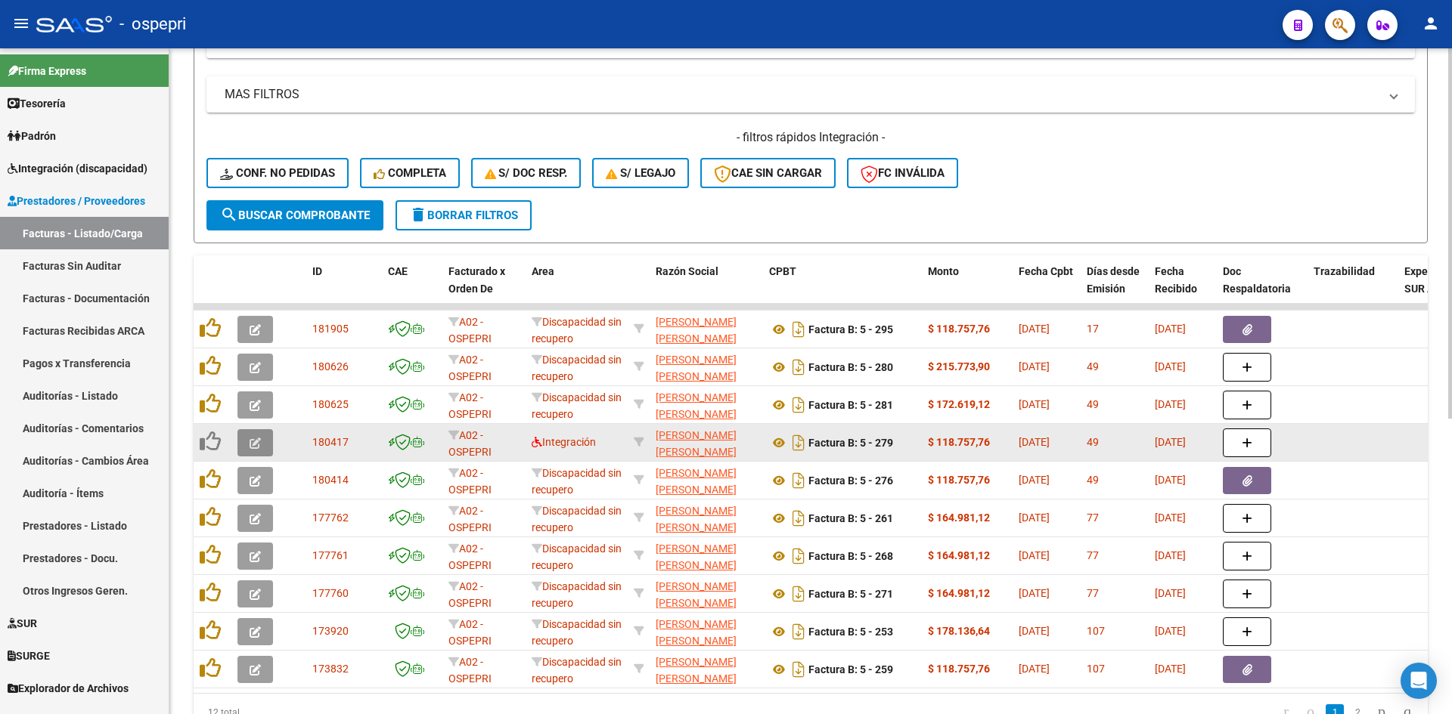
click at [251, 438] on icon "button" at bounding box center [254, 443] width 11 height 11
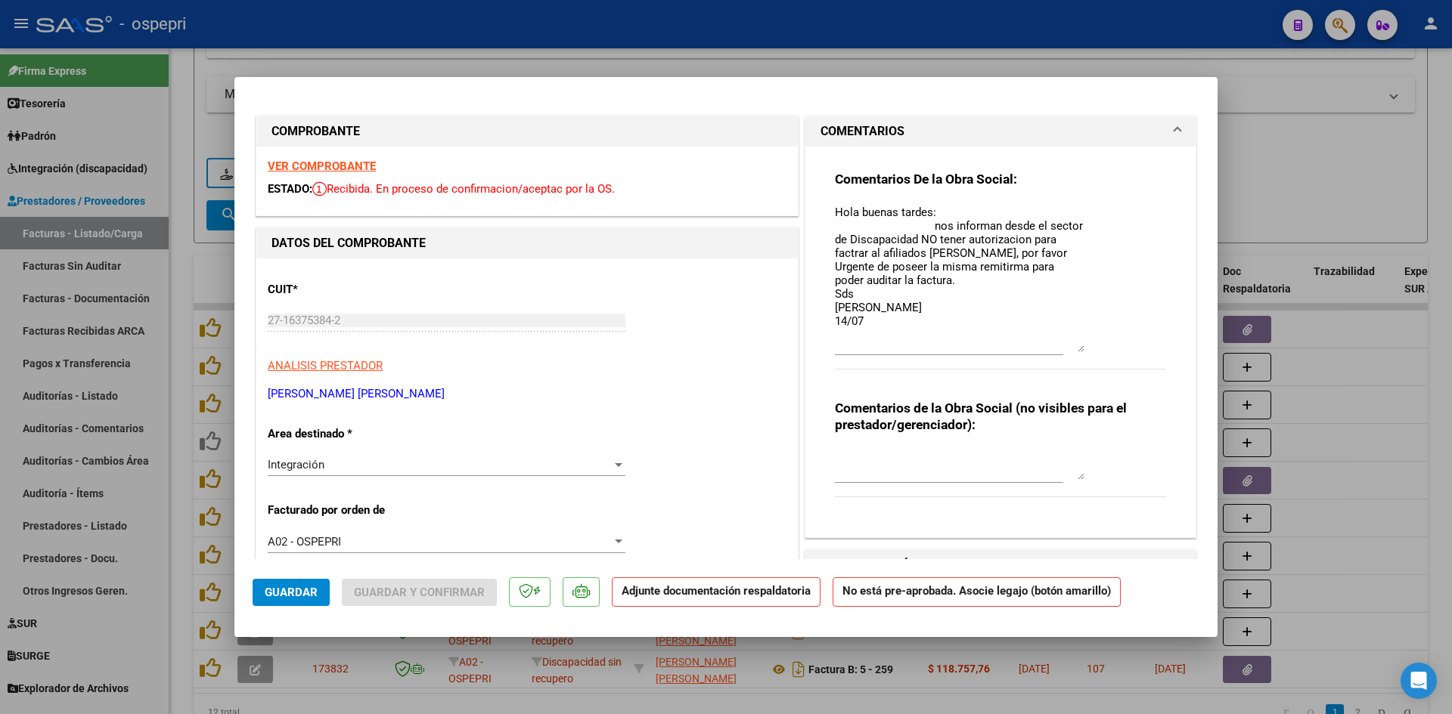
drag, startPoint x: 1076, startPoint y: 231, endPoint x: 1092, endPoint y: 348, distance: 117.5
click at [1092, 348] on div "Comentarios De la Obra Social: Hola buenas tardes: nos informan desde el sector…" at bounding box center [1000, 278] width 331 height 215
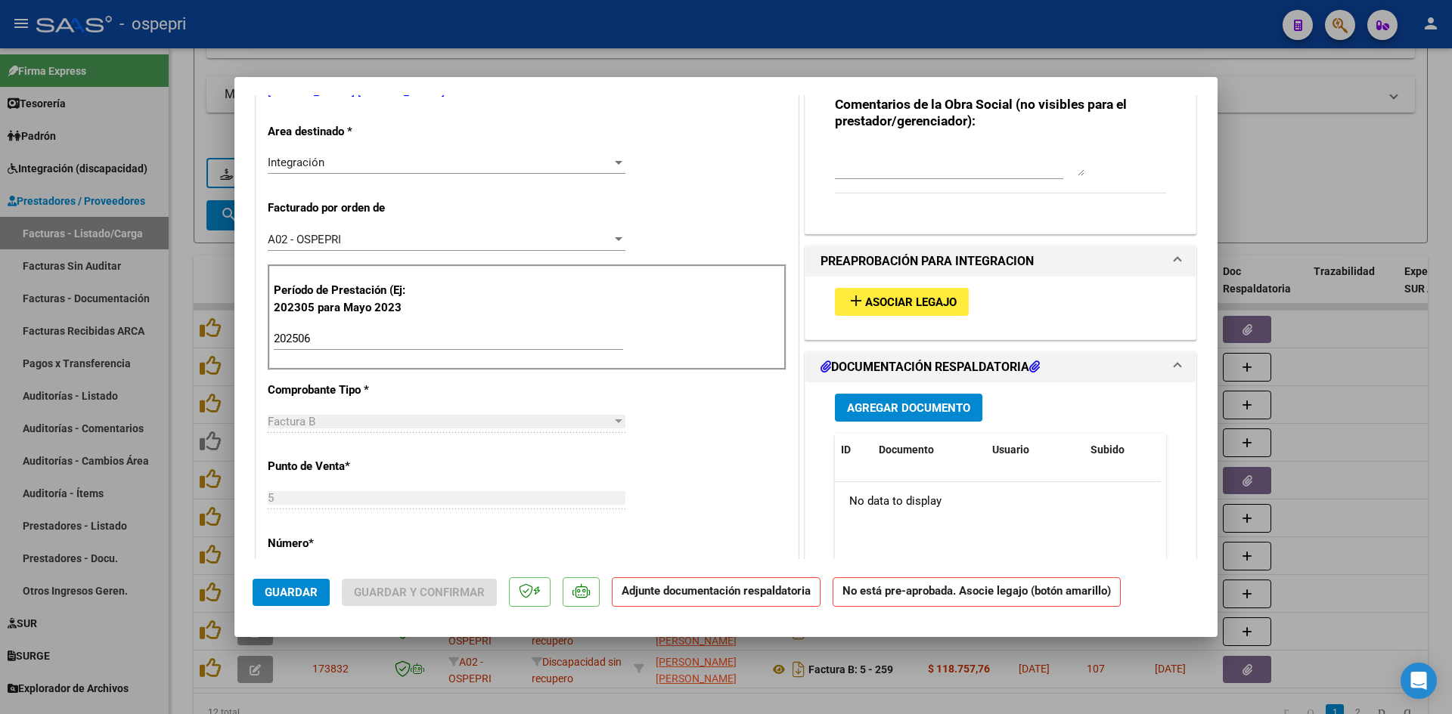
type input "$ 0,00"
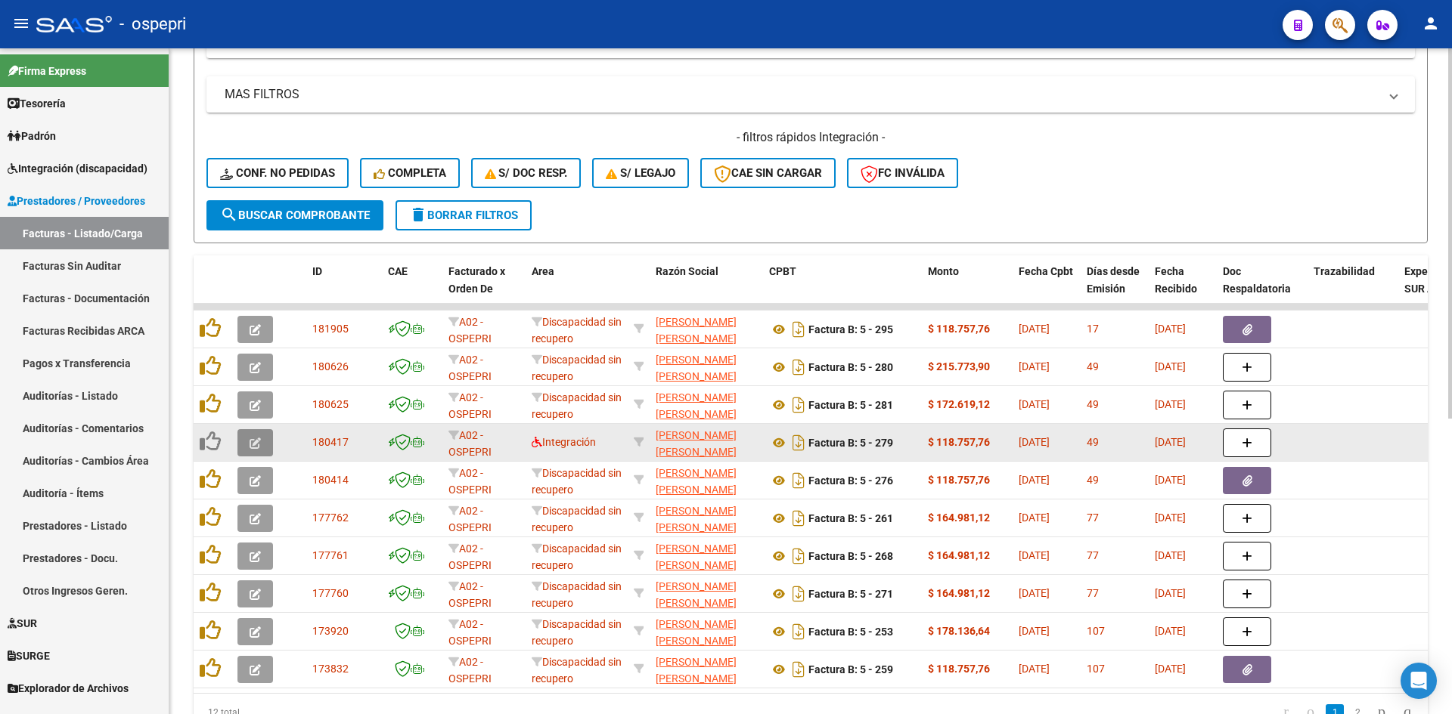
click at [251, 442] on icon "button" at bounding box center [254, 443] width 11 height 11
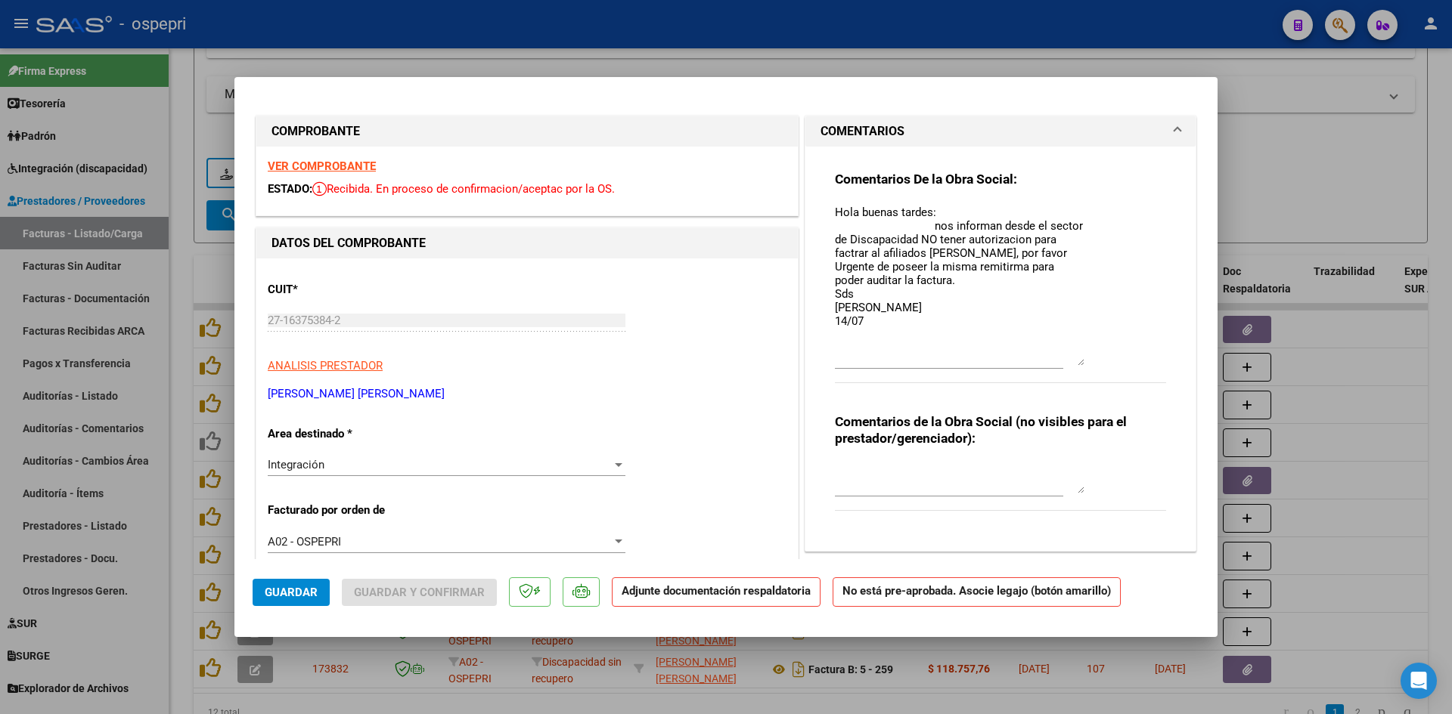
drag, startPoint x: 1074, startPoint y: 233, endPoint x: 1064, endPoint y: 364, distance: 131.9
click at [1064, 364] on textarea "Hola buenas tardes: nos informan desde el sector de Discapacidad NO tener autor…" at bounding box center [959, 285] width 249 height 162
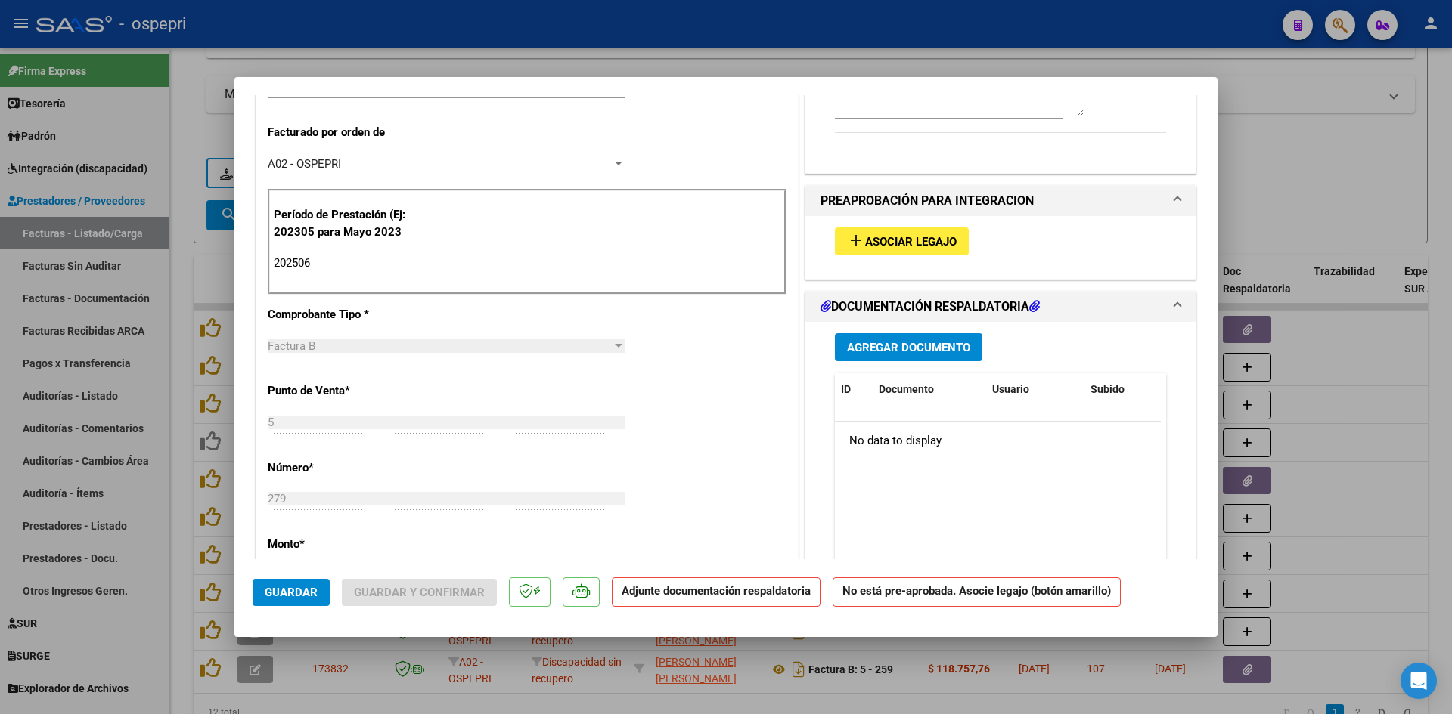
scroll to position [529, 0]
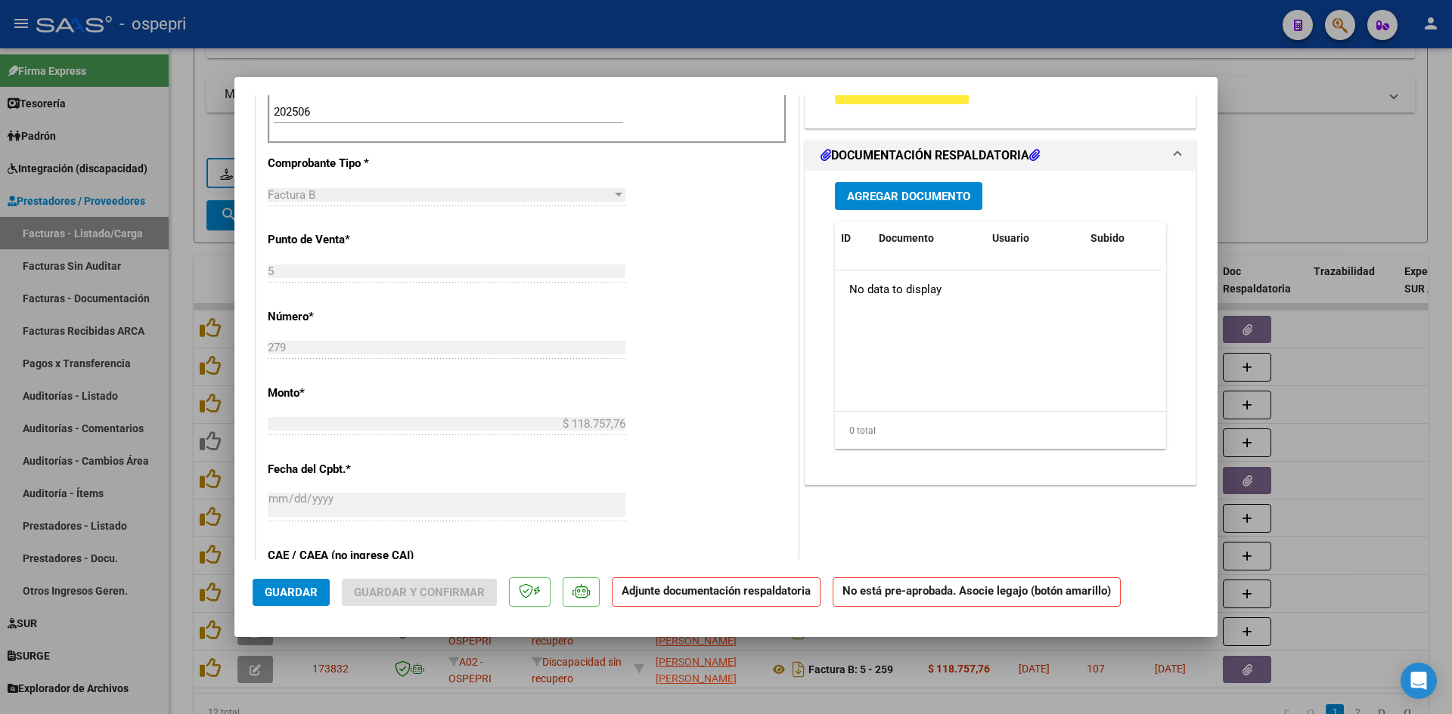
type input "$ 0,00"
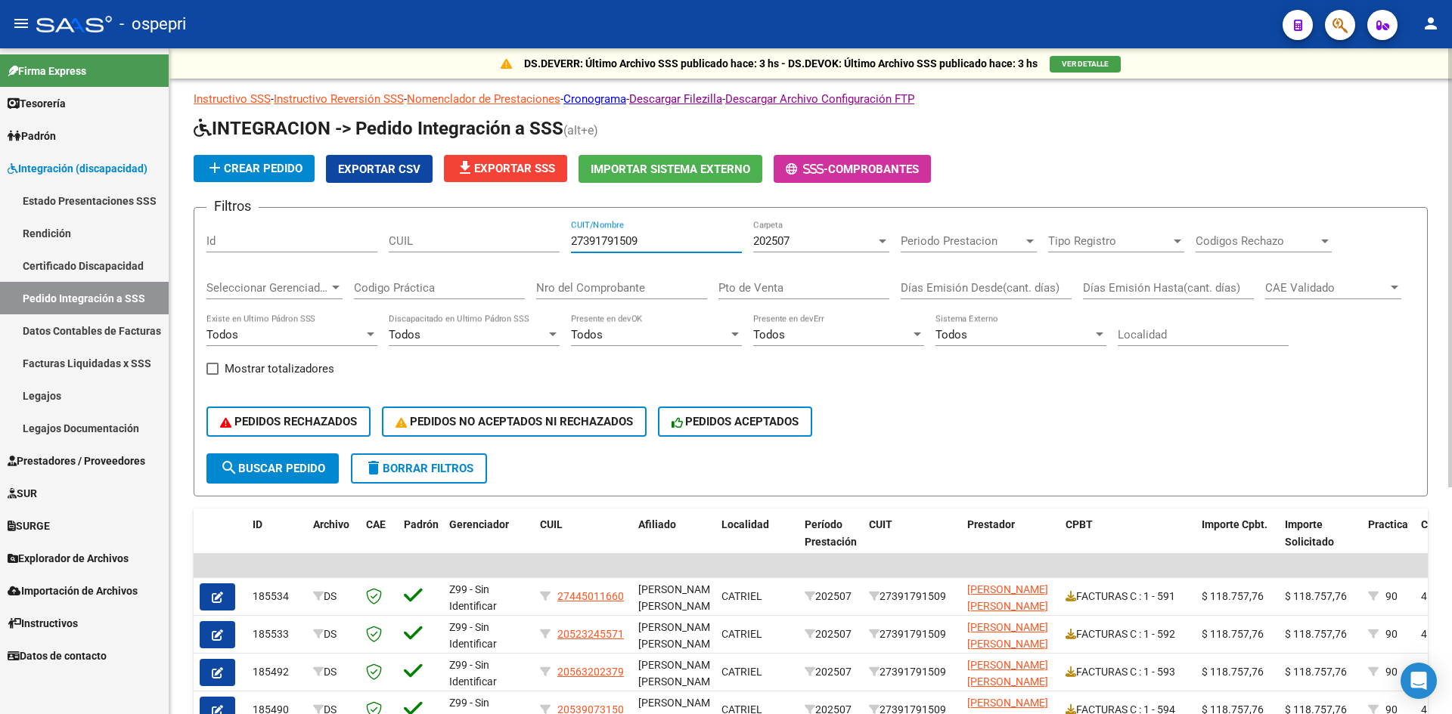
drag, startPoint x: 676, startPoint y: 245, endPoint x: 560, endPoint y: 254, distance: 116.0
click at [560, 254] on div "Filtros Id CUIL 27391791509 CUIT/Nombre 202507 Carpeta Periodo Prestacion Perio…" at bounding box center [810, 337] width 1208 height 234
paste input "27464833876"
type input "27464833876"
click at [299, 463] on span "search Buscar Pedido" at bounding box center [272, 469] width 105 height 14
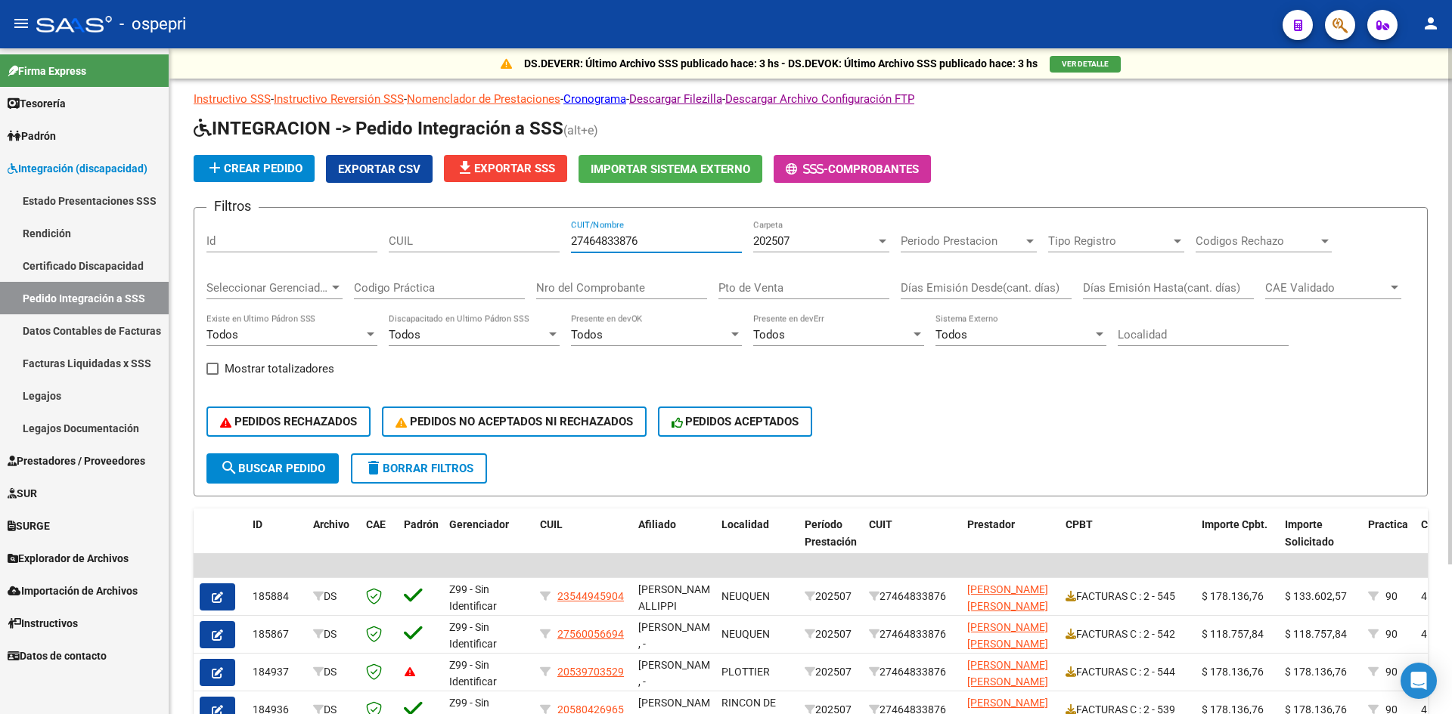
drag, startPoint x: 662, startPoint y: 240, endPoint x: 528, endPoint y: 244, distance: 133.9
click at [527, 253] on div "Filtros Id CUIL 27464833876 CUIT/Nombre 202507 Carpeta Periodo Prestacion Perio…" at bounding box center [810, 337] width 1208 height 234
paste input "27277496424"
type input "27277496424"
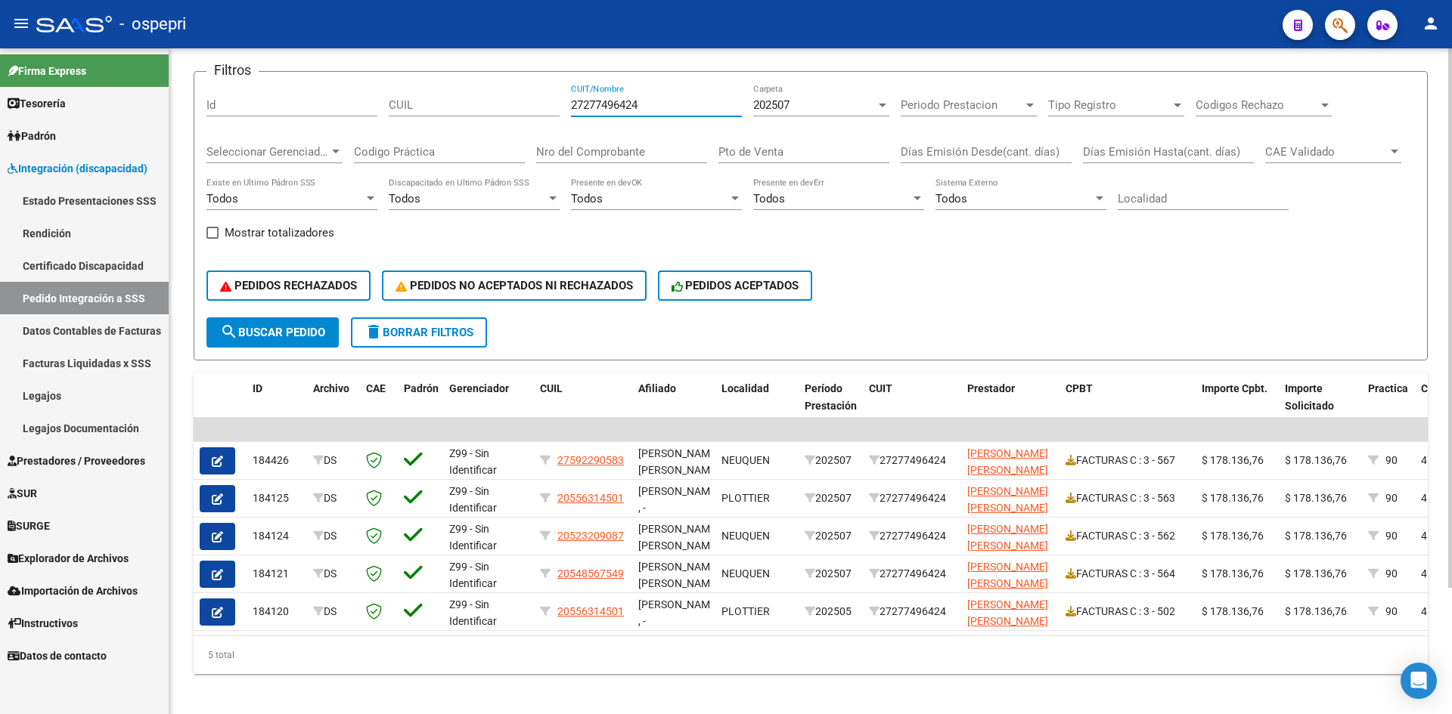
scroll to position [151, 0]
